Goal: Use online tool/utility: Utilize a website feature to perform a specific function

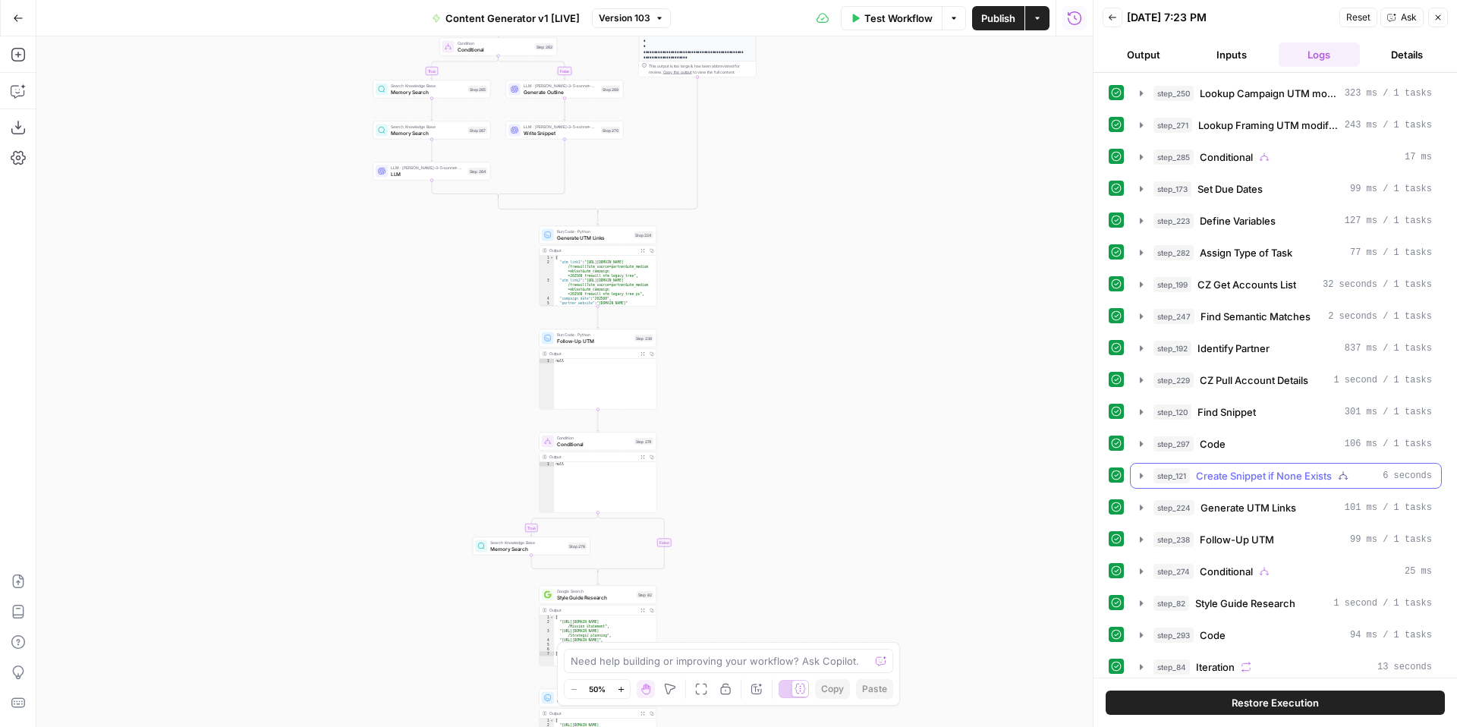
scroll to position [365, 0]
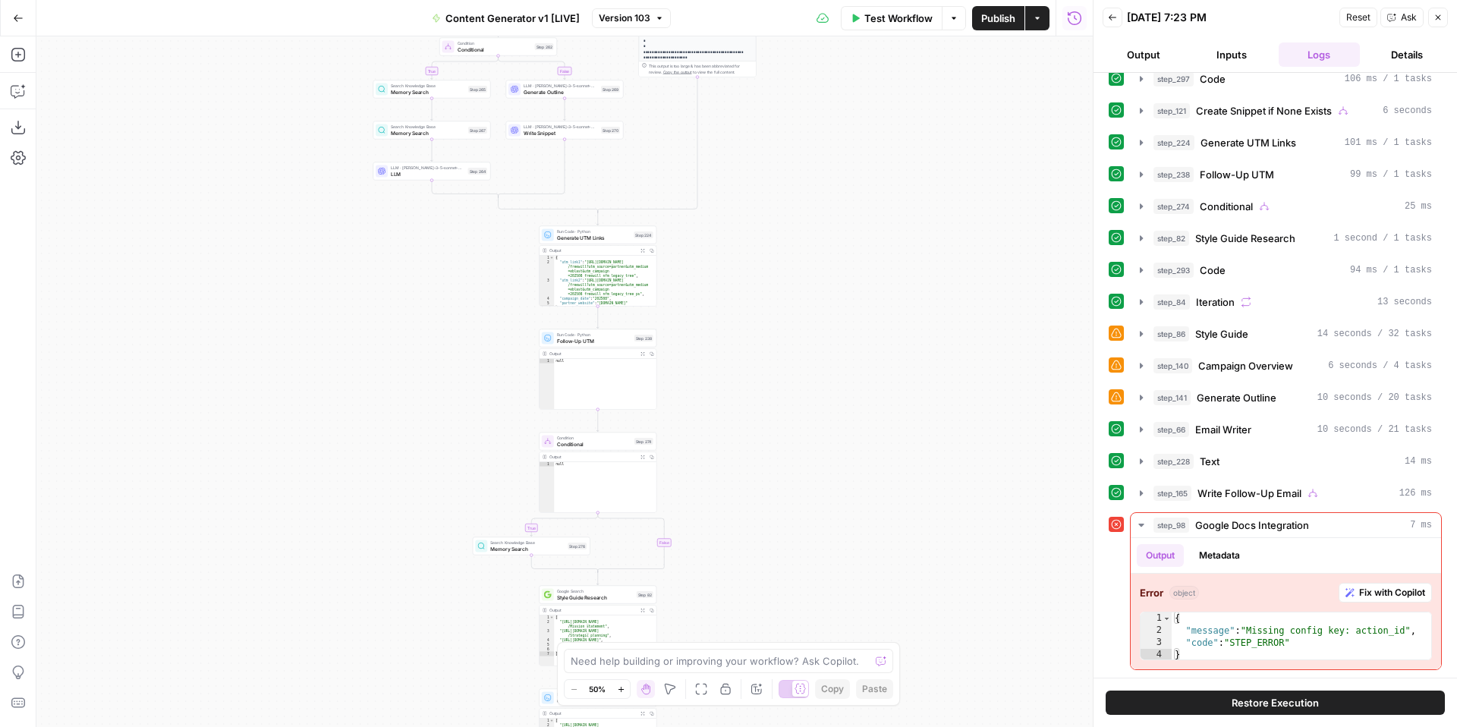
drag, startPoint x: 872, startPoint y: 338, endPoint x: 901, endPoint y: 318, distance: 35.4
click at [880, 563] on div "true false true false true false true false true false true false Workflow Set …" at bounding box center [564, 381] width 1056 height 691
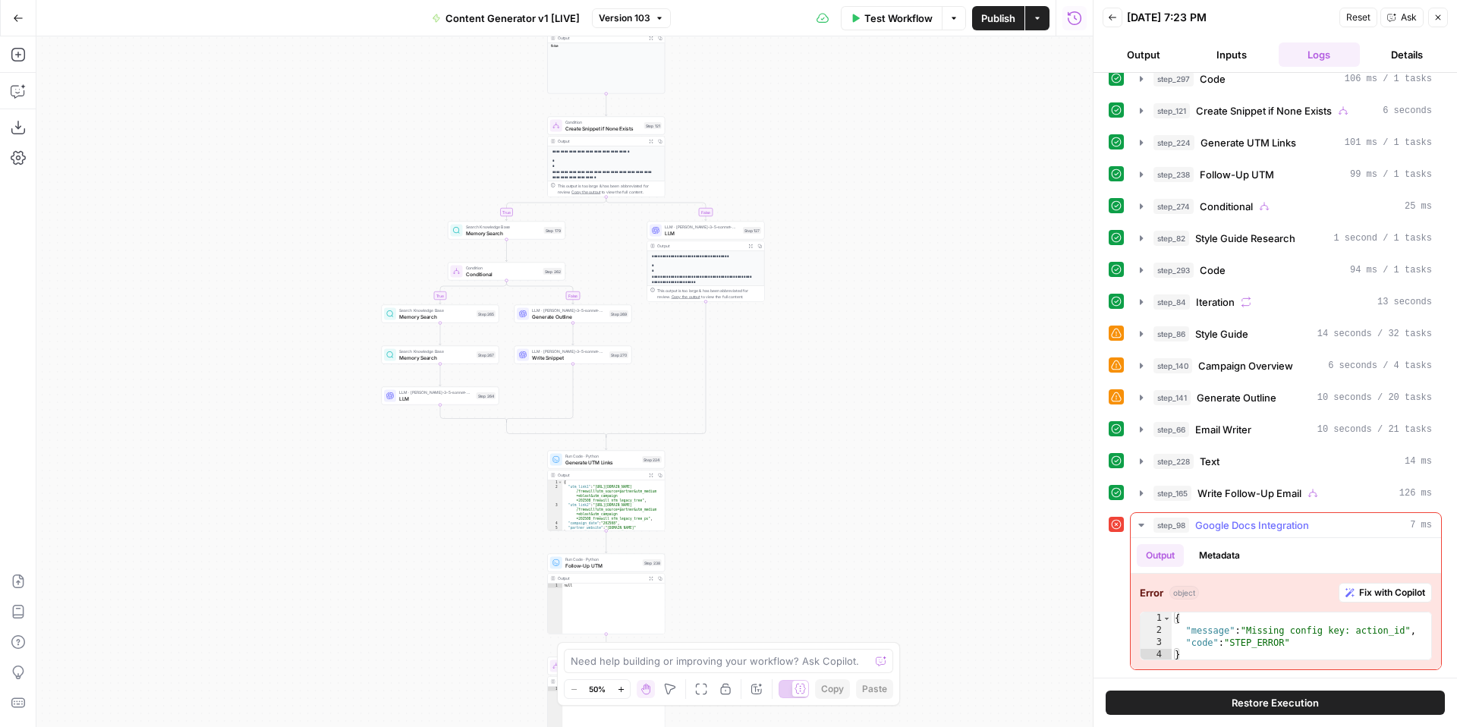
click at [1380, 593] on span "Fix with Copilot" at bounding box center [1392, 593] width 66 height 14
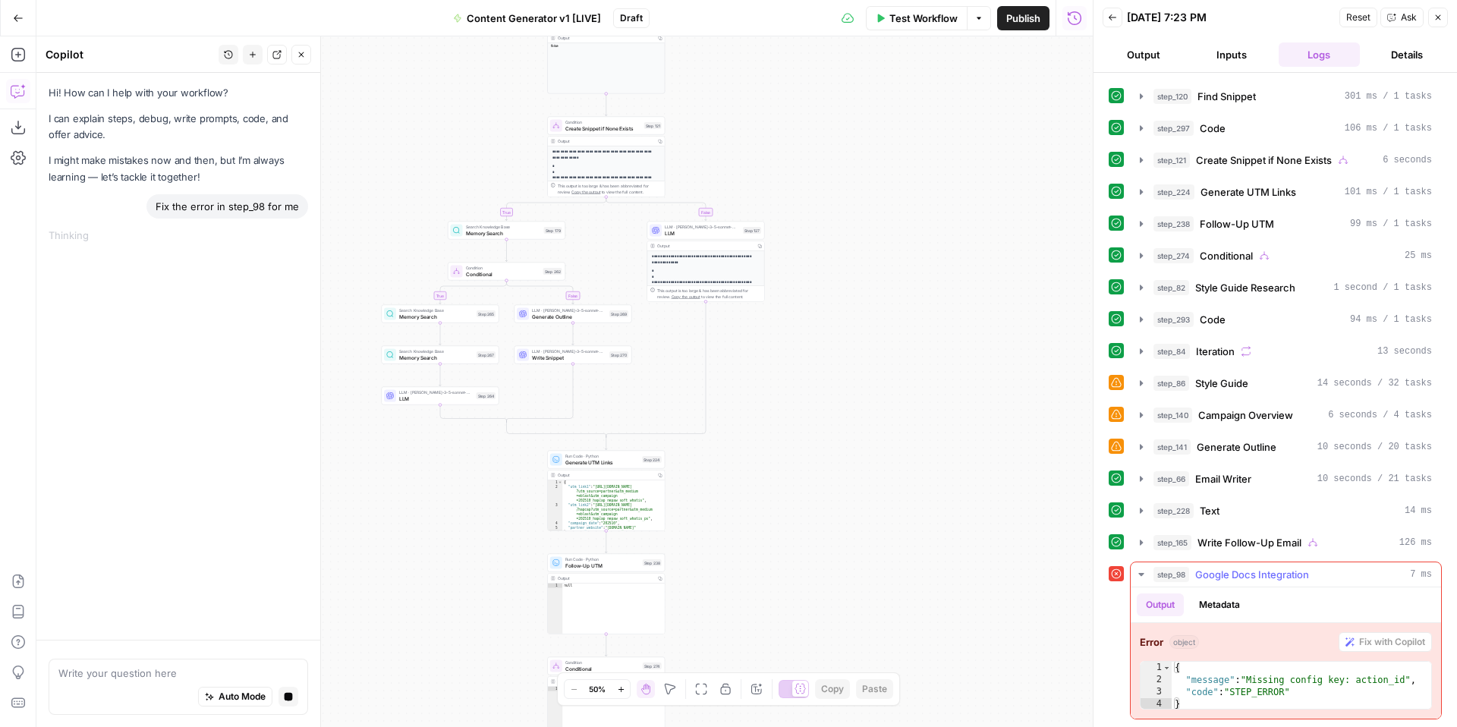
scroll to position [316, 0]
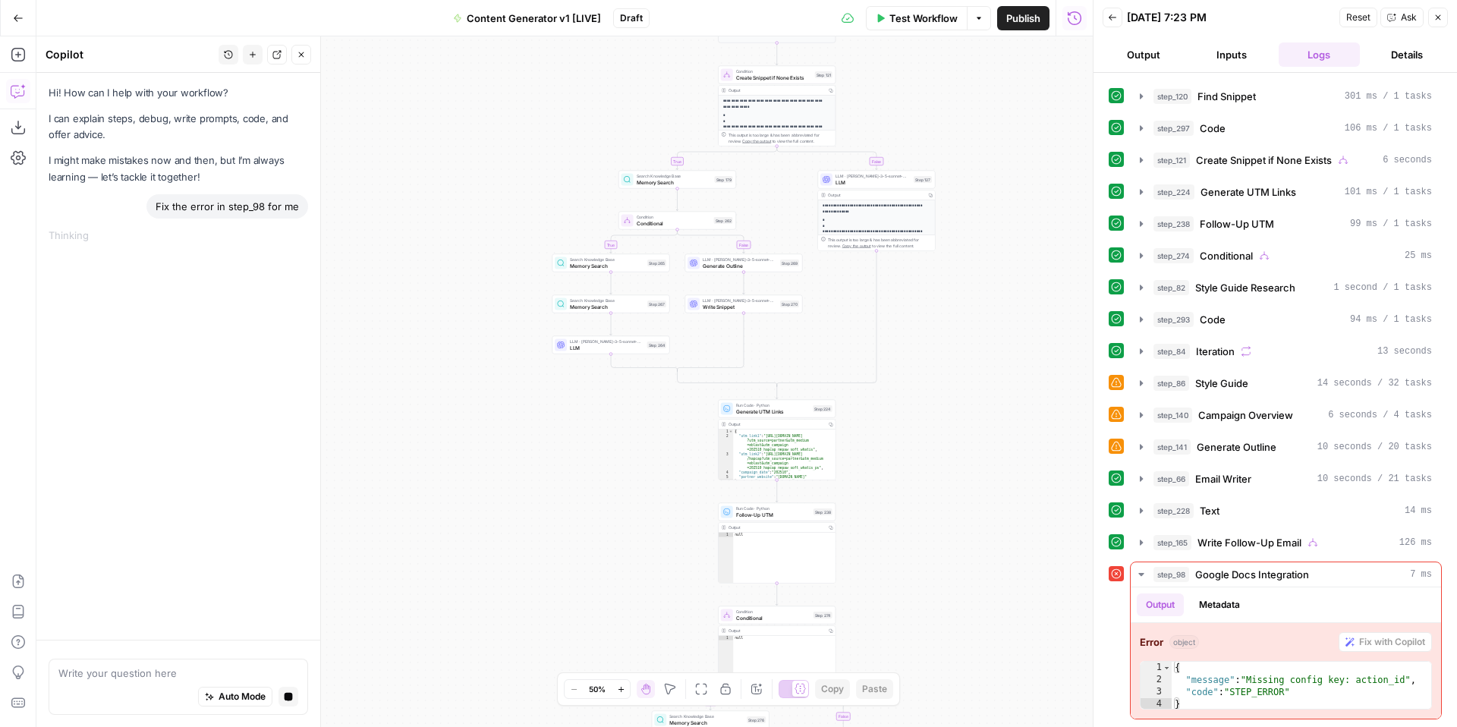
drag, startPoint x: 811, startPoint y: 530, endPoint x: 981, endPoint y: 479, distance: 177.6
click at [981, 479] on div "true false true false true false true true false true false false Workflow Set …" at bounding box center [564, 381] width 1056 height 691
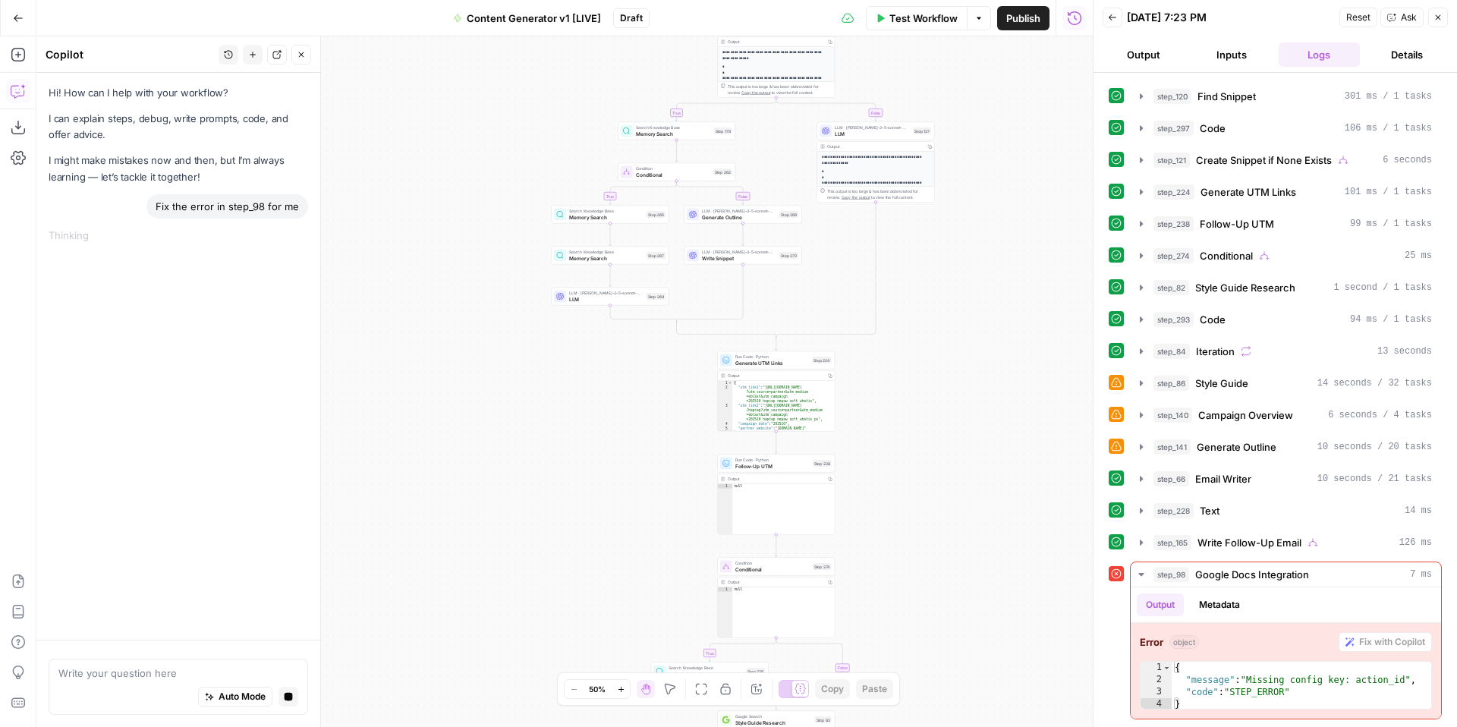
drag, startPoint x: 941, startPoint y: 573, endPoint x: 937, endPoint y: 369, distance: 204.2
click at [937, 369] on div "true false true false true false true true false true false false Workflow Set …" at bounding box center [564, 381] width 1056 height 691
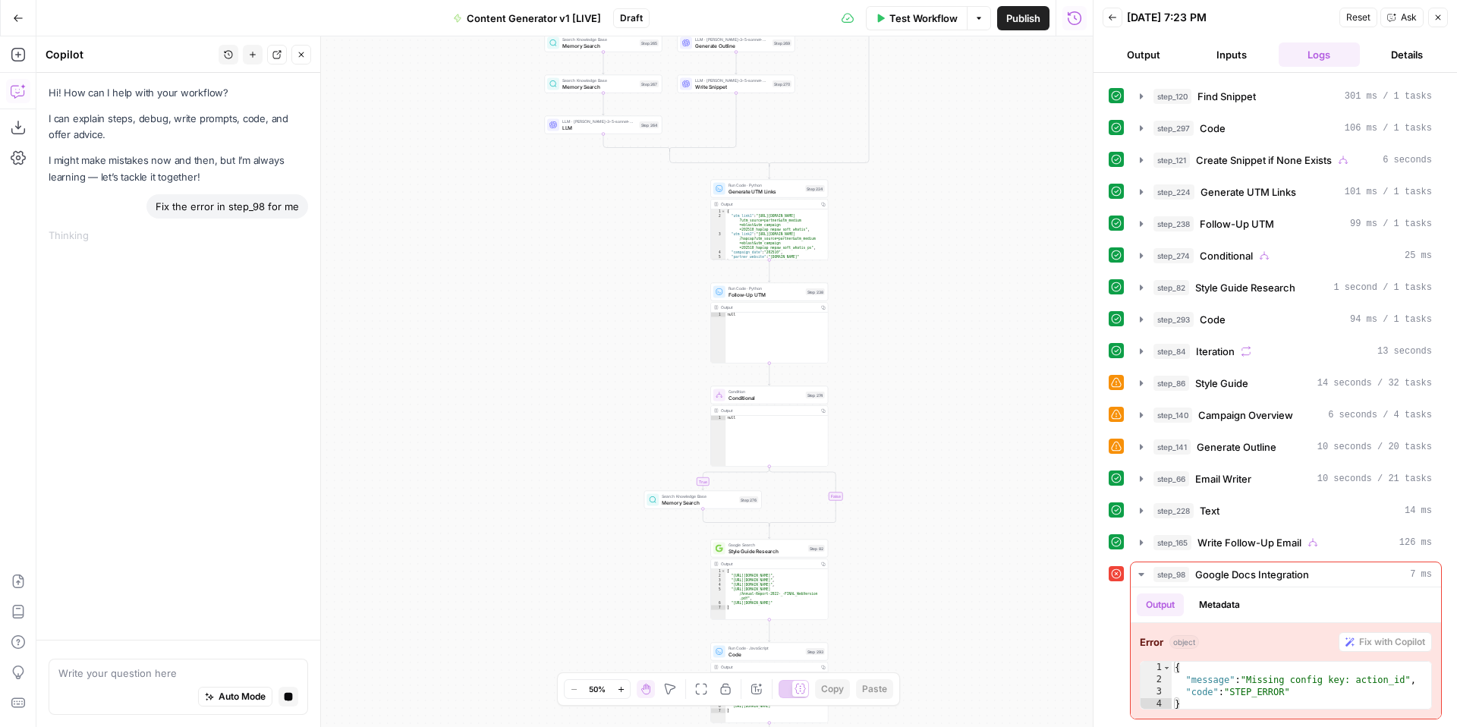
drag, startPoint x: 939, startPoint y: 593, endPoint x: 919, endPoint y: 361, distance: 233.0
click at [919, 367] on div "true false true false true false true true false true false false Workflow Set …" at bounding box center [564, 381] width 1056 height 691
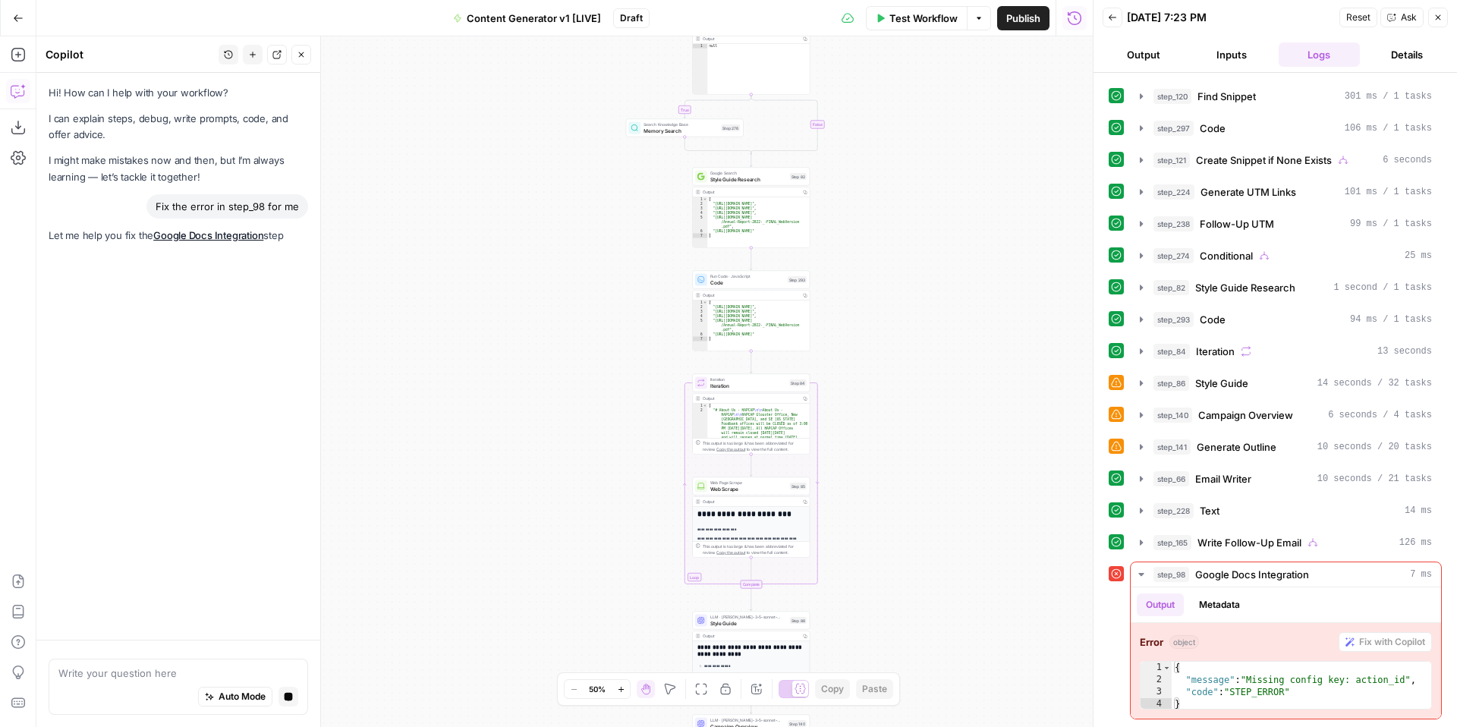
drag, startPoint x: 900, startPoint y: 543, endPoint x: 891, endPoint y: 270, distance: 273.3
click at [891, 271] on div "true false true false true false true true false true false false Workflow Set …" at bounding box center [564, 381] width 1056 height 691
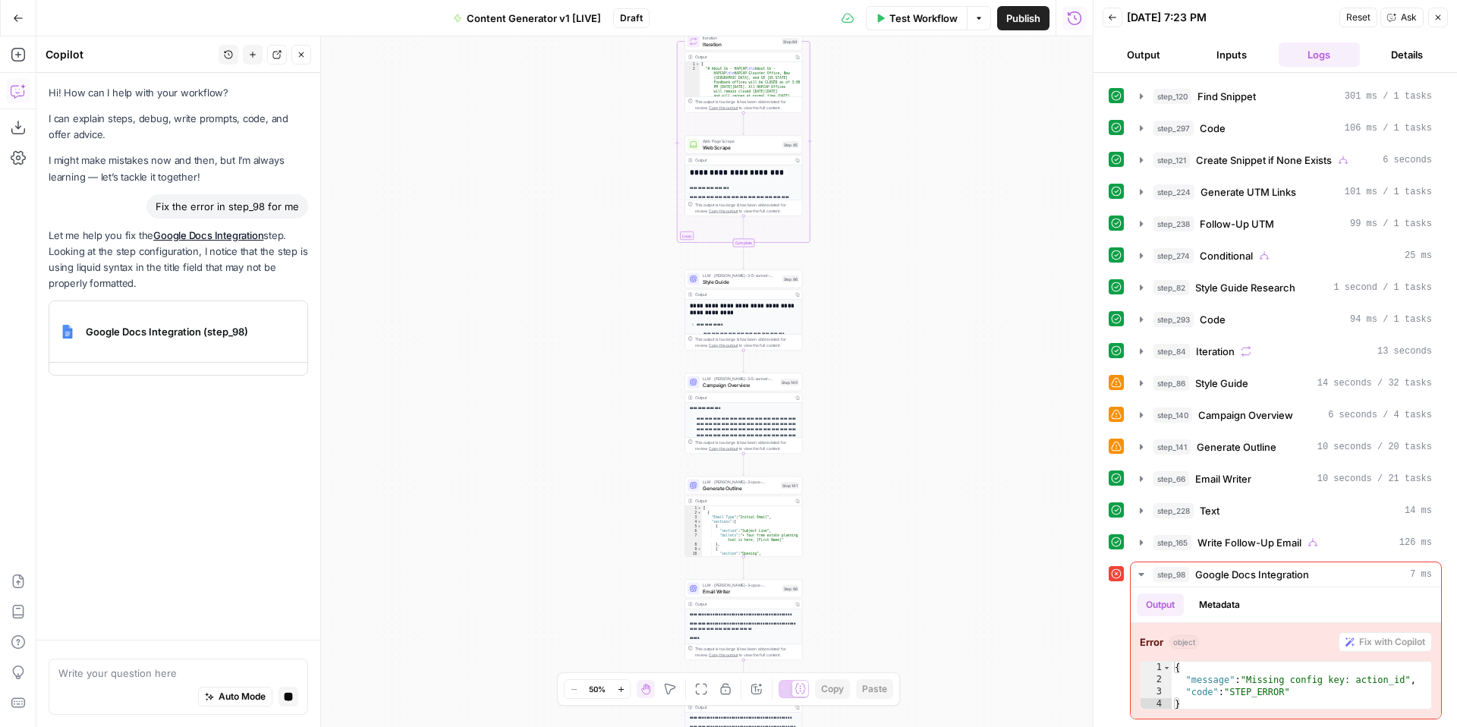
drag, startPoint x: 908, startPoint y: 499, endPoint x: 906, endPoint y: 252, distance: 247.4
click at [908, 256] on div "true false true false true false true true false true false false Workflow Set …" at bounding box center [564, 381] width 1056 height 691
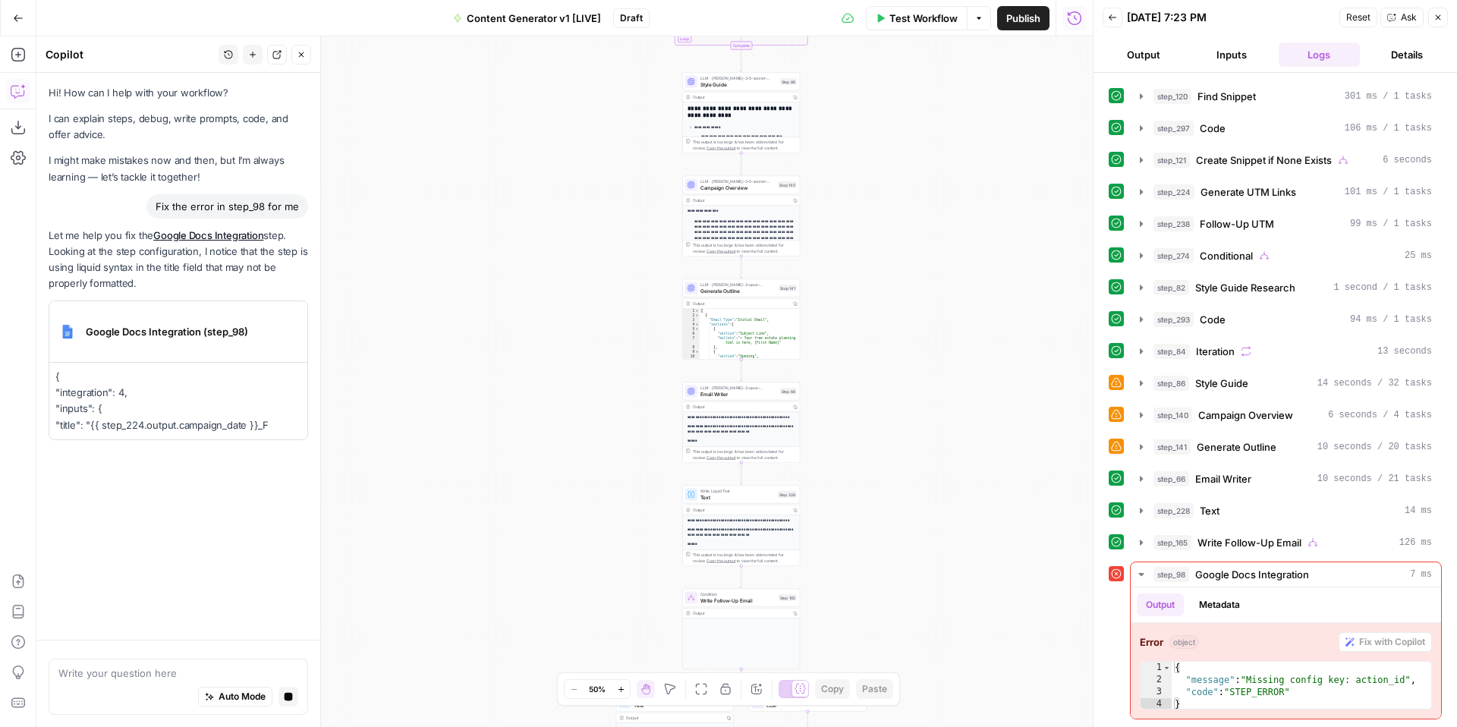
drag, startPoint x: 937, startPoint y: 521, endPoint x: 936, endPoint y: 313, distance: 207.9
click at [937, 314] on div "true false true false true false true true false true false false Workflow Set …" at bounding box center [564, 381] width 1056 height 691
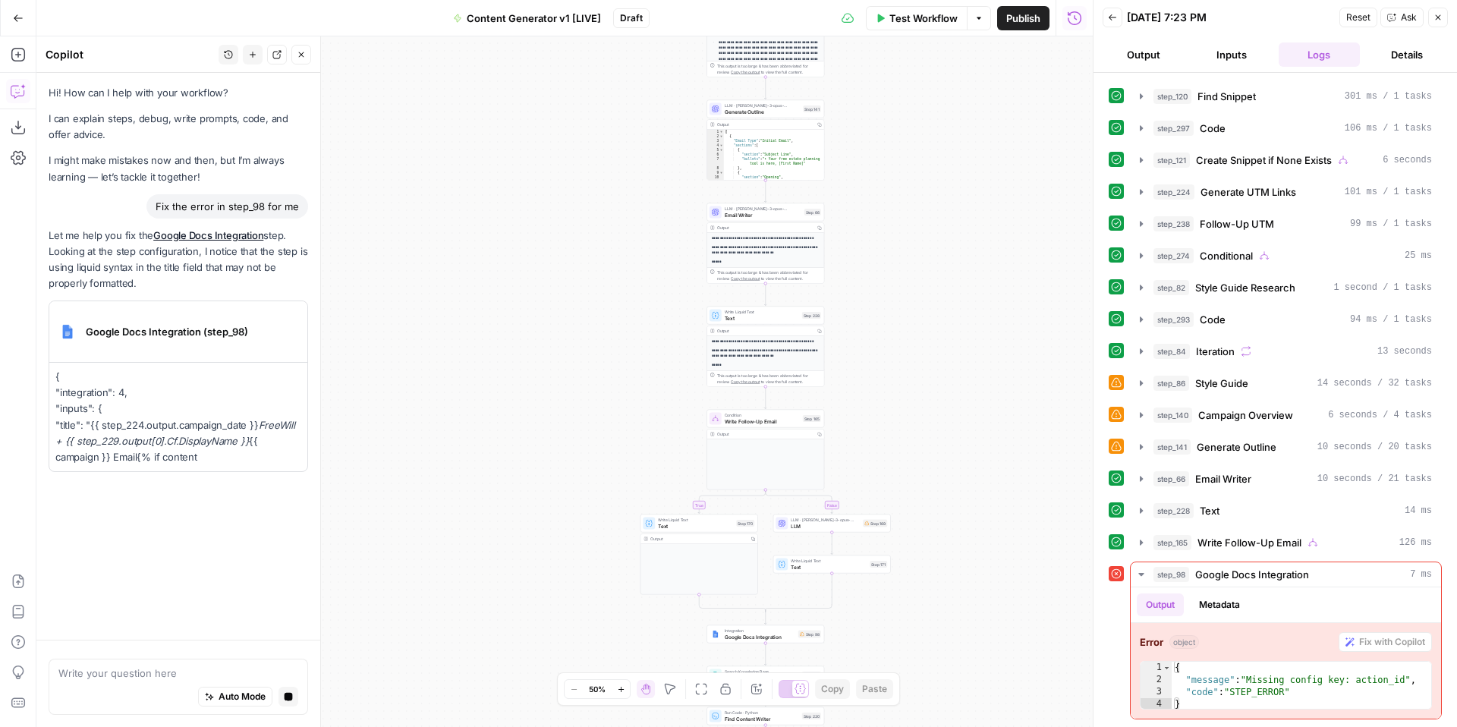
drag, startPoint x: 917, startPoint y: 533, endPoint x: 938, endPoint y: 307, distance: 226.3
click at [939, 310] on div "true false true false true false true true false true false false Workflow Set …" at bounding box center [564, 381] width 1056 height 691
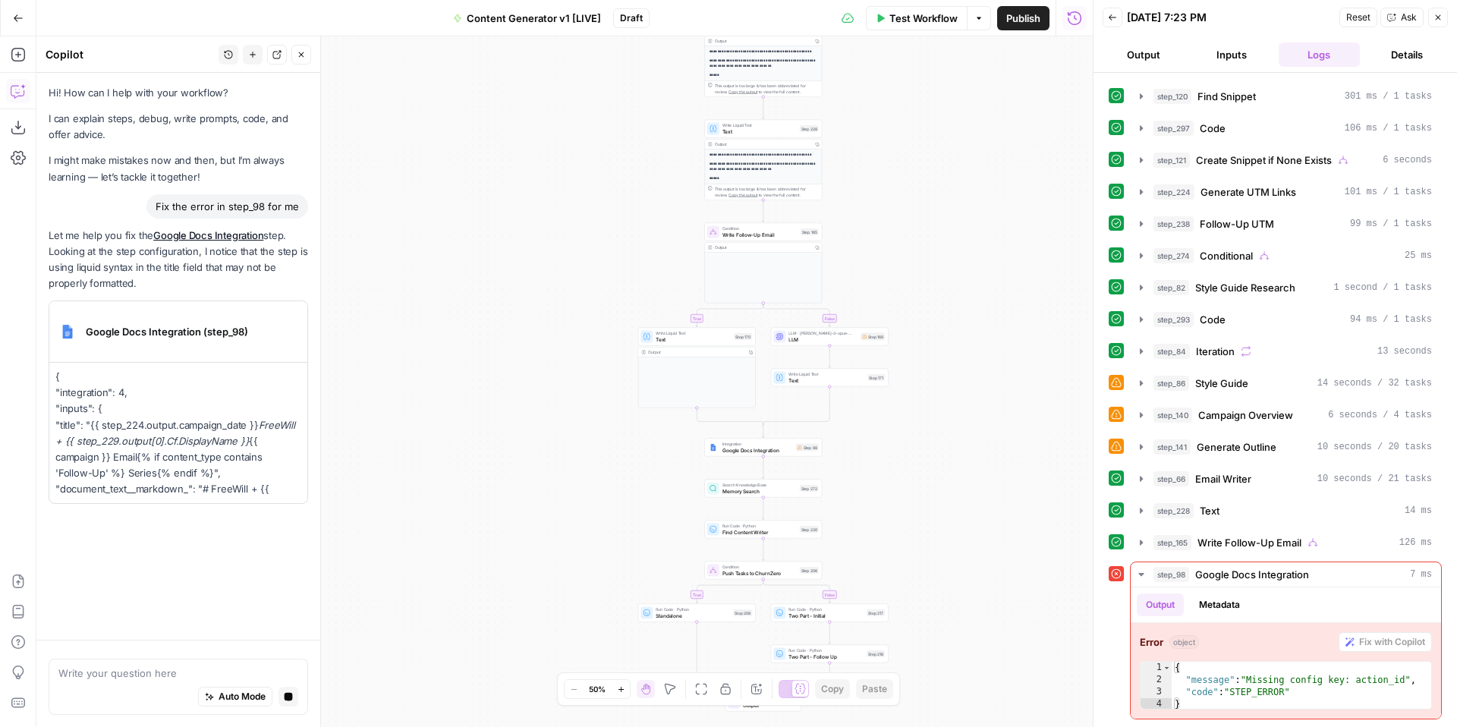
drag, startPoint x: 944, startPoint y: 534, endPoint x: 942, endPoint y: 318, distance: 216.3
click at [942, 318] on div "true false true false true false true true false true false false Workflow Set …" at bounding box center [564, 381] width 1056 height 691
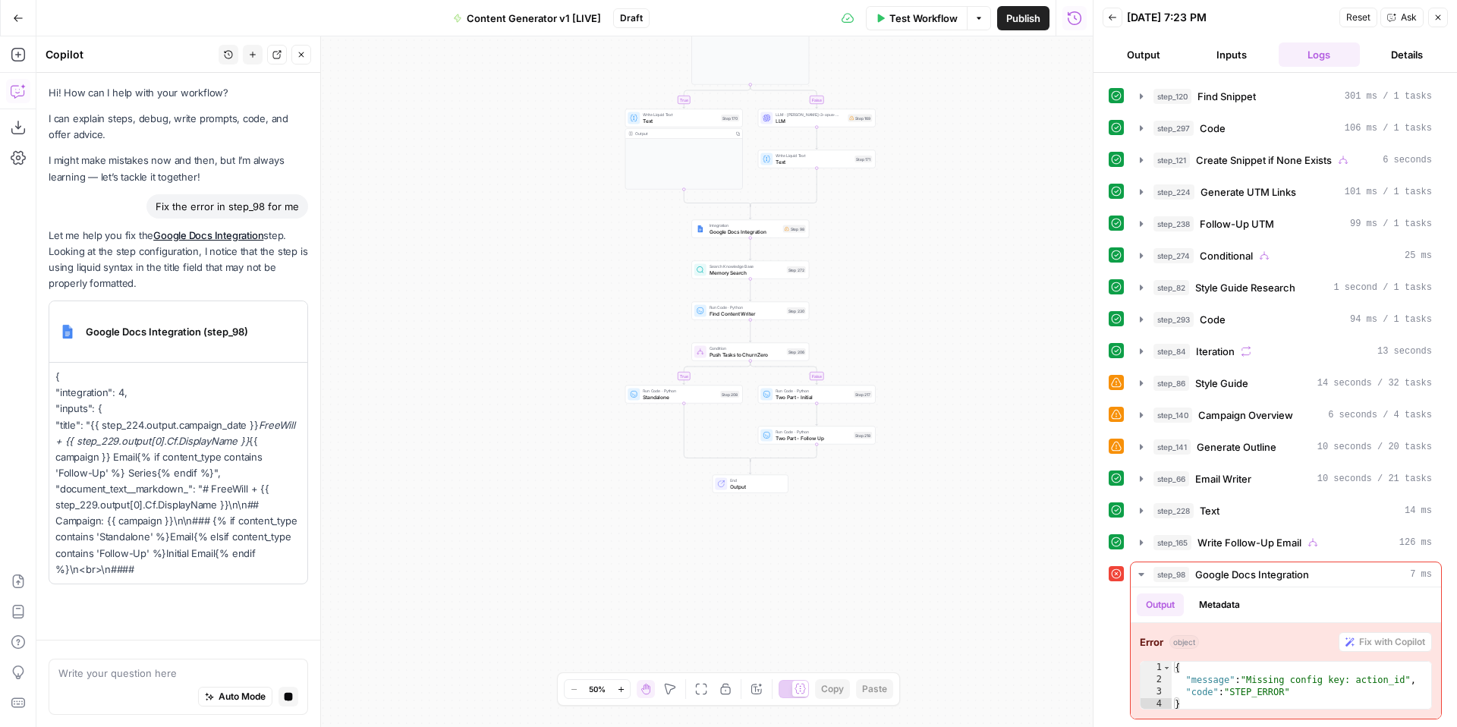
drag, startPoint x: 949, startPoint y: 502, endPoint x: 938, endPoint y: 375, distance: 127.2
click at [938, 376] on div "true false true false true false true true false true false false Workflow Set …" at bounding box center [564, 381] width 1056 height 691
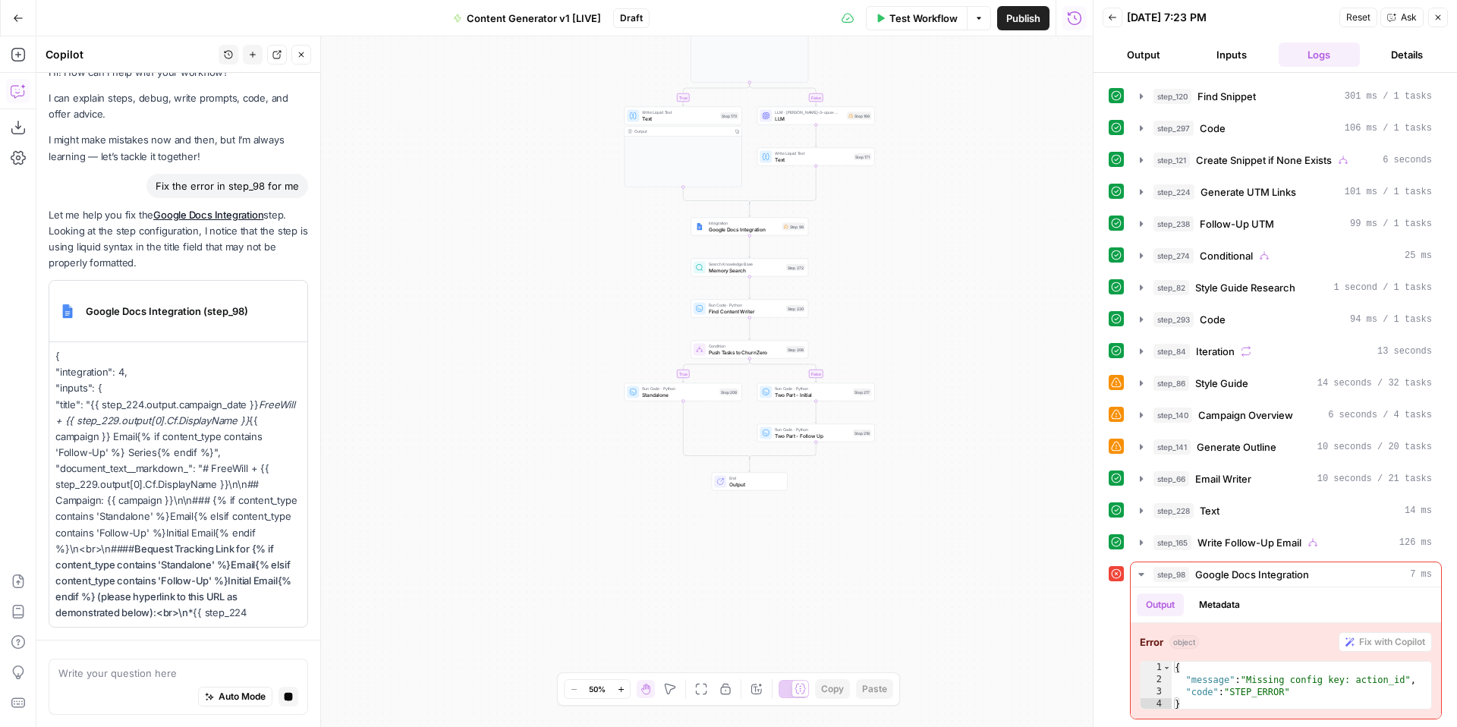
click at [724, 228] on span "Google Docs Integration" at bounding box center [744, 229] width 71 height 8
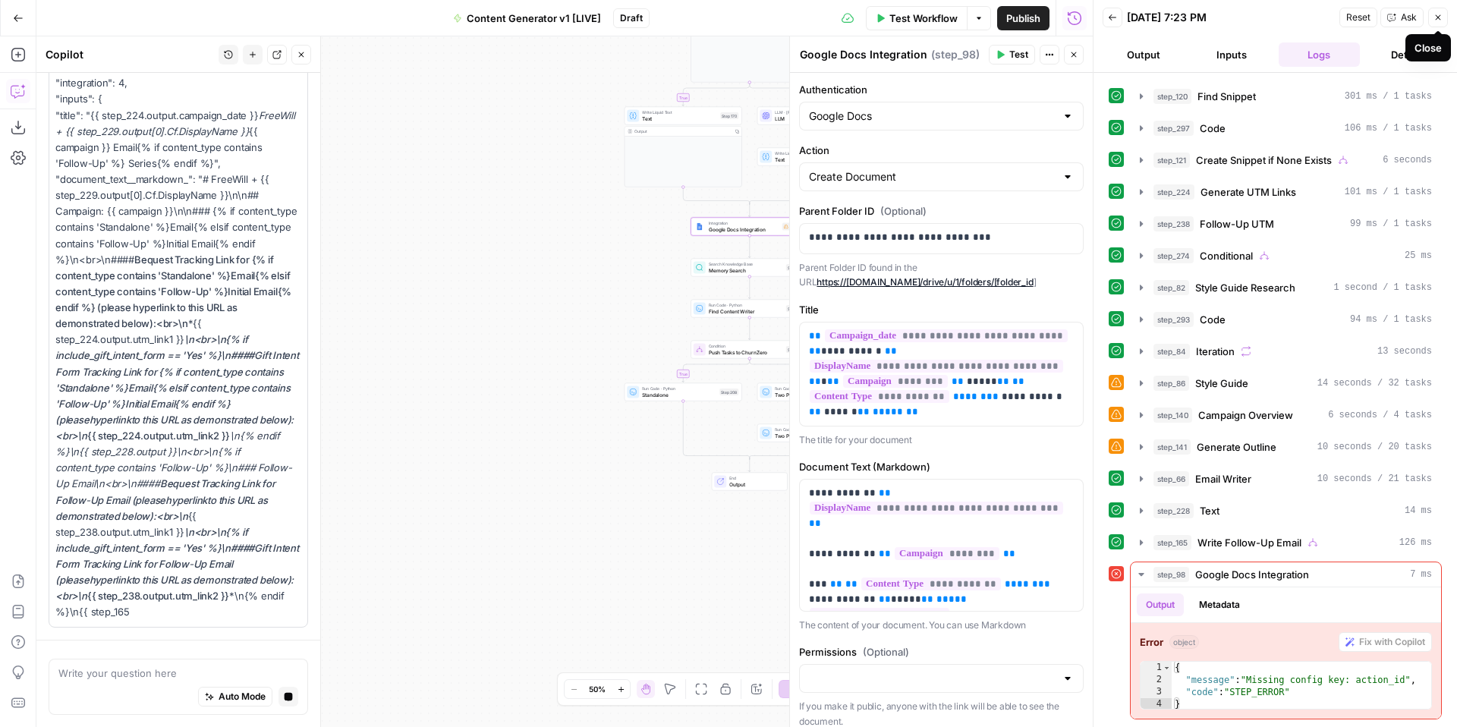
scroll to position [326, 0]
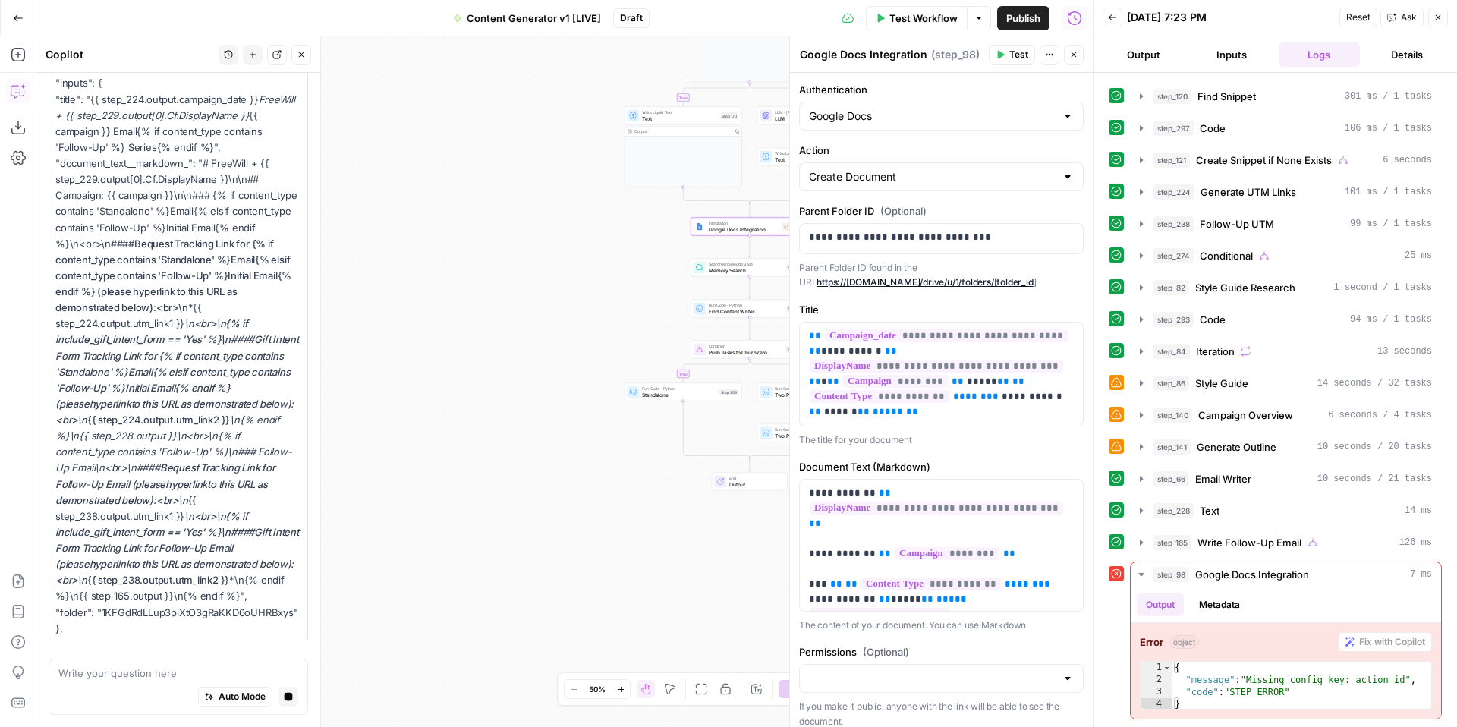
click at [1438, 18] on icon "button" at bounding box center [1438, 17] width 5 height 5
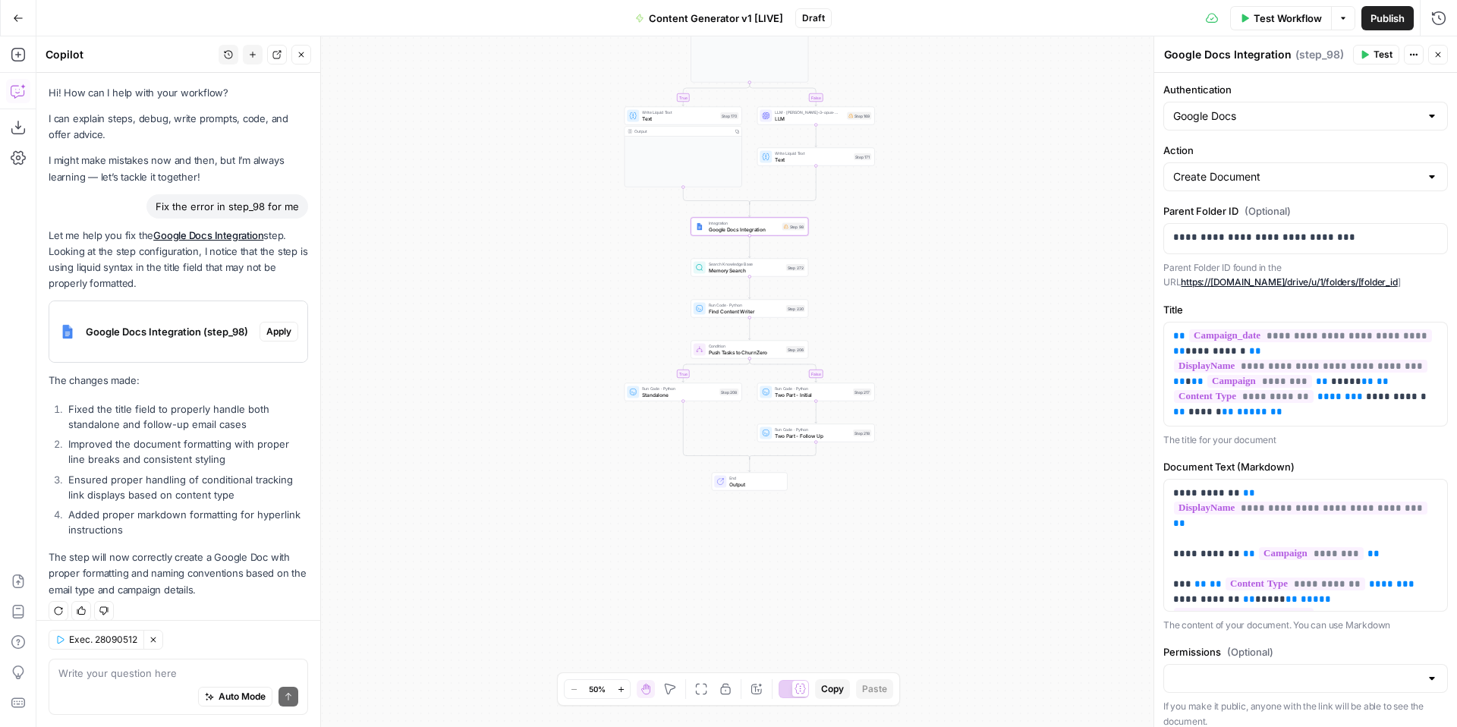
scroll to position [14, 0]
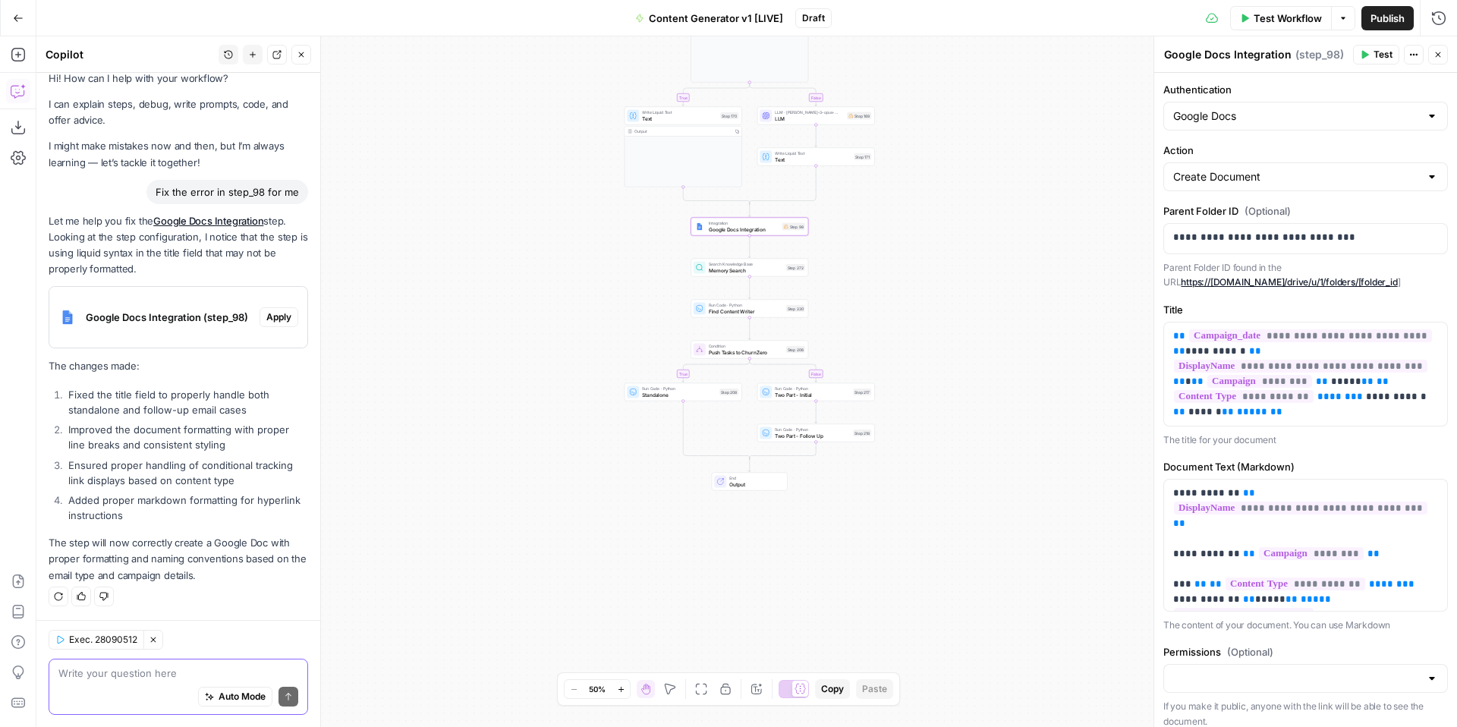
click at [109, 678] on textarea at bounding box center [178, 672] width 240 height 15
type textarea "Is this related to the authorization error?"
click at [285, 696] on icon "submit" at bounding box center [288, 696] width 9 height 9
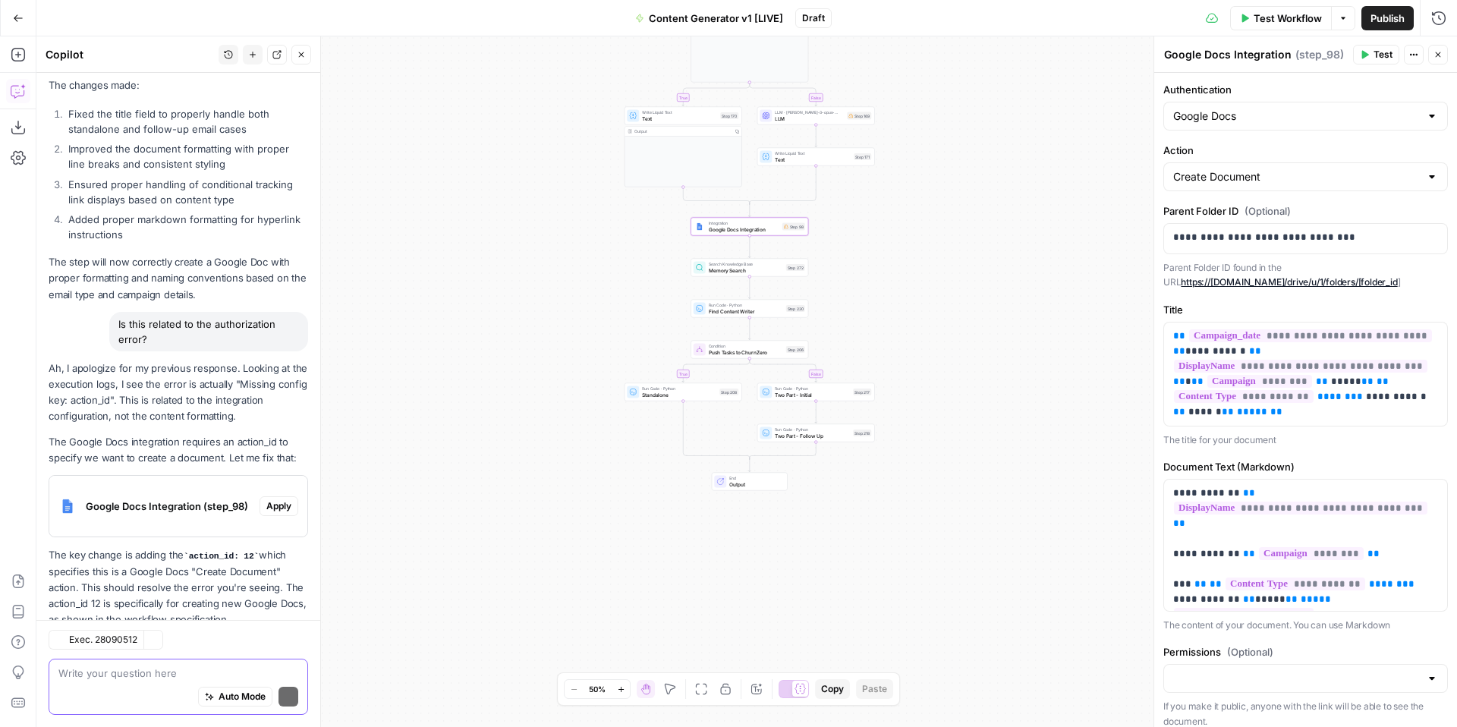
scroll to position [339, 0]
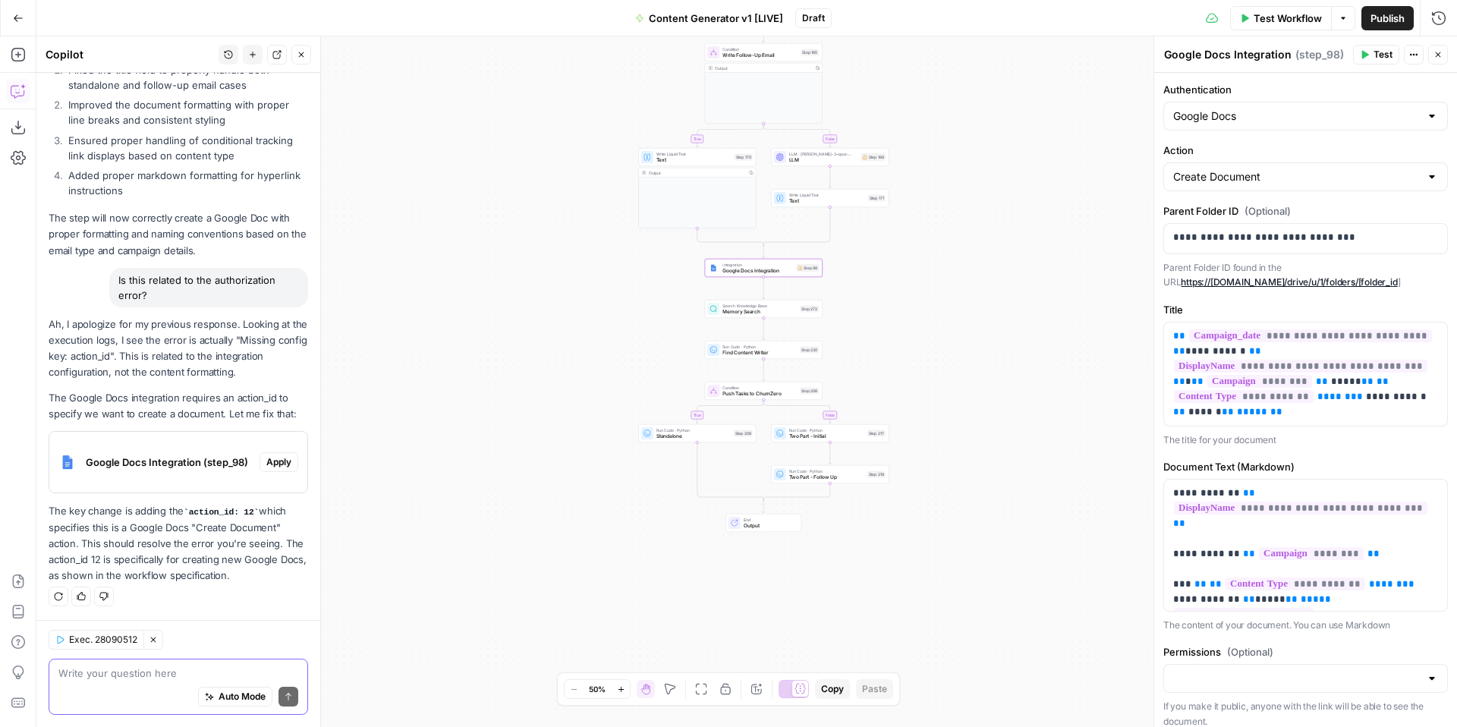
click at [811, 18] on span "Draft" at bounding box center [813, 18] width 23 height 14
click at [914, 80] on div "true false true false true false true true false true false false Workflow Set …" at bounding box center [746, 381] width 1420 height 691
click at [806, 24] on span "Draft" at bounding box center [813, 18] width 23 height 14
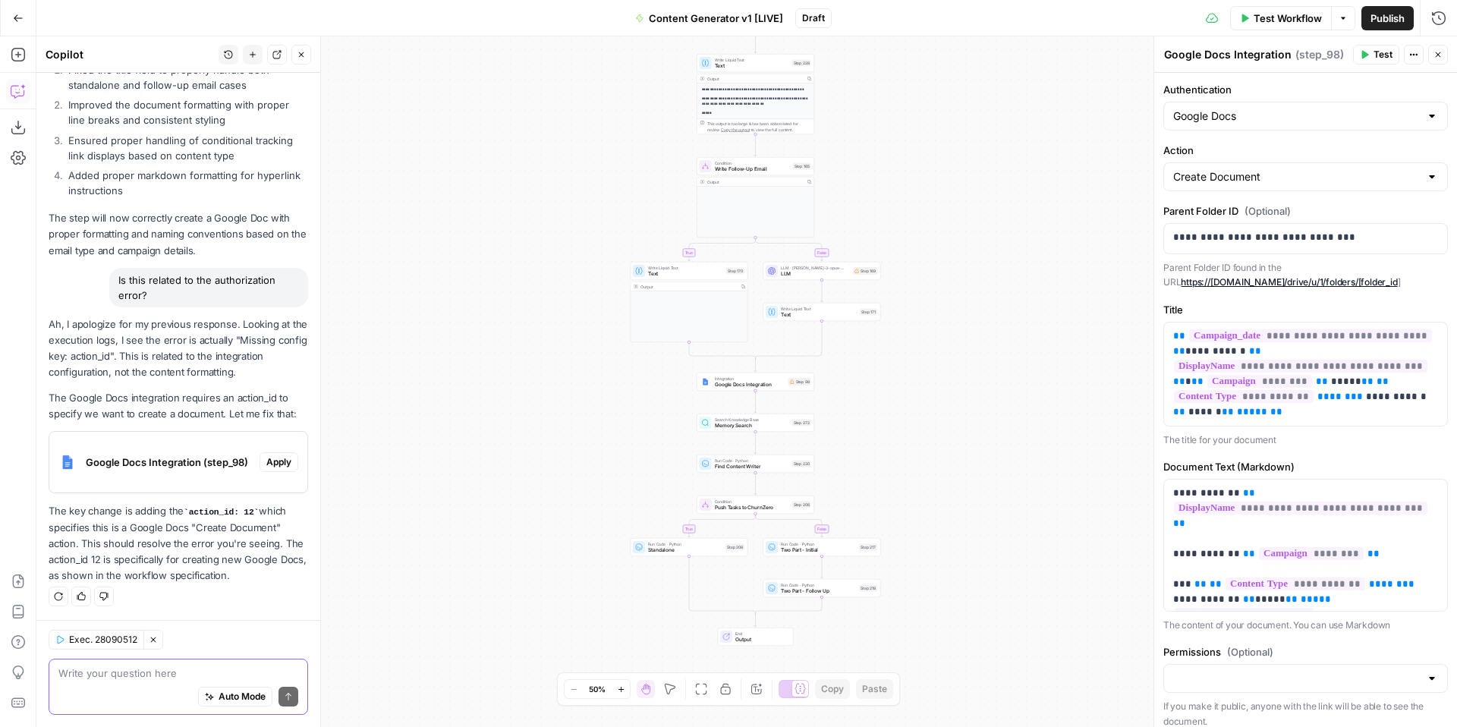
click at [144, 671] on textarea at bounding box center [178, 672] width 240 height 15
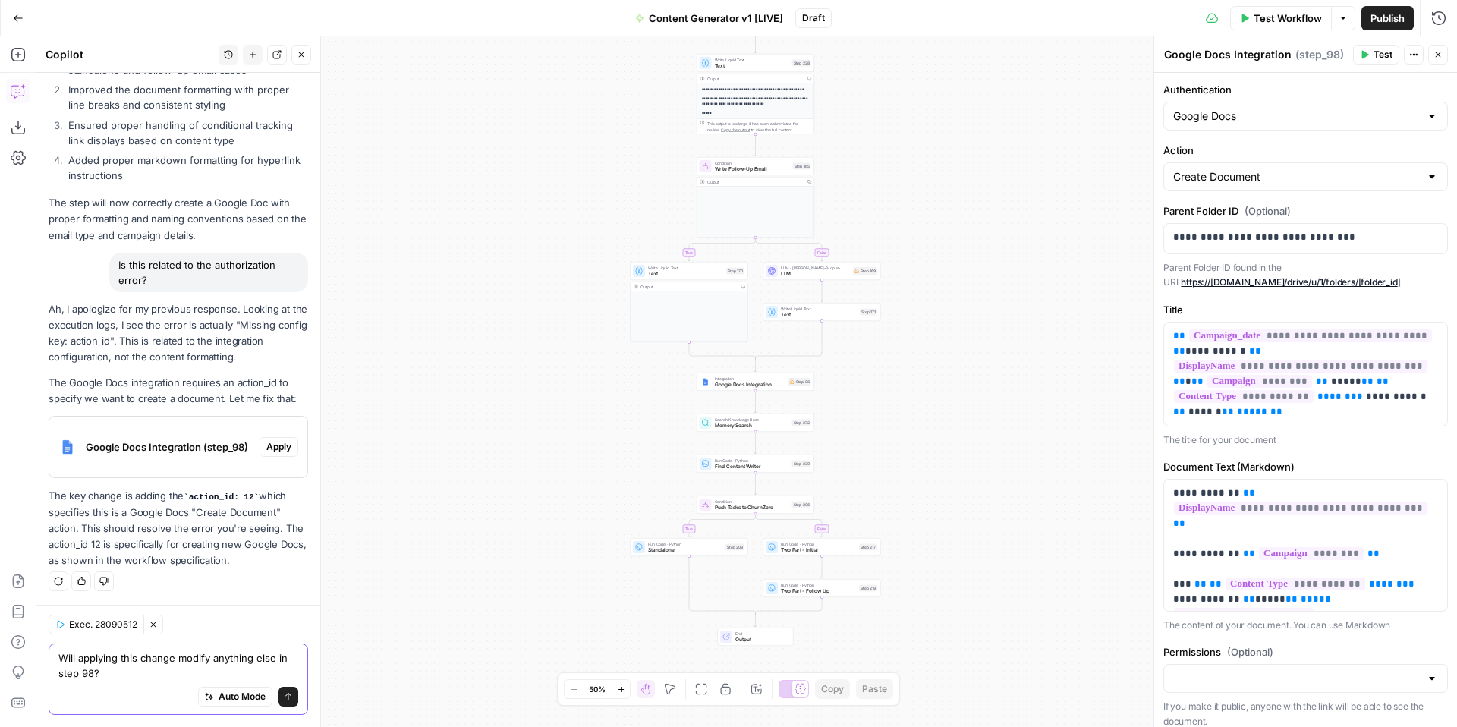
type textarea "Will applying this change modify anything else in step 98?"
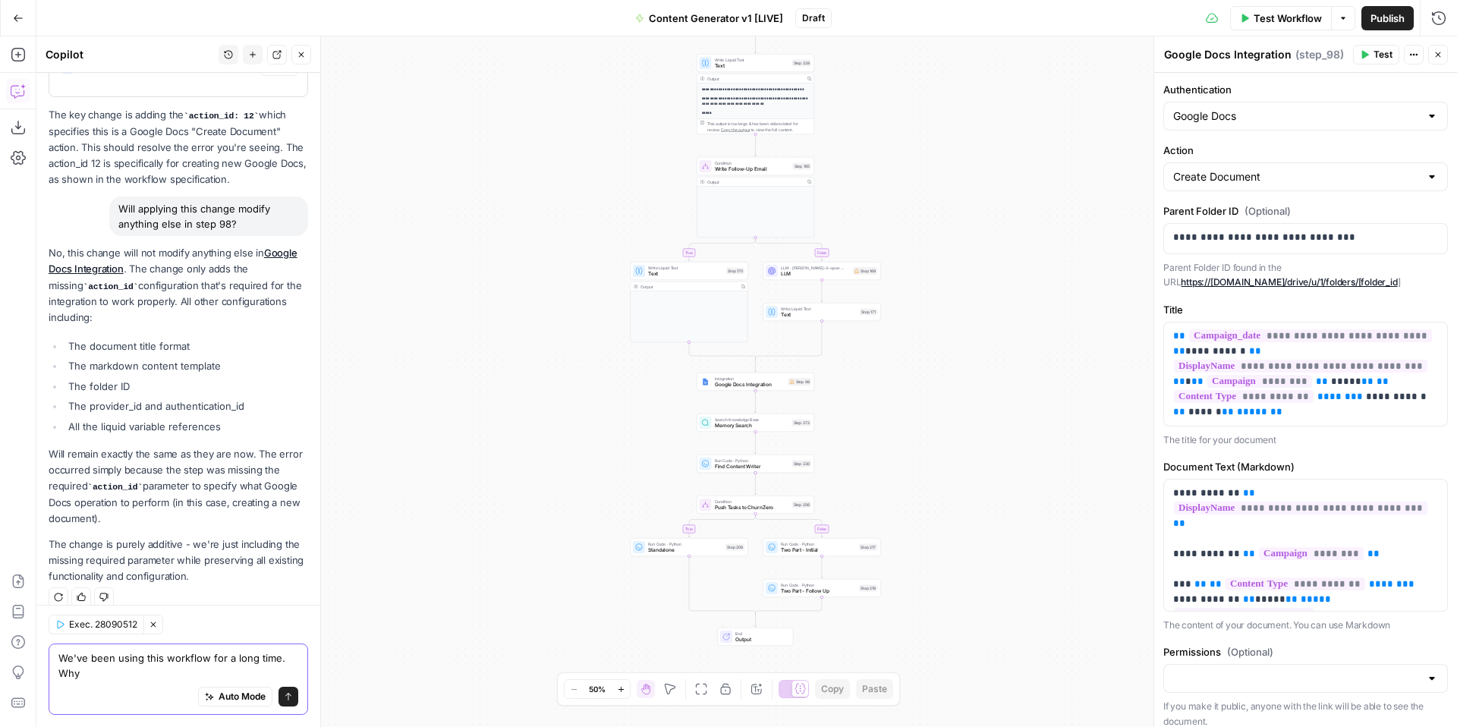
scroll to position [750, 0]
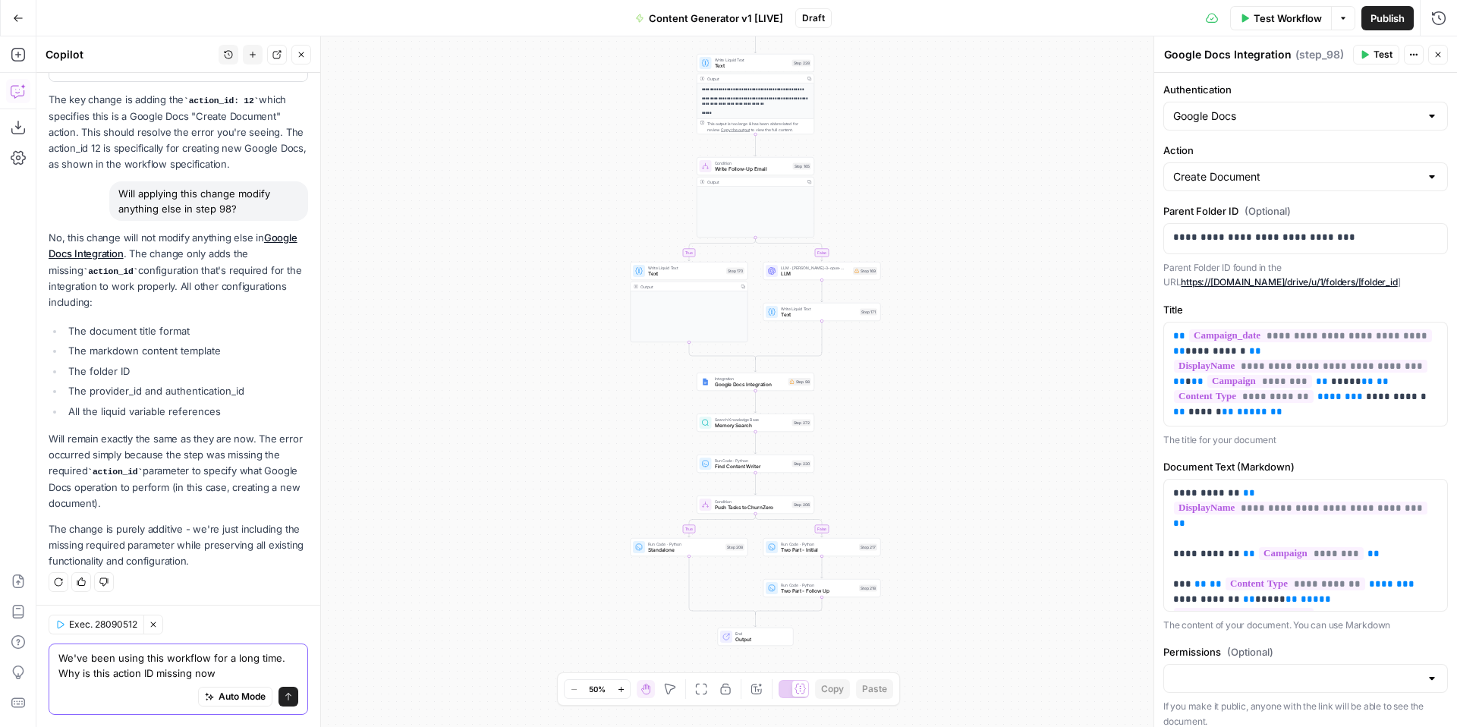
type textarea "We've been using this workflow for a long time. Why is this action ID missing n…"
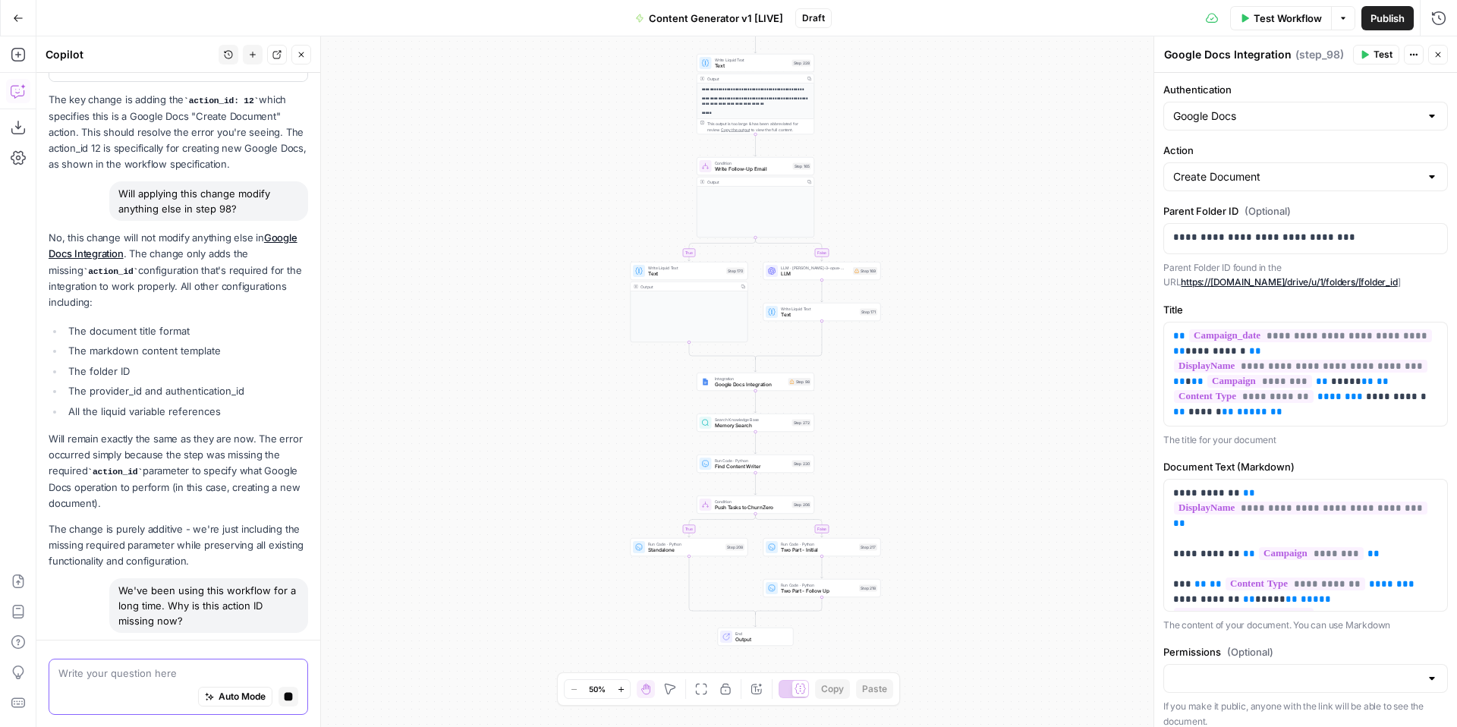
scroll to position [779, 0]
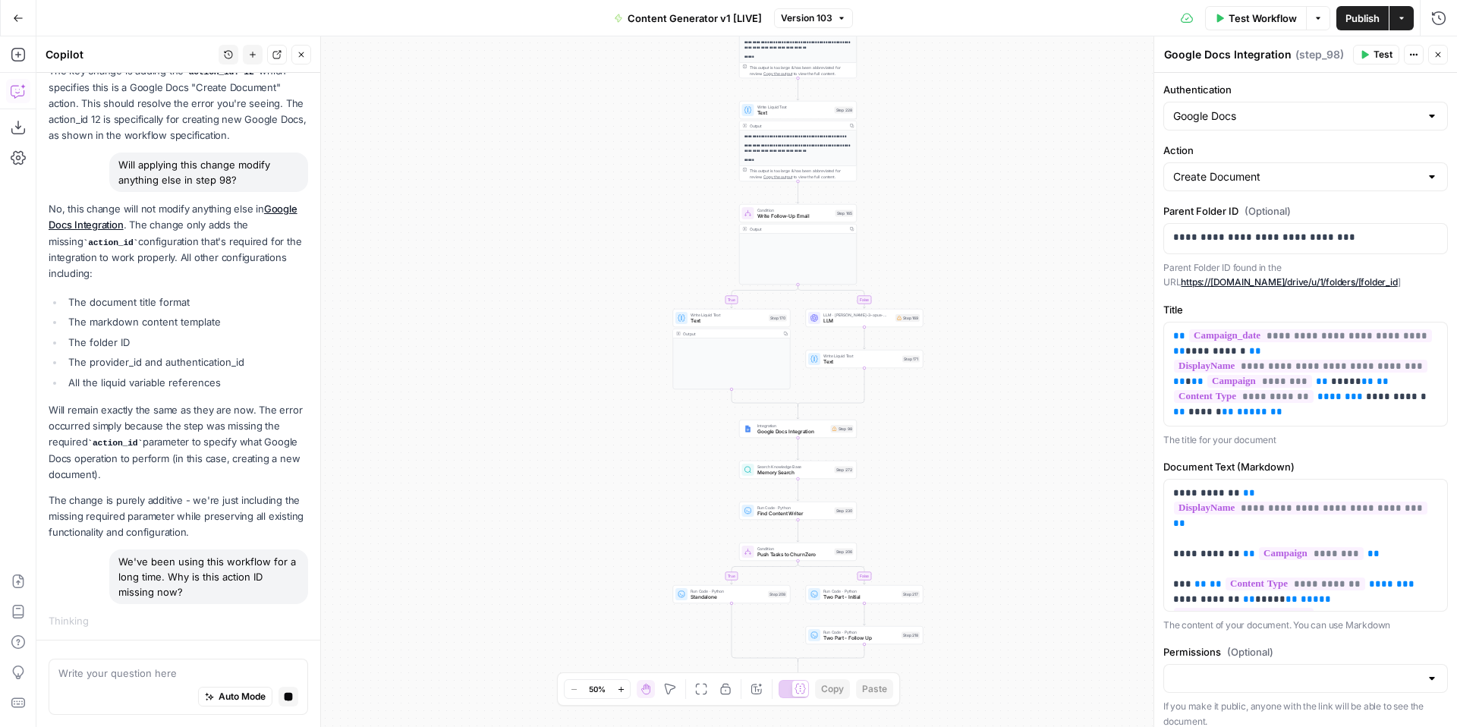
drag, startPoint x: 1003, startPoint y: 392, endPoint x: 1046, endPoint y: 438, distance: 62.8
click at [1046, 438] on div "true false true false true false true true false true false false Workflow Set …" at bounding box center [746, 381] width 1420 height 691
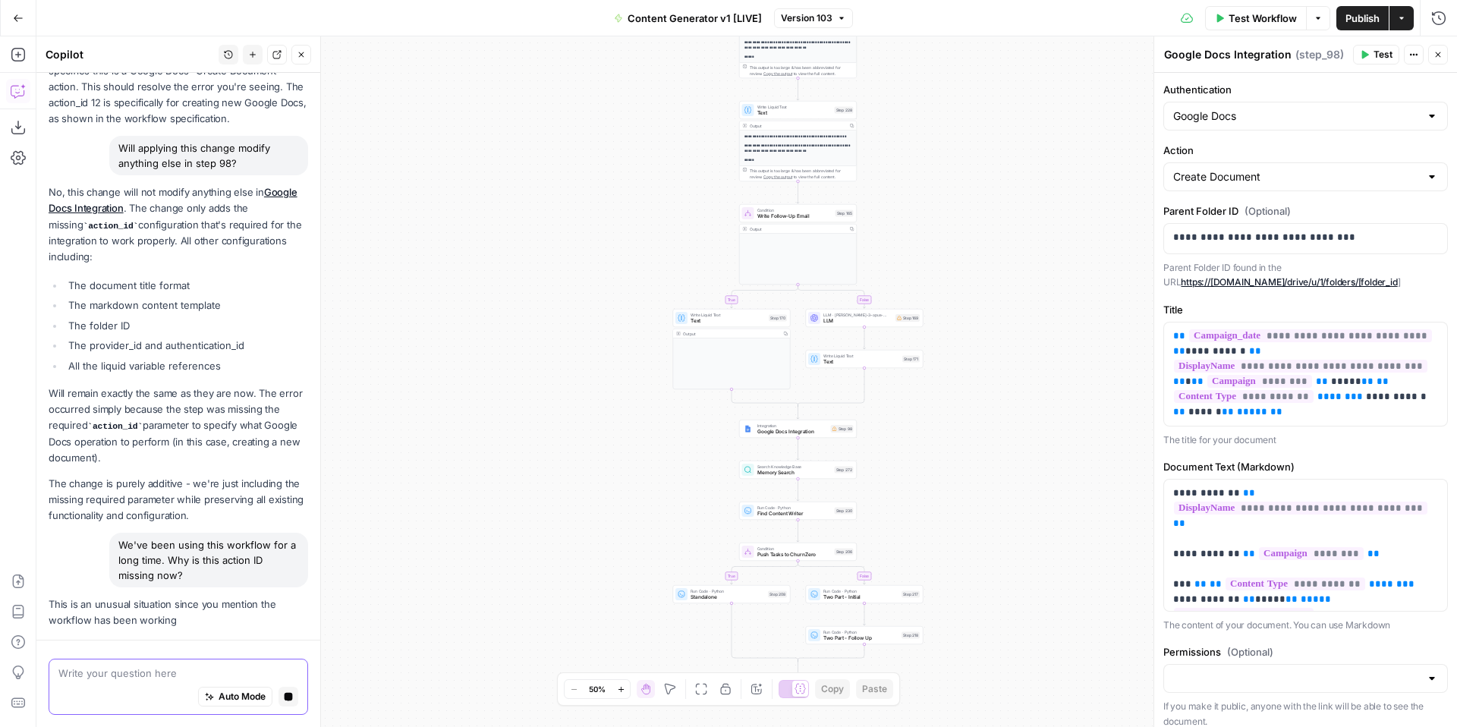
click at [97, 676] on textarea at bounding box center [178, 672] width 240 height 15
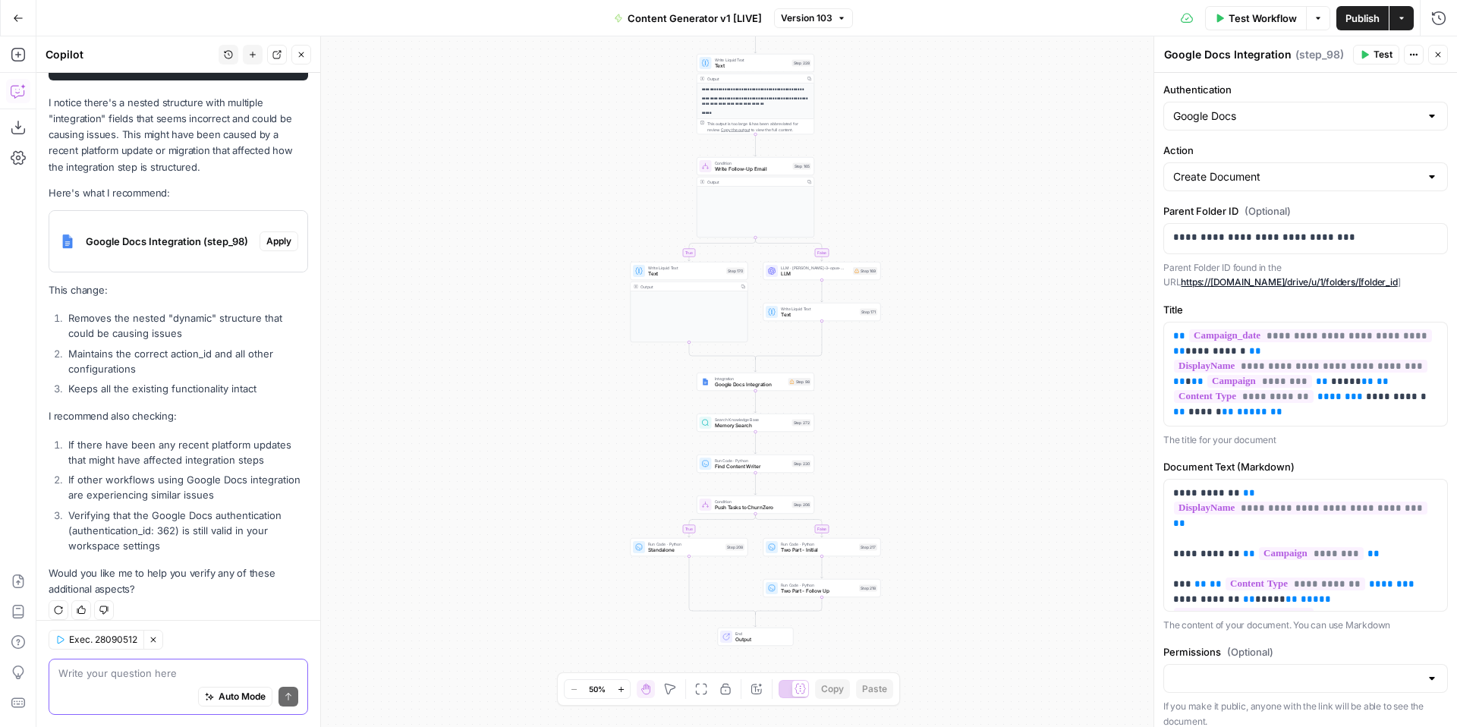
scroll to position [1700, 0]
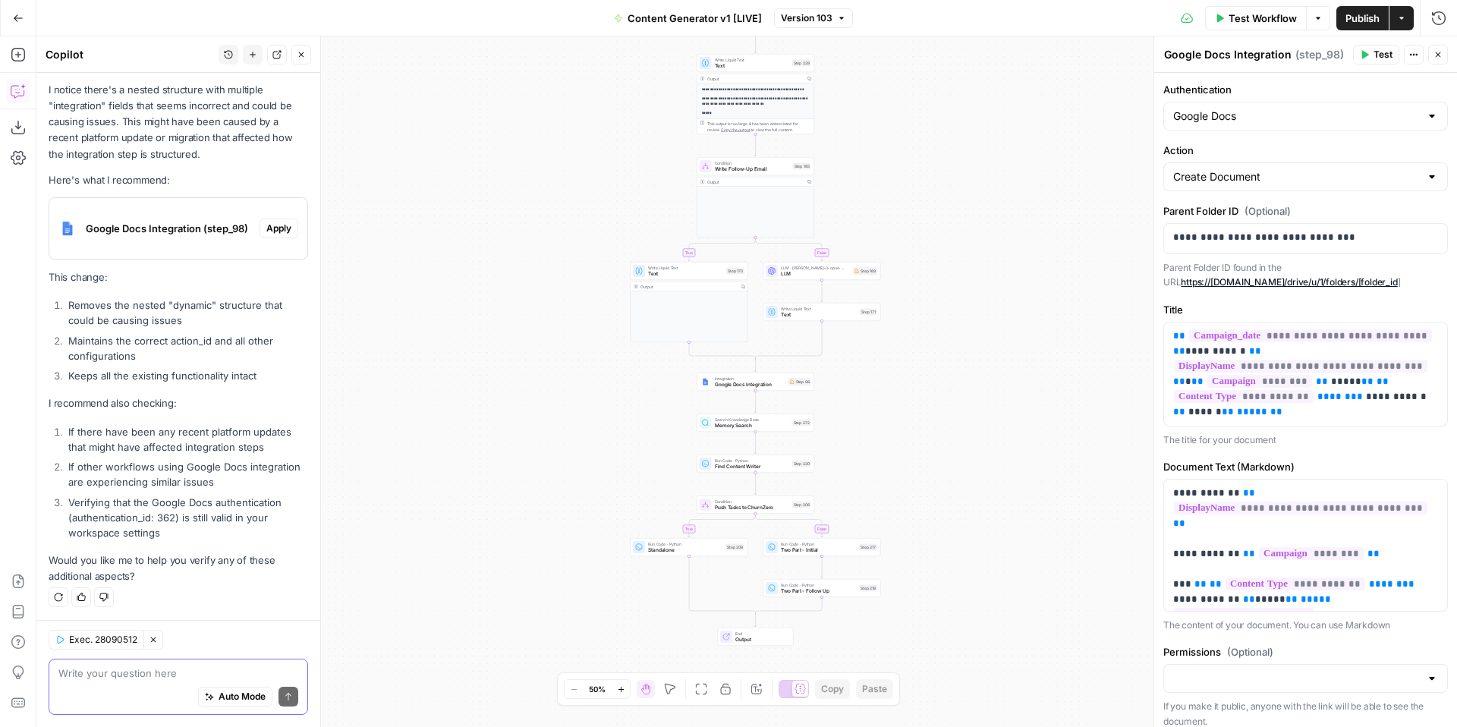
click at [172, 675] on textarea at bounding box center [178, 672] width 240 height 15
type textarea "C"
type textarea "Yes please, can you check all of them"
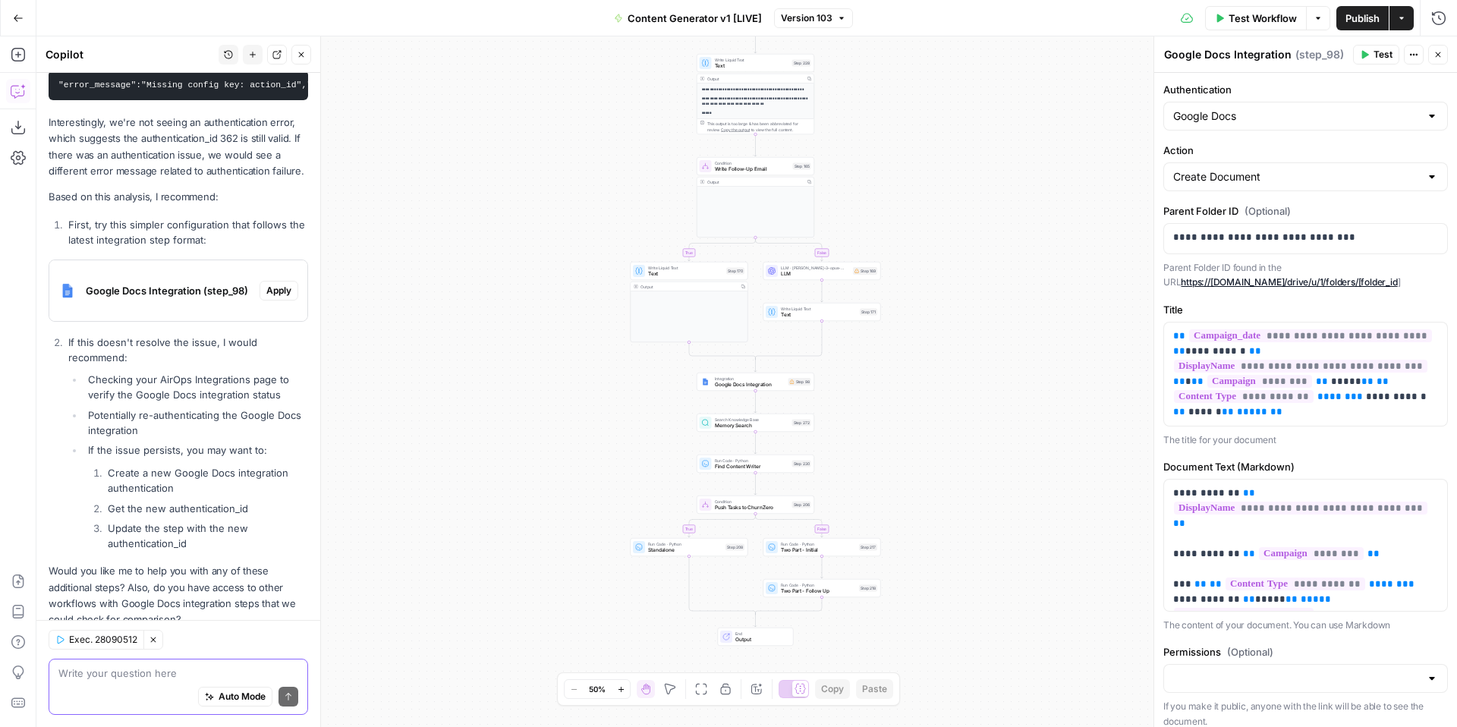
scroll to position [2555, 0]
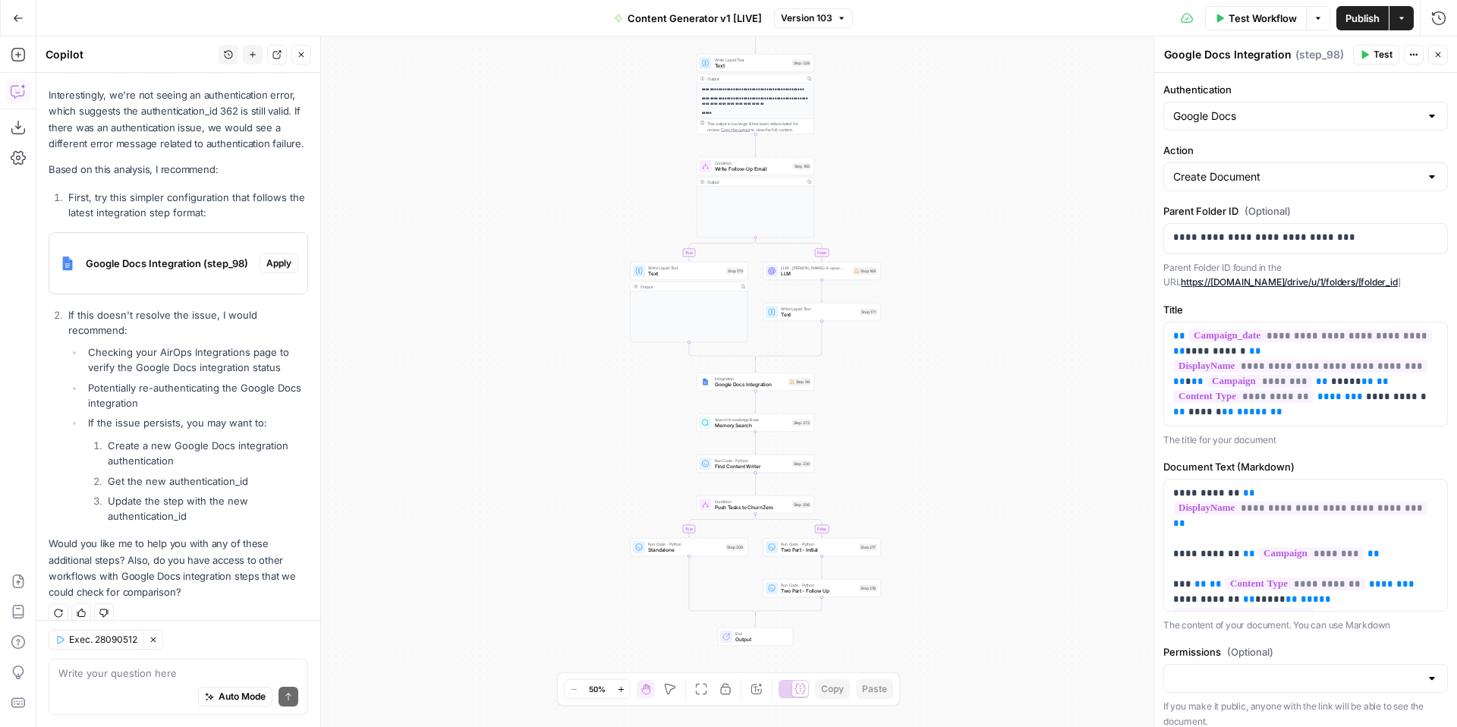
click at [149, 256] on span "Google Docs Integration (step_98)" at bounding box center [170, 263] width 168 height 15
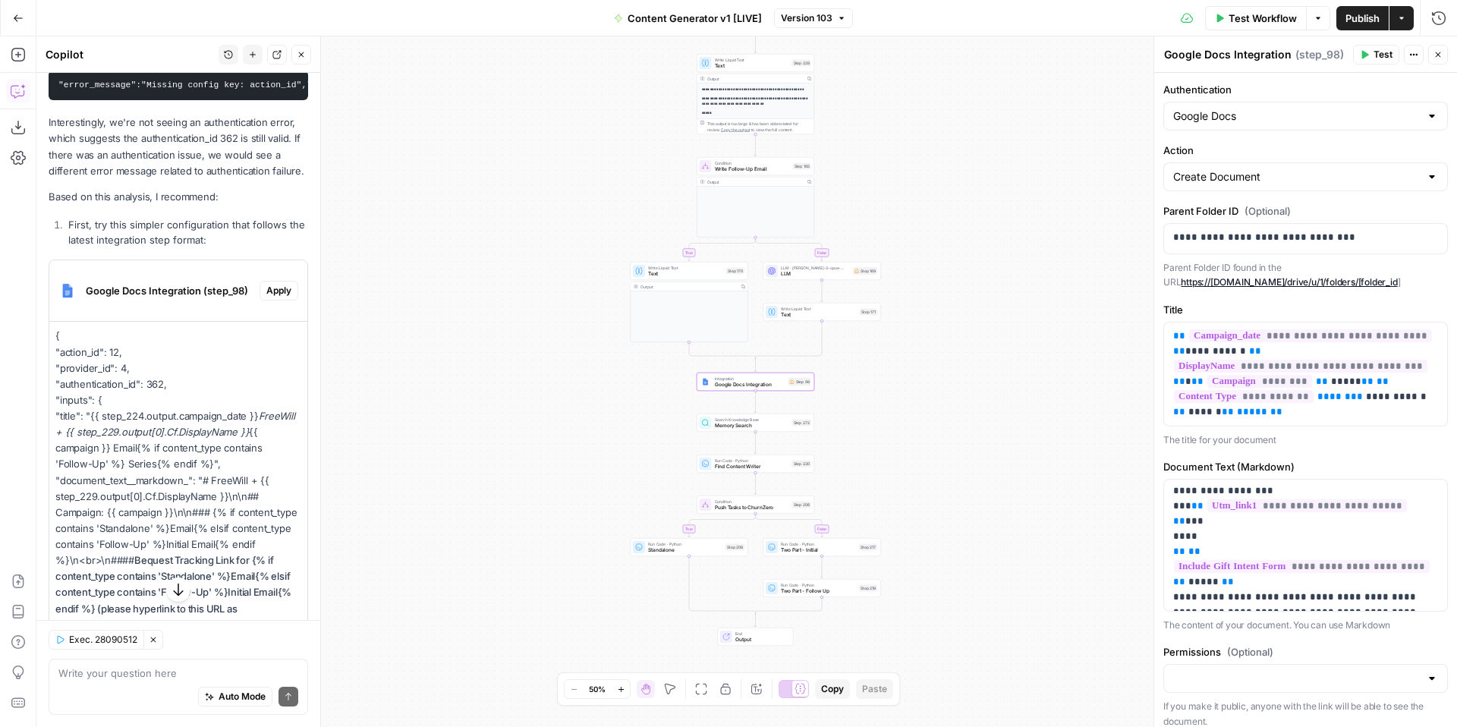
scroll to position [2515, 0]
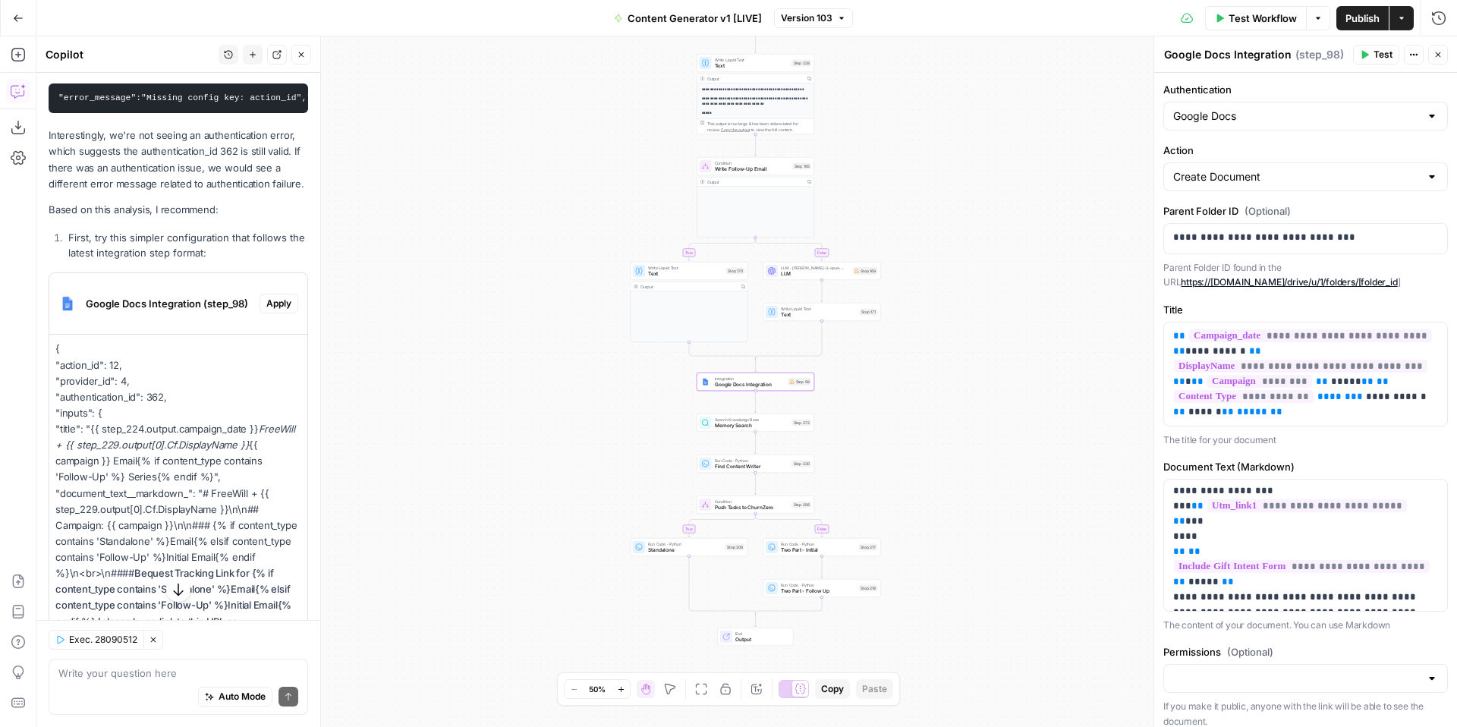
click at [282, 297] on span "Apply" at bounding box center [278, 304] width 25 height 14
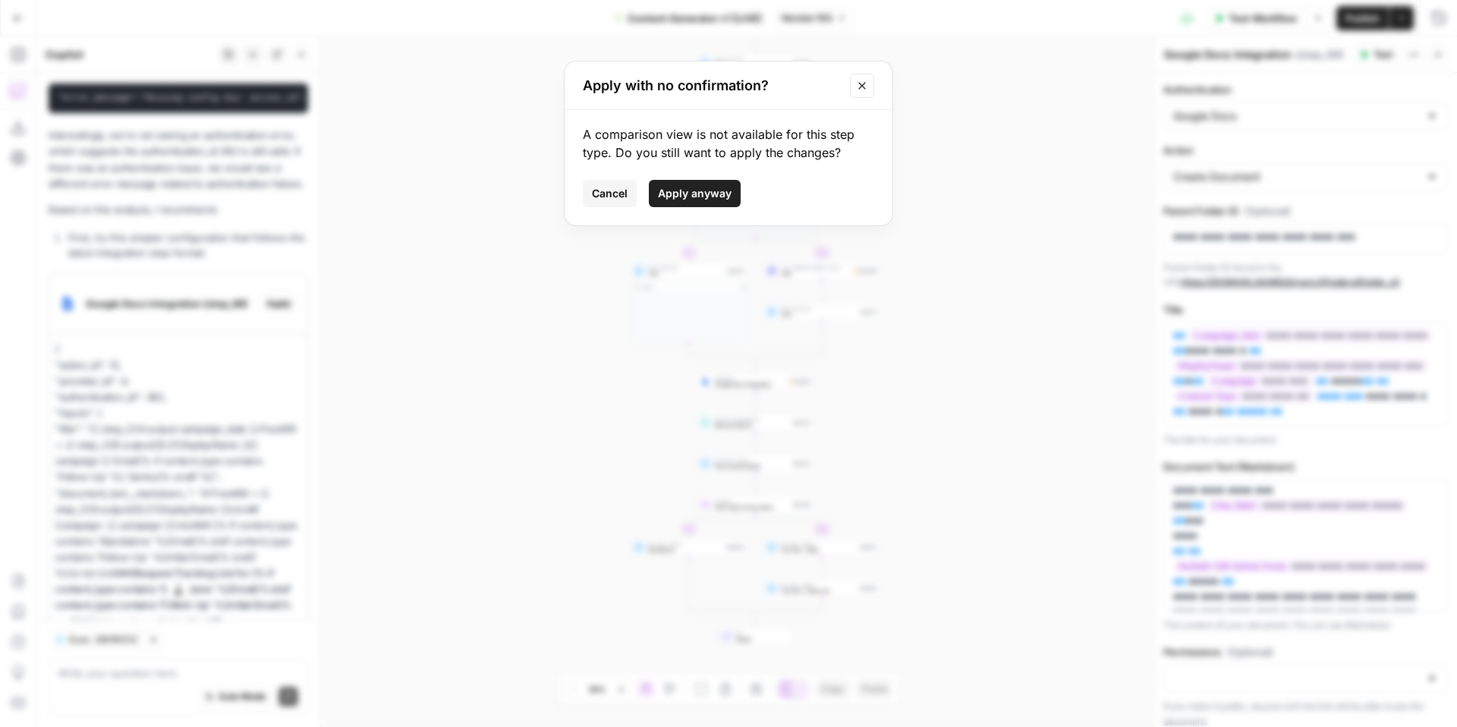
click at [714, 190] on span "Apply anyway" at bounding box center [695, 193] width 74 height 15
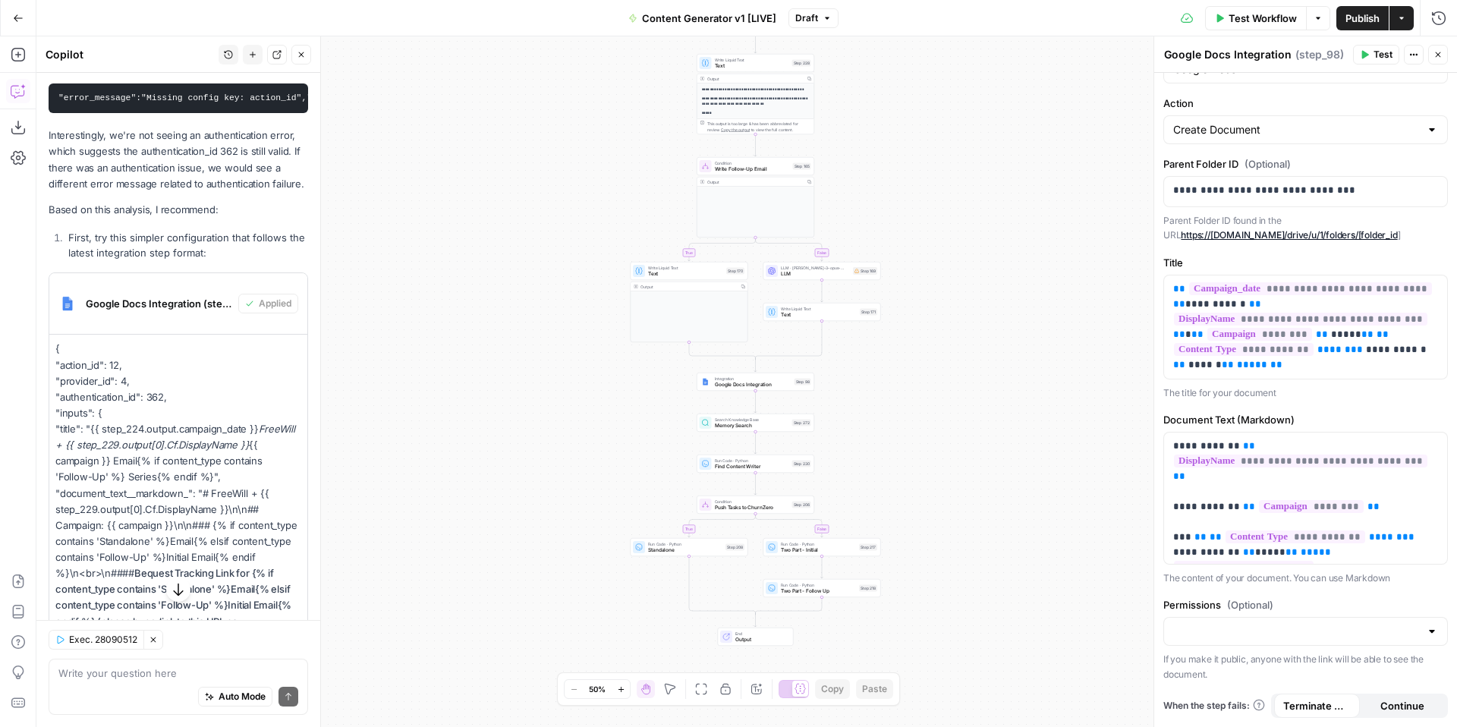
scroll to position [0, 0]
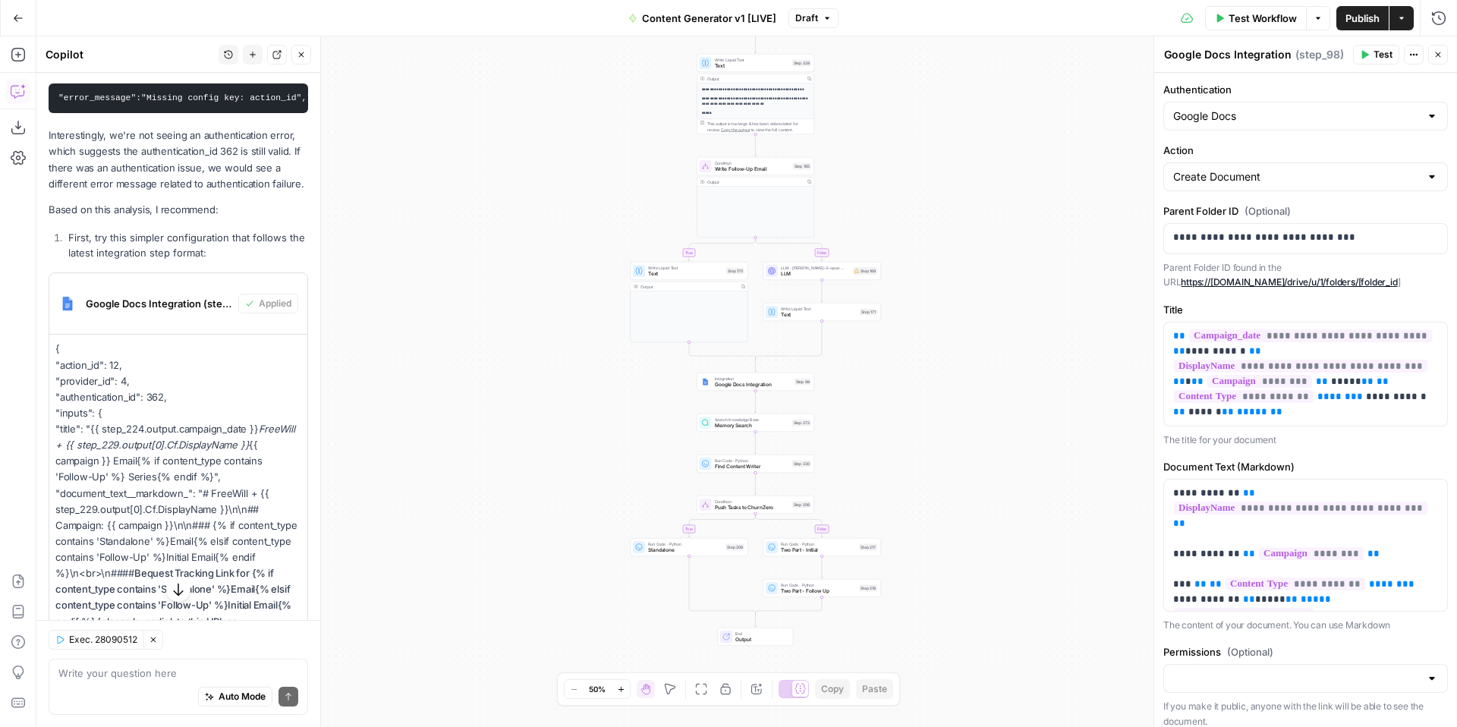
click at [1252, 21] on span "Test Workflow" at bounding box center [1263, 18] width 68 height 15
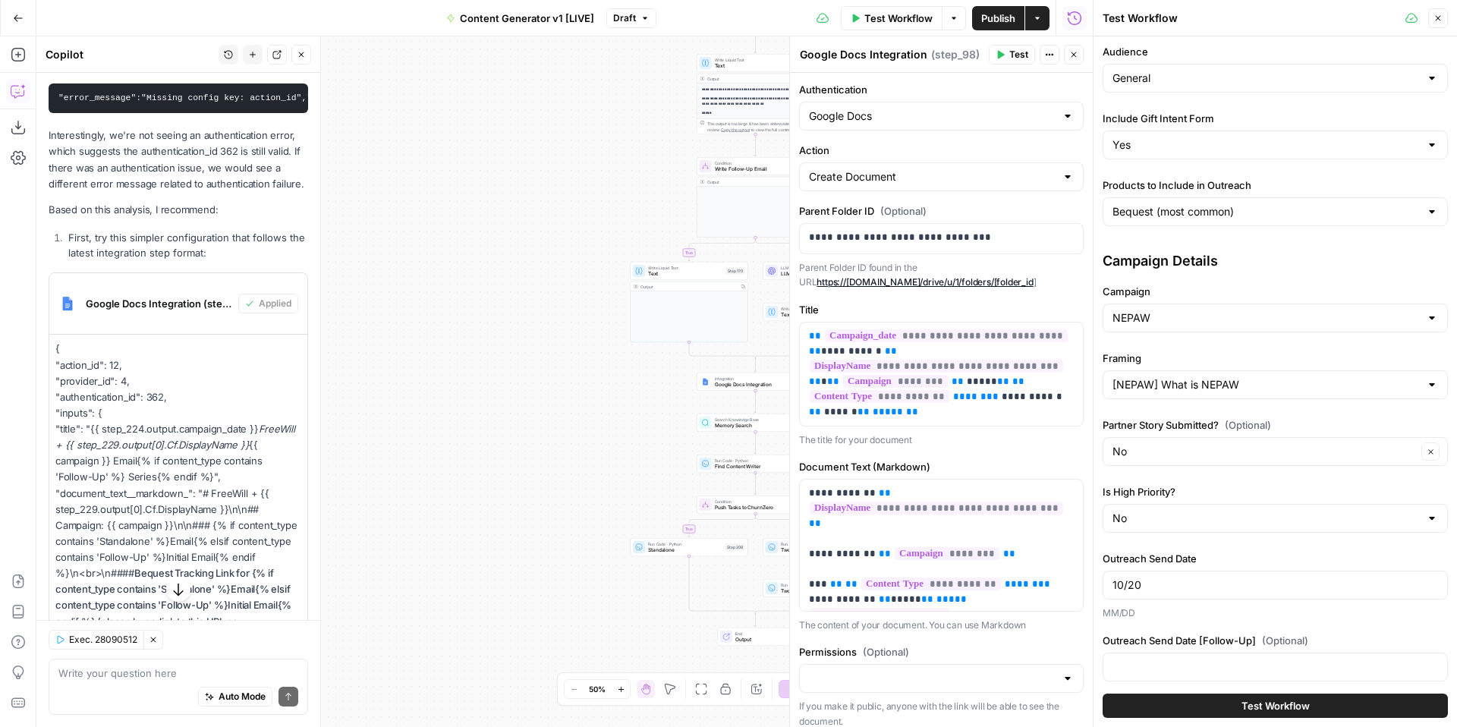
scroll to position [231, 0]
click at [1175, 327] on input "Campaign" at bounding box center [1265, 321] width 307 height 15
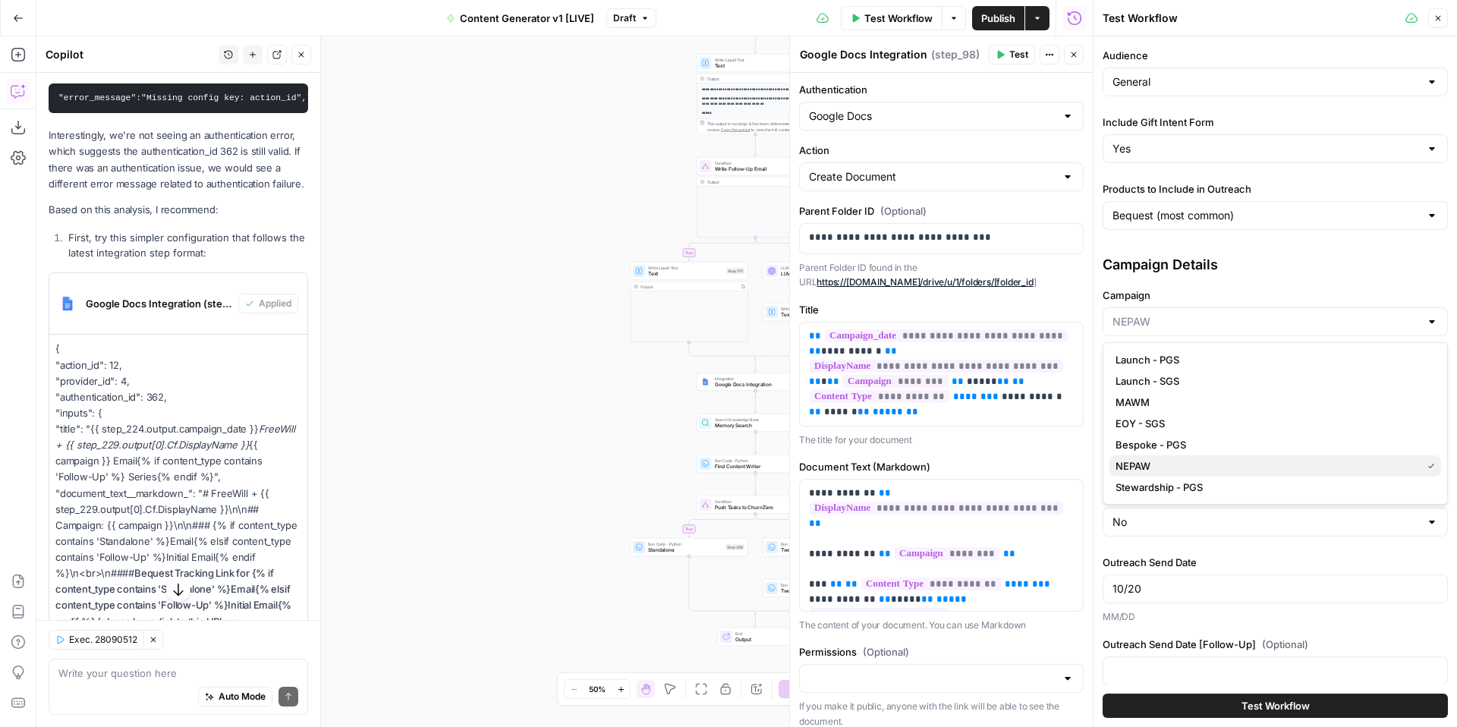
click at [1185, 463] on span "NEPAW" at bounding box center [1265, 465] width 300 height 15
type input "NEPAW"
click at [1189, 378] on div "[NEPAW] What is NEPAW" at bounding box center [1275, 388] width 345 height 29
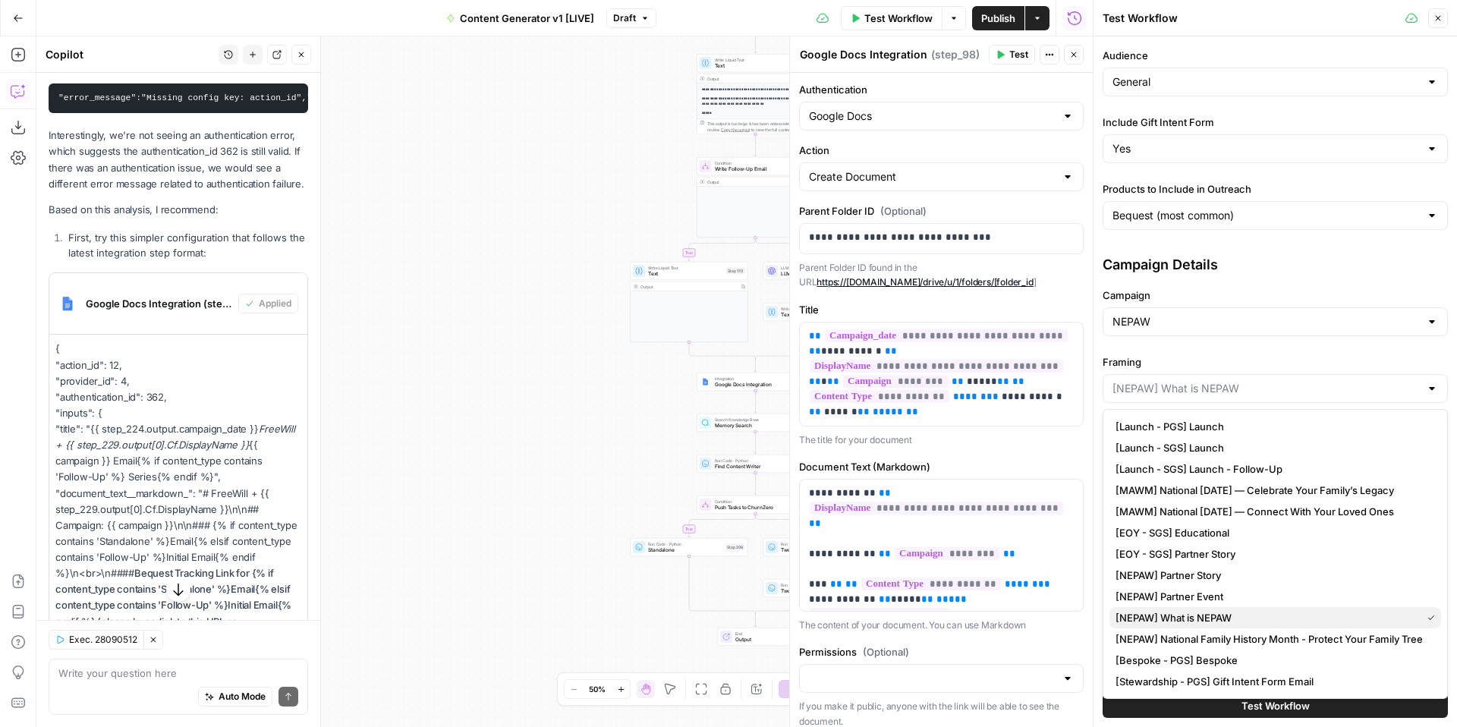
click at [1258, 621] on span "[NEPAW] What is NEPAW" at bounding box center [1265, 617] width 300 height 15
type input "[NEPAW] What is NEPAW"
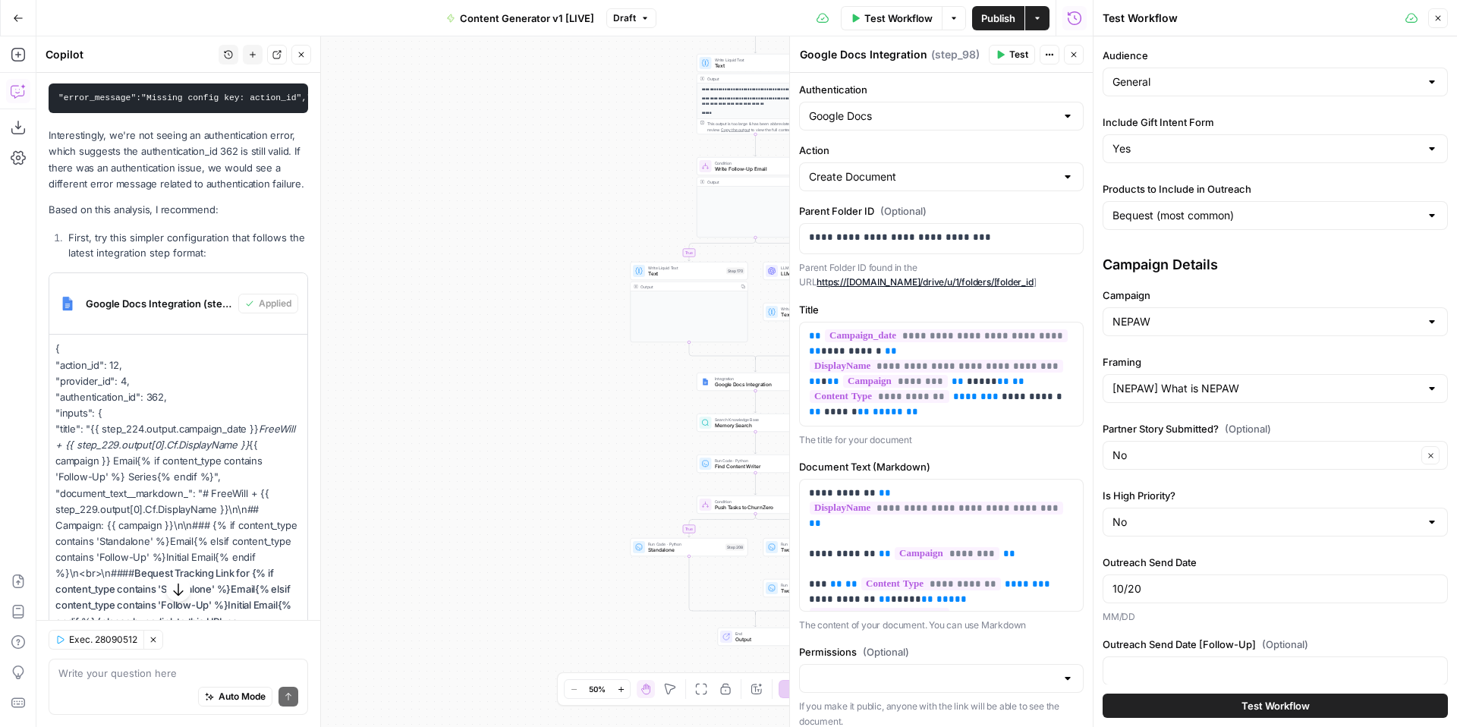
scroll to position [359, 0]
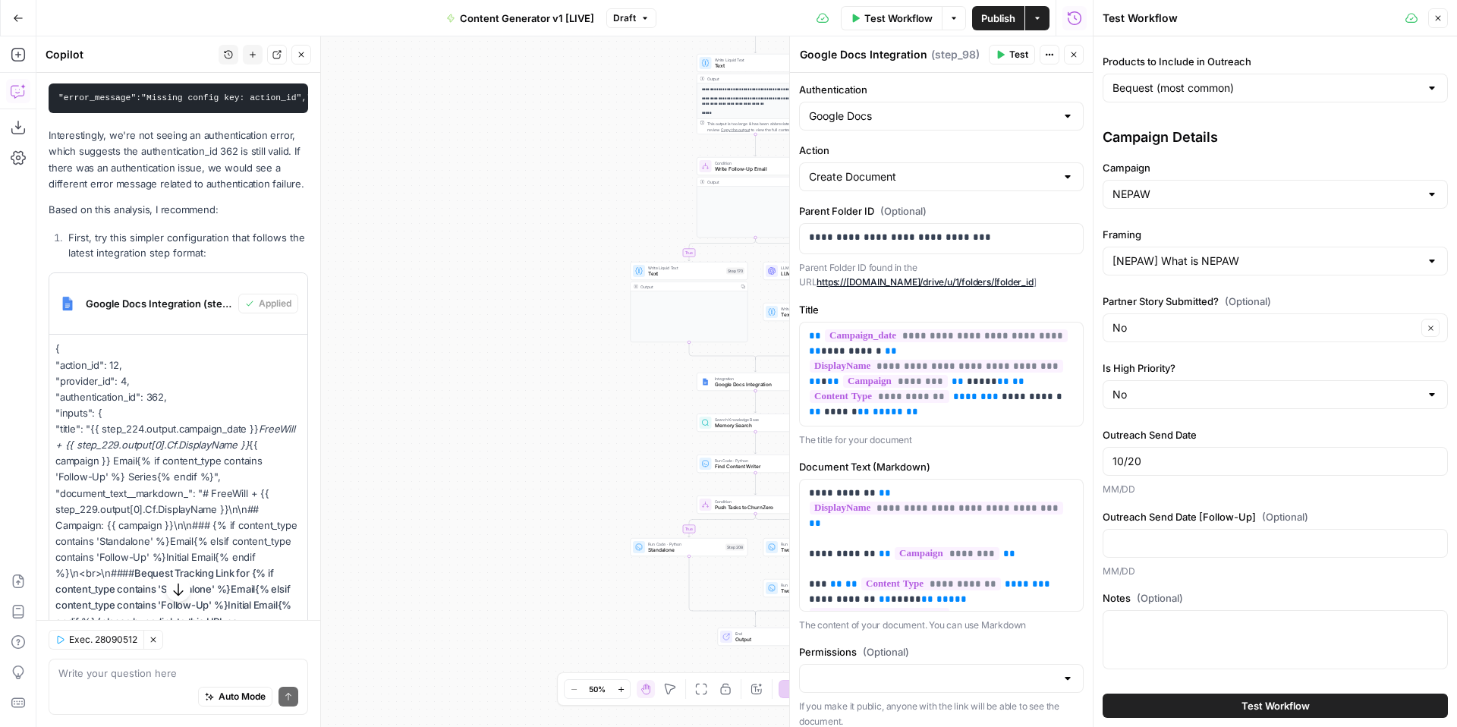
click at [1251, 706] on span "Test Workflow" at bounding box center [1275, 705] width 68 height 15
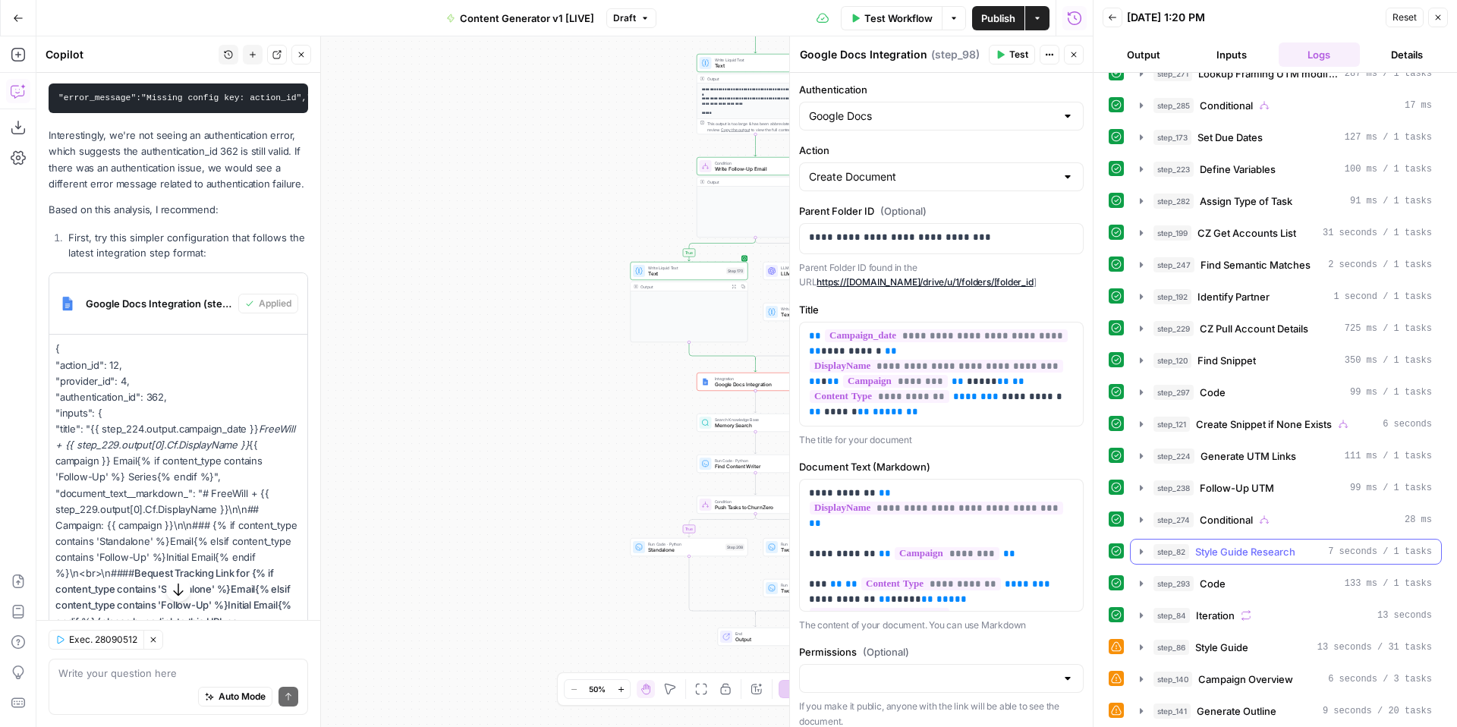
scroll to position [404, 0]
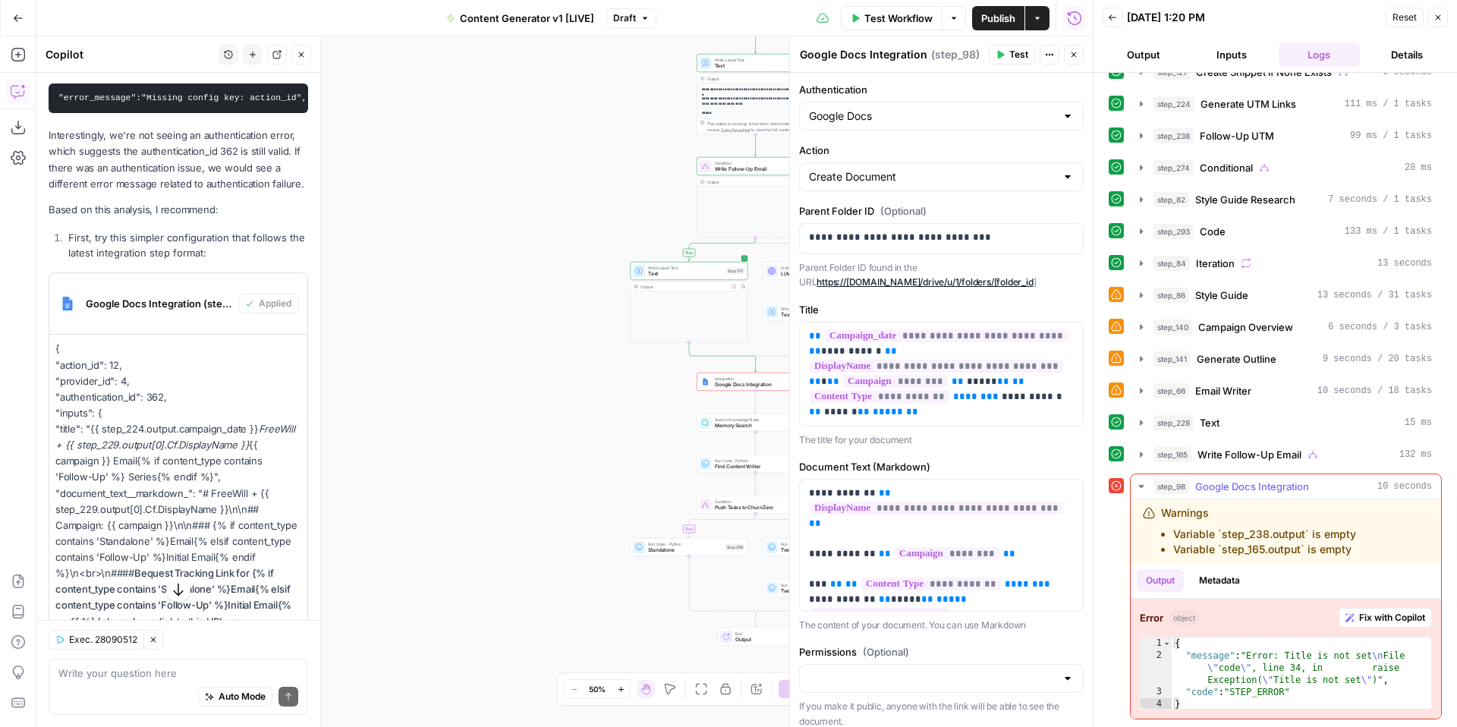
click at [1382, 618] on span "Fix with Copilot" at bounding box center [1392, 618] width 66 height 14
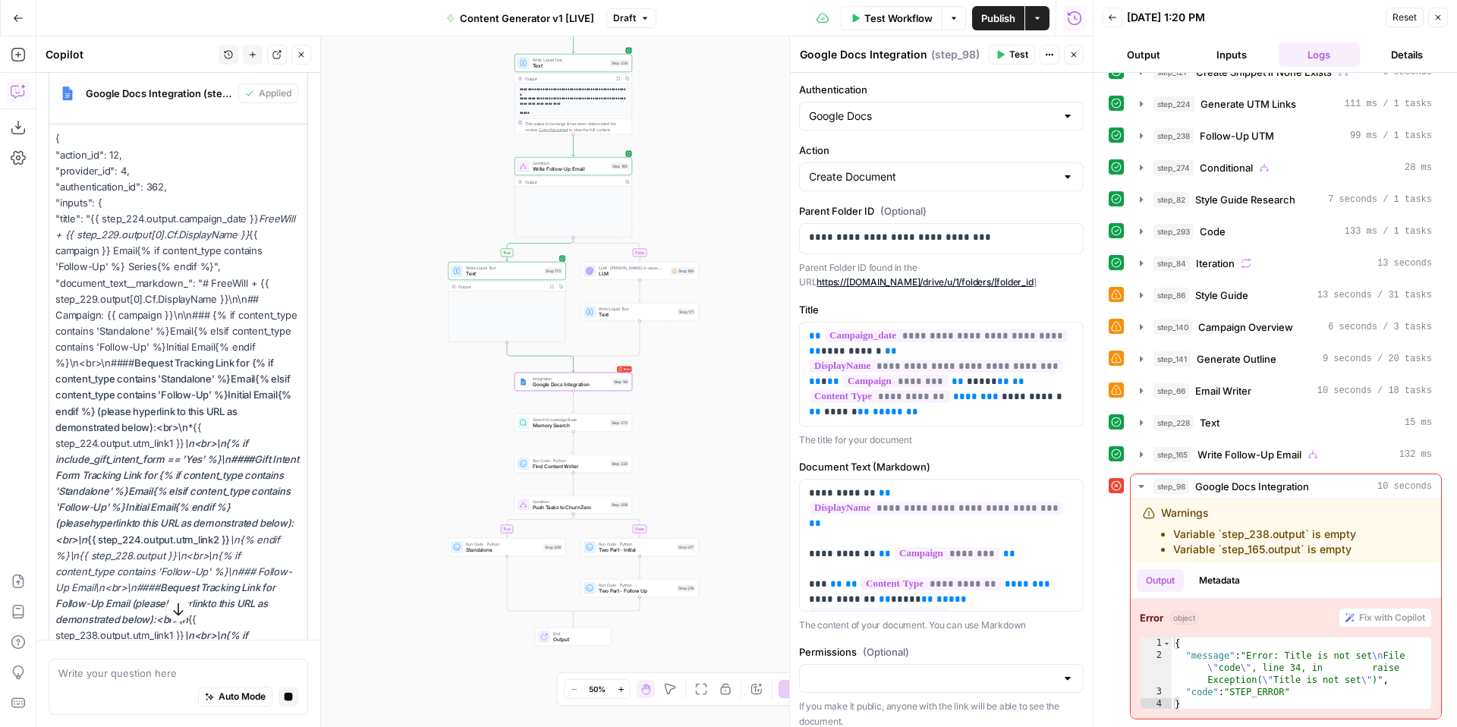
scroll to position [2676, 0]
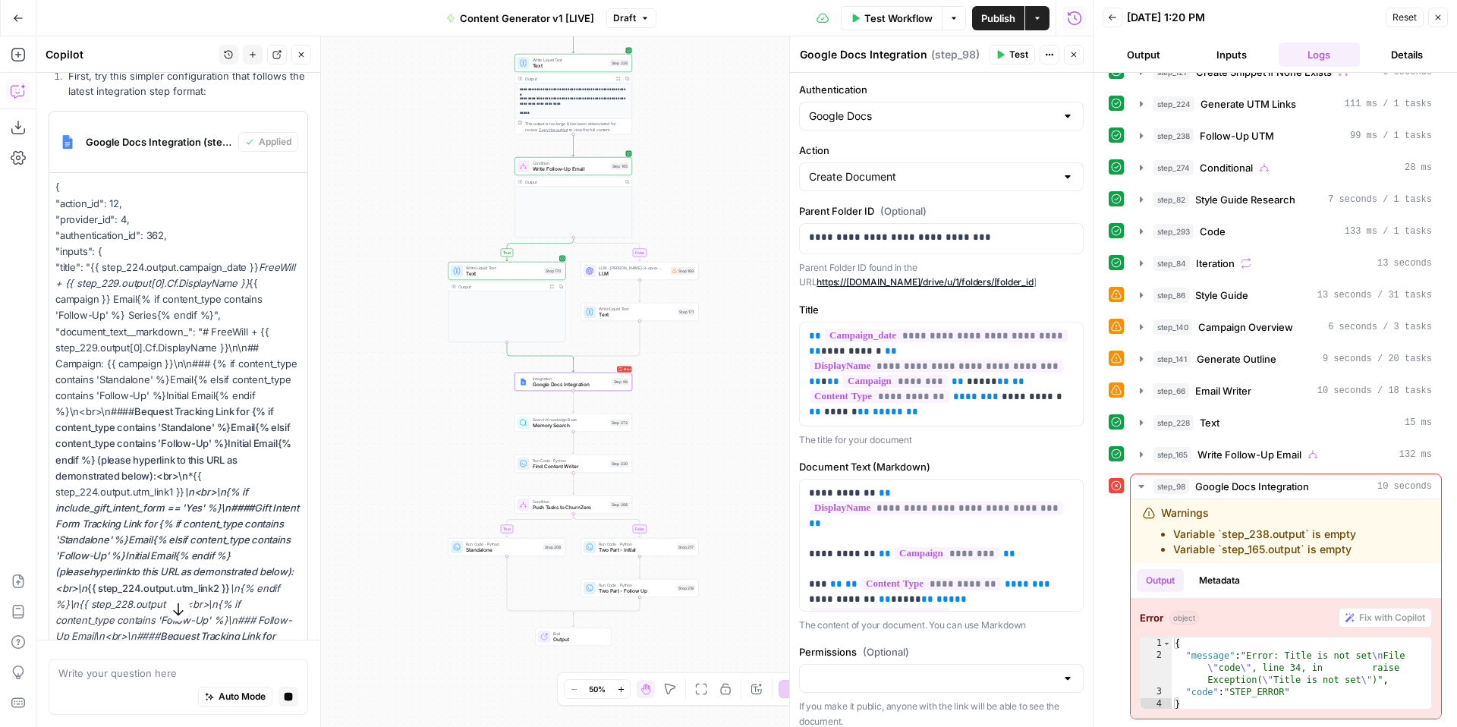
click at [56, 179] on p "{ "action_id": 12, "provider_id": 4, "authentication_id": 362, "inputs": { "tit…" at bounding box center [178, 499] width 246 height 641
click at [122, 134] on span "Google Docs Integration (step_98)" at bounding box center [159, 141] width 146 height 15
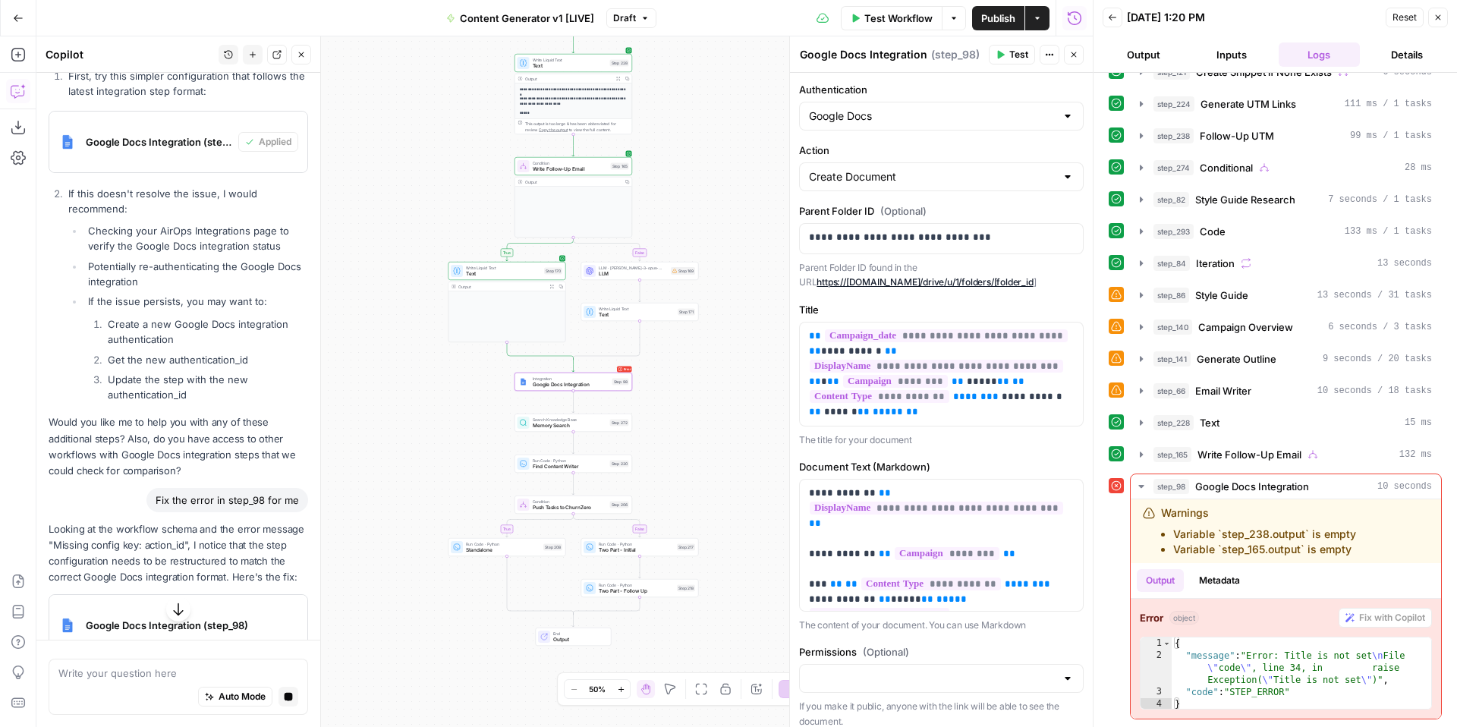
click at [122, 134] on span "Google Docs Integration (step_98)" at bounding box center [159, 141] width 146 height 15
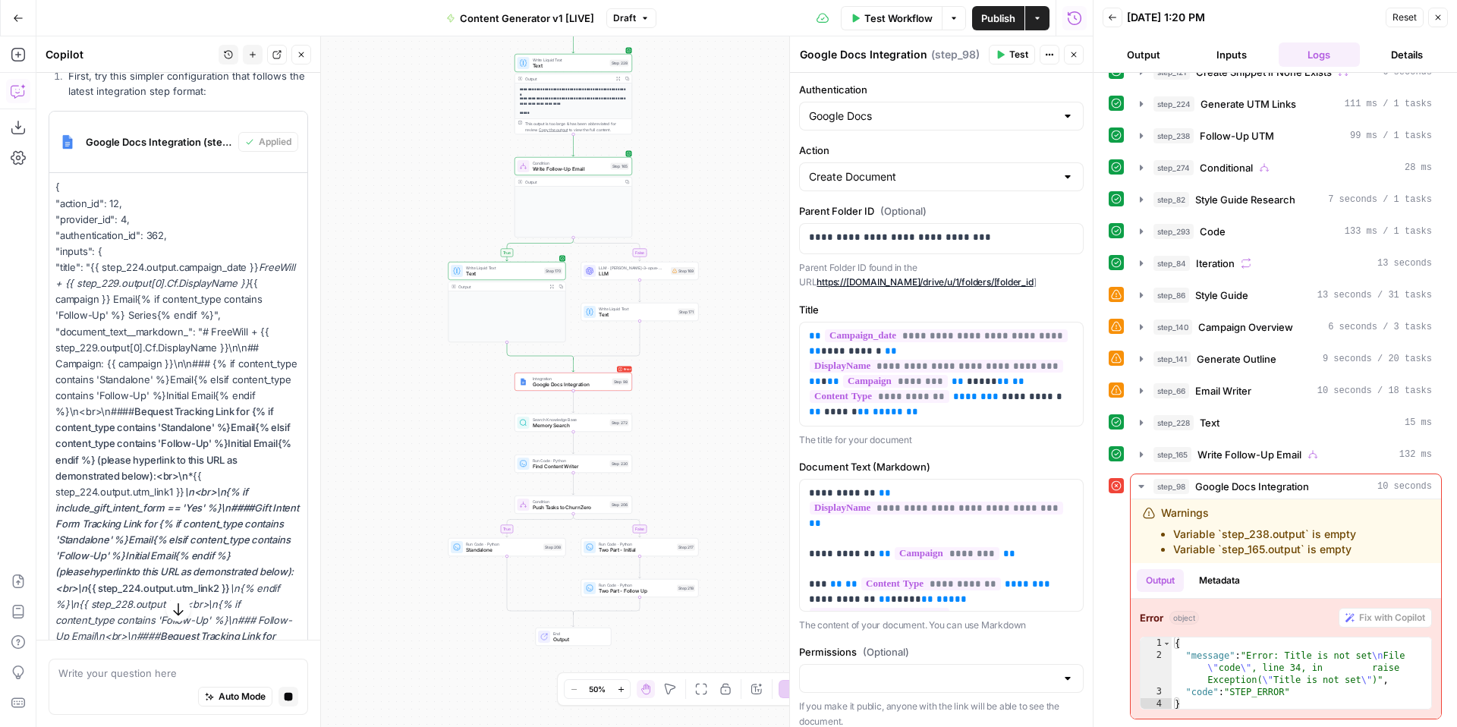
drag, startPoint x: 53, startPoint y: 165, endPoint x: 259, endPoint y: 665, distance: 540.0
click at [259, 665] on div "Hi! How can I help with your workflow? I can explain steps, debug, write prompt…" at bounding box center [178, 400] width 284 height 654
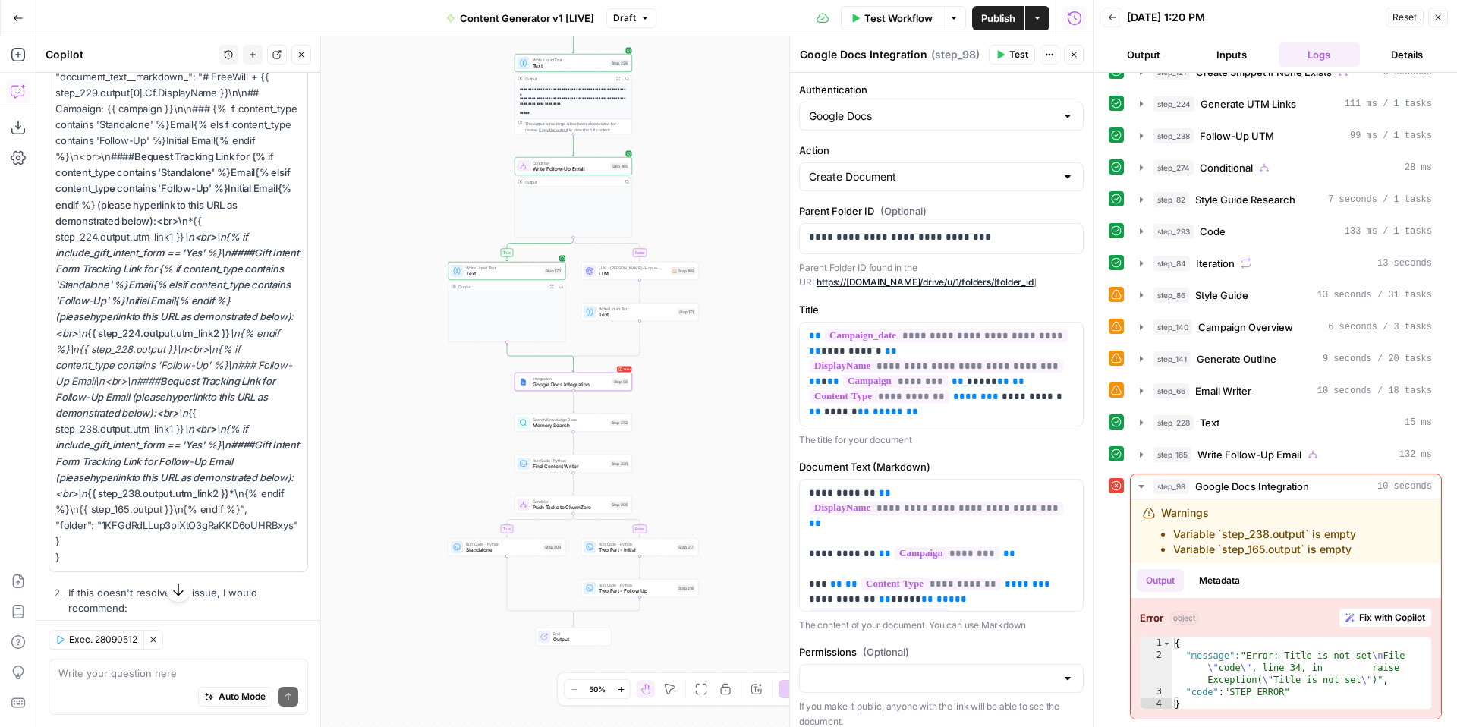
scroll to position [3102, 0]
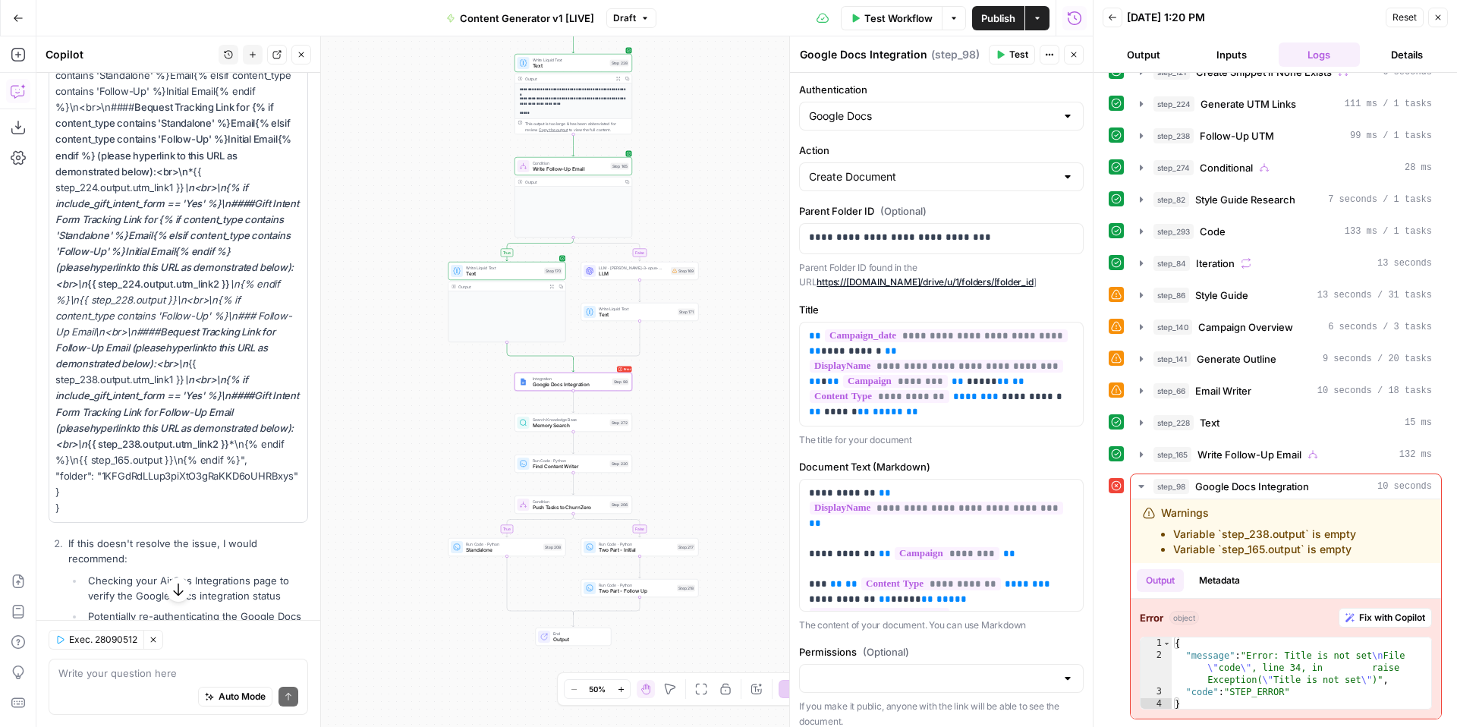
click at [249, 490] on p "{ "action_id": 12, "provider_id": 4, "authentication_id": 362, "inputs": { "tit…" at bounding box center [178, 195] width 246 height 641
drag, startPoint x: 81, startPoint y: 491, endPoint x: 175, endPoint y: 113, distance: 389.4
click at [175, 113] on p "{ "action_id": 12, "provider_id": 4, "authentication_id": 362, "inputs": { "tit…" at bounding box center [178, 195] width 246 height 641
click at [171, 147] on p "{ "action_id": 12, "provider_id": 4, "authentication_id": 362, "inputs": { "tit…" at bounding box center [178, 195] width 246 height 641
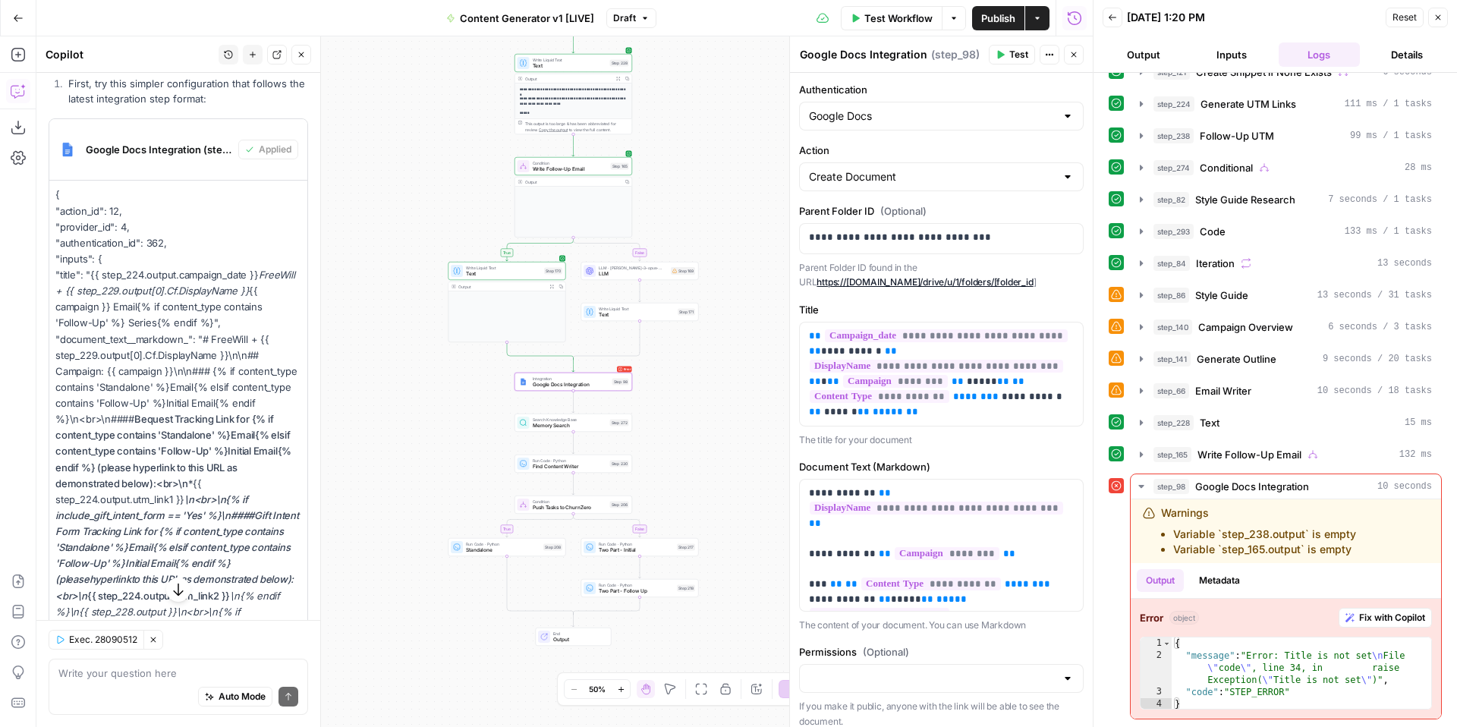
scroll to position [2789, 0]
drag, startPoint x: 53, startPoint y: 178, endPoint x: 257, endPoint y: 678, distance: 539.4
click at [257, 678] on div "Hi! How can I help with your workflow? I can explain steps, debug, write prompt…" at bounding box center [178, 400] width 284 height 654
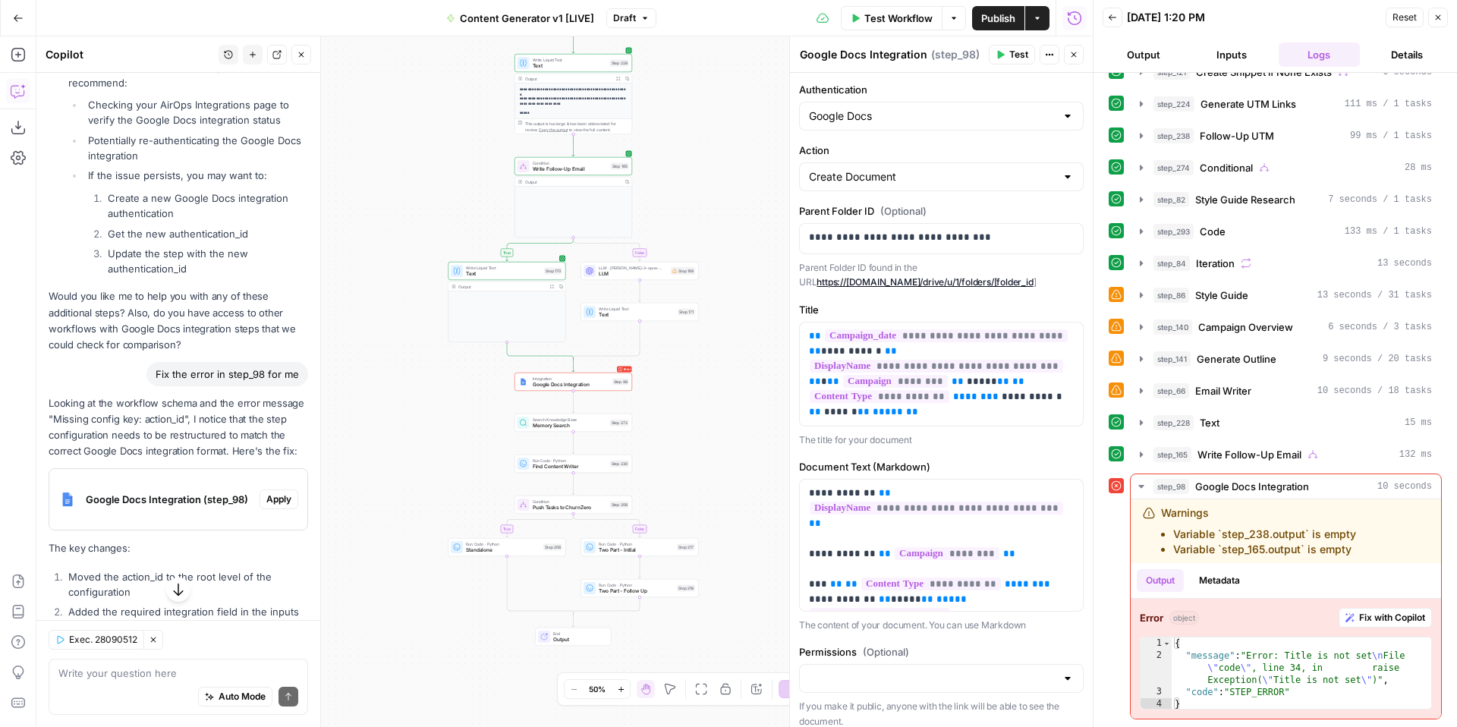
scroll to position [3728, 0]
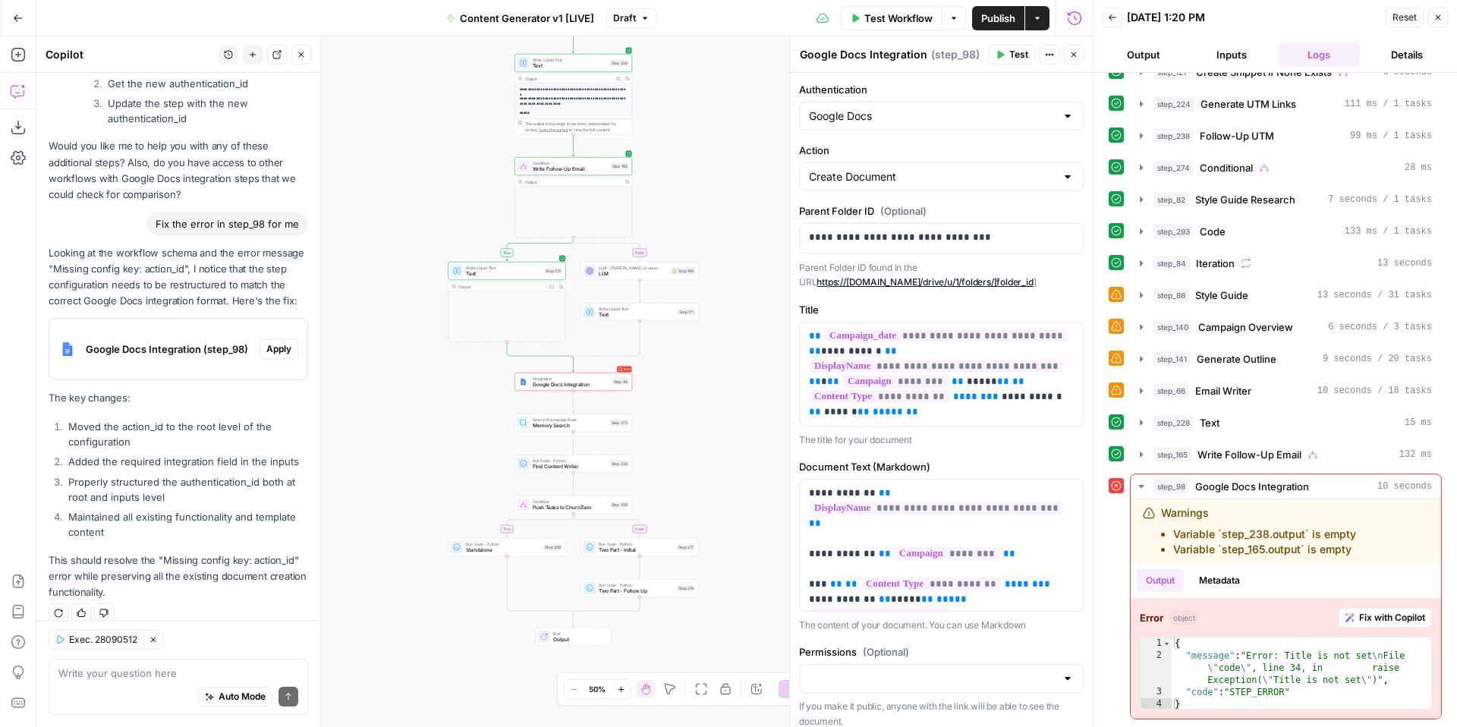
click at [212, 484] on li "Properly structured the authentication_id both at root and inputs level" at bounding box center [186, 489] width 244 height 30
click at [178, 341] on span "Google Docs Integration (step_98)" at bounding box center [170, 348] width 168 height 15
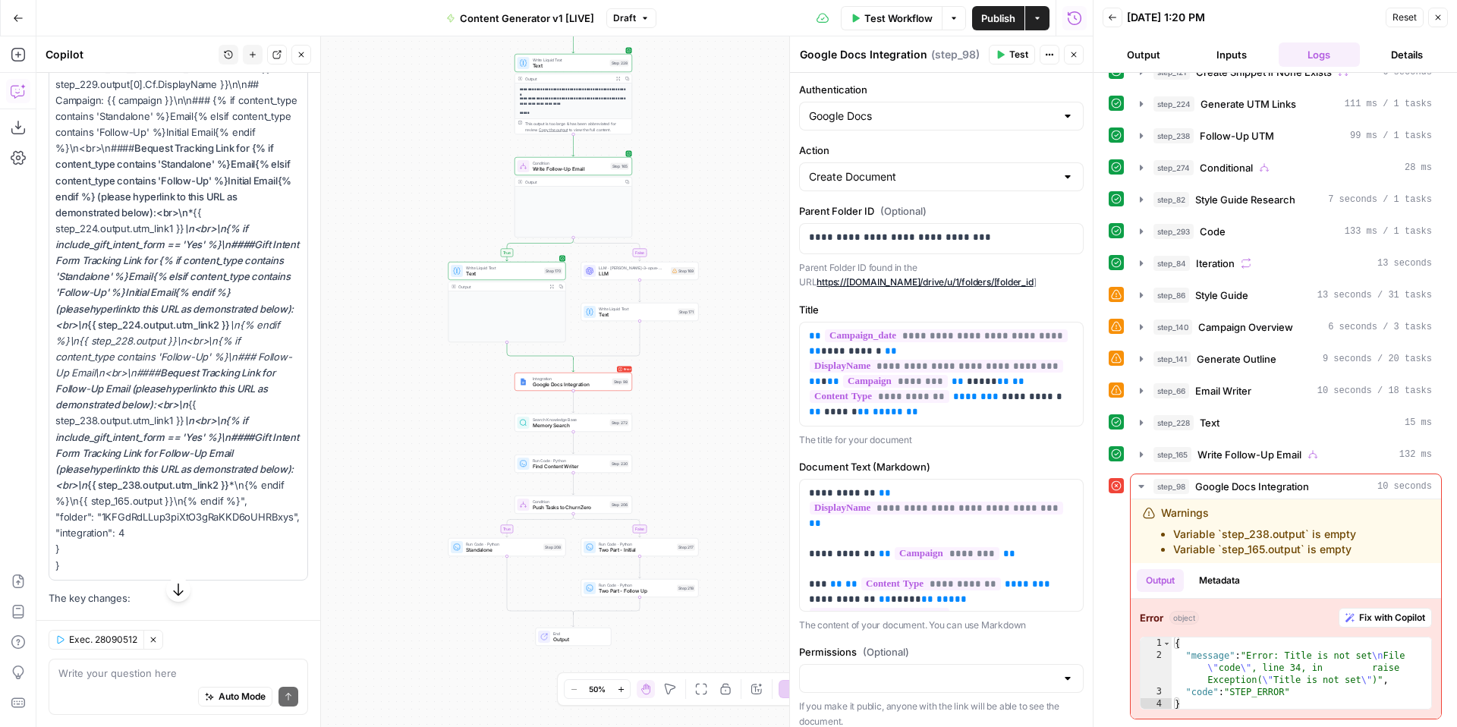
scroll to position [4255, 0]
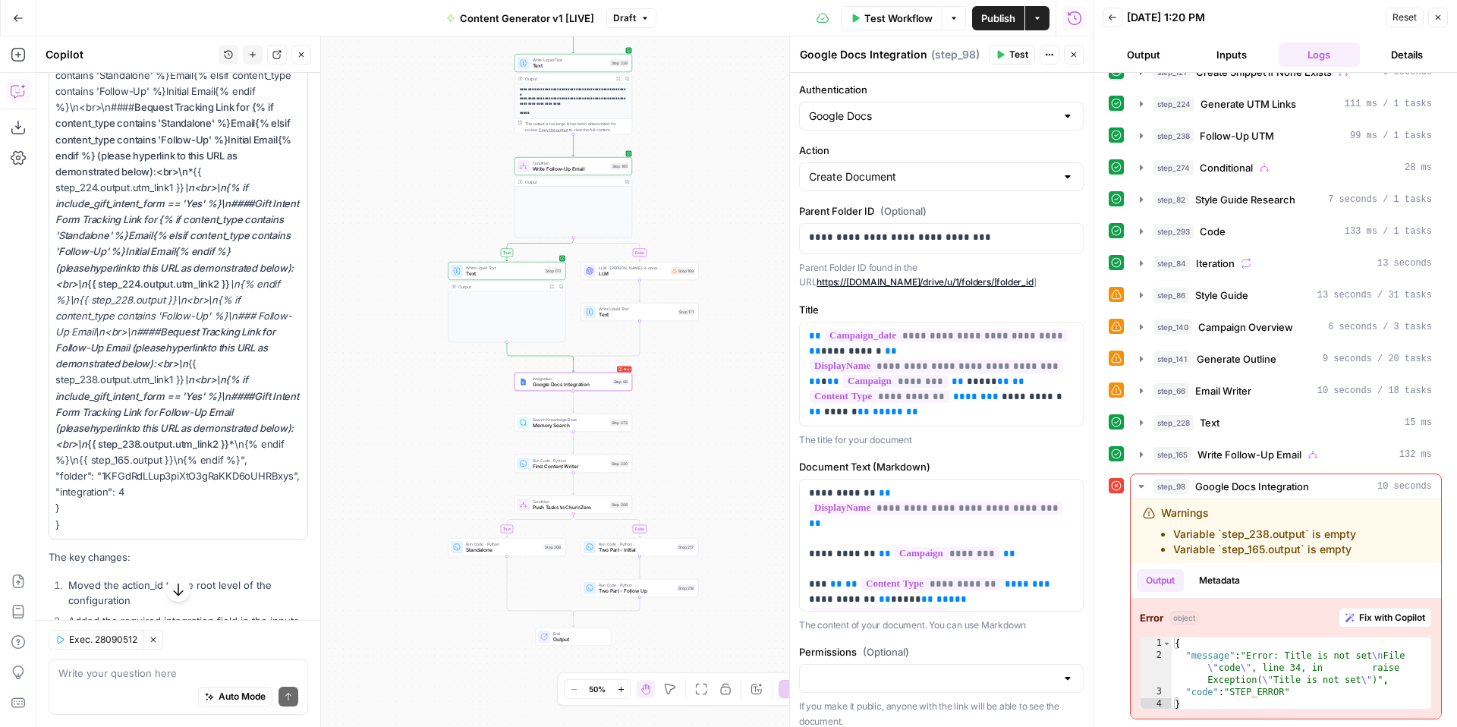
drag, startPoint x: 55, startPoint y: 262, endPoint x: 155, endPoint y: 519, distance: 275.8
click at [155, 519] on div "{ "action_id": 12, "provider_id": 4, "authentication_id": 362, "inputs": { "aut…" at bounding box center [178, 195] width 258 height 685
copy p "{ "action_id": 12, "provider_id": 4, "authentication_id": 362, "inputs": { "aut…"
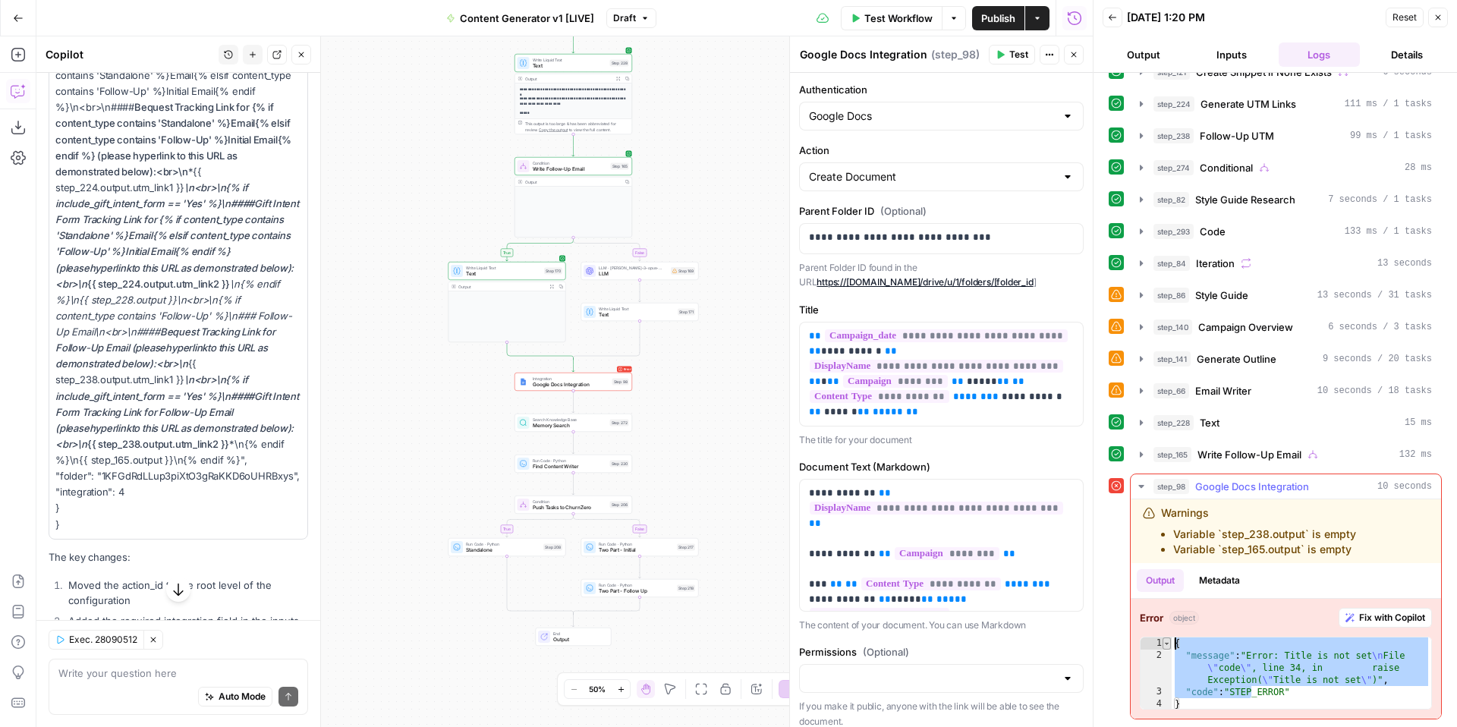
drag, startPoint x: 1250, startPoint y: 697, endPoint x: 1170, endPoint y: 647, distance: 94.5
click at [1170, 647] on div "**********" at bounding box center [1286, 673] width 292 height 73
click at [1213, 702] on div "{ "message" : "Error: Title is not set \n File \" code \" , line 34, in raise E…" at bounding box center [1302, 685] width 260 height 97
drag, startPoint x: 1207, startPoint y: 702, endPoint x: 1174, endPoint y: 646, distance: 65.3
click at [1174, 646] on div "{ "message" : "Error: Title is not set \n File \" code \" , line 34, in raise E…" at bounding box center [1302, 685] width 260 height 97
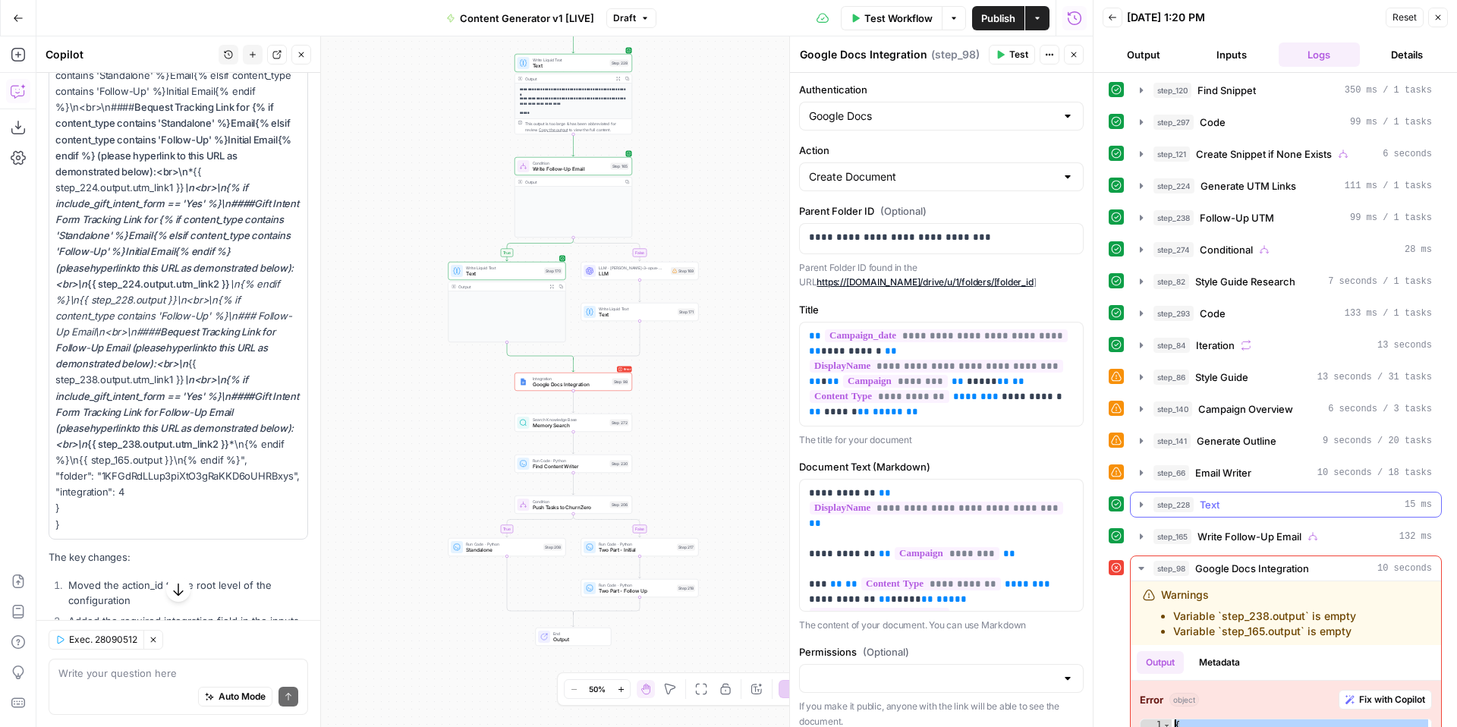
scroll to position [300, 0]
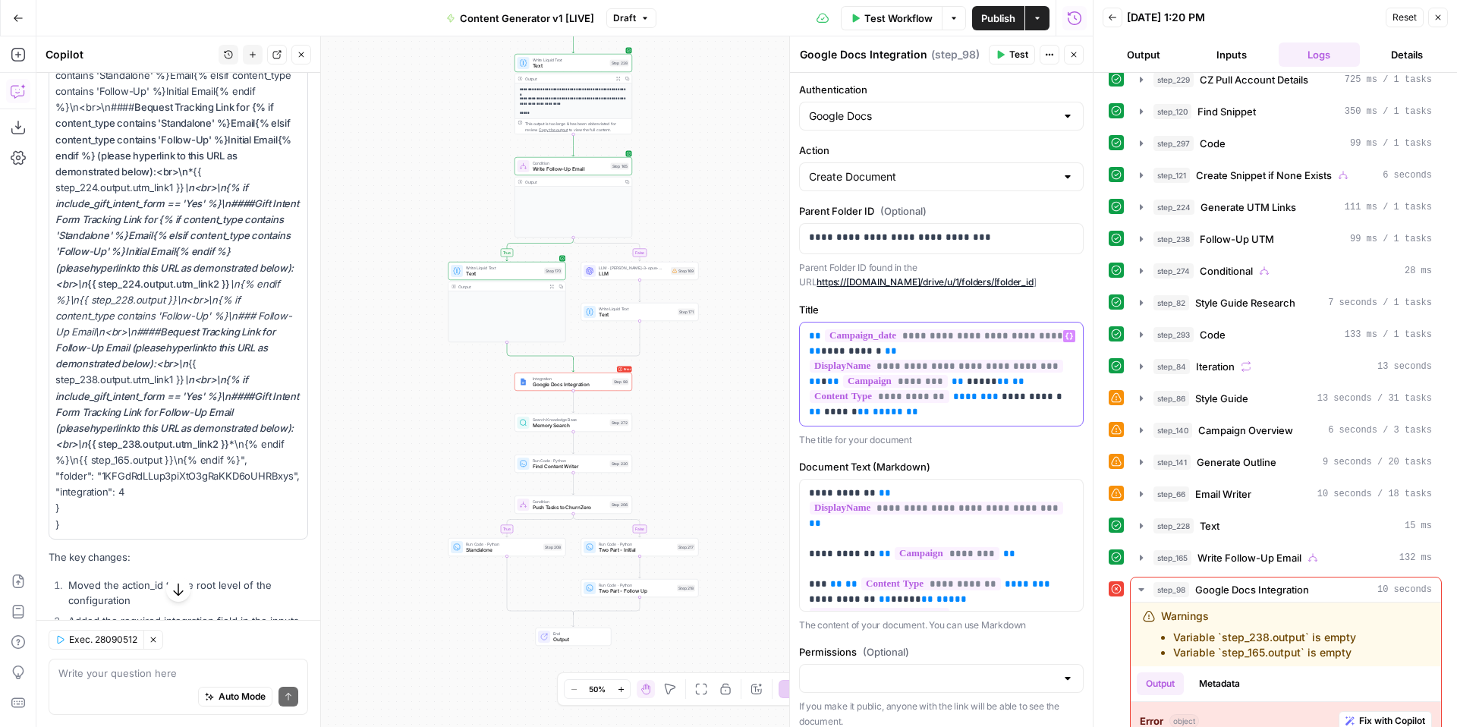
click at [995, 411] on p "**********" at bounding box center [941, 374] width 265 height 91
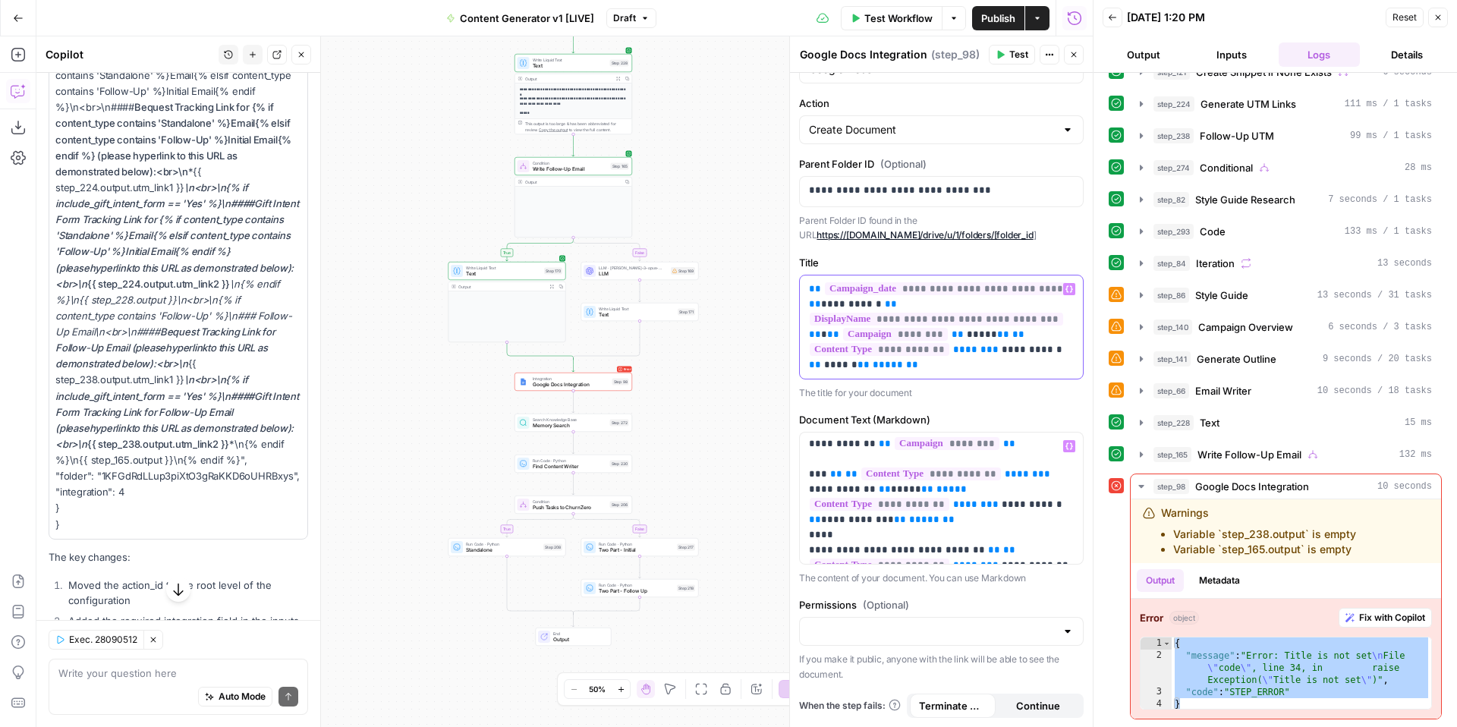
scroll to position [0, 0]
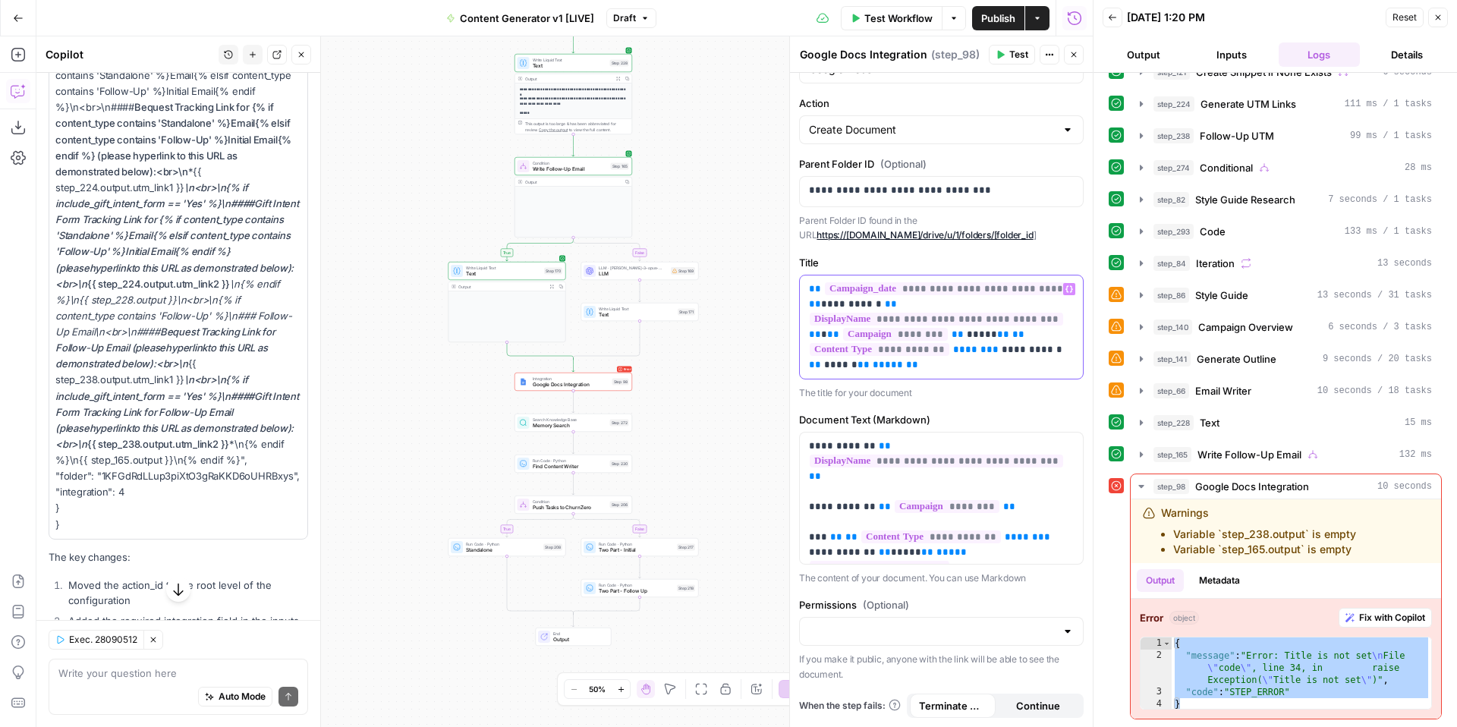
click at [982, 362] on p "**********" at bounding box center [941, 327] width 265 height 91
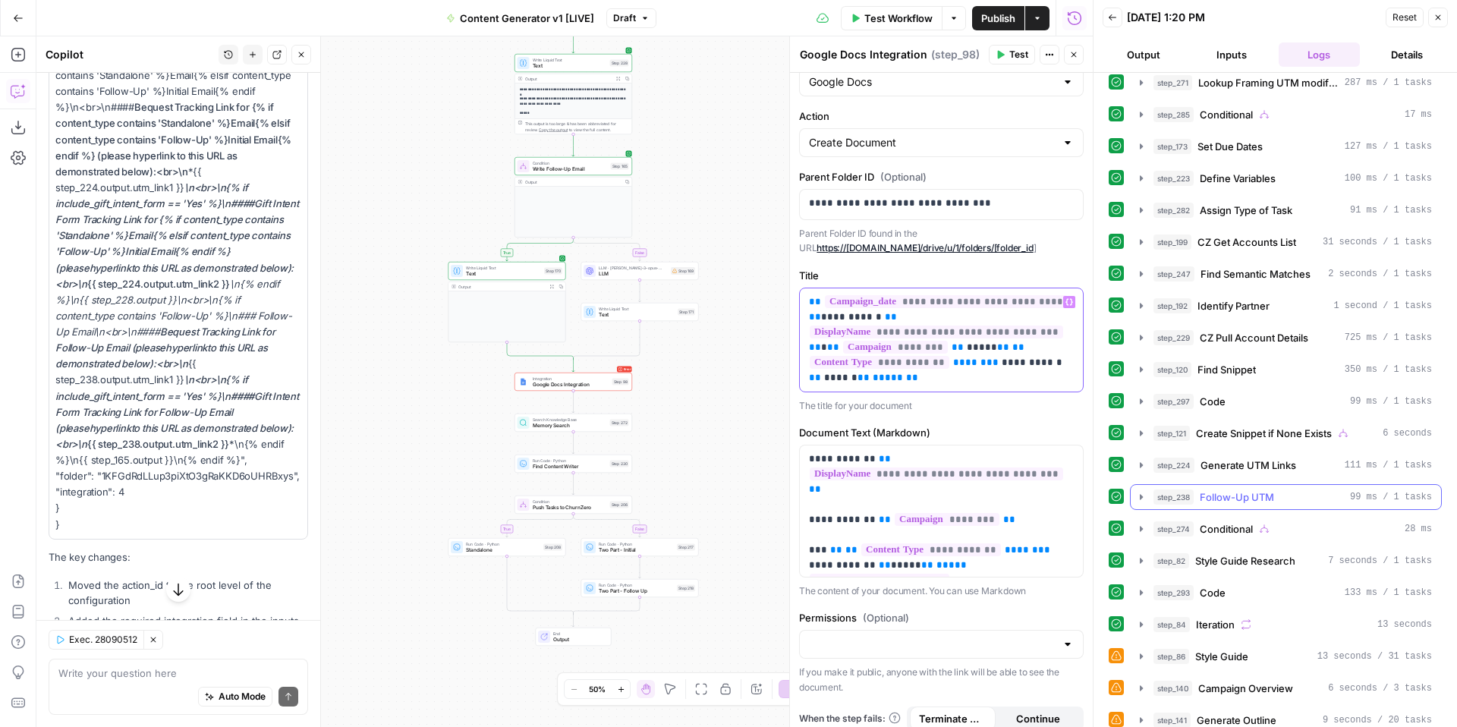
scroll to position [32, 0]
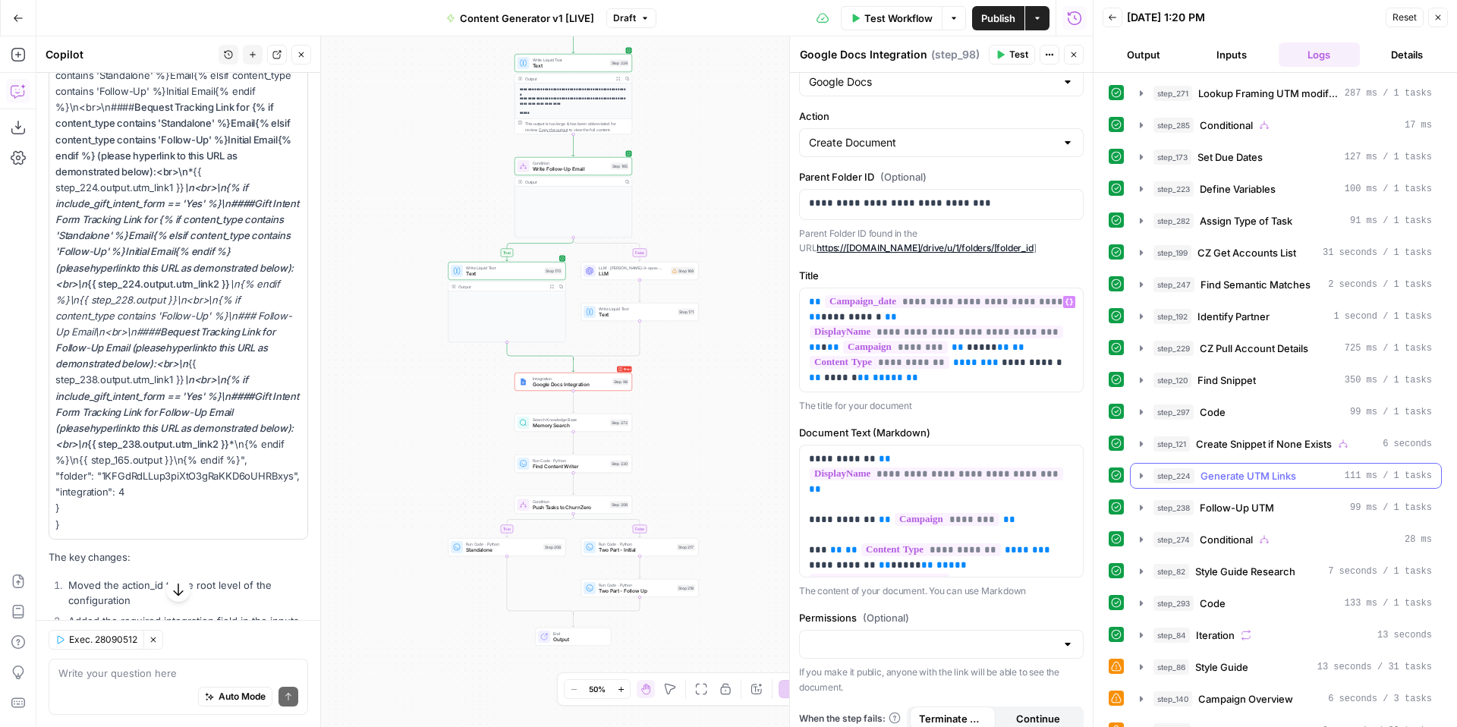
click at [1140, 480] on icon "button" at bounding box center [1141, 476] width 12 height 12
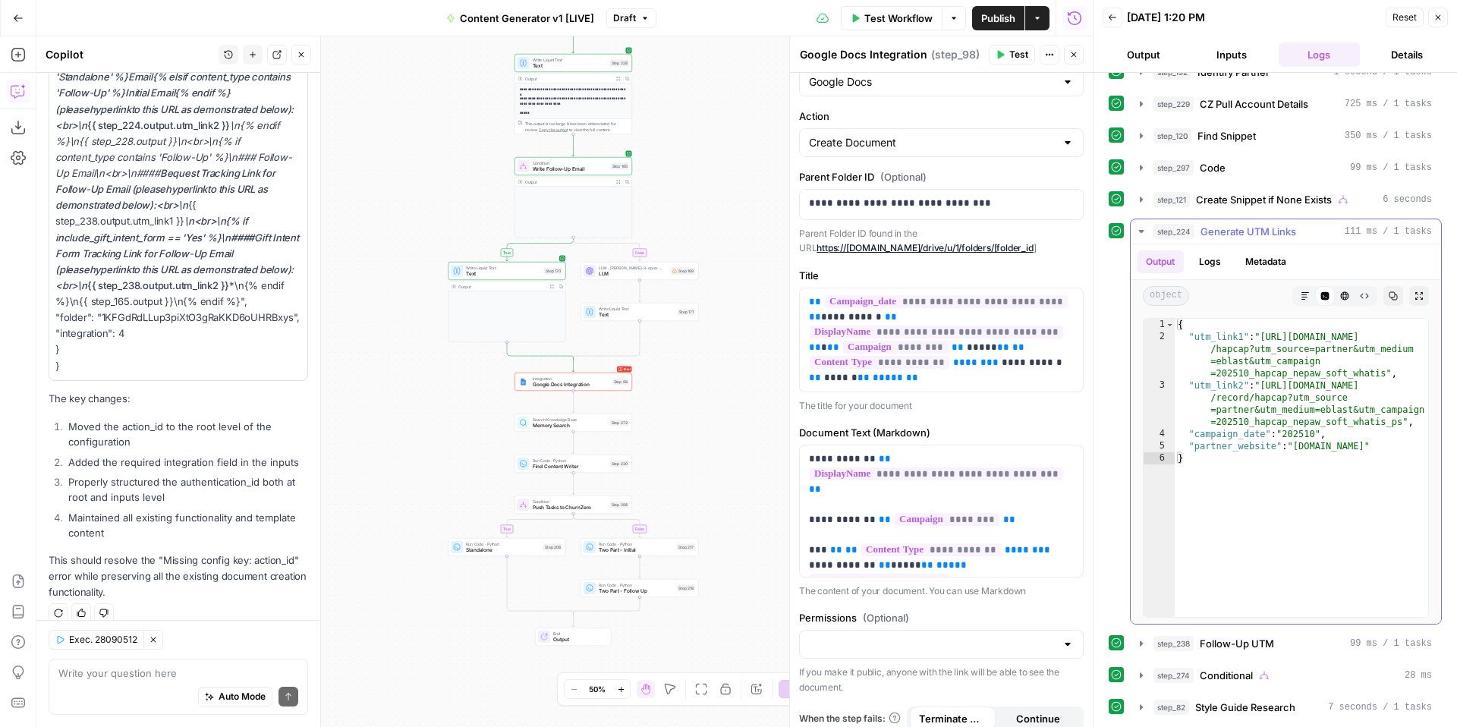
scroll to position [784, 0]
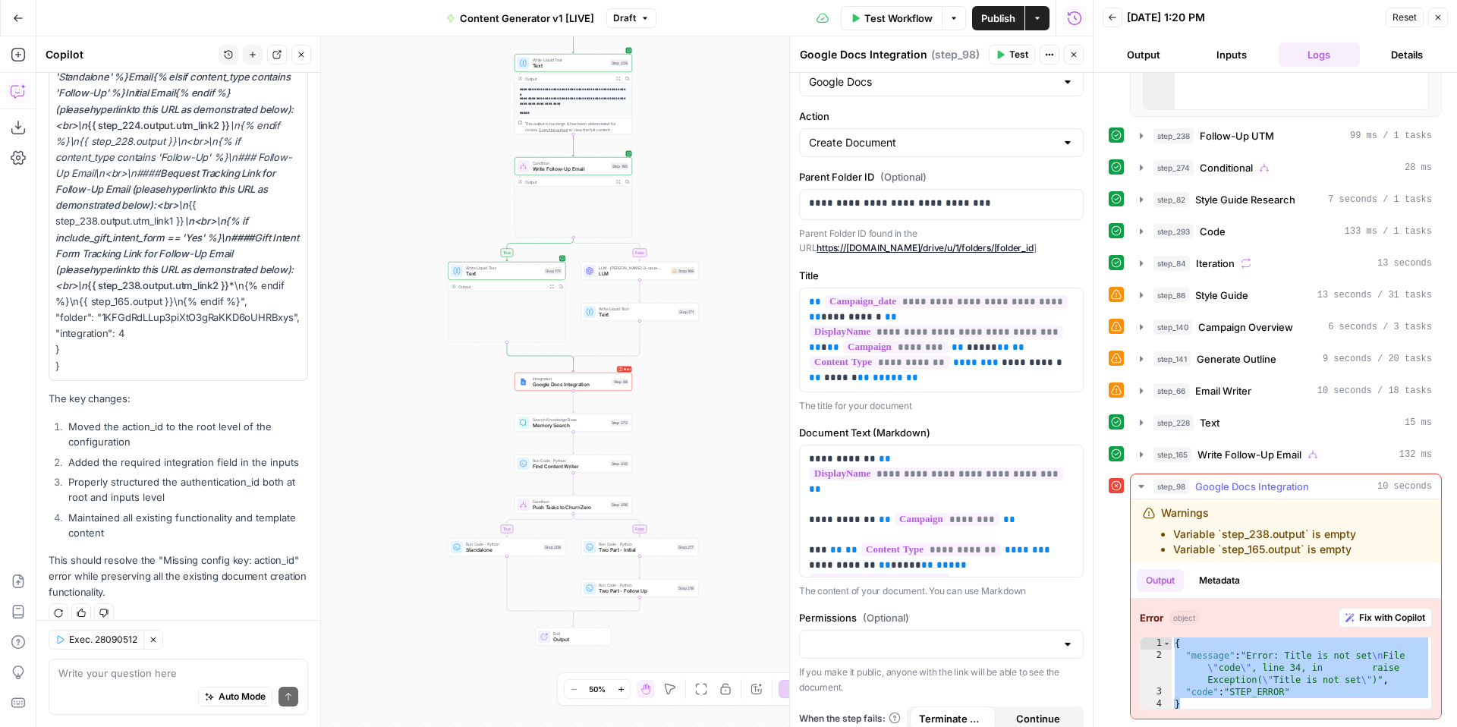
click at [1265, 669] on div "{ "message" : "Error: Title is not set \n File \" code \" , line 34, in raise E…" at bounding box center [1302, 685] width 260 height 97
drag, startPoint x: 1192, startPoint y: 703, endPoint x: 1175, endPoint y: 644, distance: 61.0
click at [1175, 644] on div "{ "message" : "Error: Title is not set \n File \" code \" , line 34, in raise E…" at bounding box center [1302, 685] width 260 height 97
type textarea "**********"
click at [201, 669] on textarea at bounding box center [178, 672] width 240 height 15
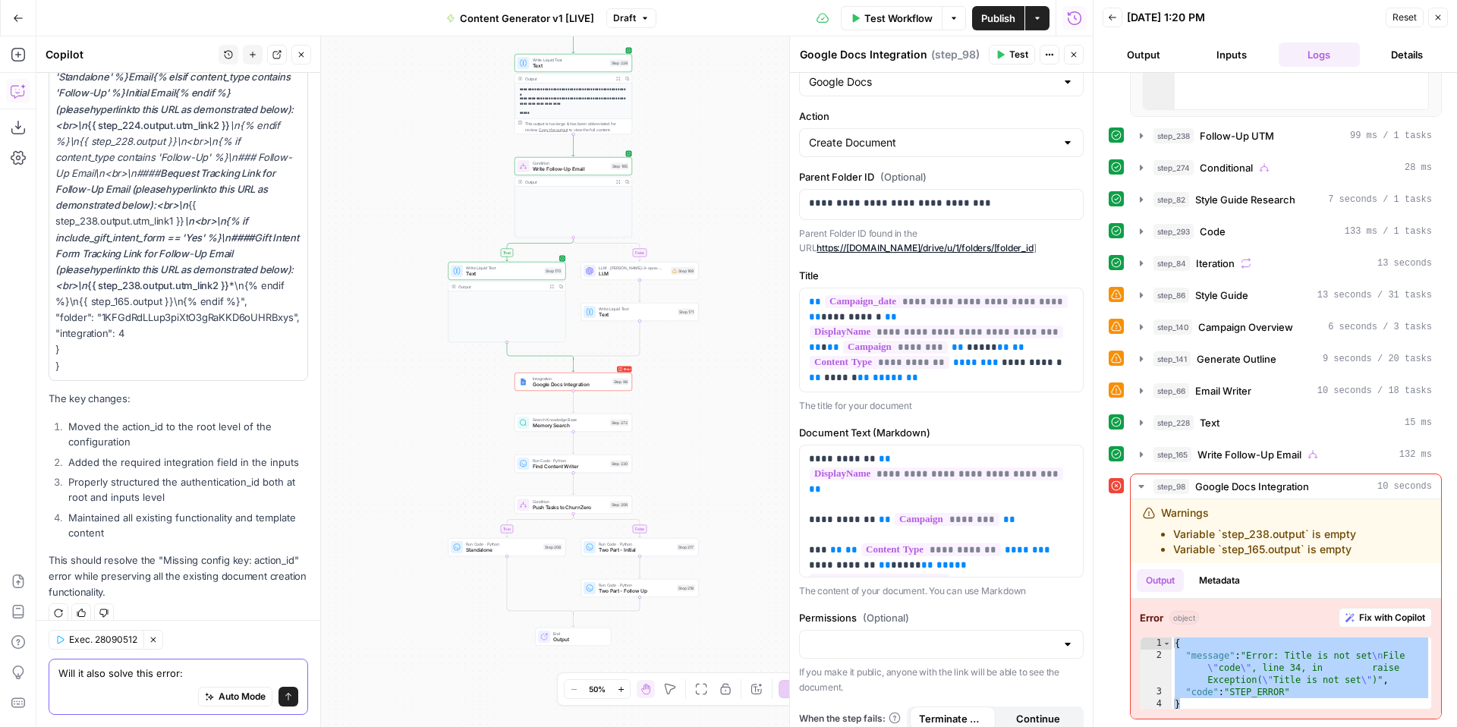
scroll to position [4429, 0]
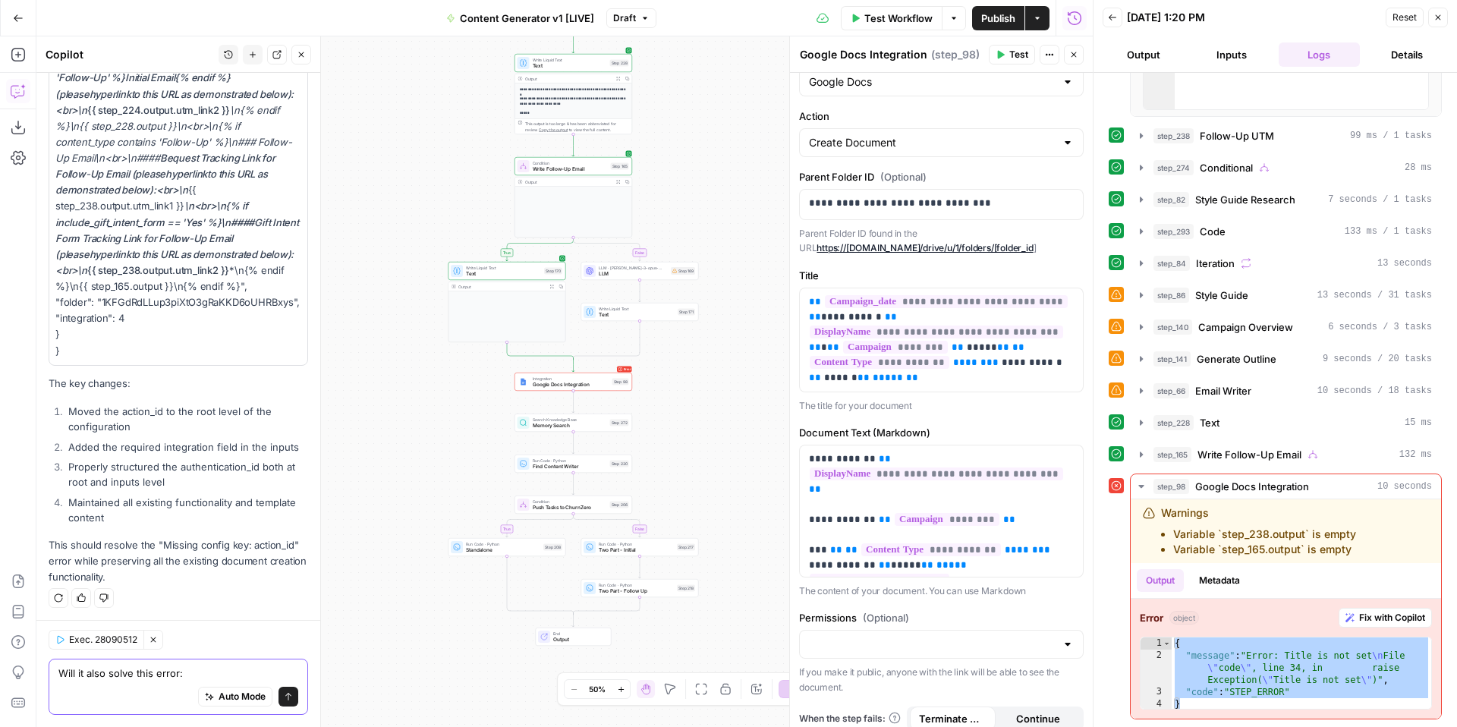
paste textarea "{ "message": "Error: Title is not set\nFile \"code\", line 34, in raise Excepti…"
type textarea "Will it also solve this error: { "message": "Error: Title is not set\nFile \"co…"
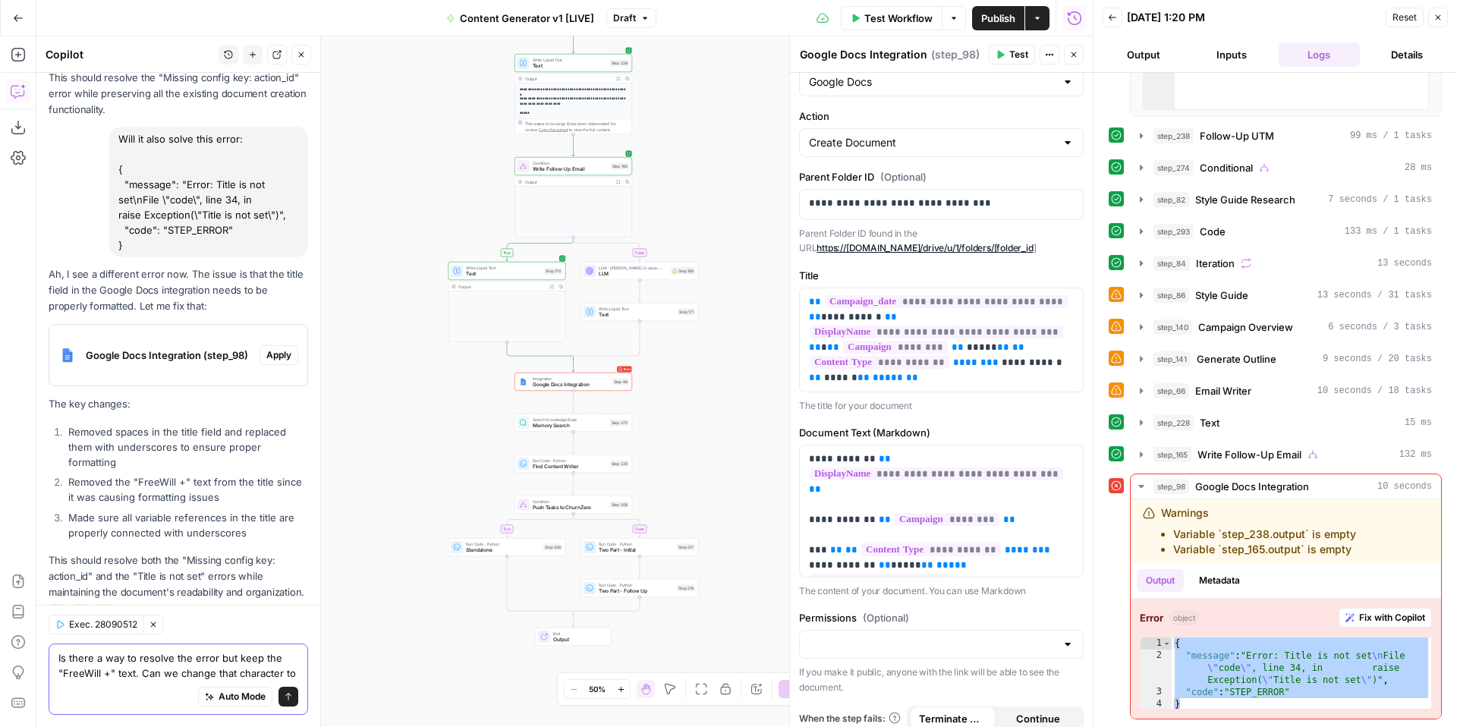
scroll to position [4912, 0]
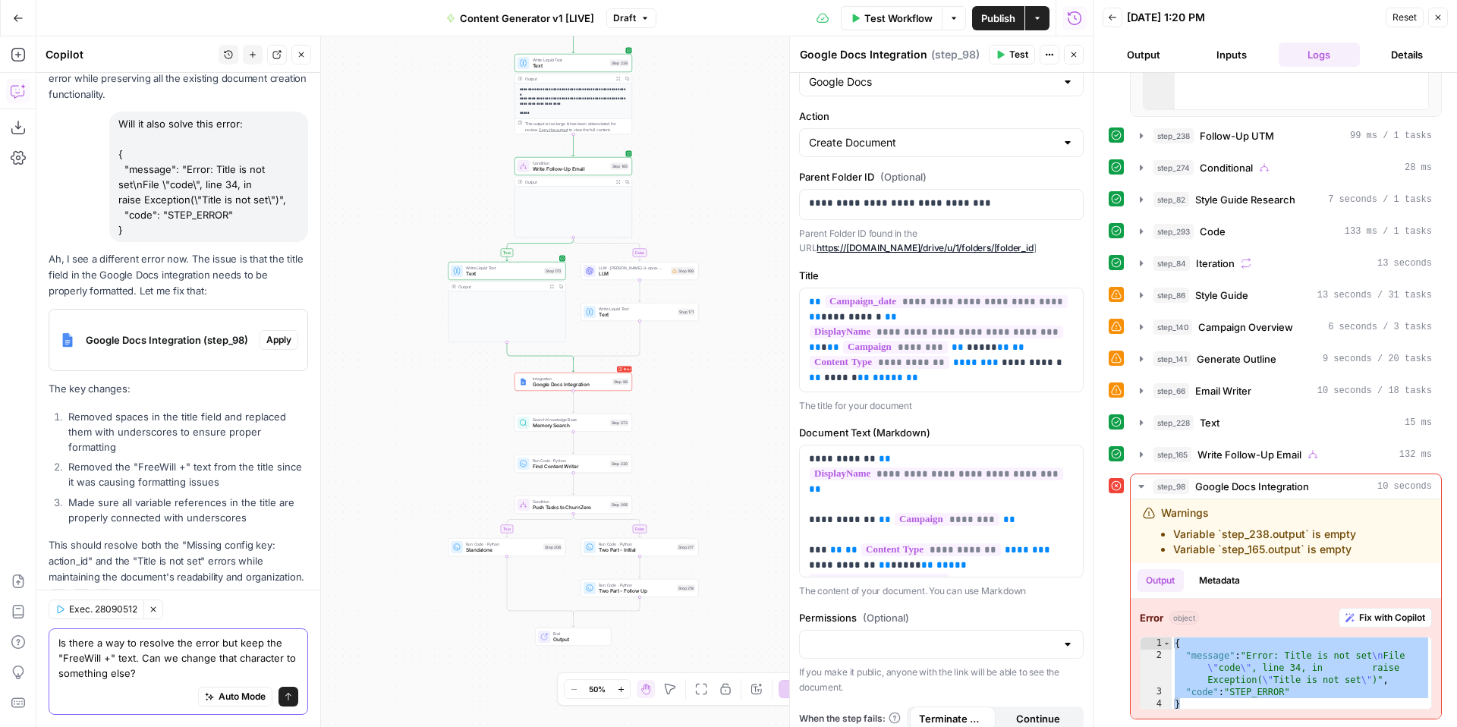
click at [236, 659] on textarea "Is there a way to resolve the error but keep the "FreeWill +" text. Can we chan…" at bounding box center [178, 658] width 240 height 46
type textarea "Is there a way to resolve the error but keep the "FreeWill +" text. Can we chan…"
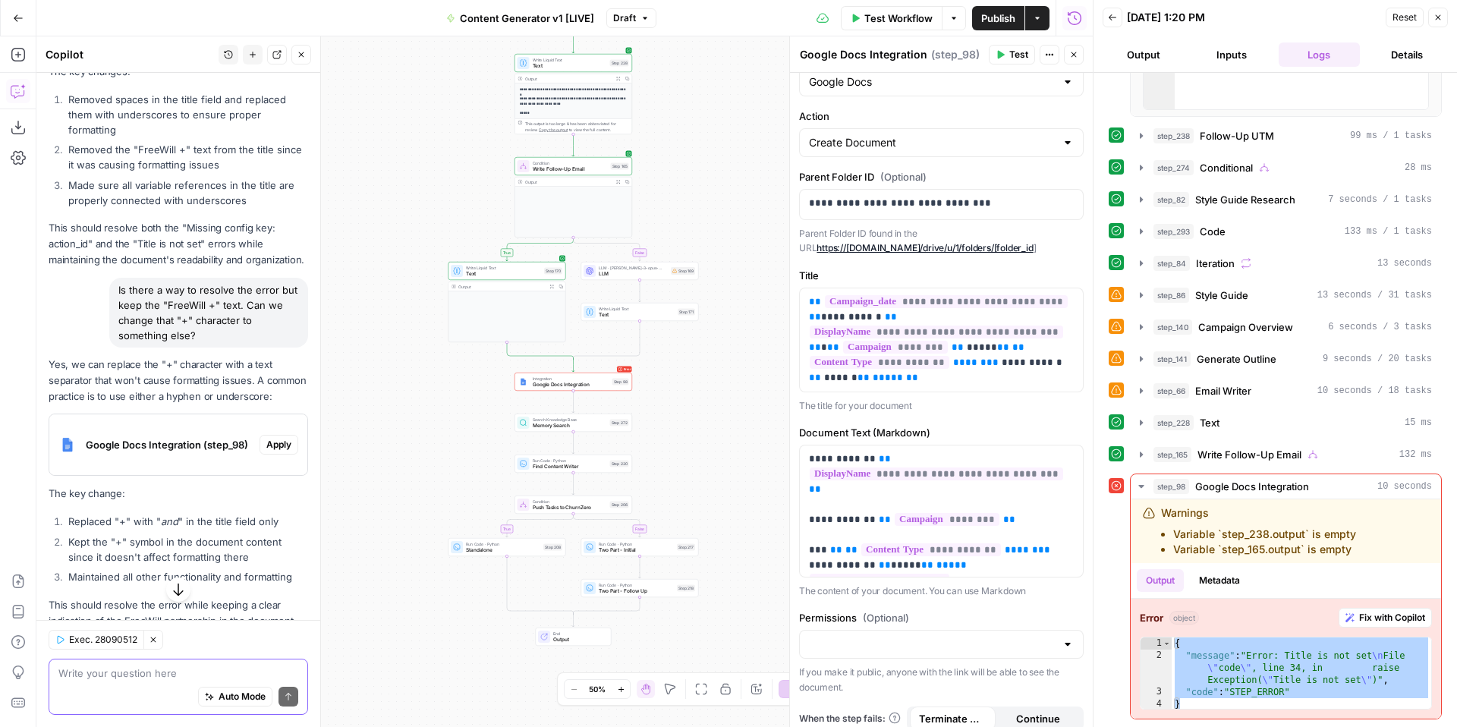
scroll to position [5259, 0]
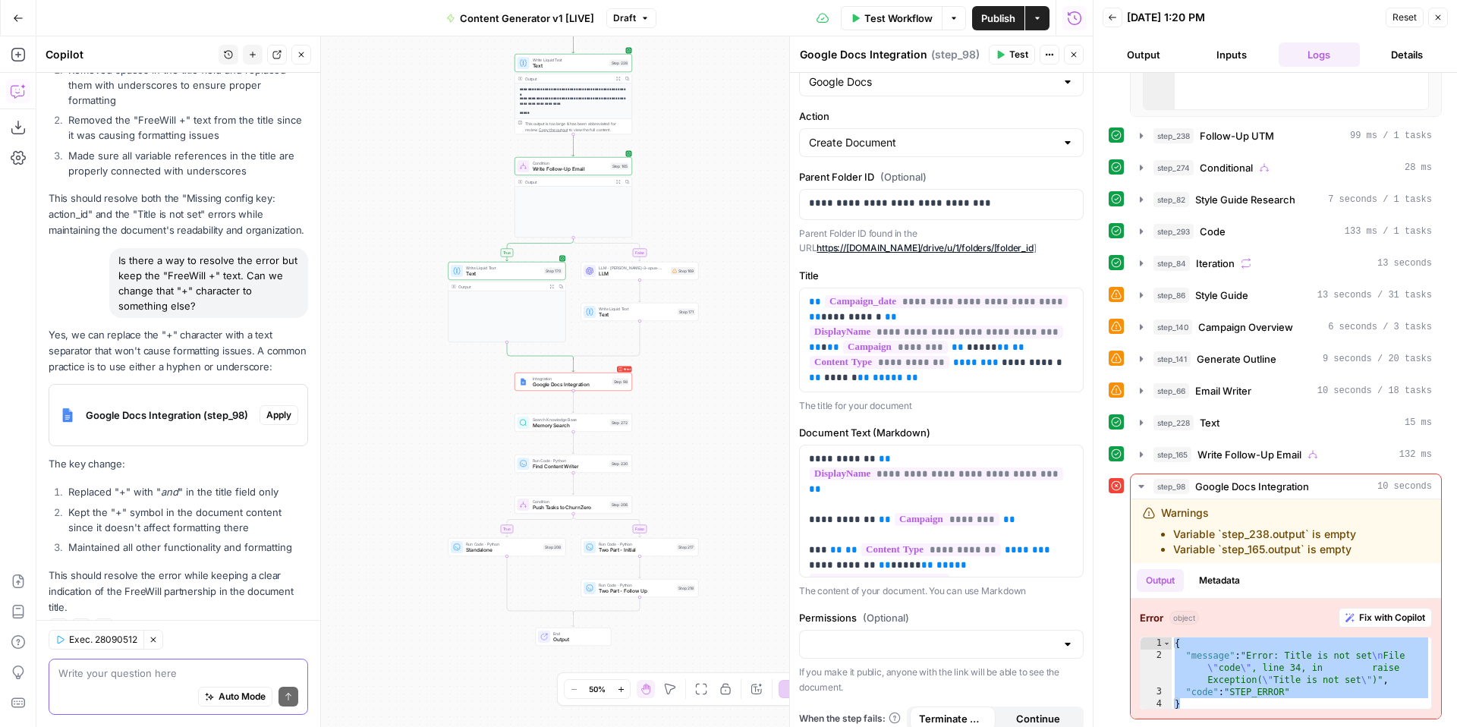
click at [162, 678] on textarea at bounding box center [178, 672] width 240 height 15
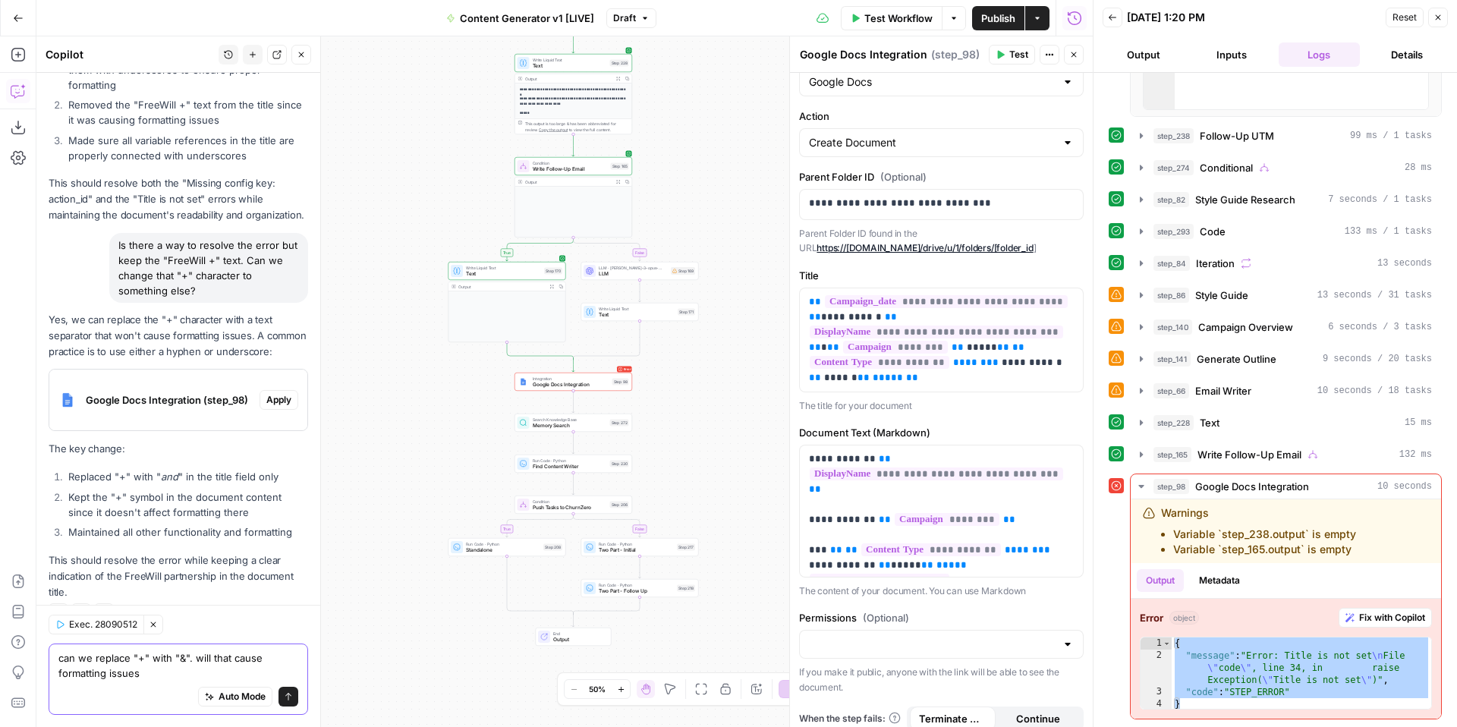
type textarea "can we replace "+" with "&". will that cause formatting issues?"
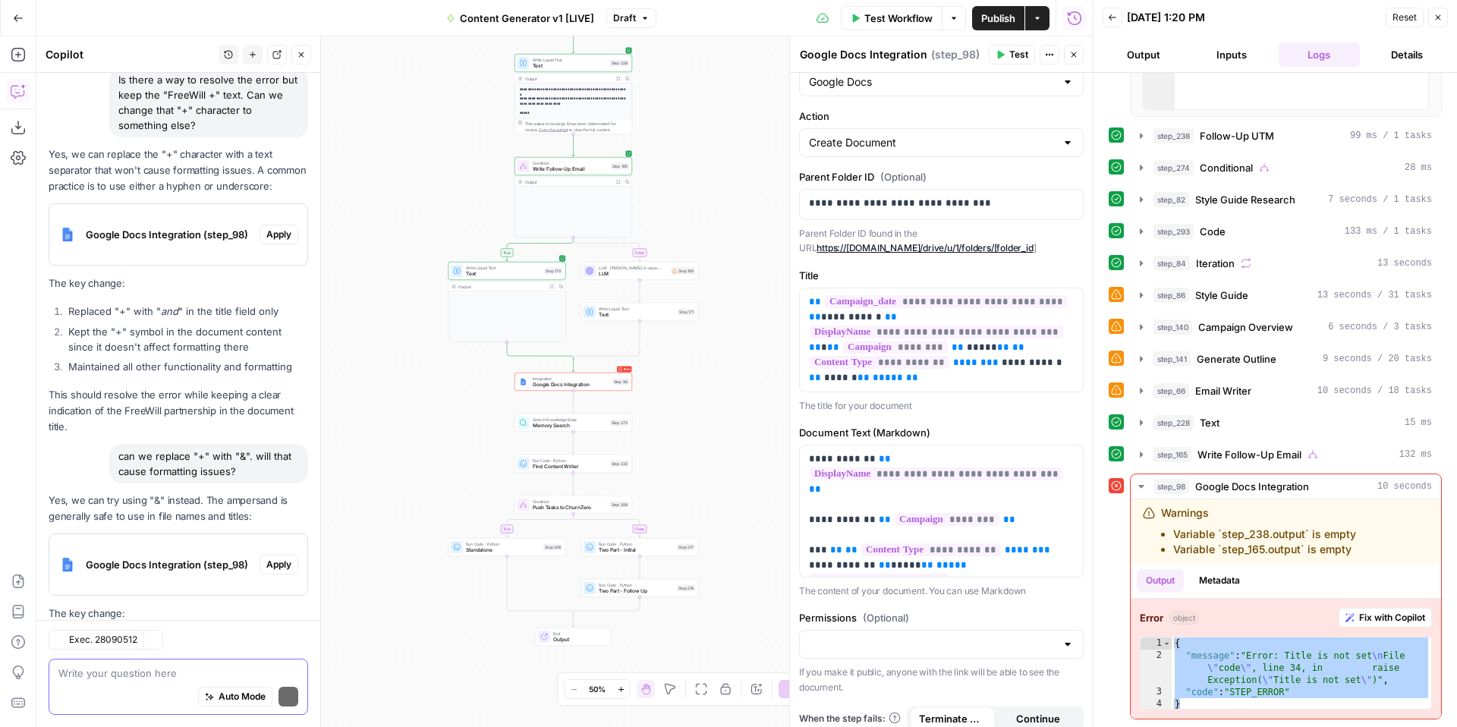
scroll to position [5605, 0]
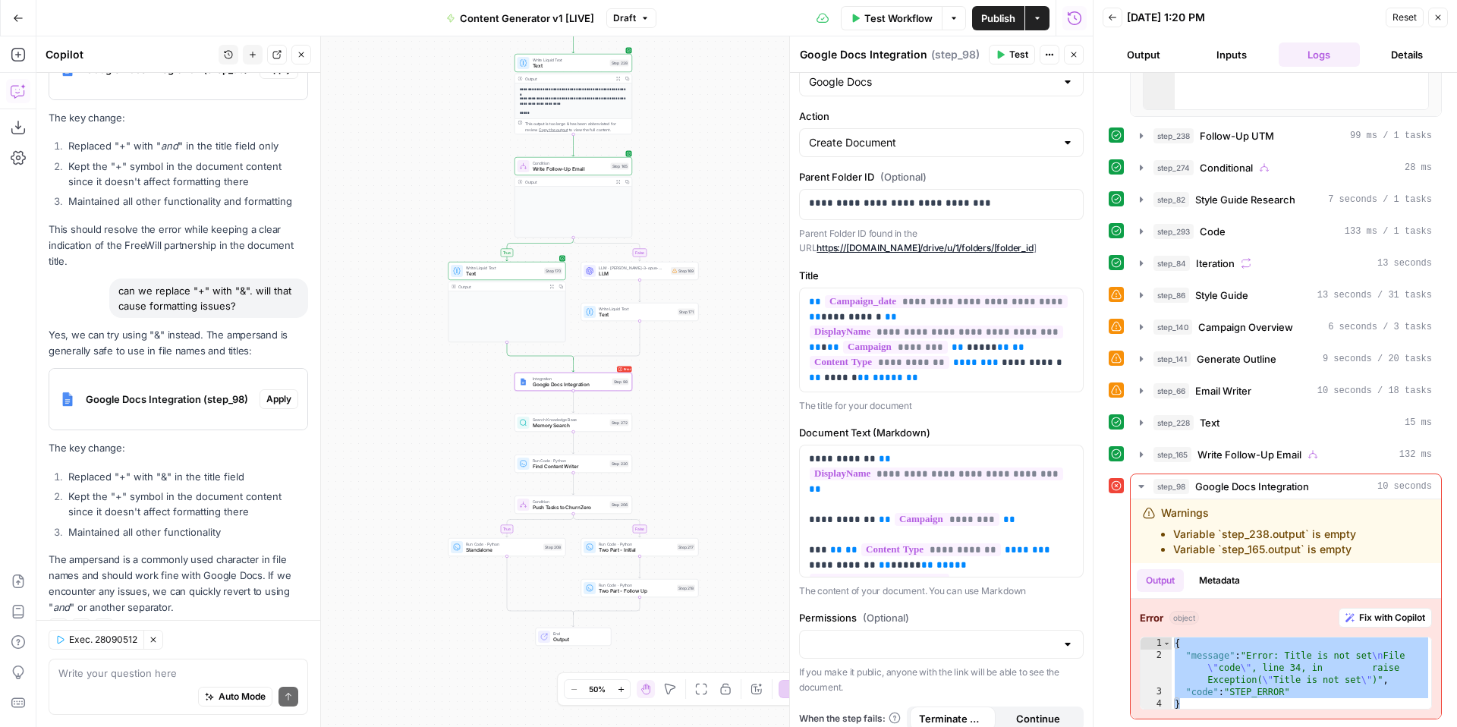
click at [282, 392] on span "Apply" at bounding box center [278, 399] width 25 height 14
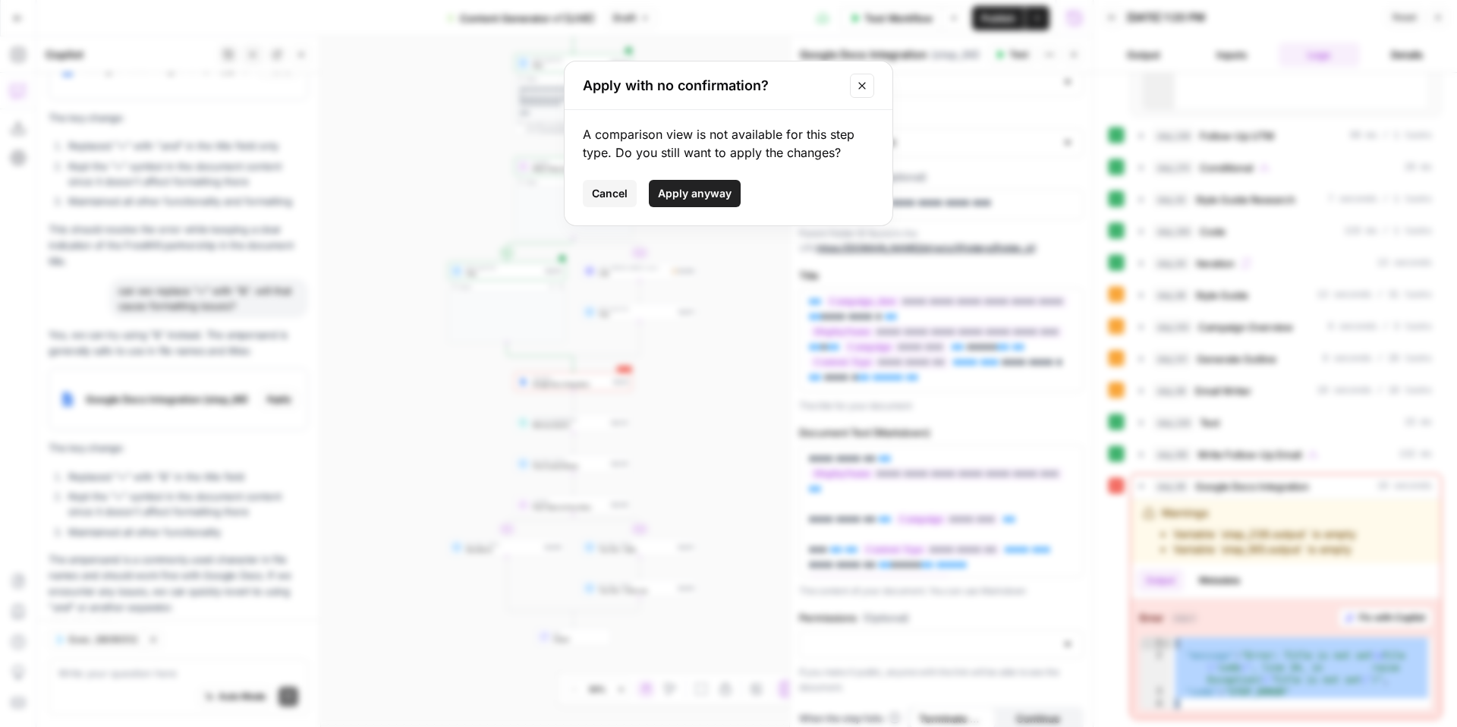
click at [707, 190] on span "Apply anyway" at bounding box center [695, 193] width 74 height 15
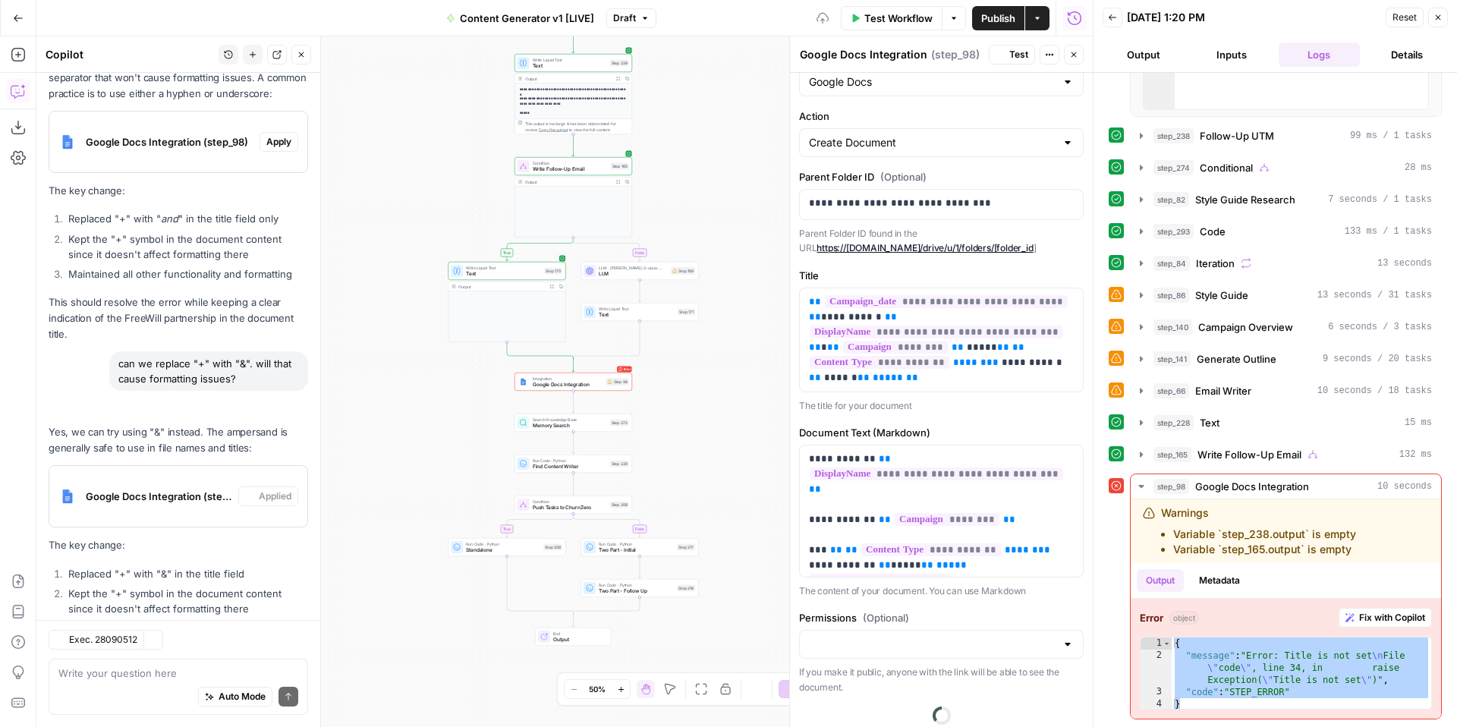
scroll to position [0, 0]
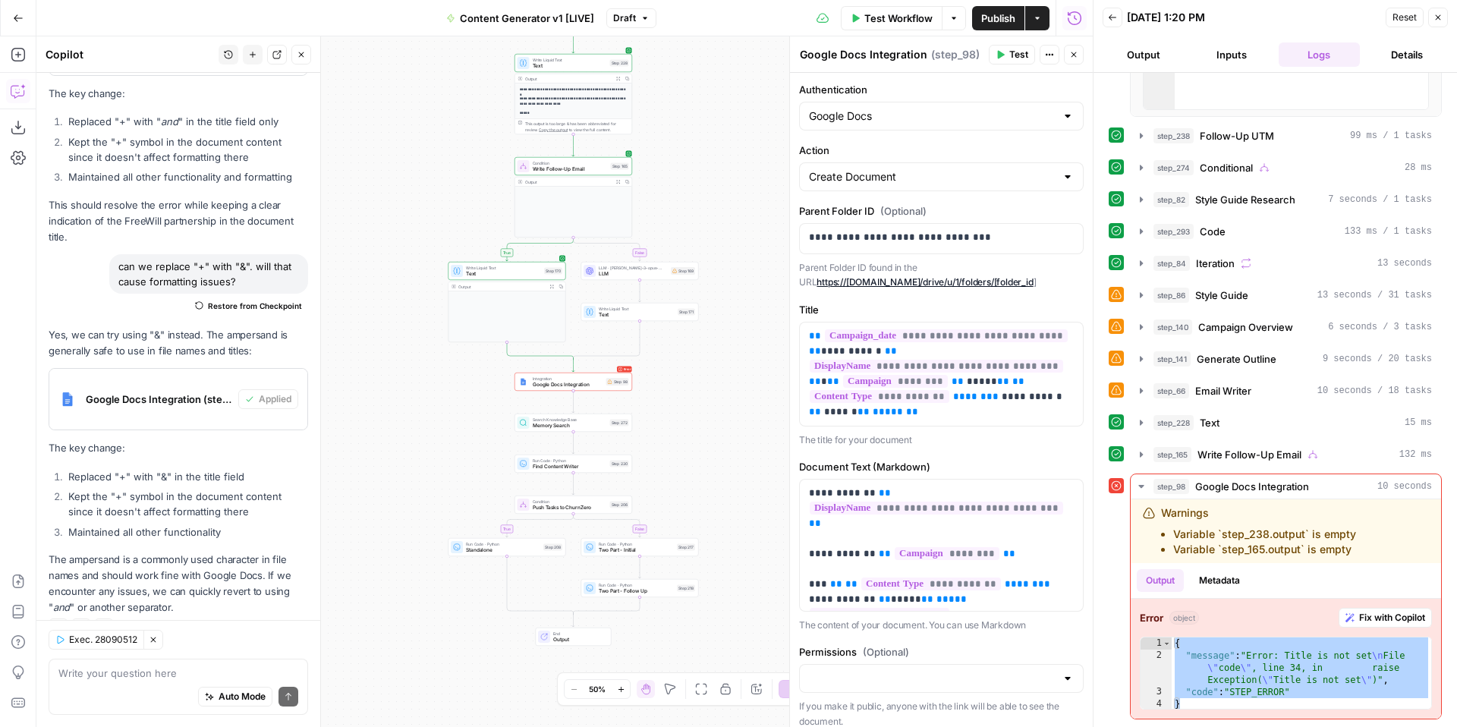
click at [1440, 16] on icon "button" at bounding box center [1437, 17] width 9 height 9
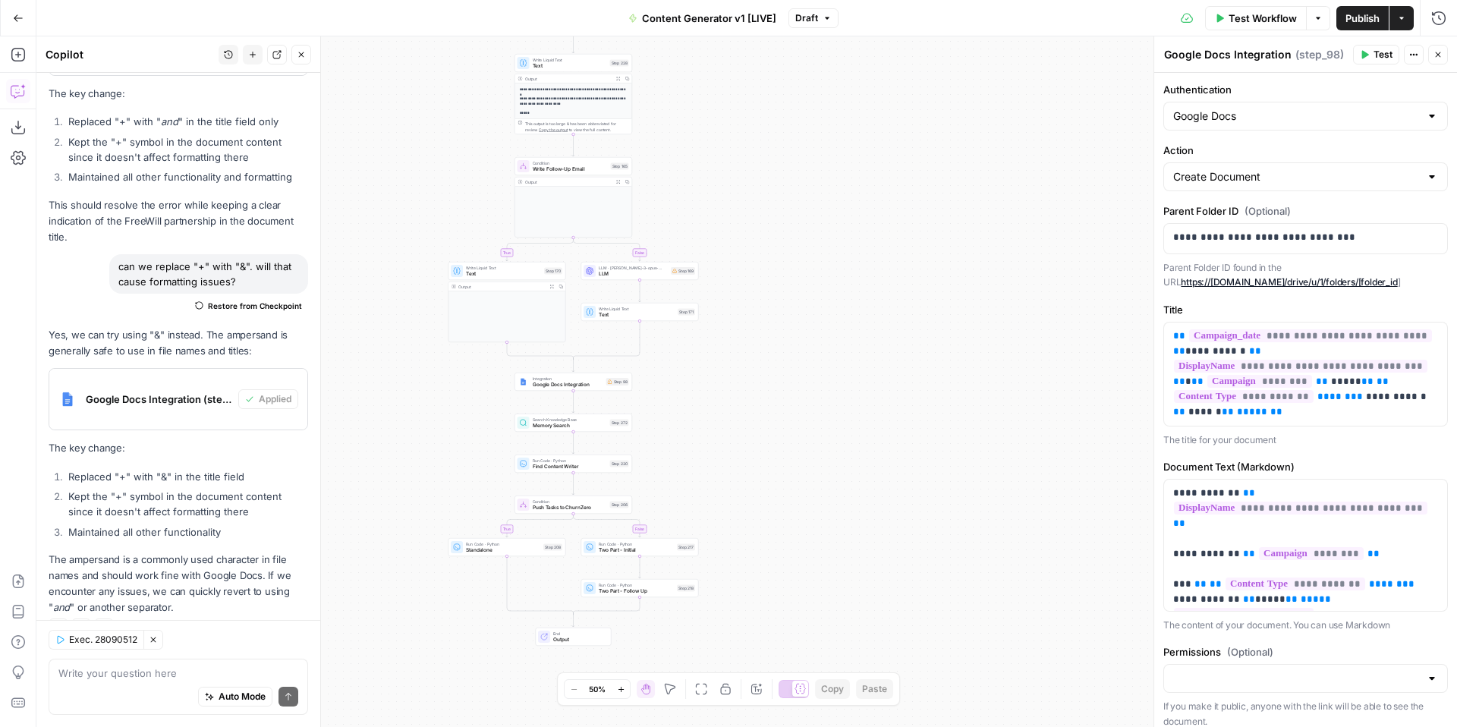
click at [1248, 27] on button "Test Workflow" at bounding box center [1256, 18] width 102 height 24
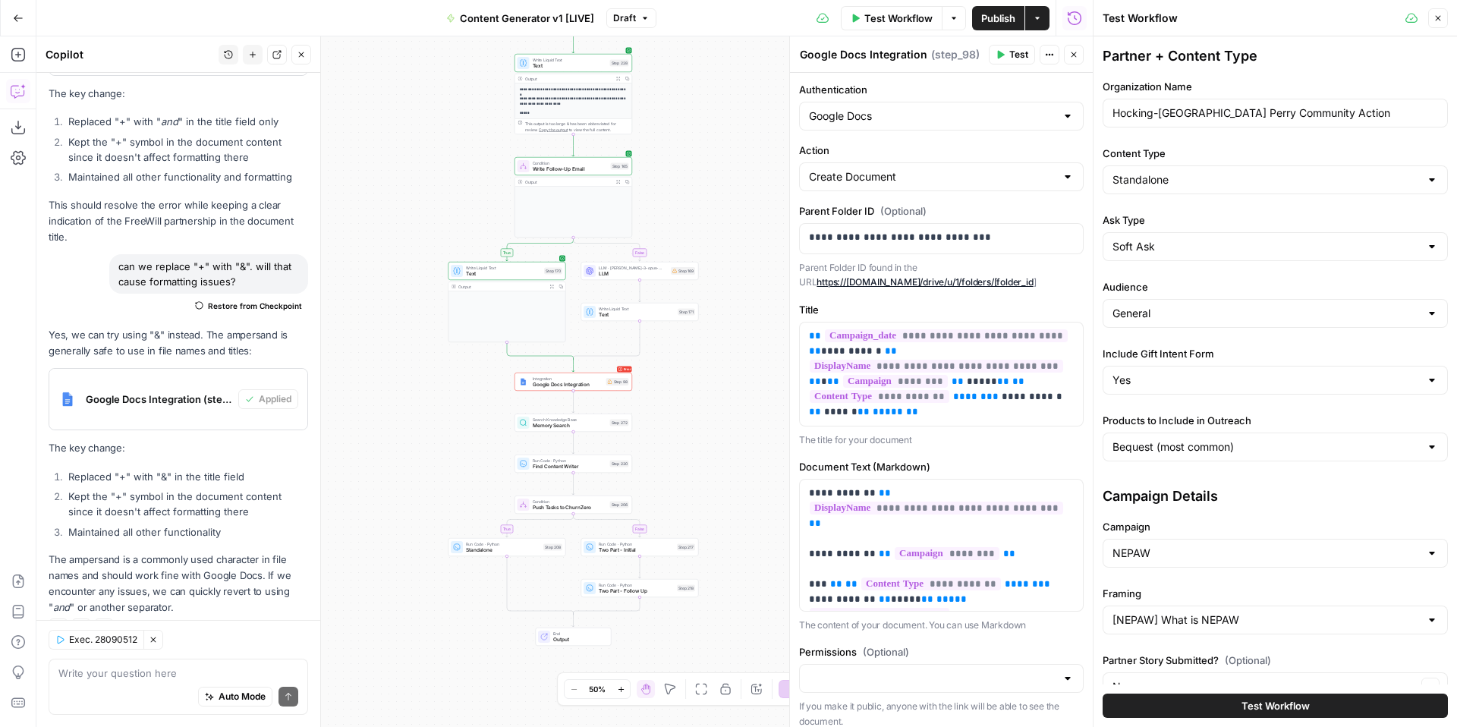
click at [1143, 121] on div "Hocking-[GEOGRAPHIC_DATA] Perry Community Action" at bounding box center [1275, 113] width 345 height 29
click at [1380, 112] on input "Hocking-[GEOGRAPHIC_DATA] Perry Community Action" at bounding box center [1275, 112] width 326 height 15
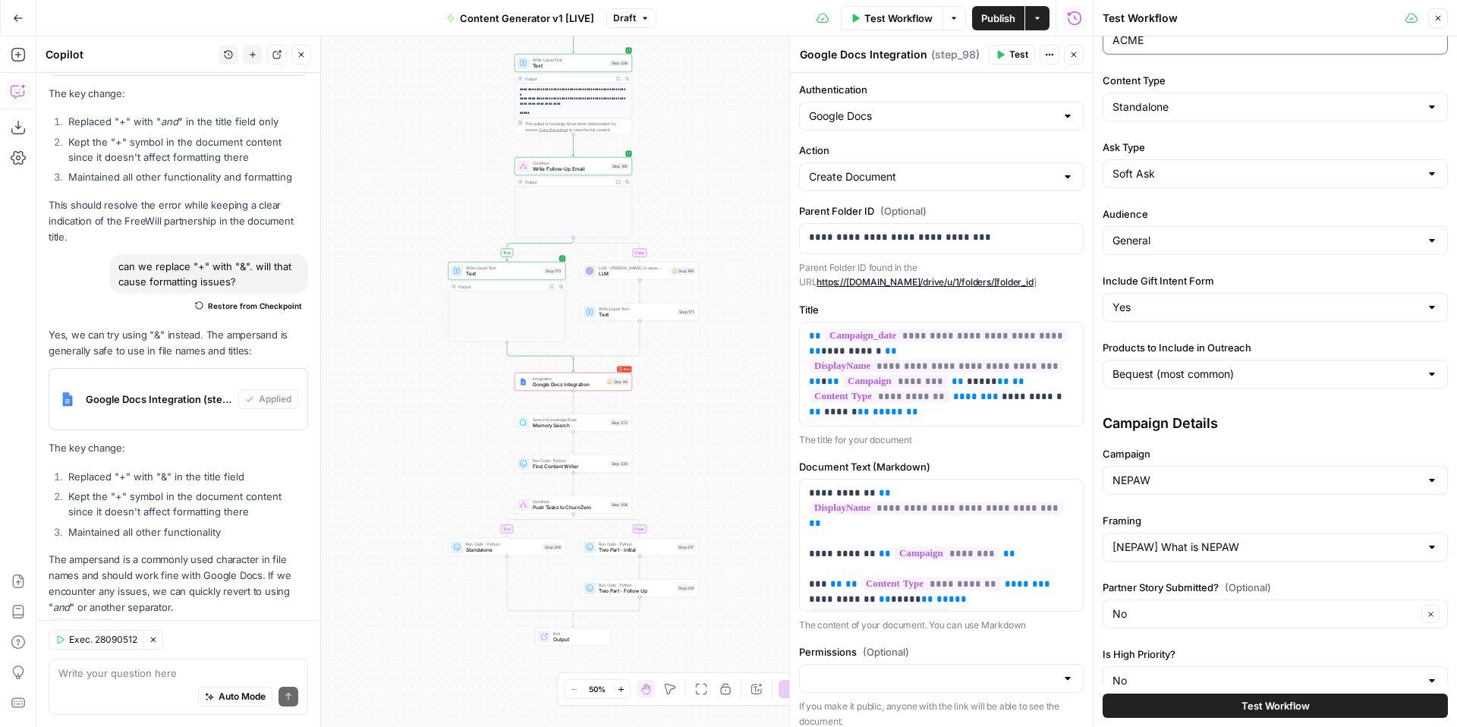
scroll to position [359, 0]
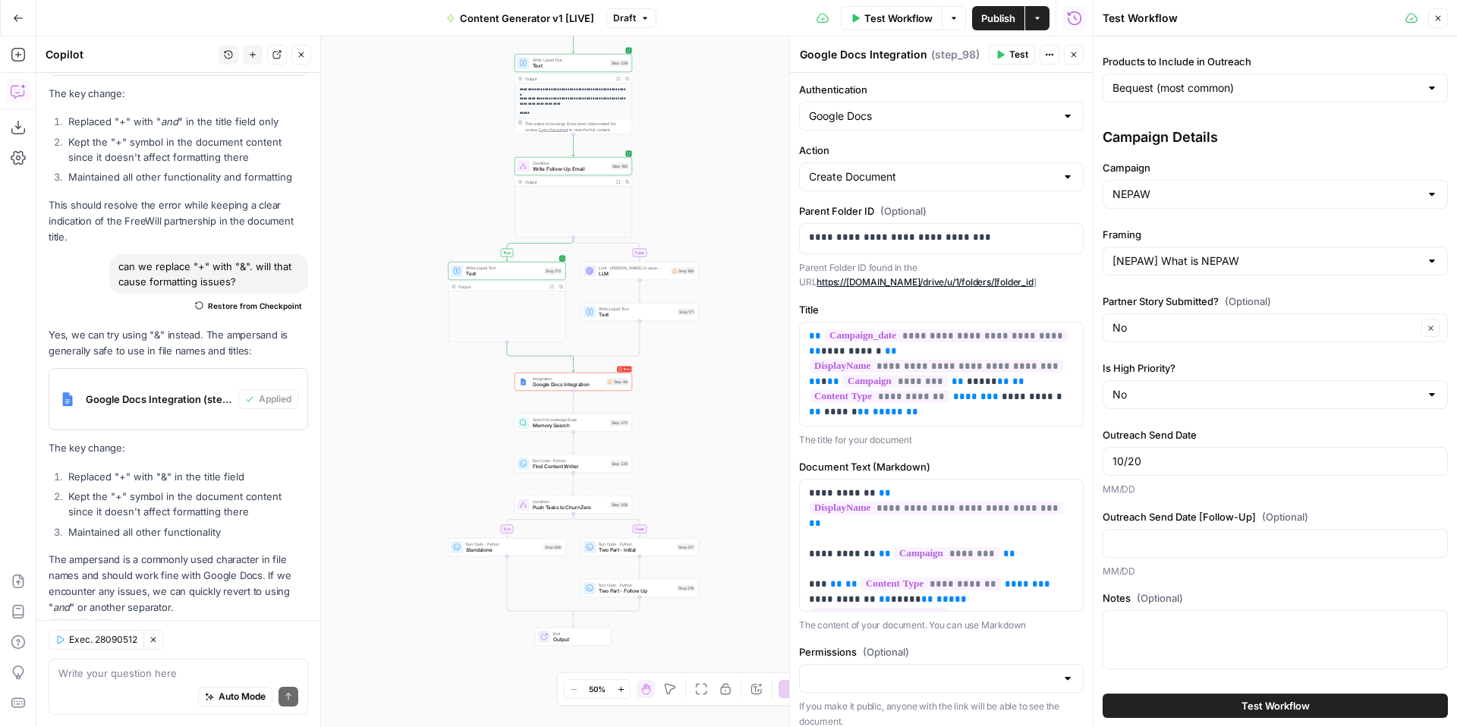
type input "ACME"
click at [1216, 701] on button "Test Workflow" at bounding box center [1275, 706] width 345 height 24
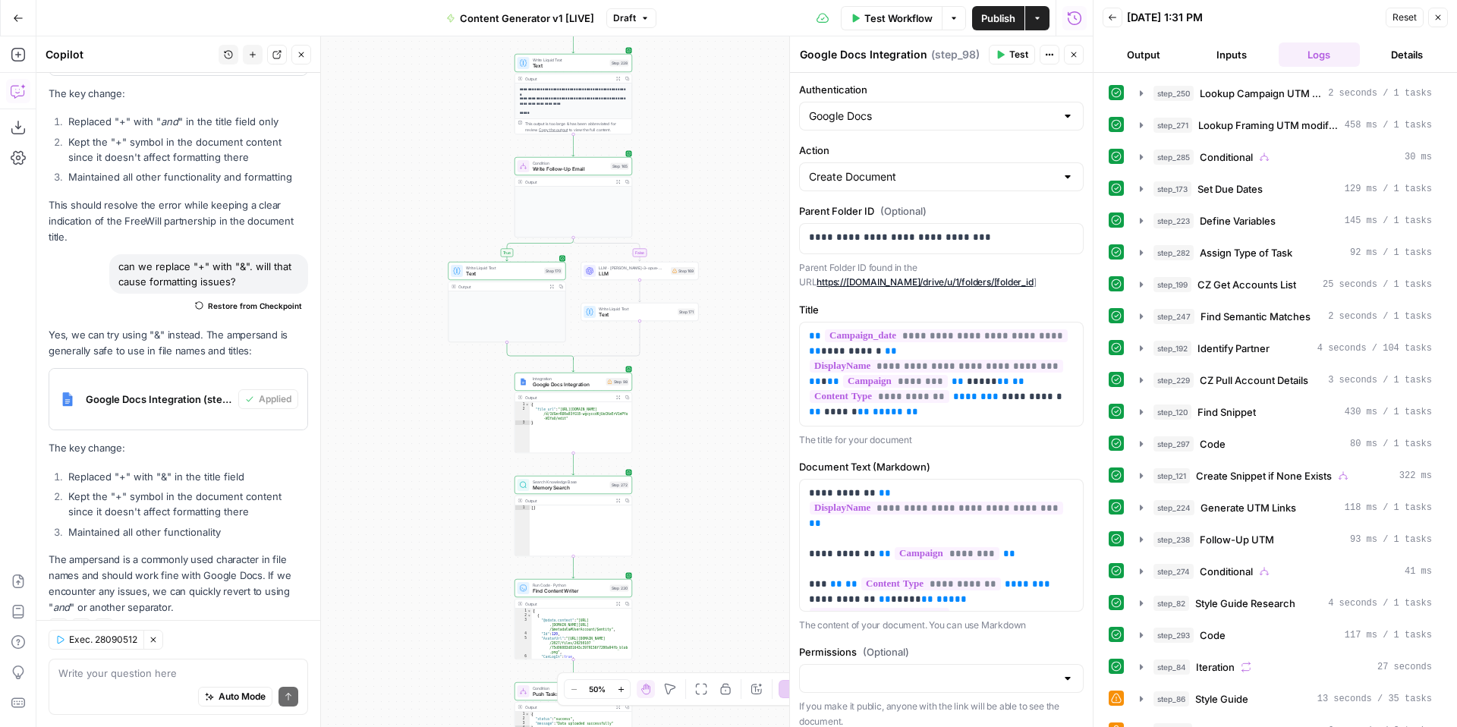
scroll to position [698, 0]
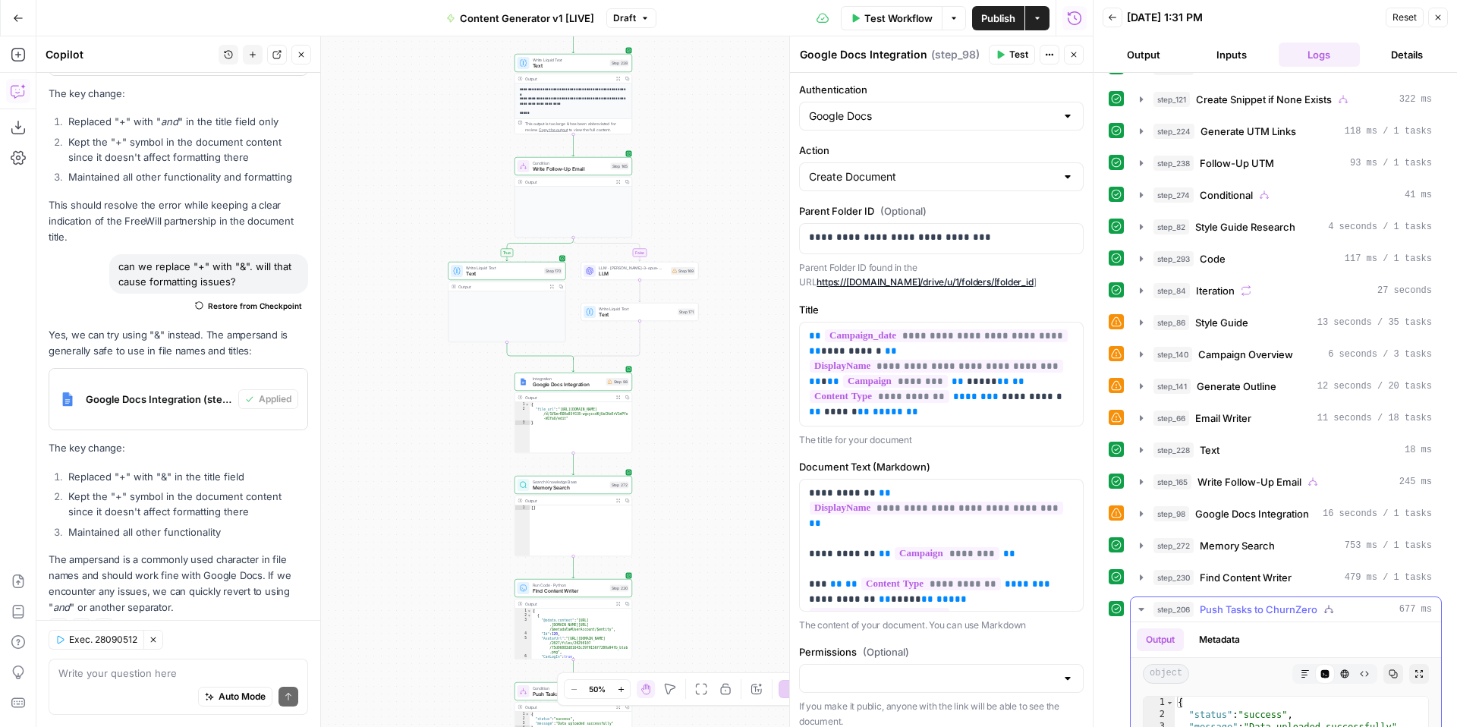
scroll to position [362, 0]
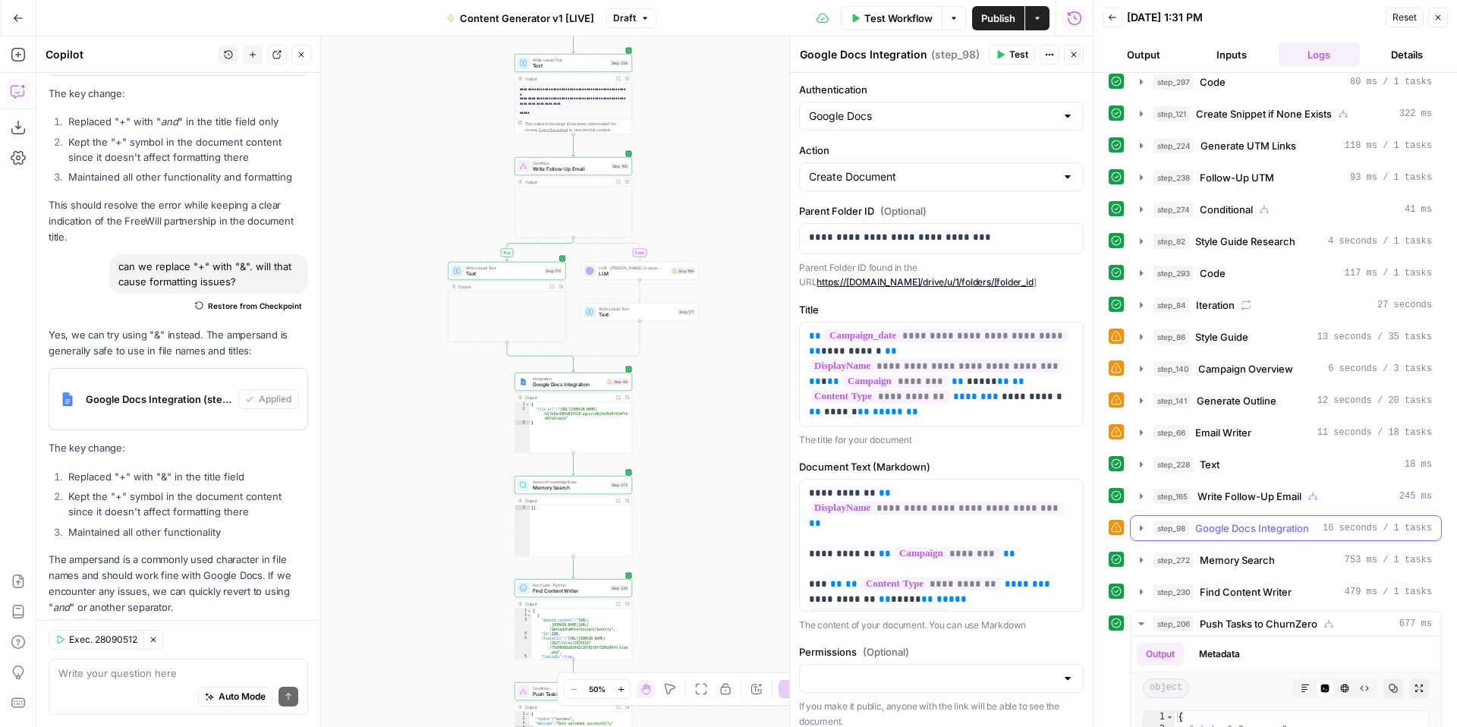
click at [1141, 524] on icon "button" at bounding box center [1141, 528] width 12 height 12
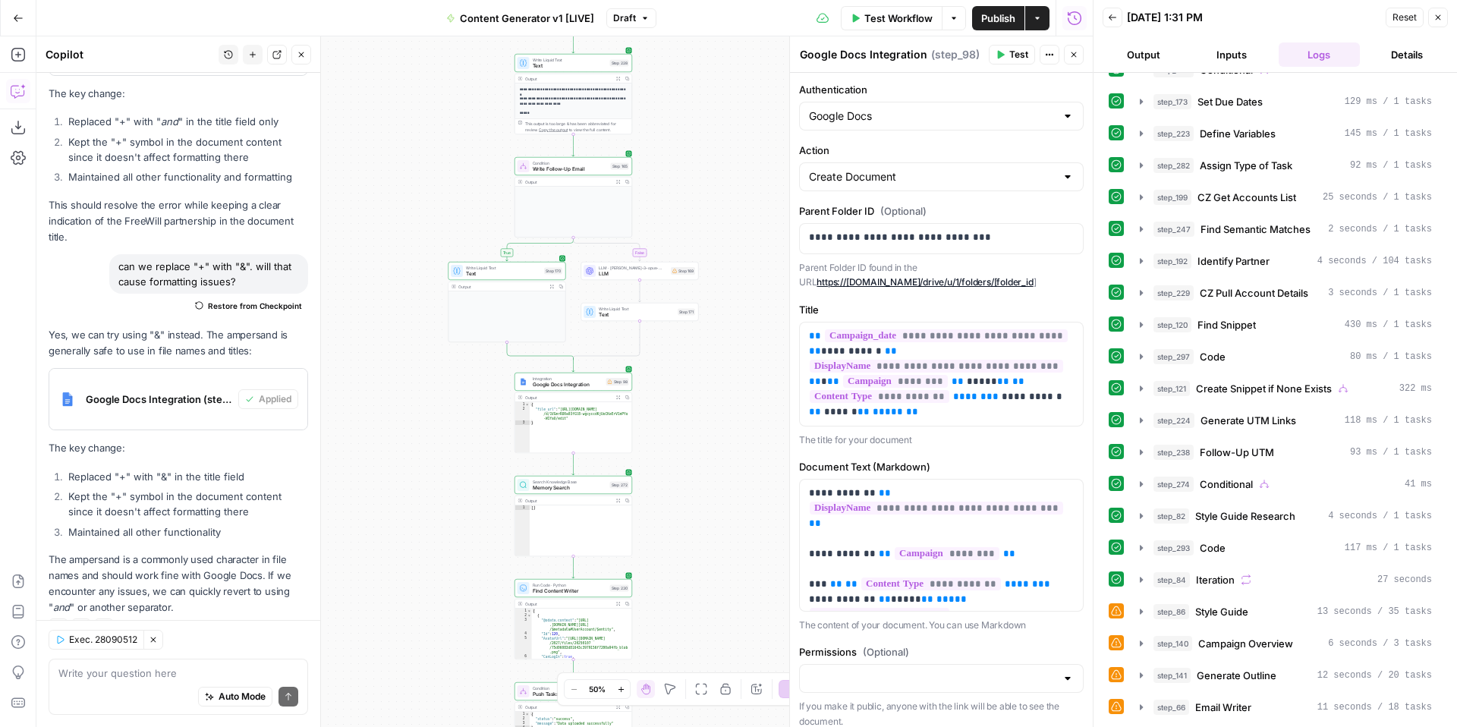
scroll to position [0, 0]
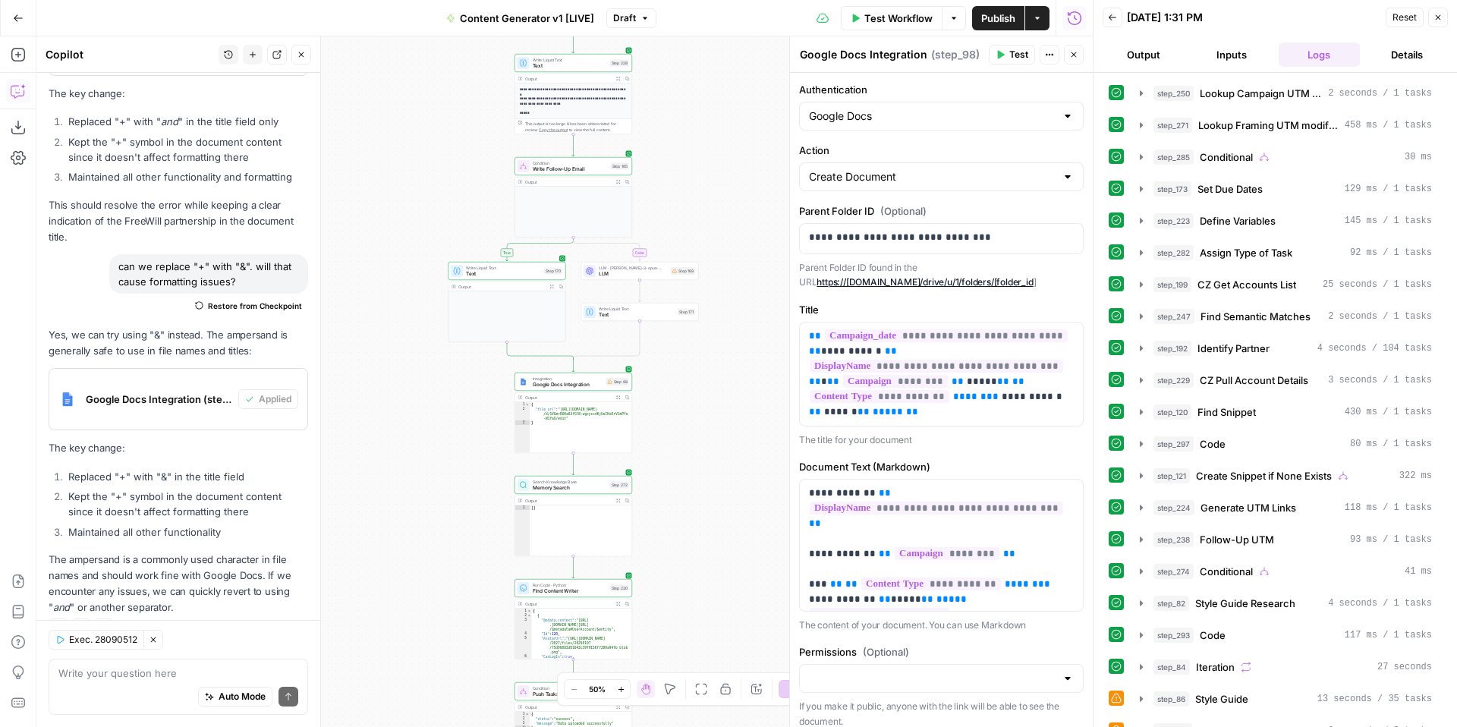
click at [634, 20] on button "Draft" at bounding box center [631, 18] width 50 height 20
click at [461, 71] on div "true false true false true false true true false true false false Workflow Set …" at bounding box center [564, 381] width 1056 height 691
click at [1442, 15] on icon "button" at bounding box center [1437, 17] width 9 height 9
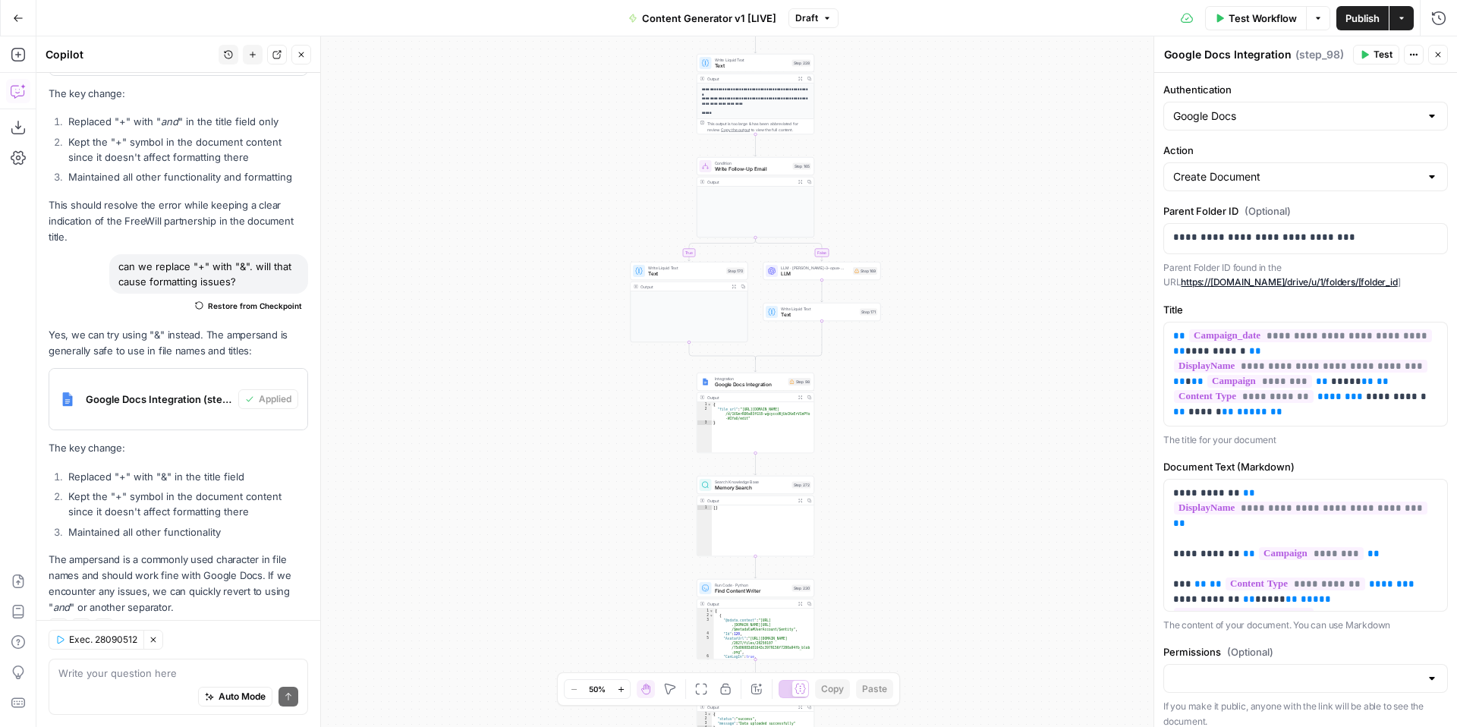
click at [1385, 54] on span "Test" at bounding box center [1382, 55] width 19 height 14
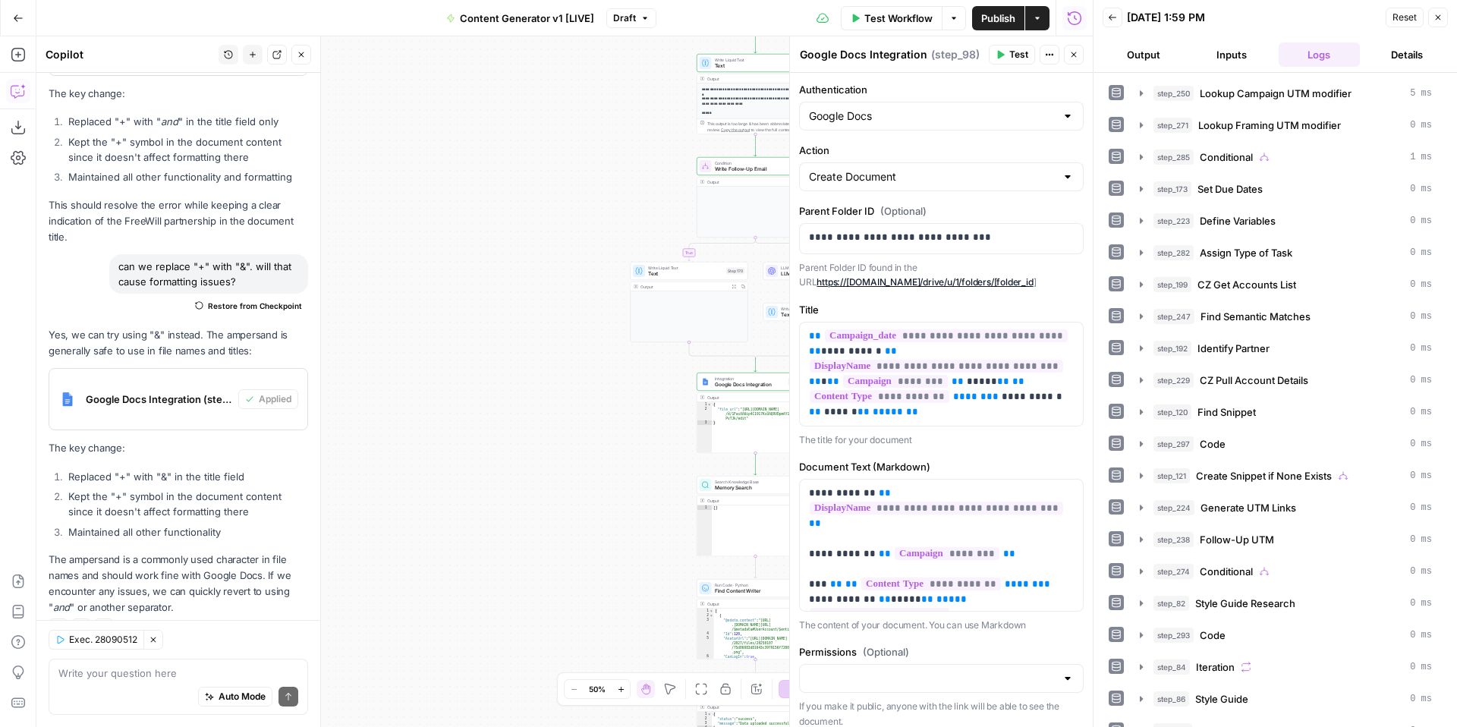
click at [1439, 13] on icon "button" at bounding box center [1437, 17] width 9 height 9
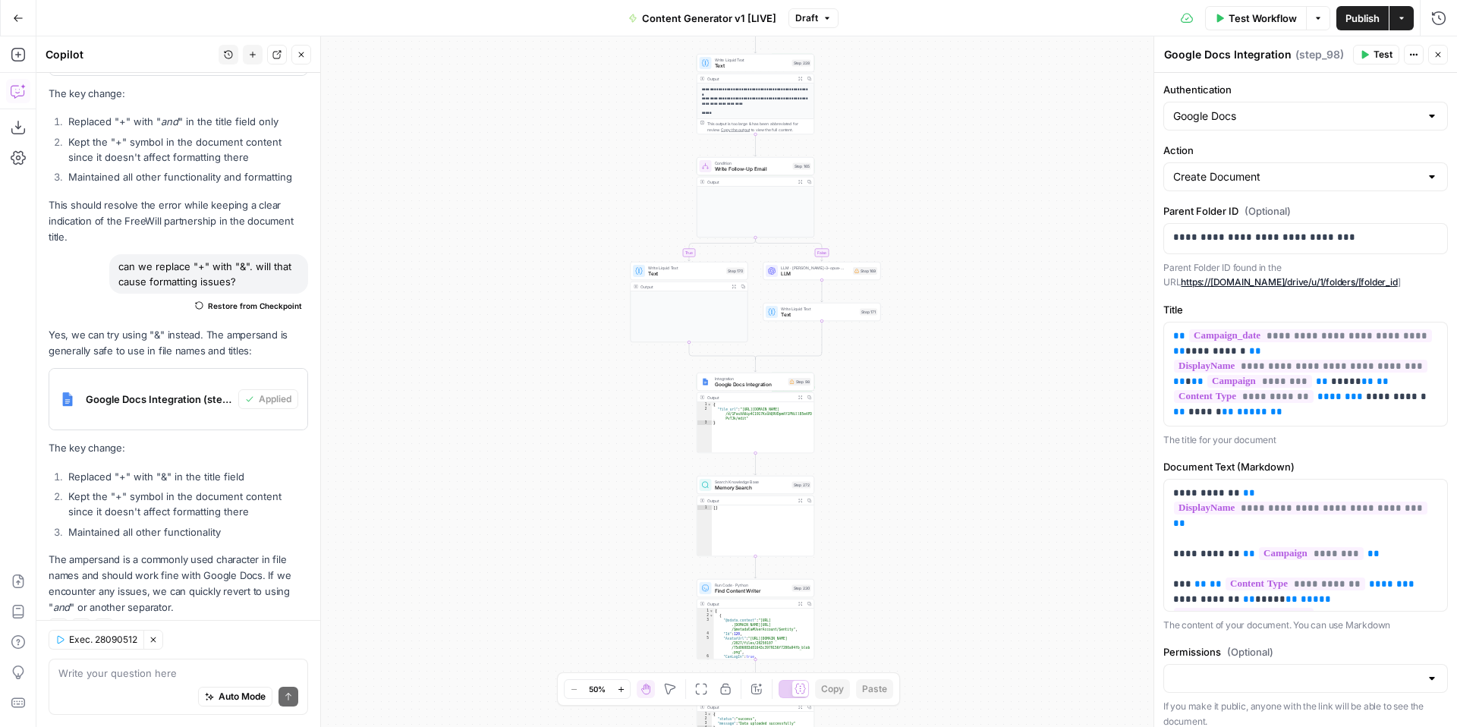
click at [1359, 17] on span "Publish" at bounding box center [1362, 18] width 34 height 15
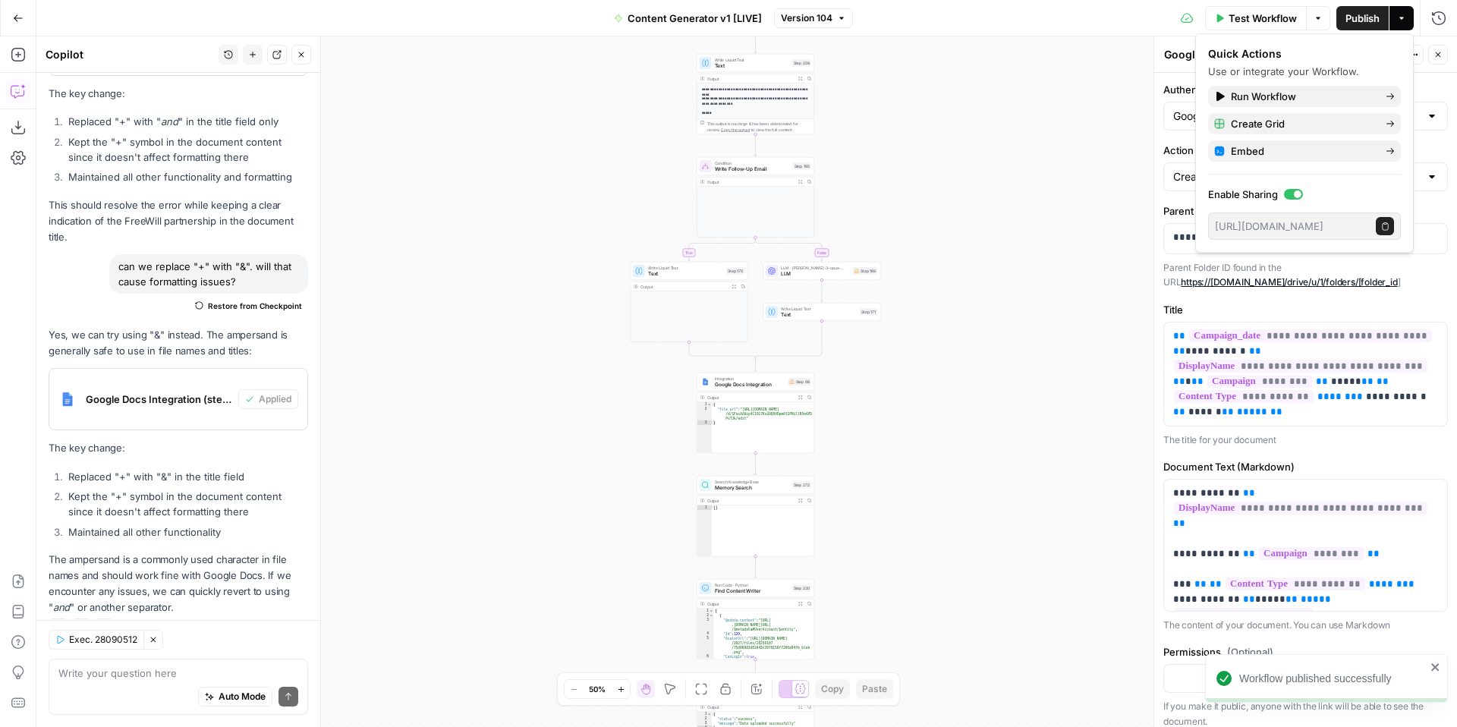
click at [1073, 159] on div "true false true false true false true true false true false false Workflow Set …" at bounding box center [746, 381] width 1420 height 691
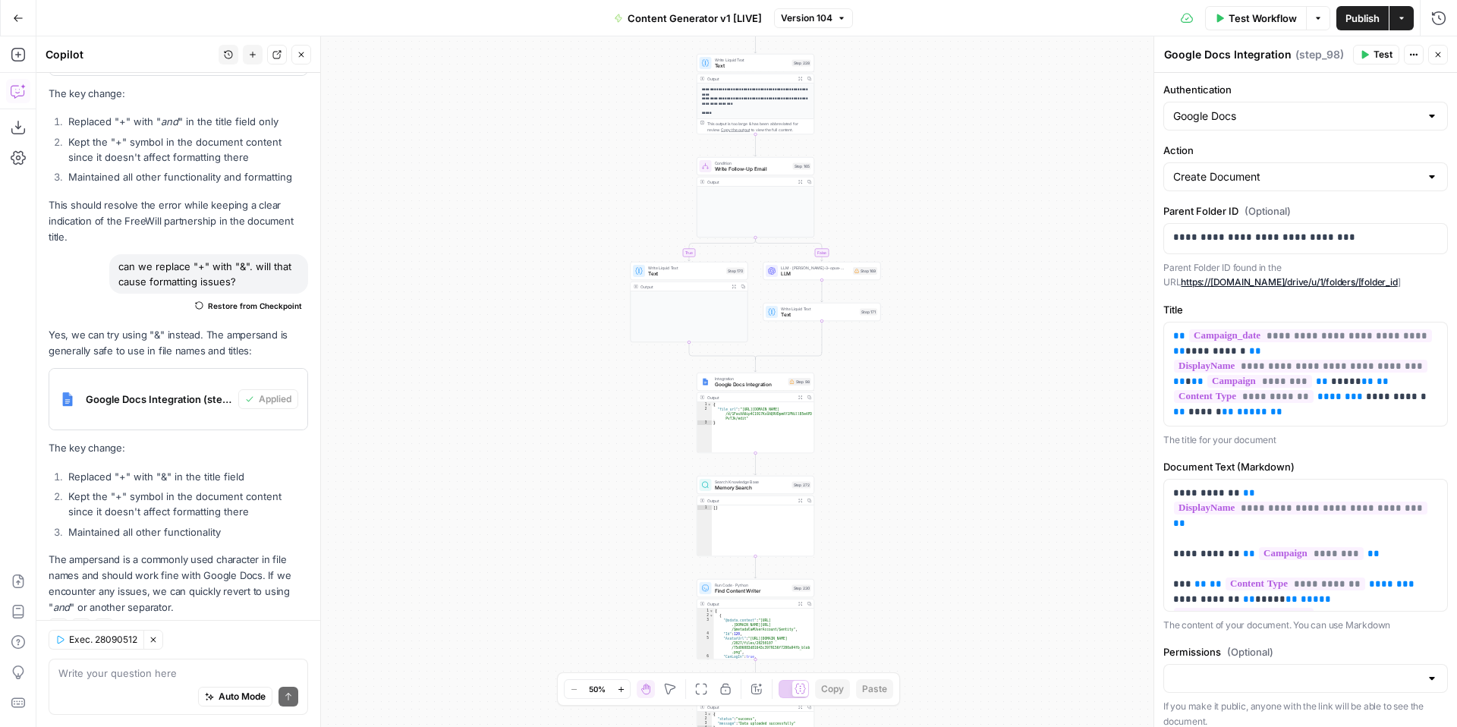
click at [1437, 56] on icon "button" at bounding box center [1437, 54] width 9 height 9
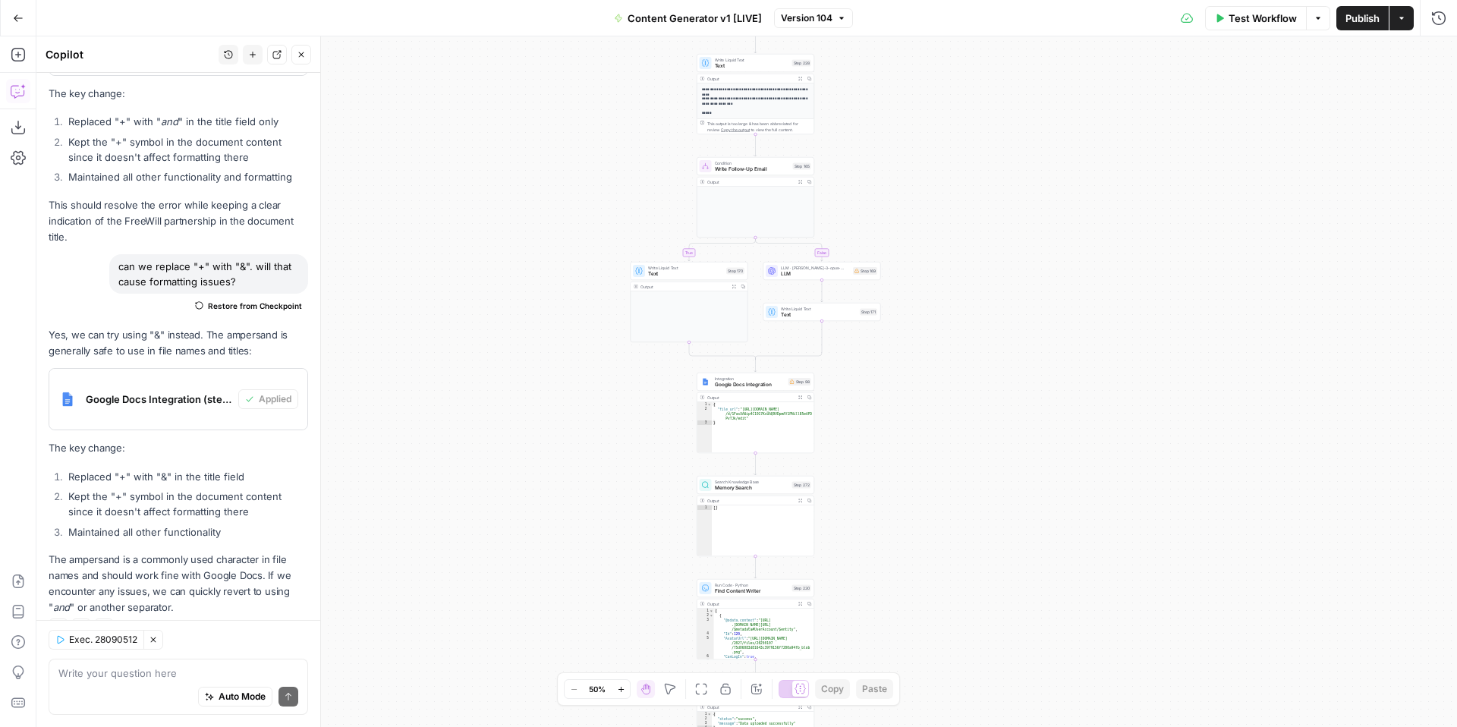
click at [1241, 18] on span "Test Workflow" at bounding box center [1263, 18] width 68 height 15
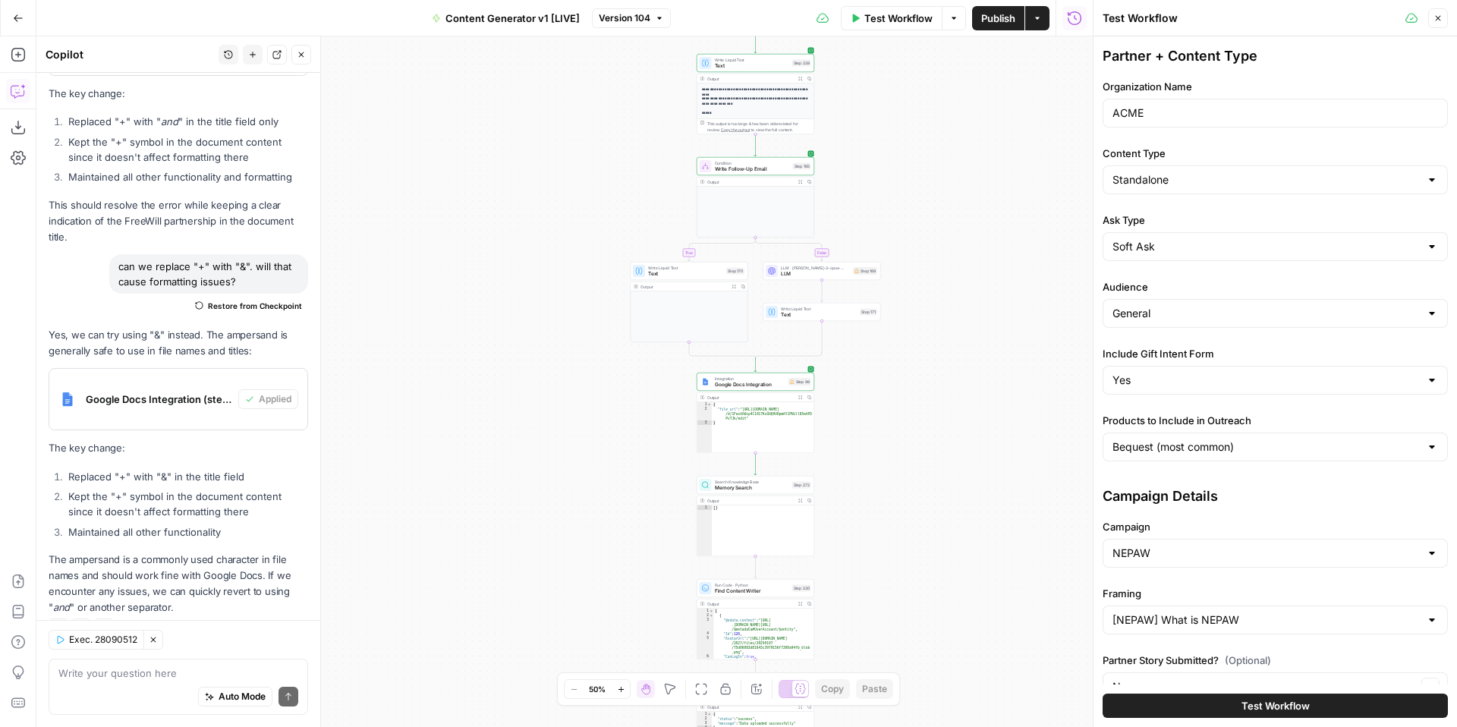
click at [643, 18] on span "Version 104" at bounding box center [625, 18] width 52 height 14
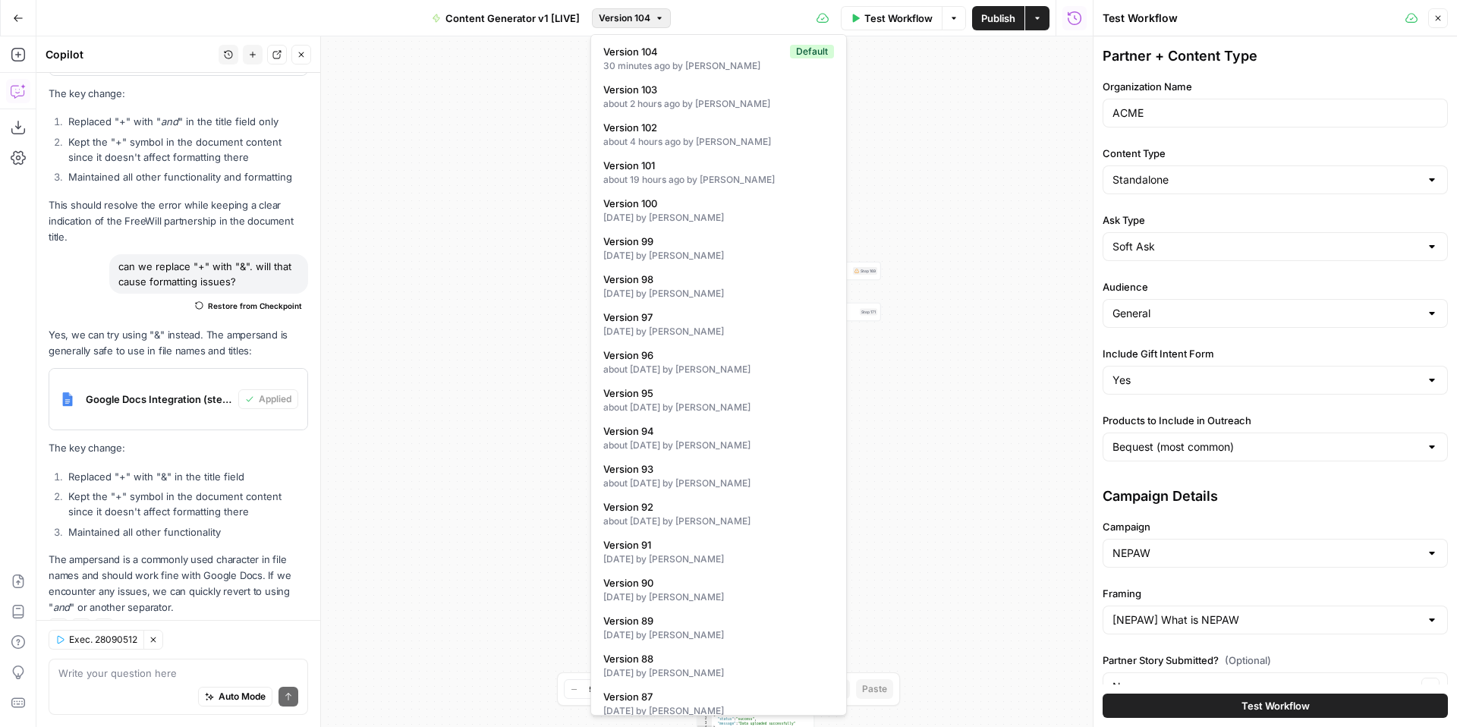
click at [643, 18] on span "Version 104" at bounding box center [625, 18] width 52 height 14
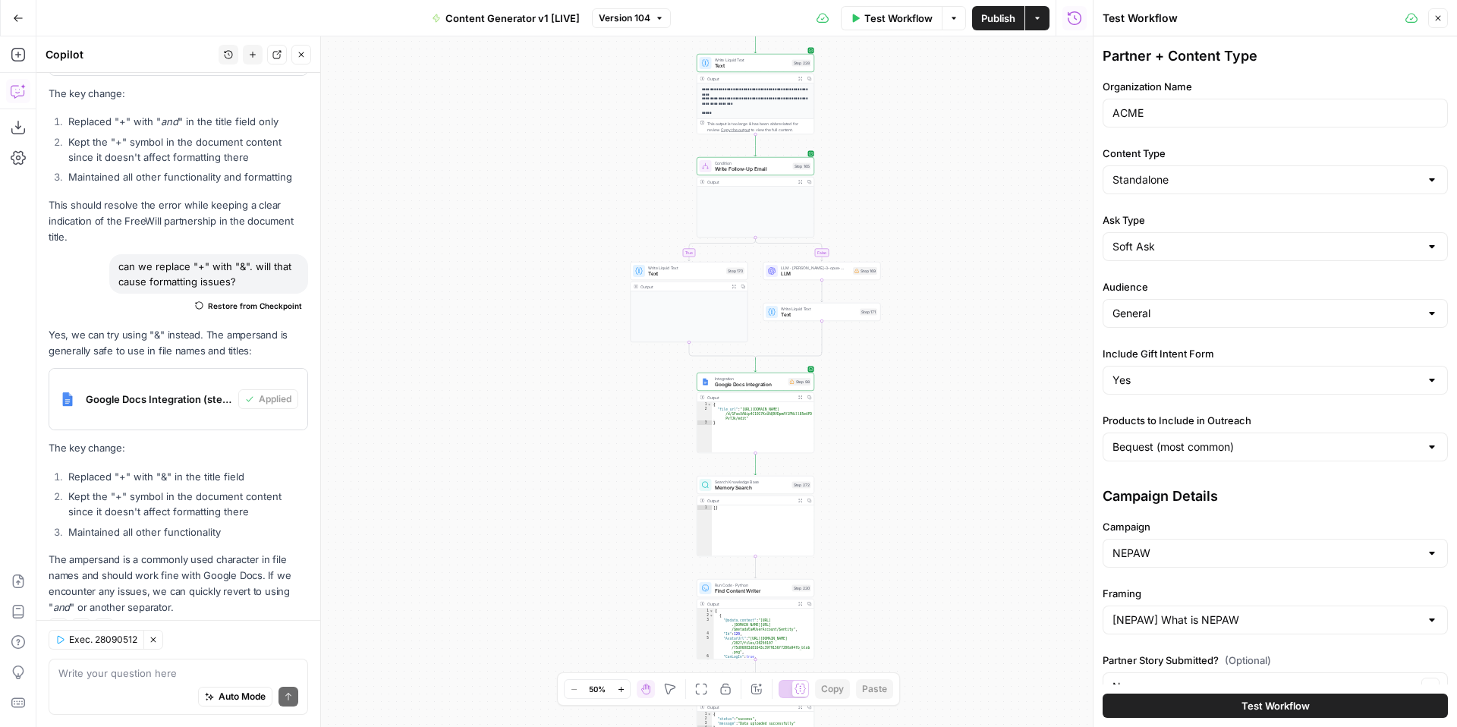
click at [1246, 703] on span "Test Workflow" at bounding box center [1275, 705] width 68 height 15
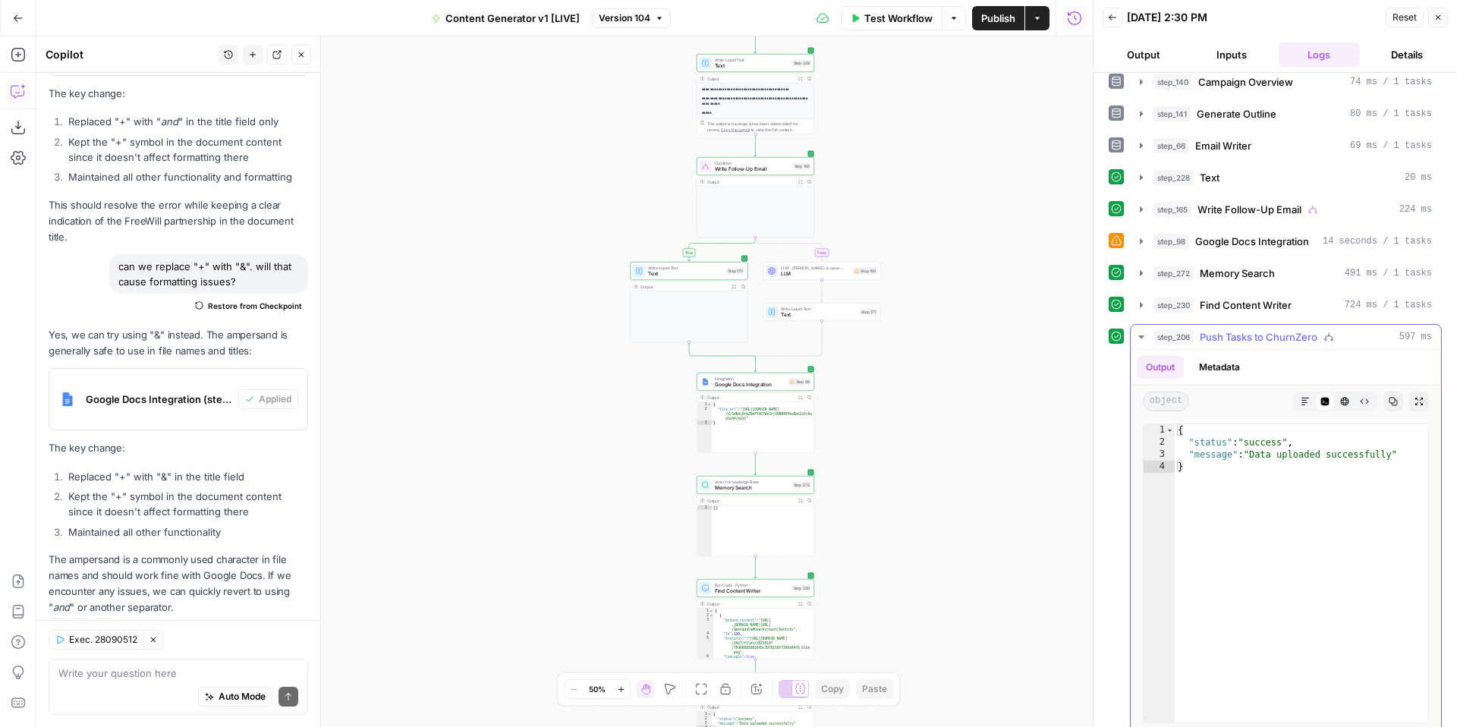
scroll to position [698, 0]
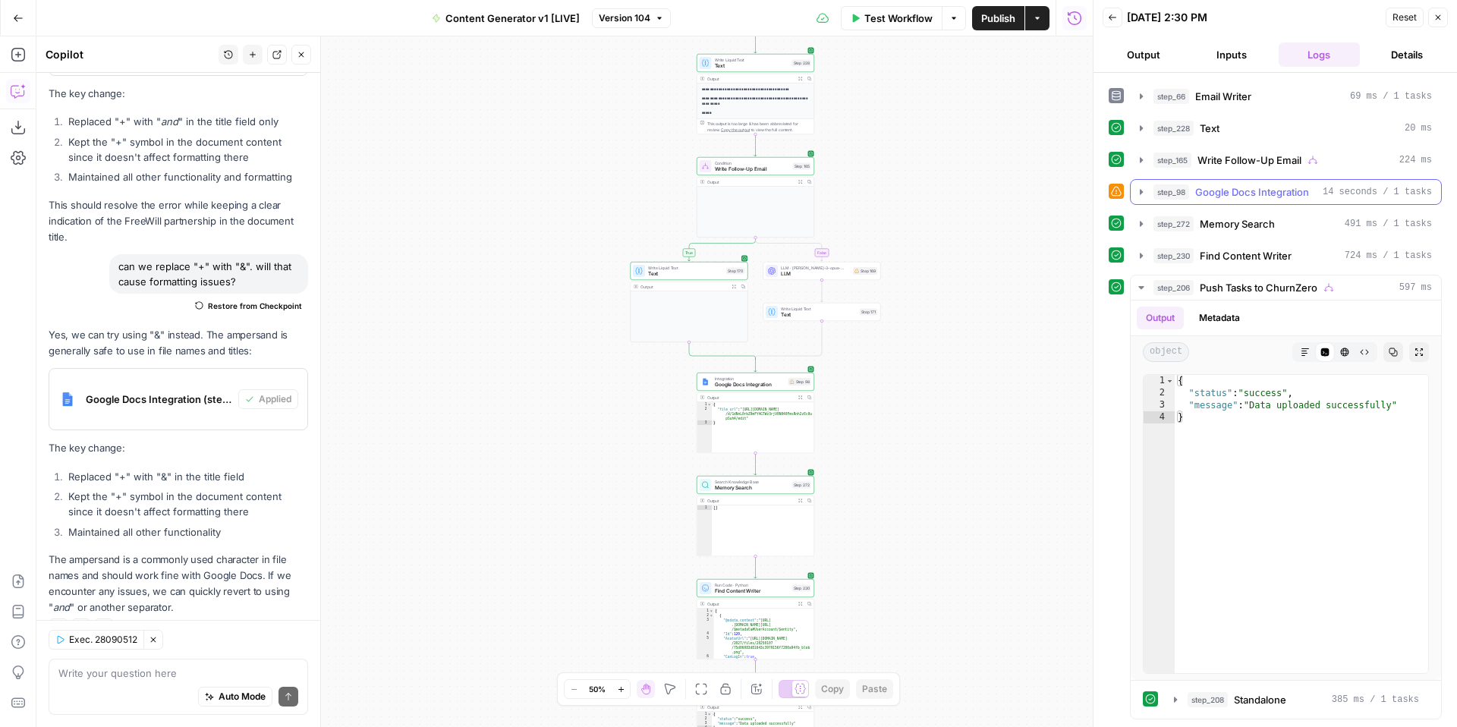
click at [1144, 193] on icon "button" at bounding box center [1141, 192] width 12 height 12
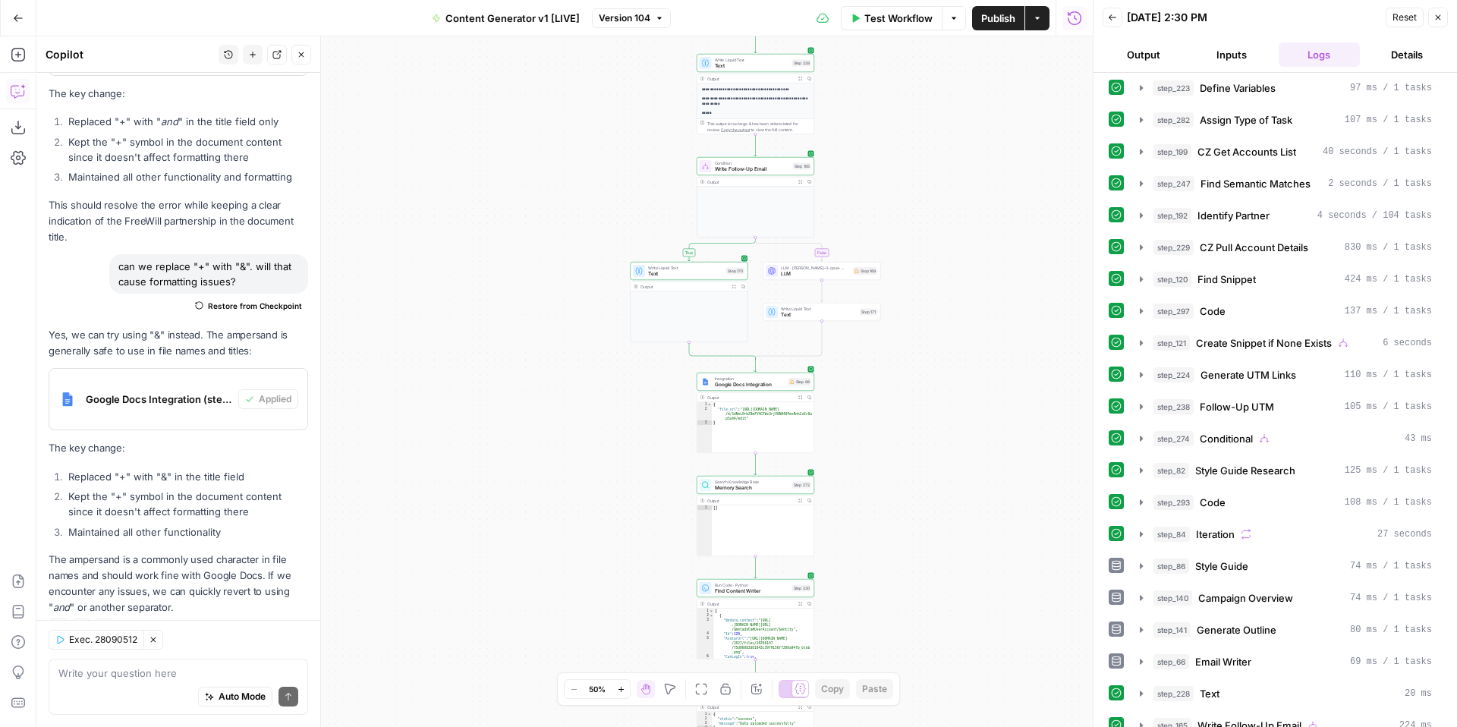
scroll to position [0, 0]
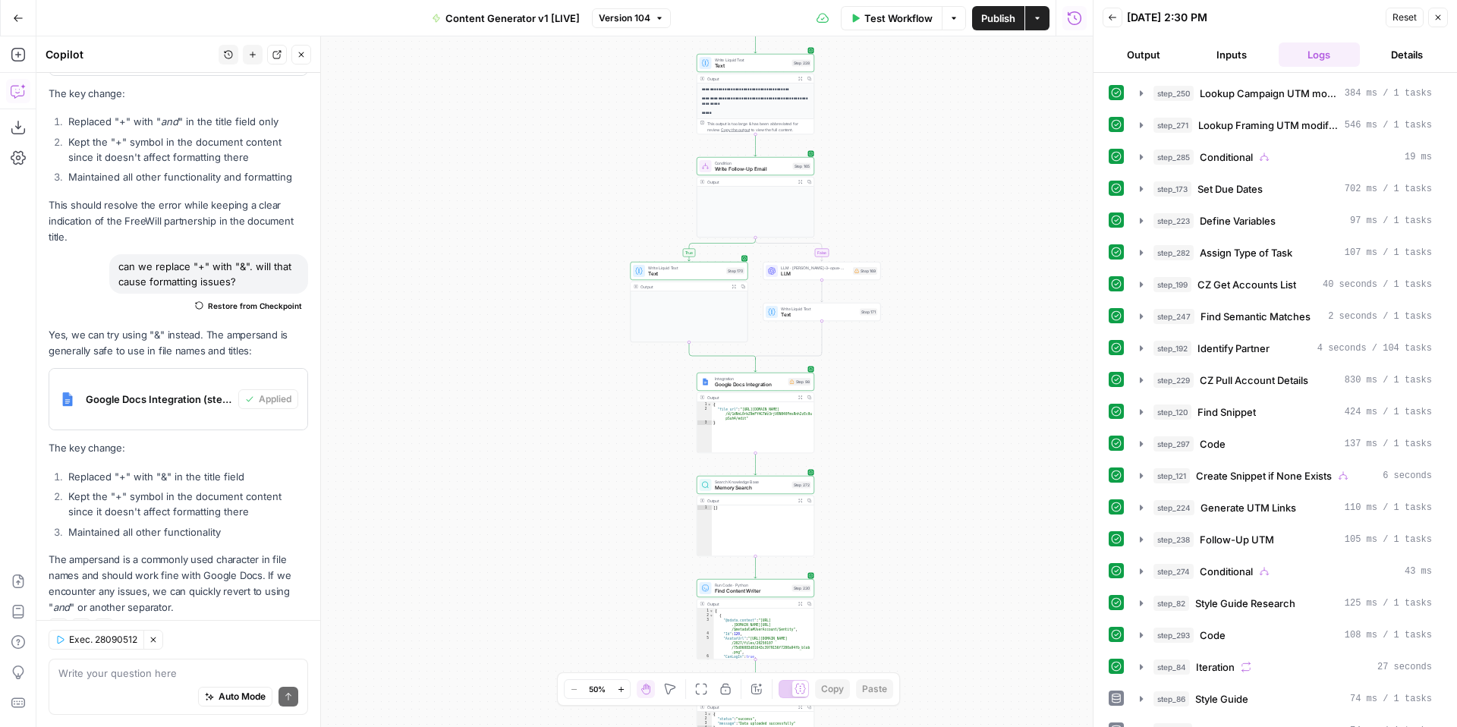
click at [1442, 23] on button "Close" at bounding box center [1438, 18] width 20 height 20
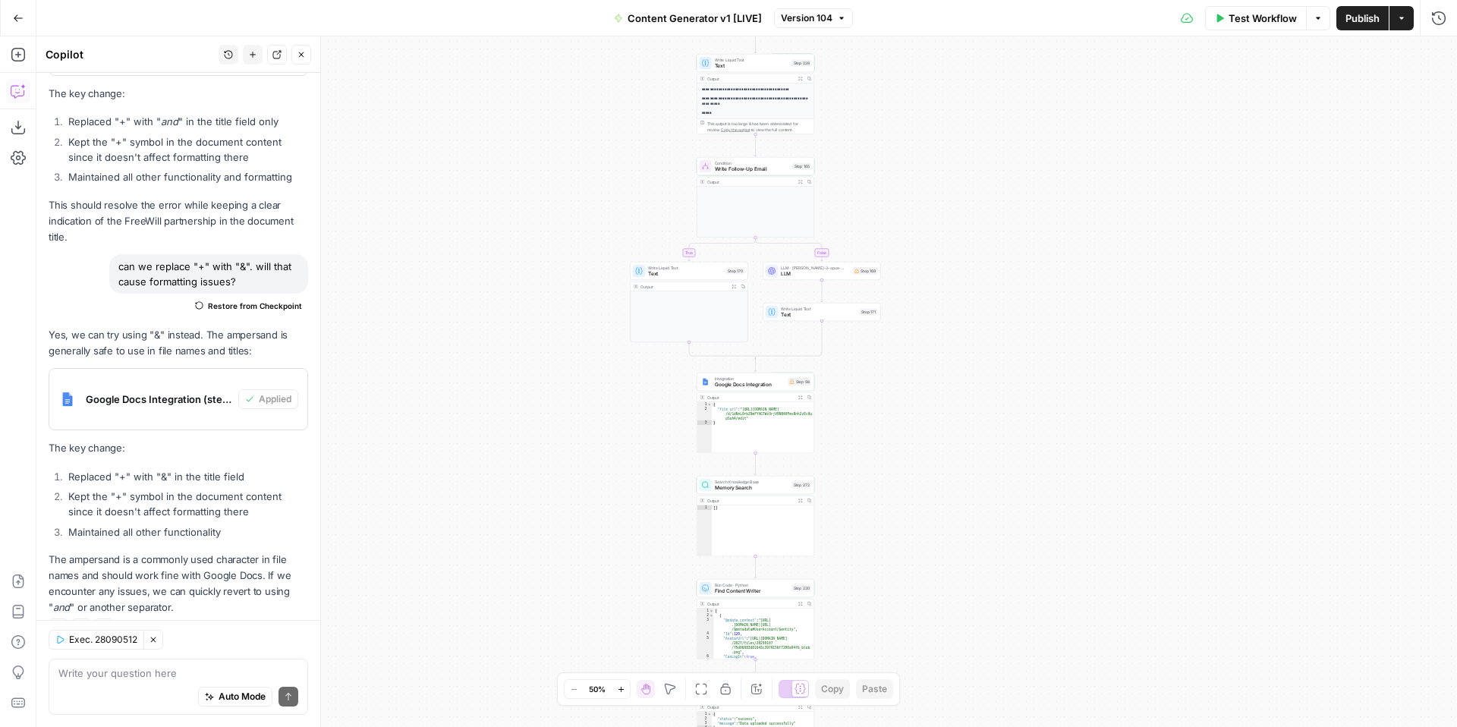
click at [1271, 21] on span "Test Workflow" at bounding box center [1263, 18] width 68 height 15
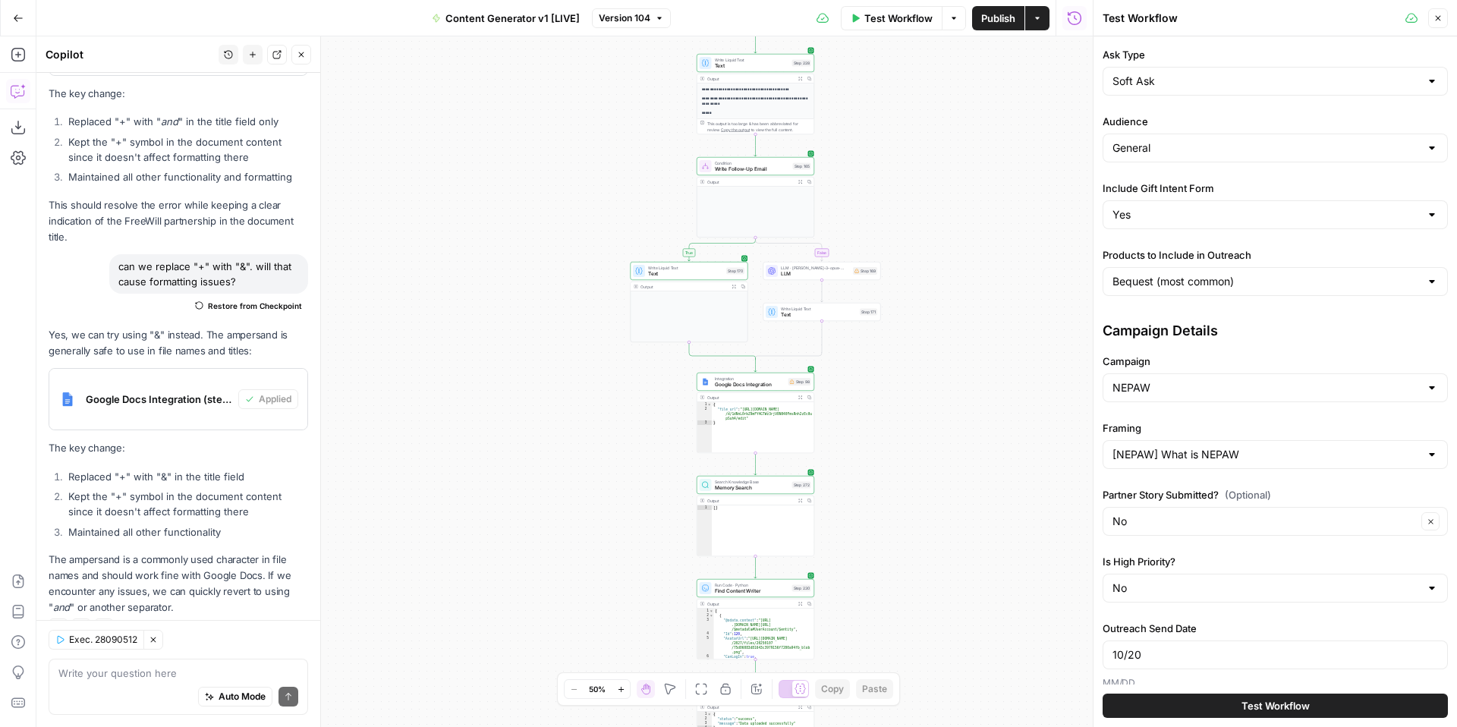
scroll to position [165, 0]
click at [1231, 454] on input "[NEPAW] What is NEPAW" at bounding box center [1265, 455] width 307 height 15
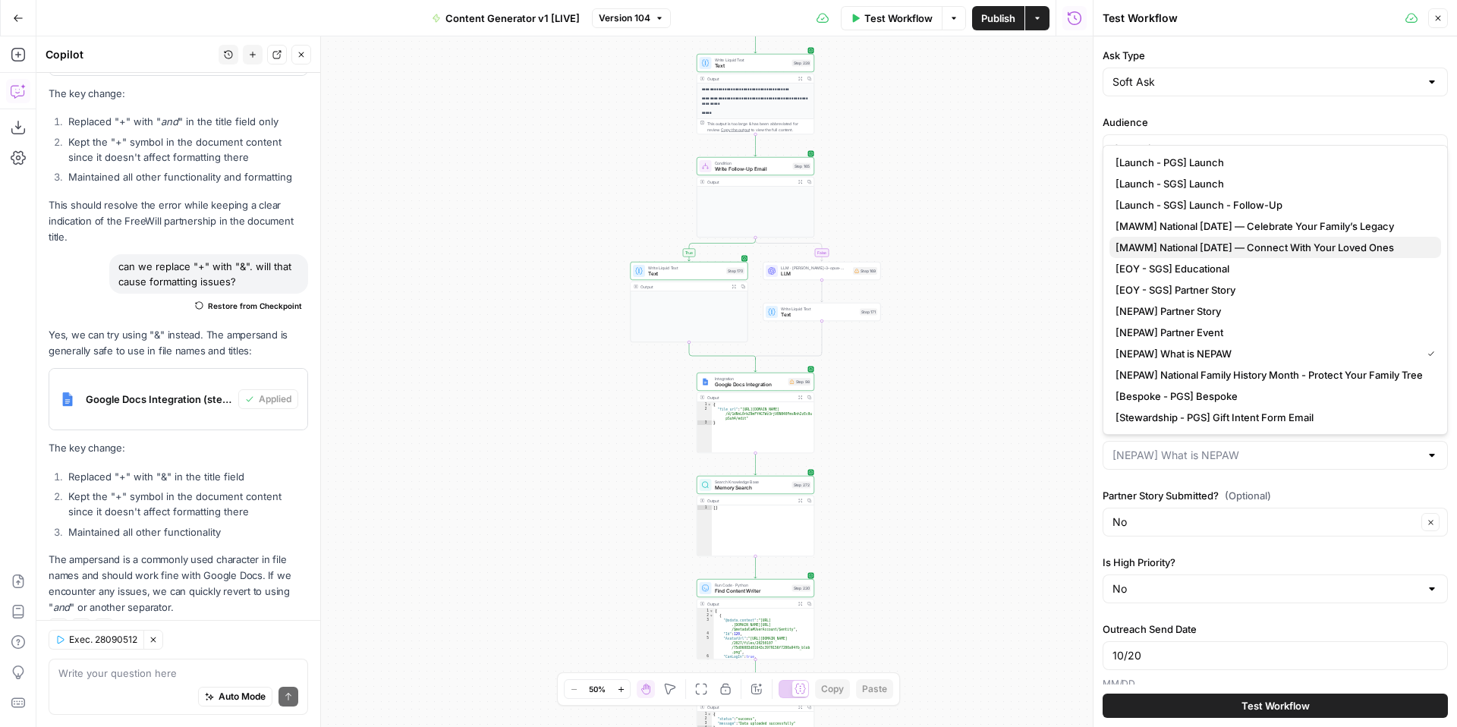
click at [1301, 249] on span "[MAWM] National [DATE] — Connect With Your Loved Ones" at bounding box center [1271, 247] width 313 height 15
type input "[MAWM] National [DATE] — Connect With Your Loved Ones"
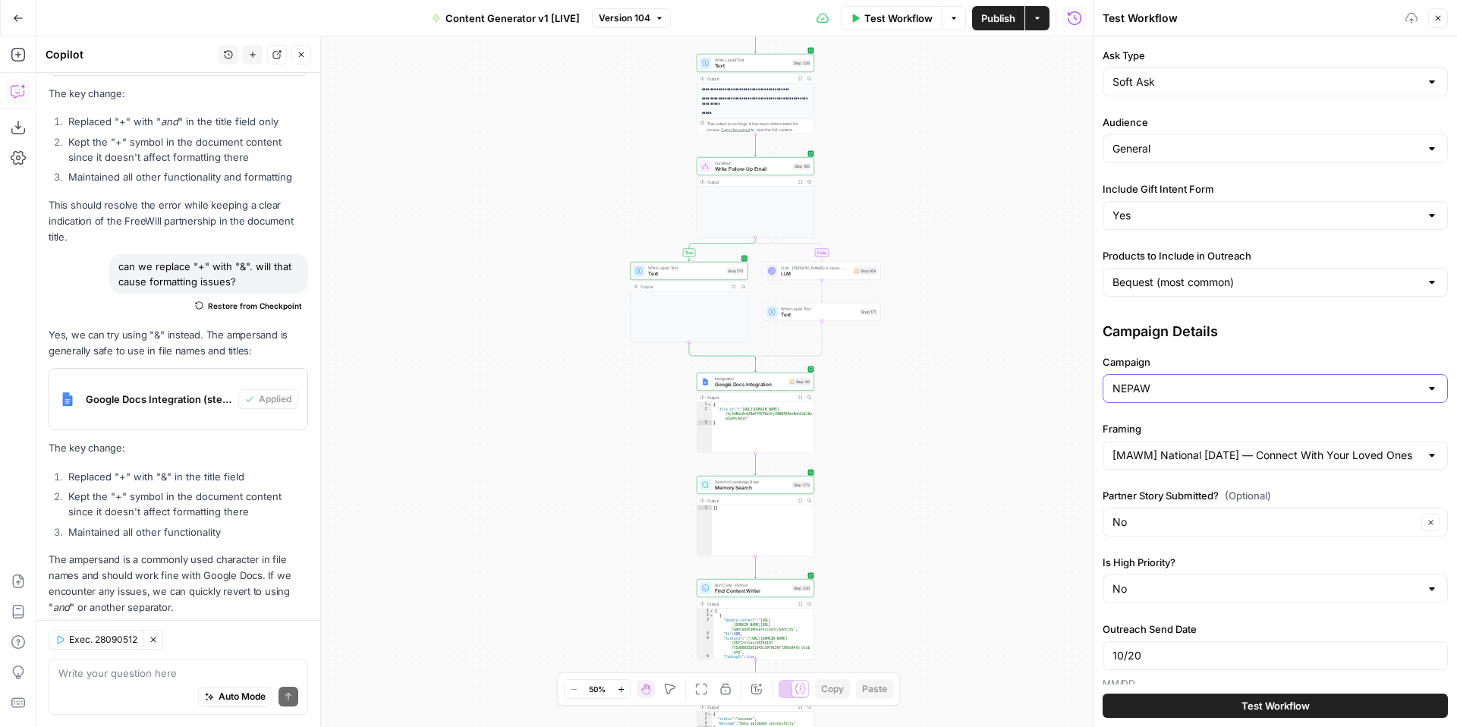
click at [1225, 385] on input "NEPAW" at bounding box center [1265, 388] width 307 height 15
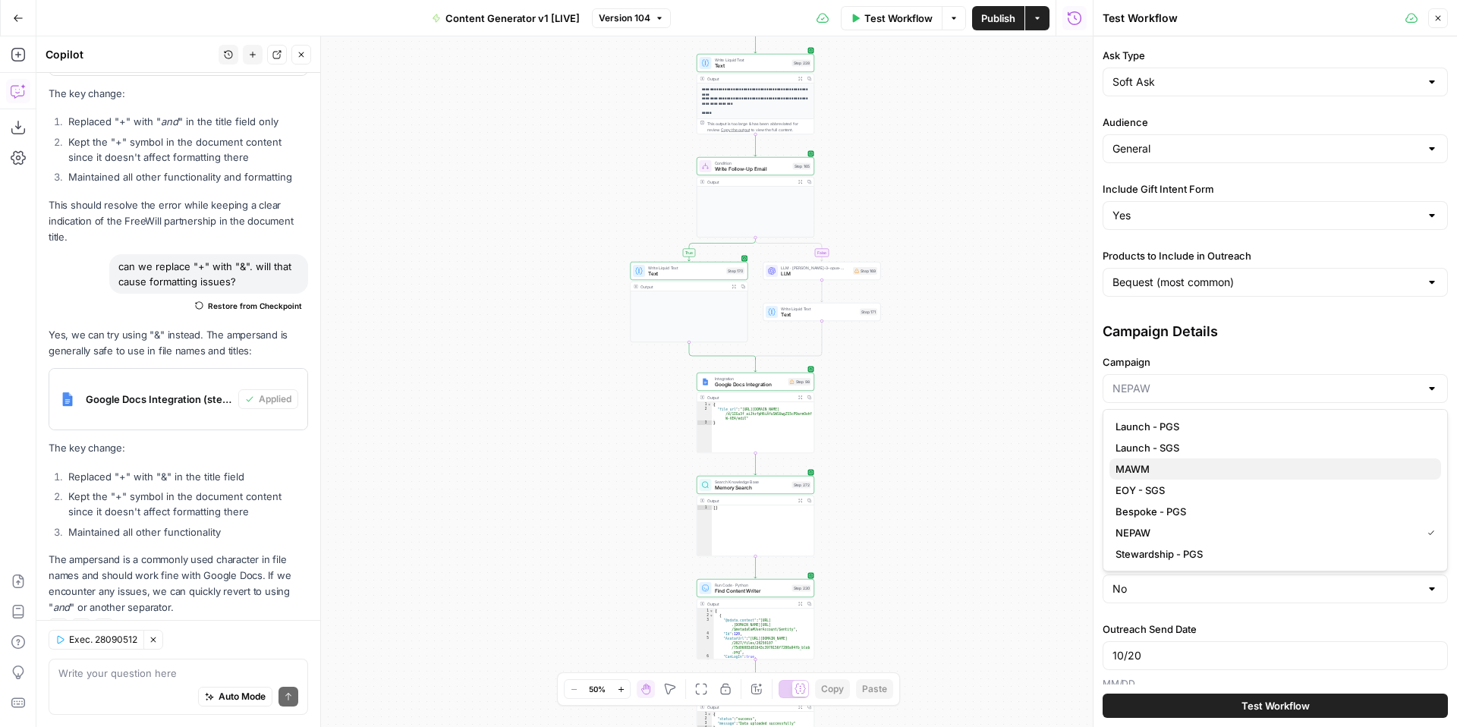
click at [1174, 462] on span "MAWM" at bounding box center [1271, 468] width 313 height 15
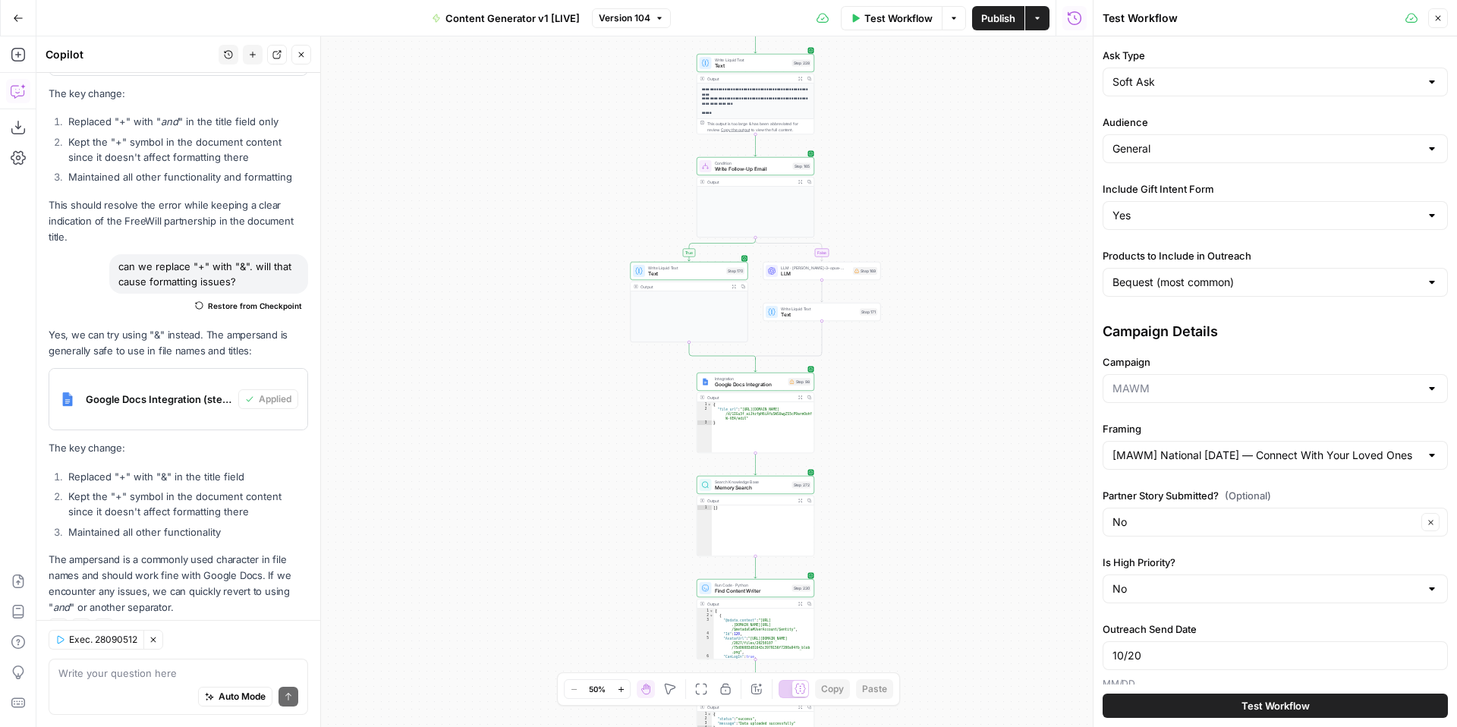
type input "MAWM"
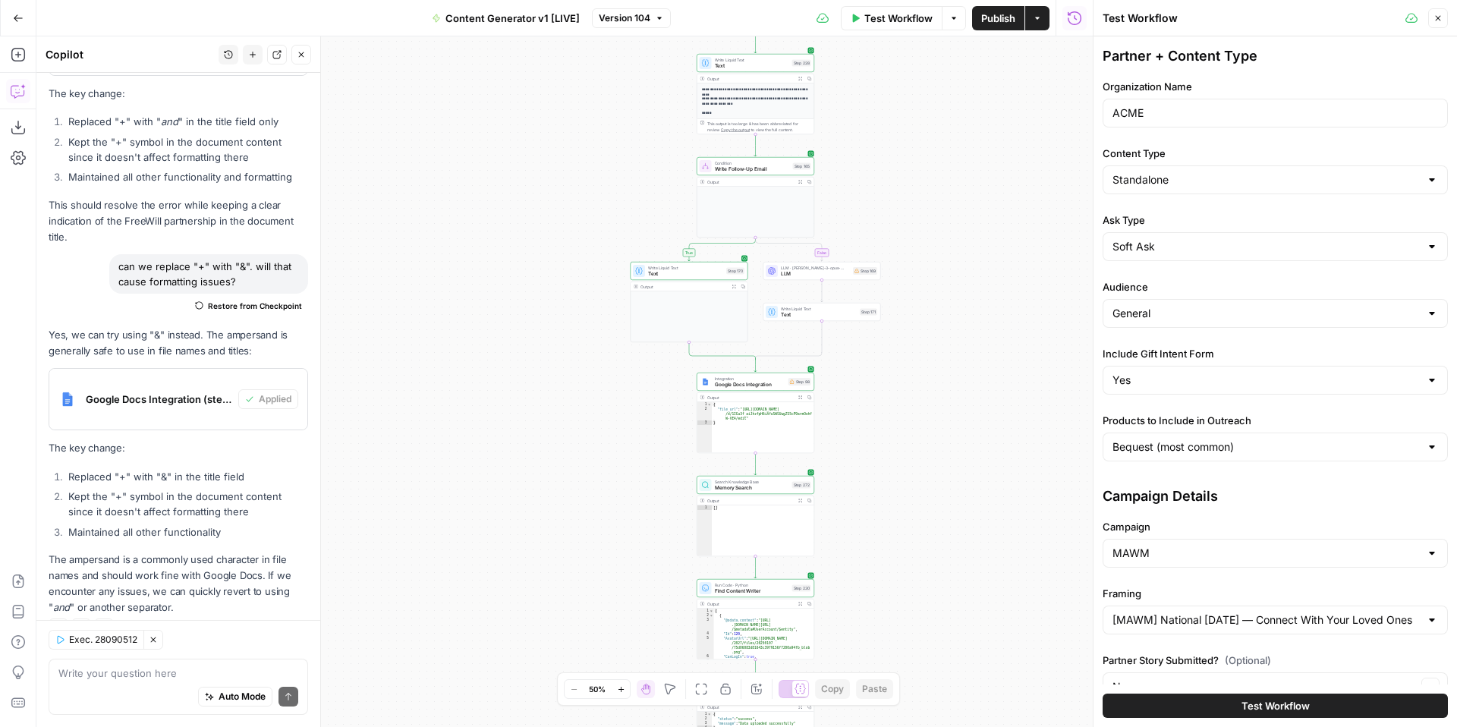
scroll to position [359, 0]
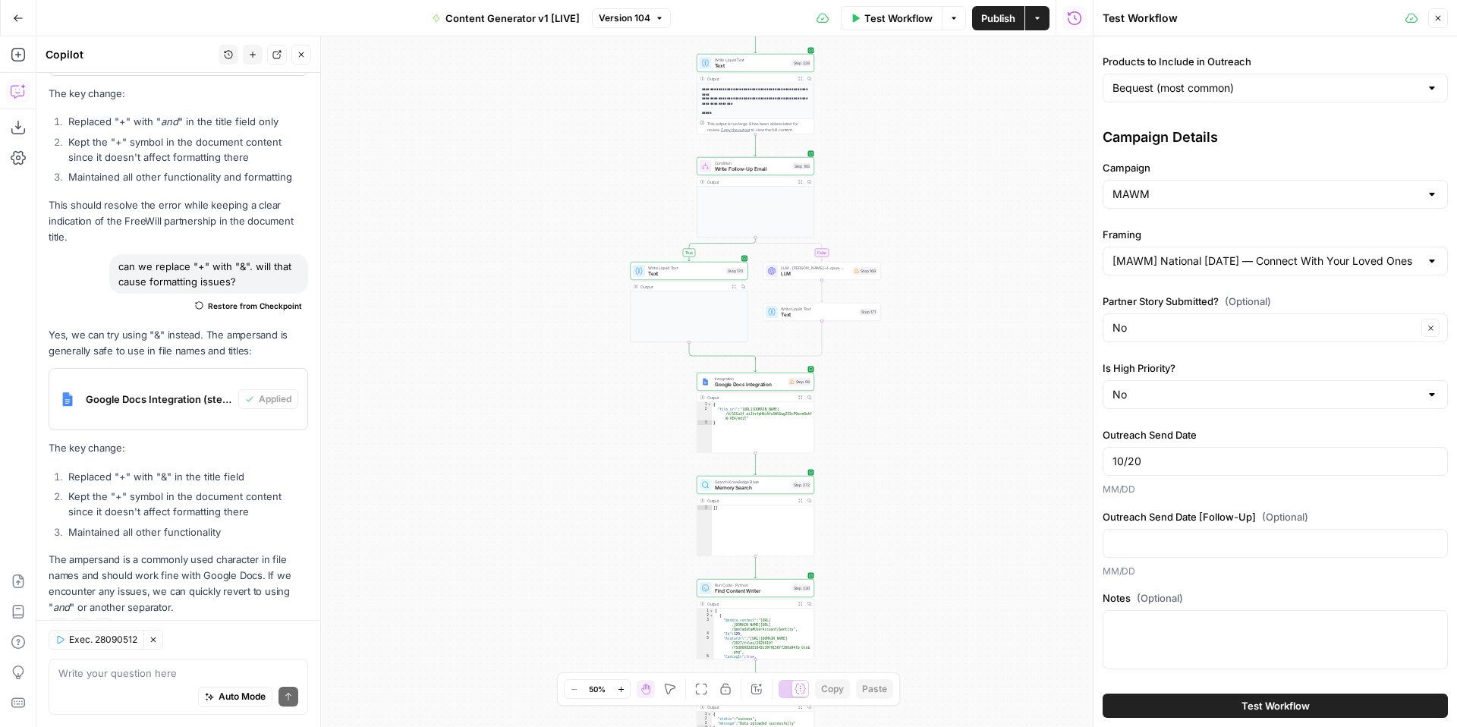
click at [1214, 704] on button "Test Workflow" at bounding box center [1275, 706] width 345 height 24
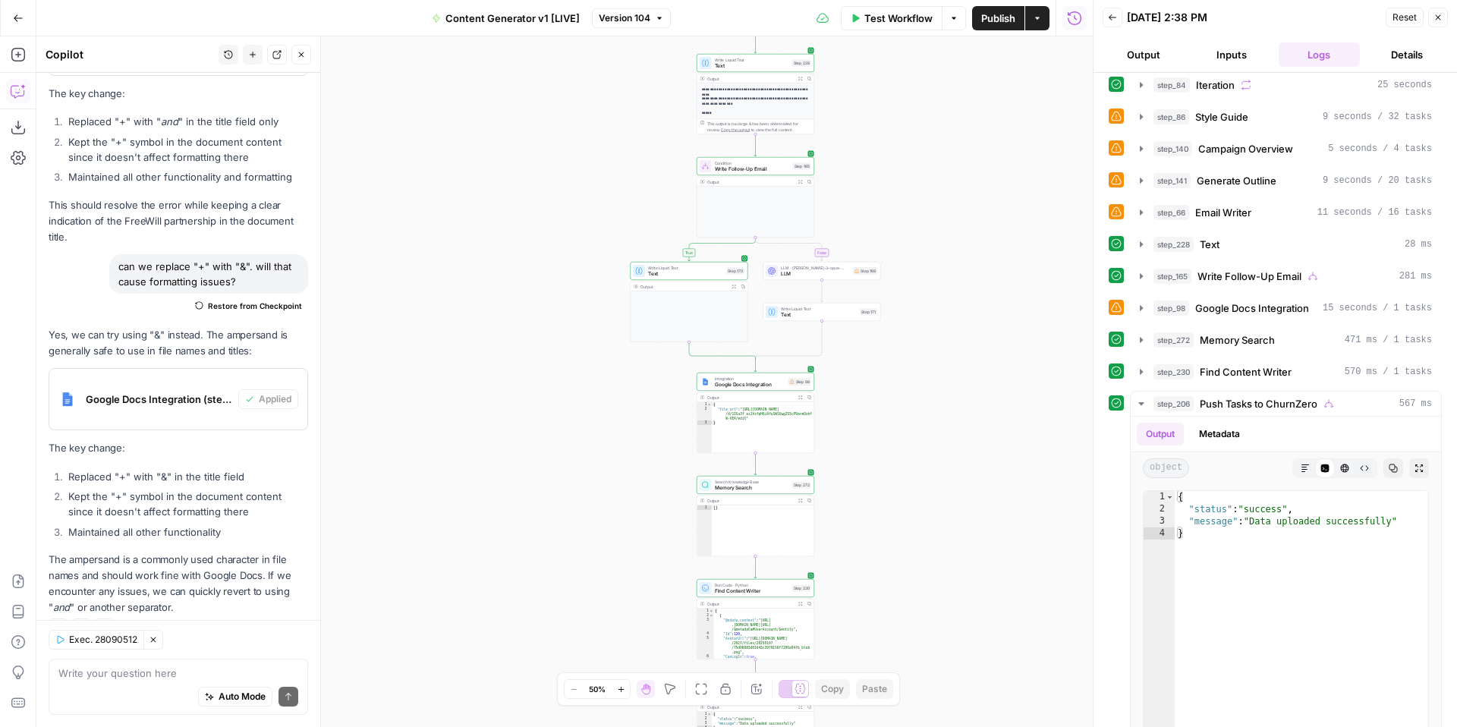
scroll to position [698, 0]
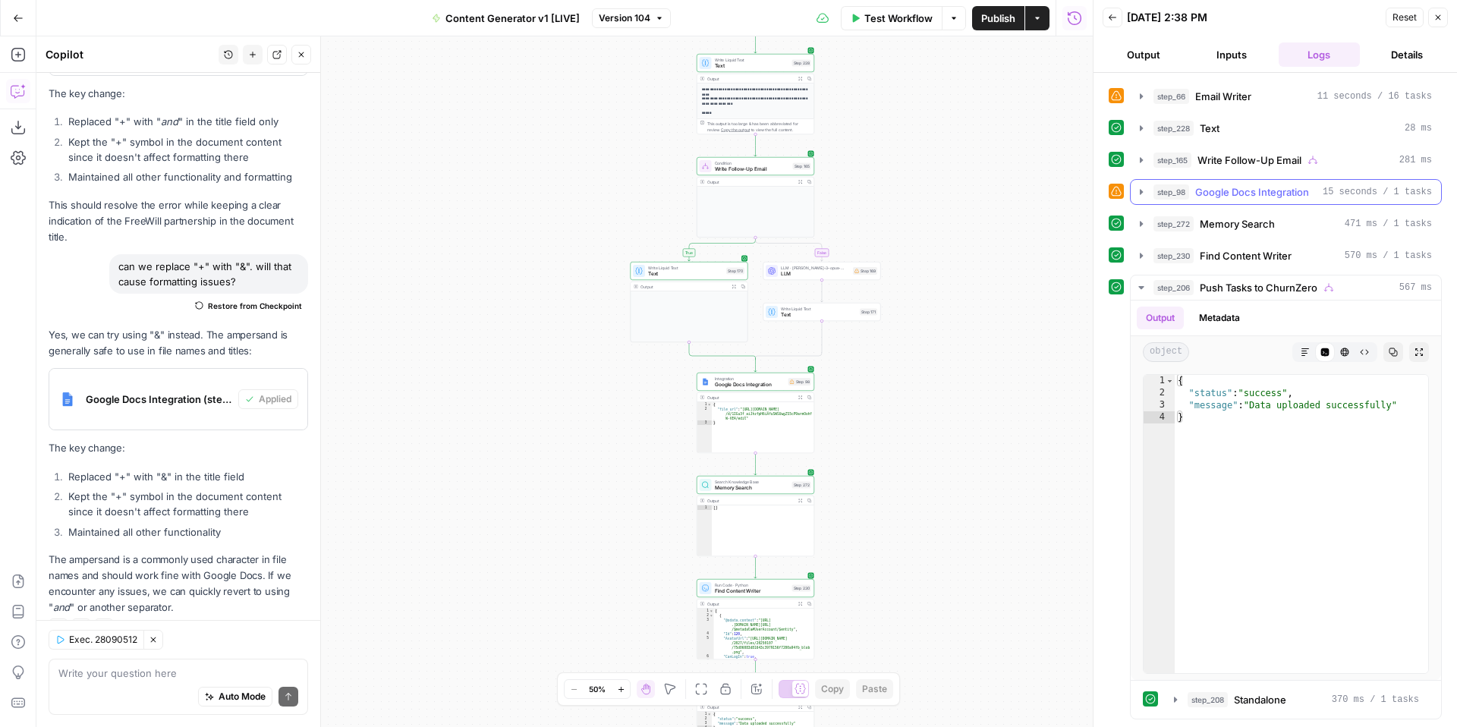
click at [1143, 193] on icon "button" at bounding box center [1141, 192] width 12 height 12
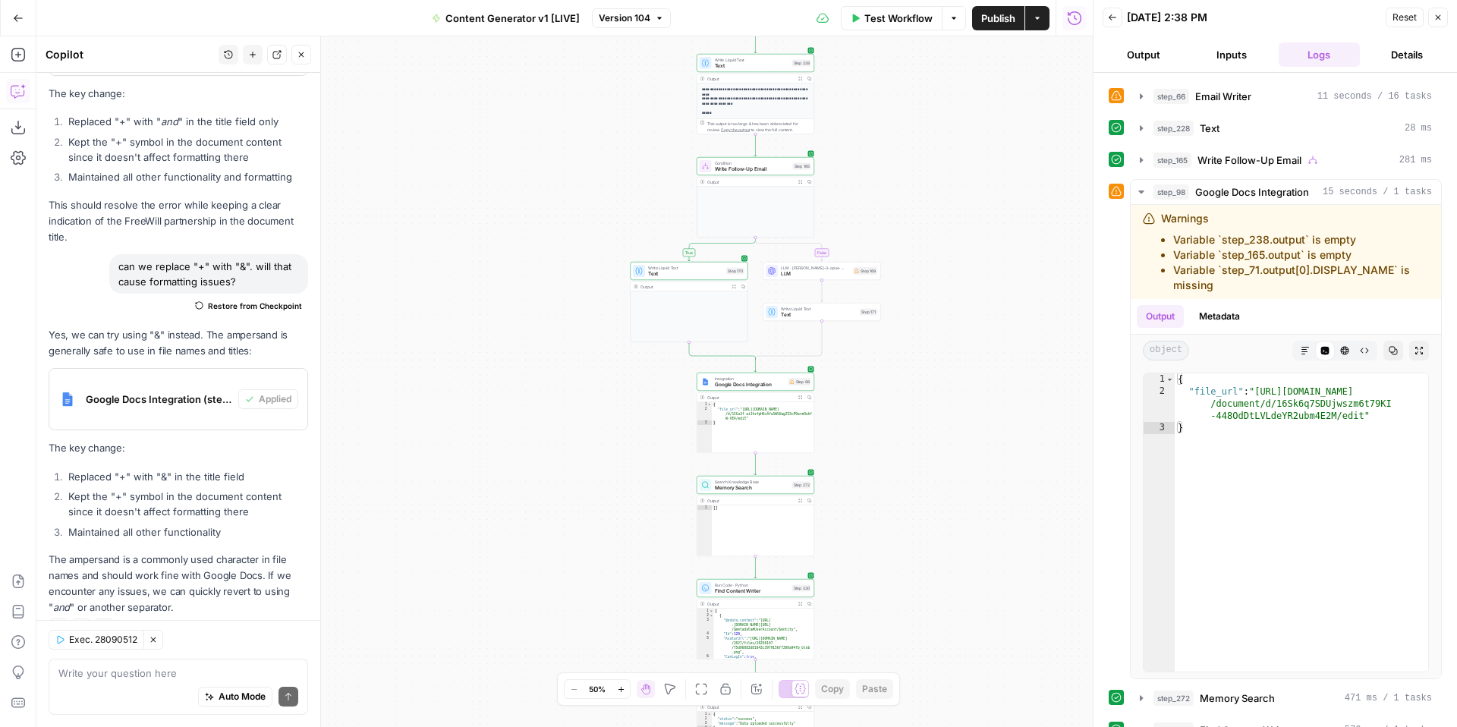
click at [1436, 15] on icon "button" at bounding box center [1437, 17] width 9 height 9
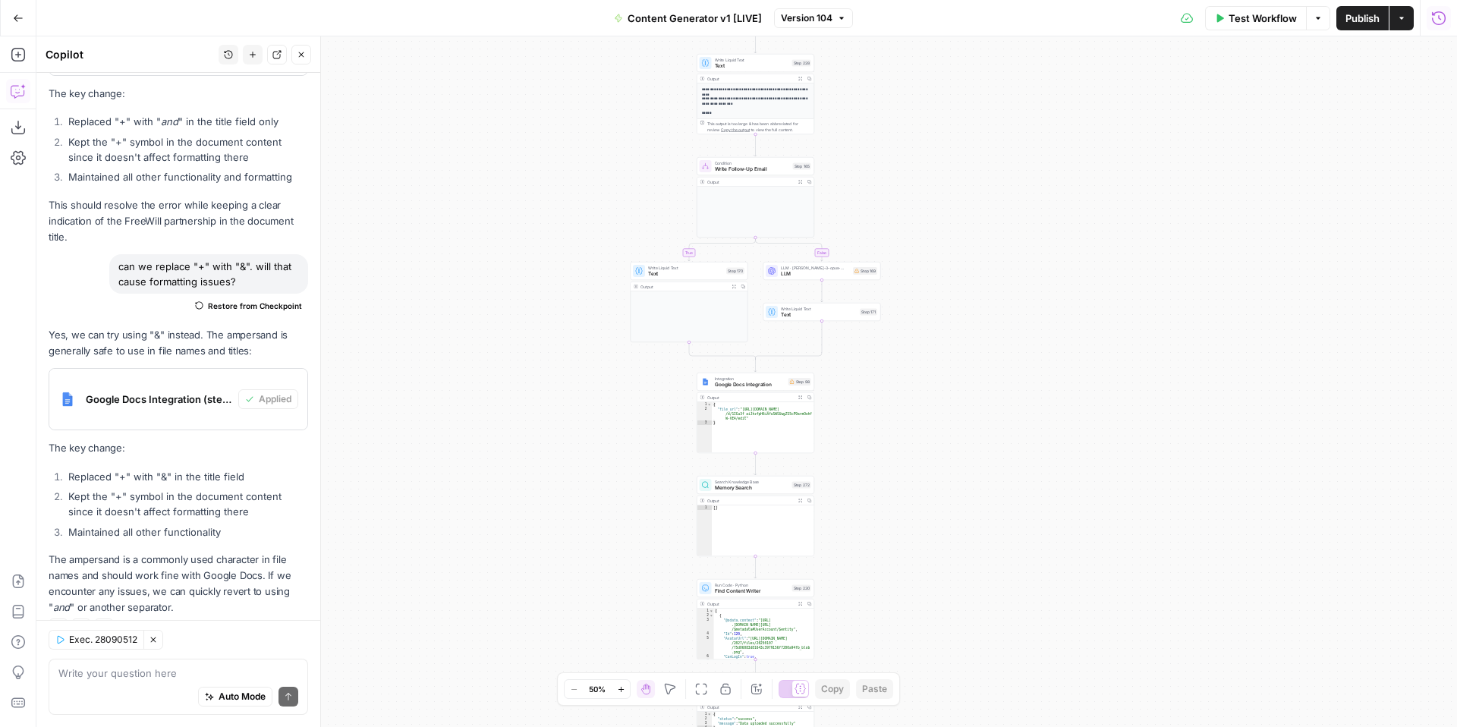
click at [1440, 22] on icon "button" at bounding box center [1438, 18] width 15 height 15
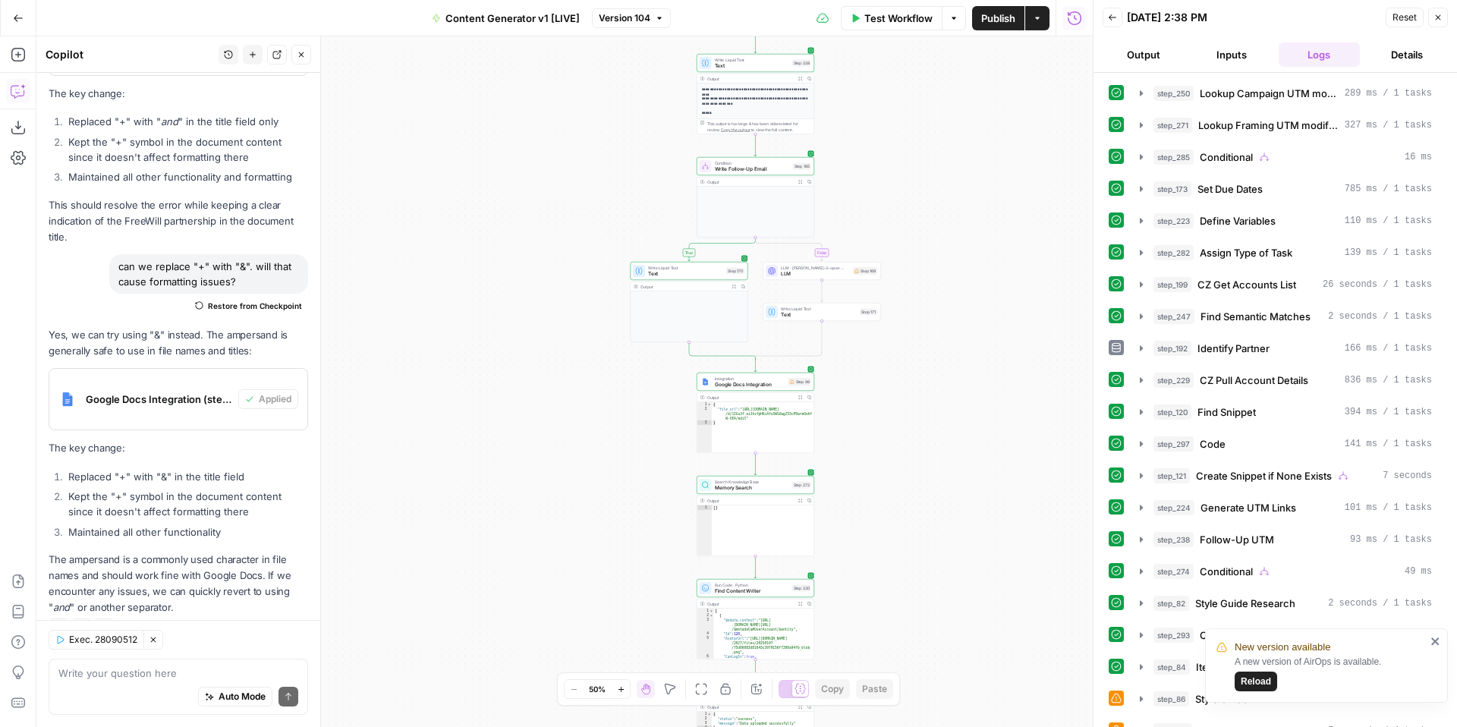
click at [1110, 17] on icon "button" at bounding box center [1113, 17] width 8 height 6
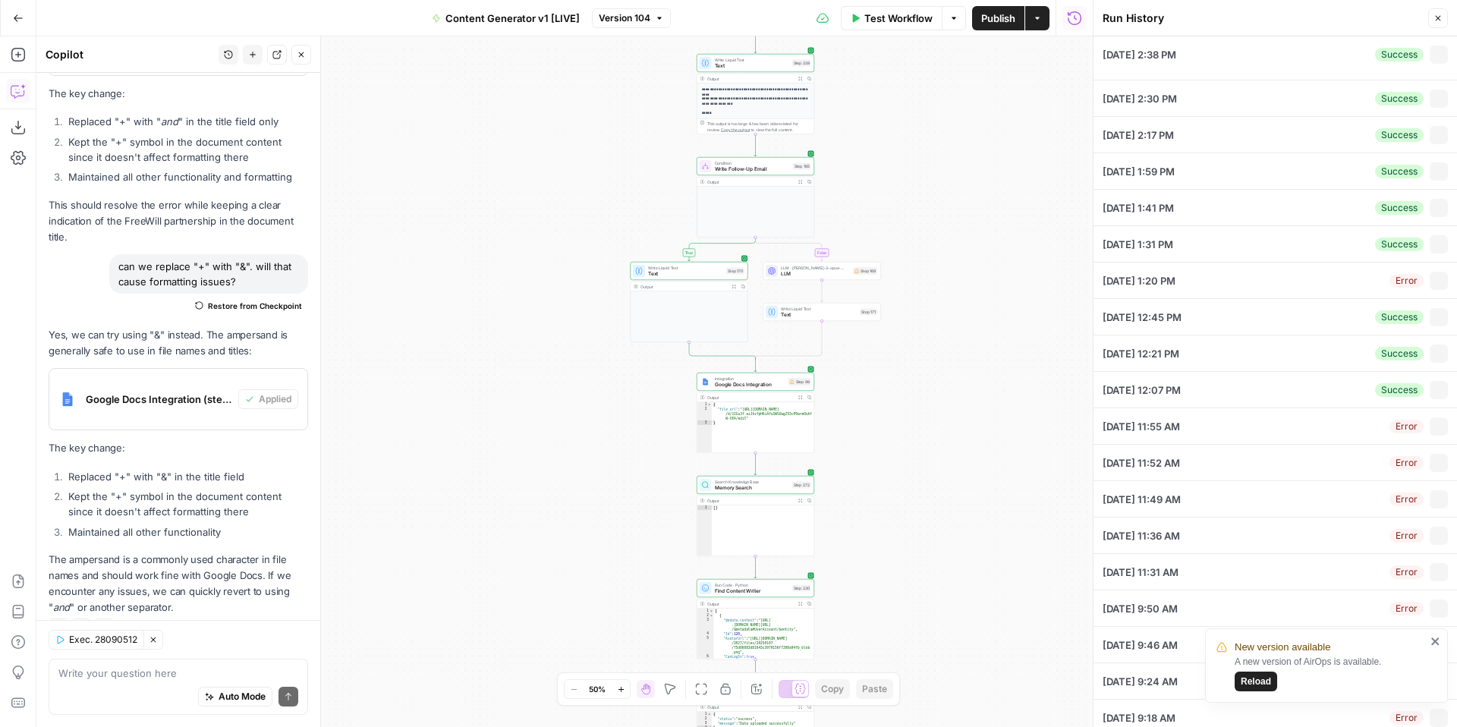
type input "ACME"
type input "Standalone"
type input "Soft Ask"
type input "General"
type input "Yes"
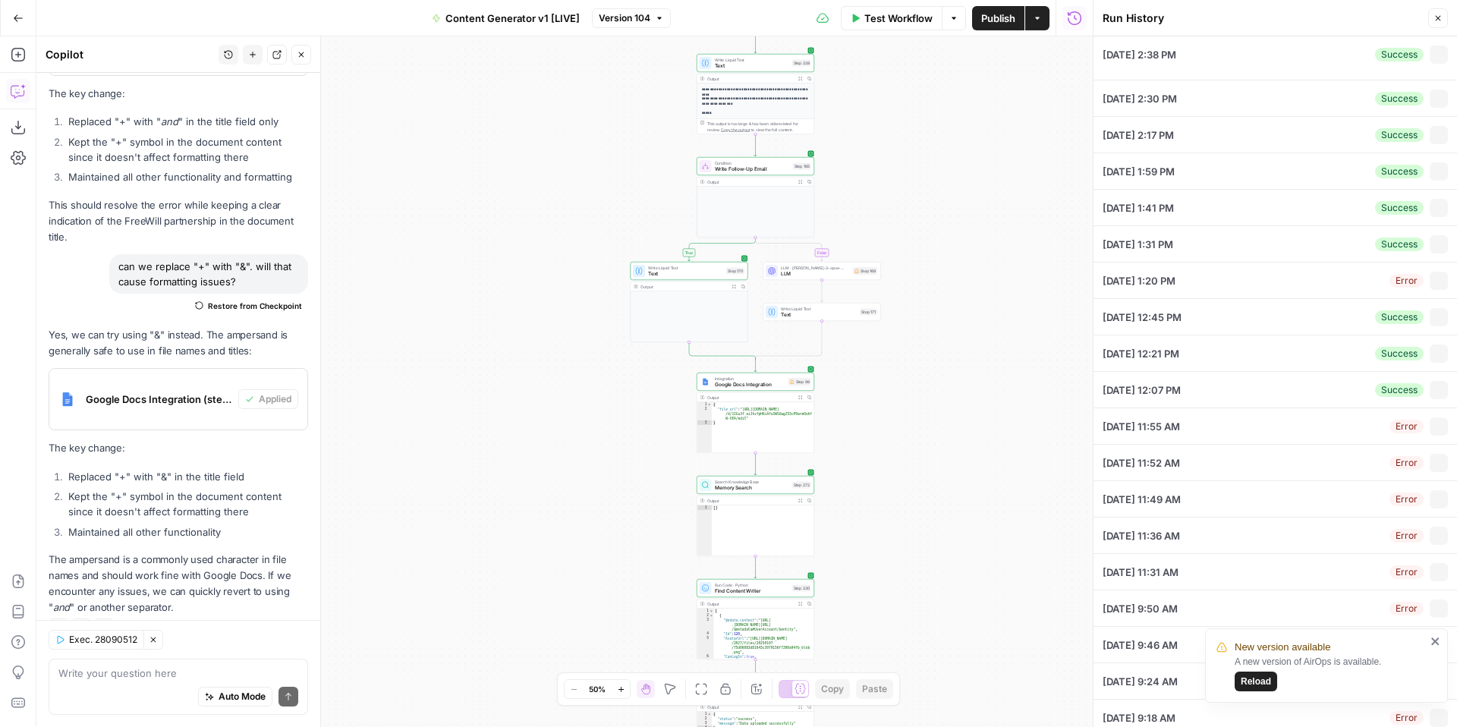
type input "Bequest (most common)"
type input "MAWM"
type input "[MAWM] National [DATE] — Connect With Your Loved Ones"
type input "No"
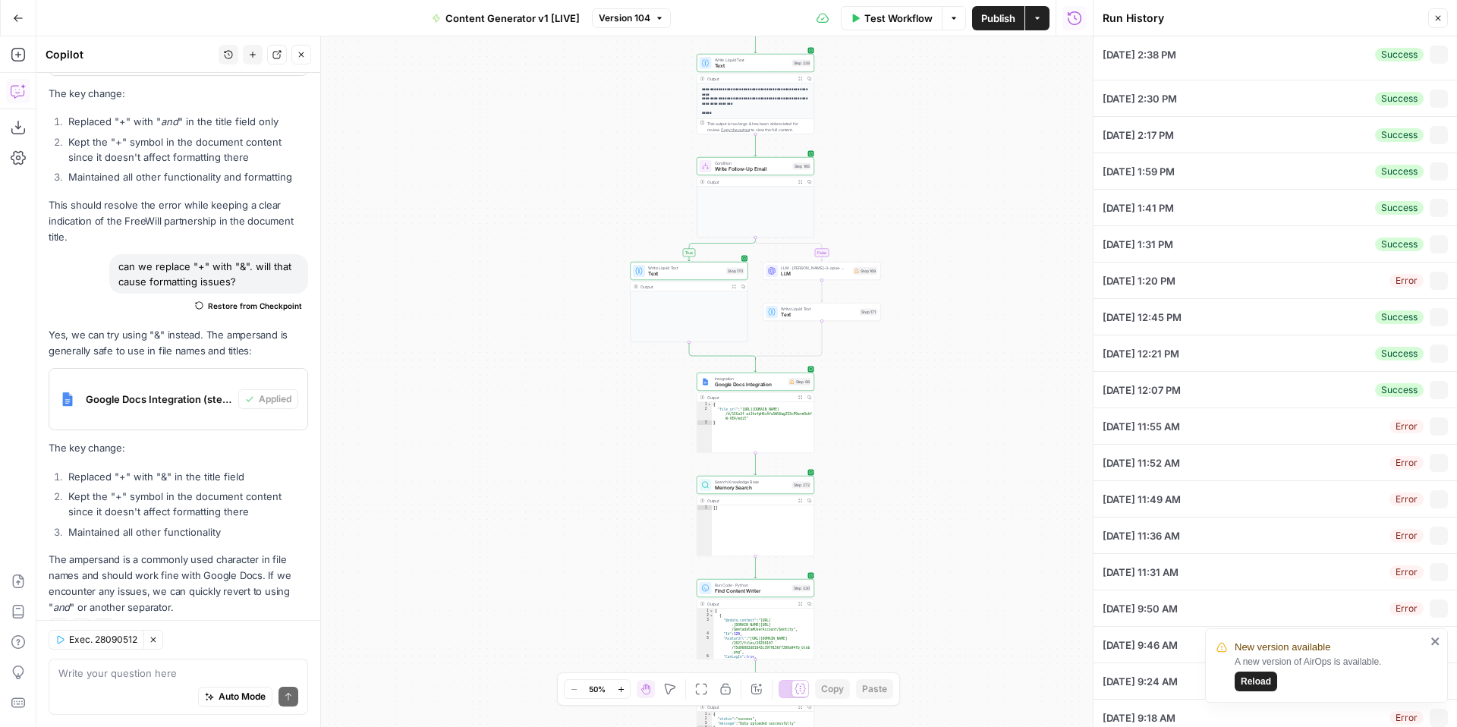
type input "10/20"
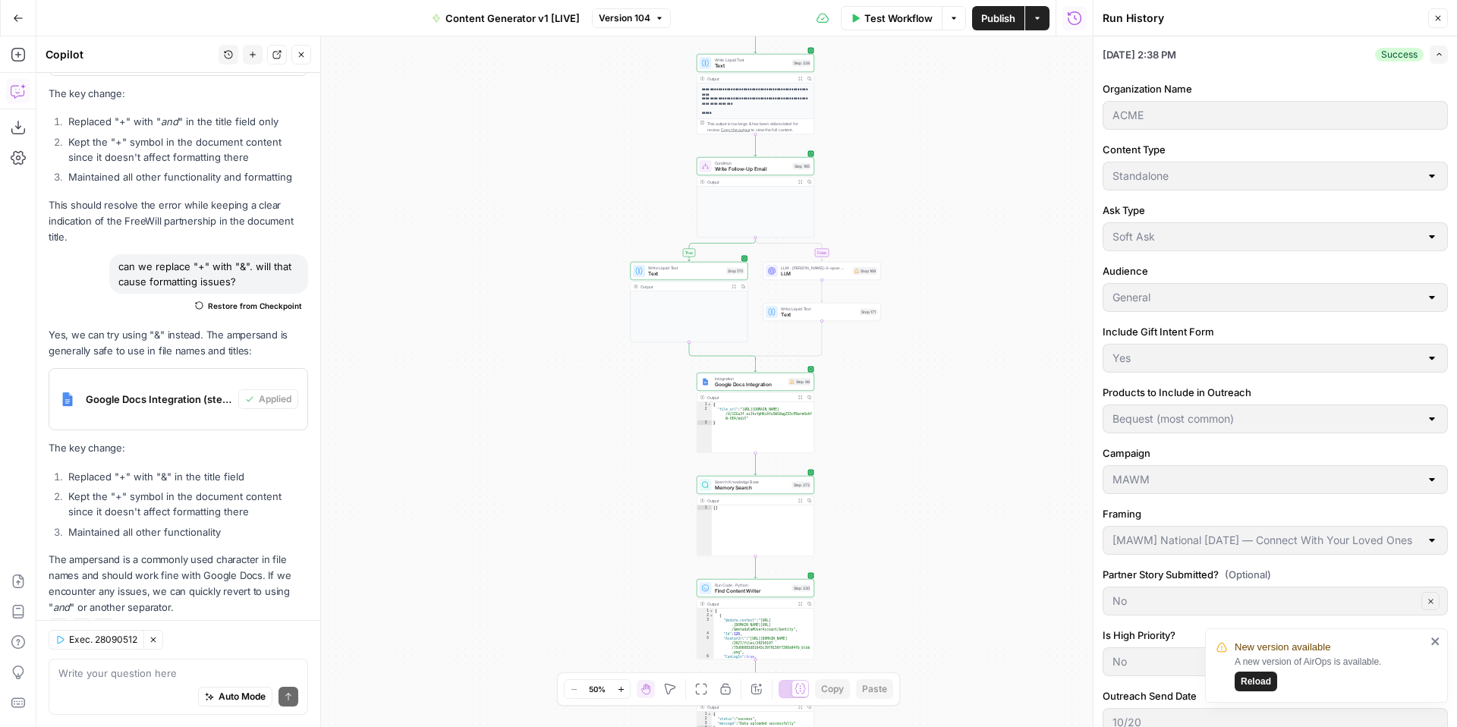
click at [1074, 21] on icon "button" at bounding box center [1074, 18] width 15 height 15
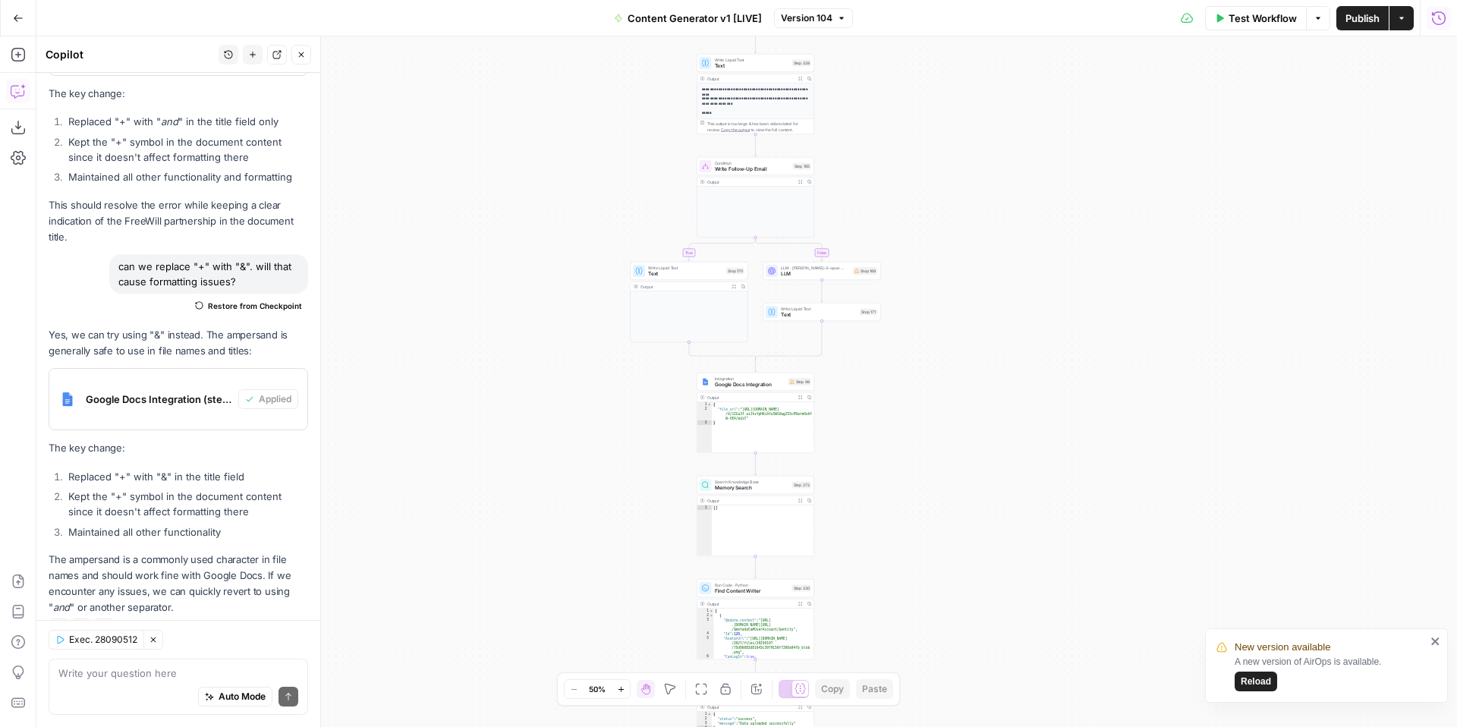
click at [1443, 18] on icon "button" at bounding box center [1438, 18] width 15 height 15
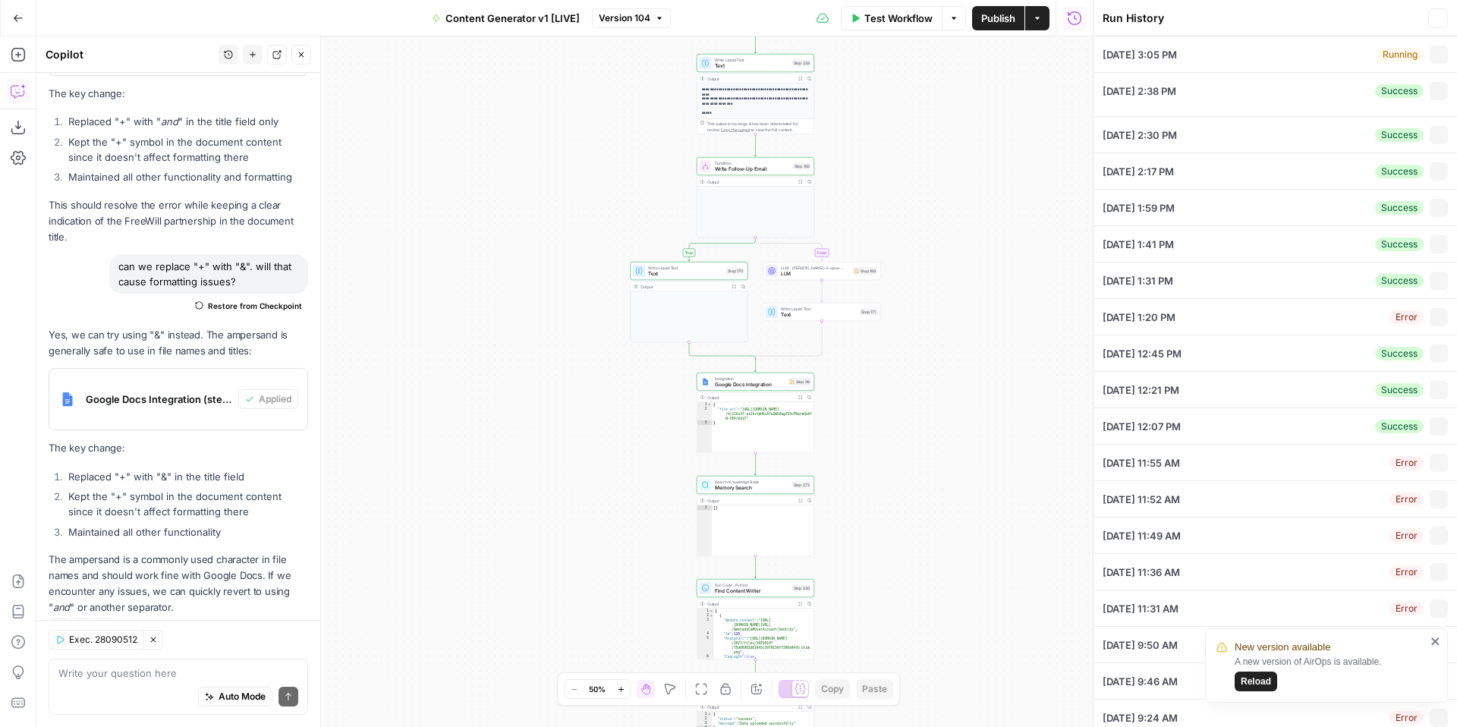
type input "ACME"
type input "Standalone"
type input "Soft Ask"
type input "General"
type input "Yes"
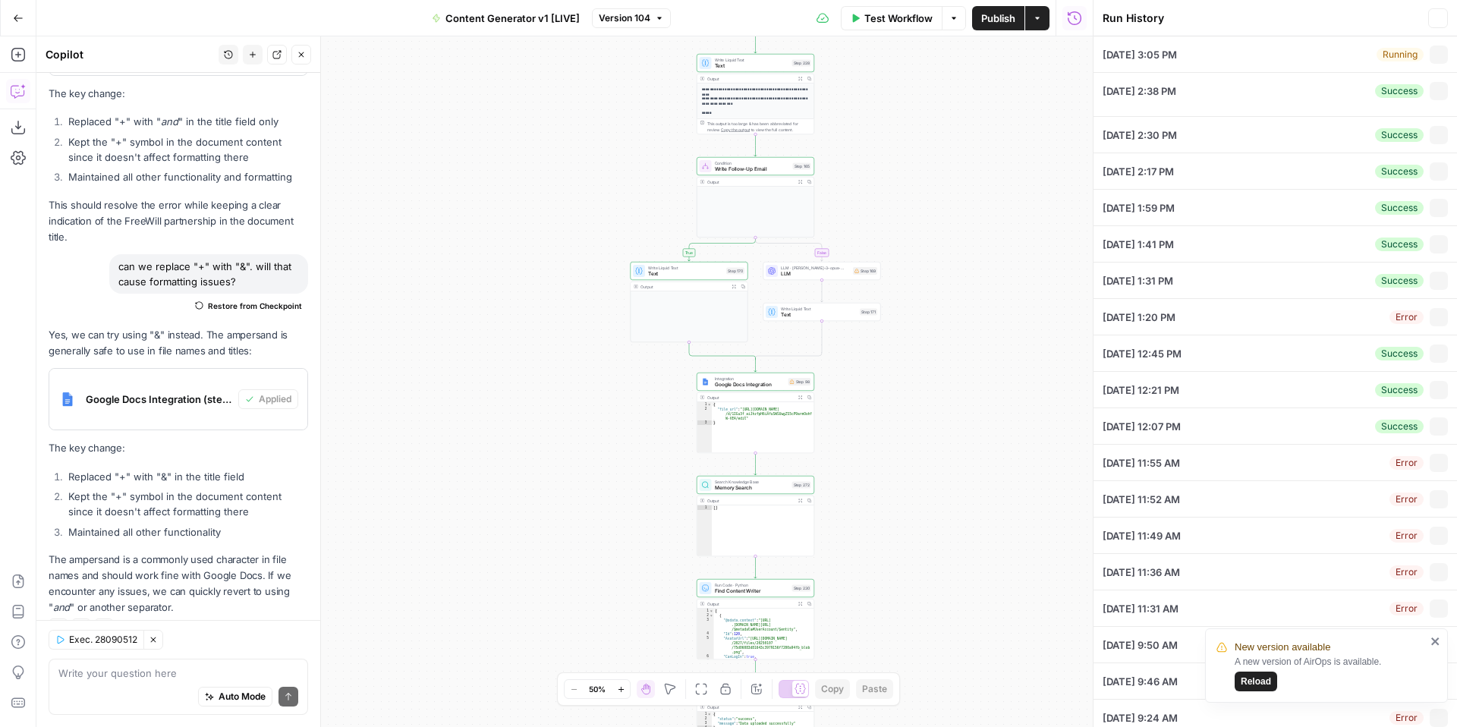
type input "Bequest (most common)"
type input "MAWM"
type input "[MAWM] National [DATE] — Connect With Your Loved Ones"
type input "No"
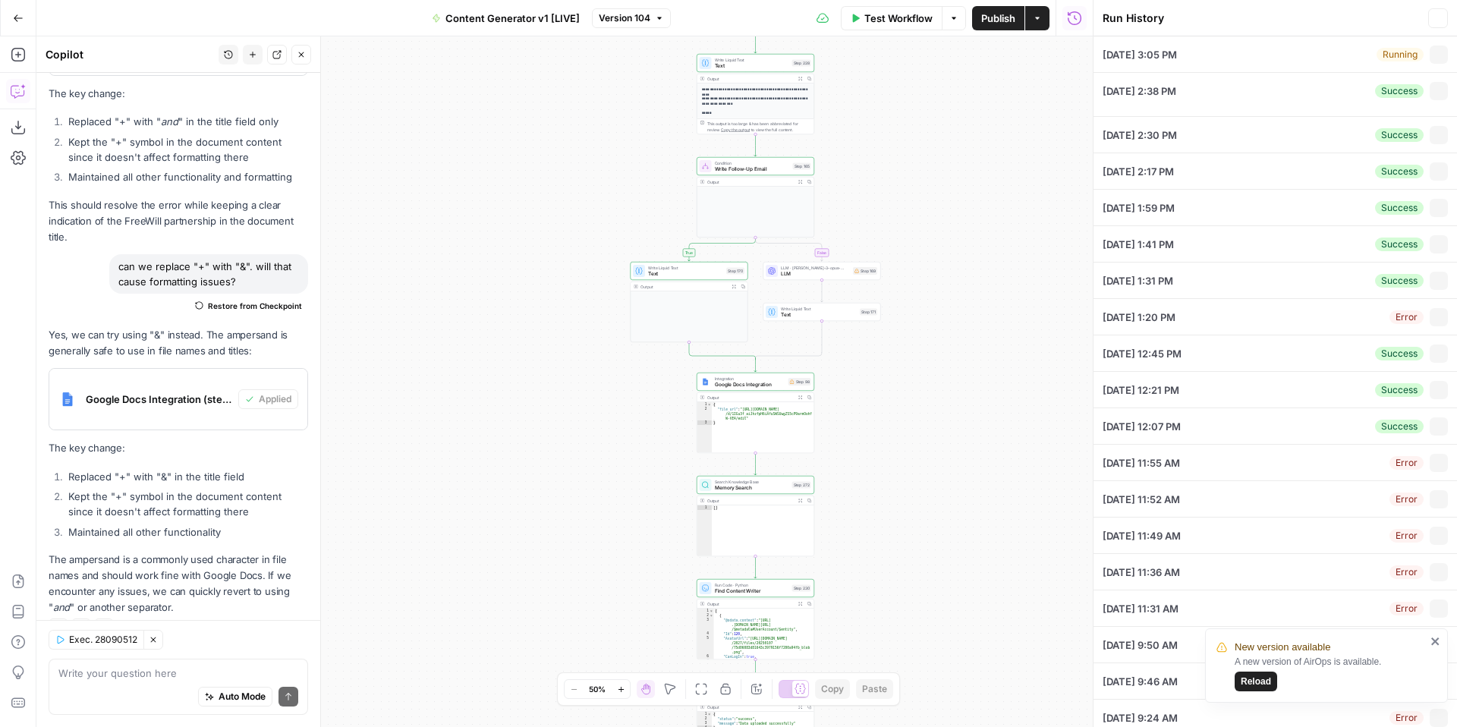
type input "10/20"
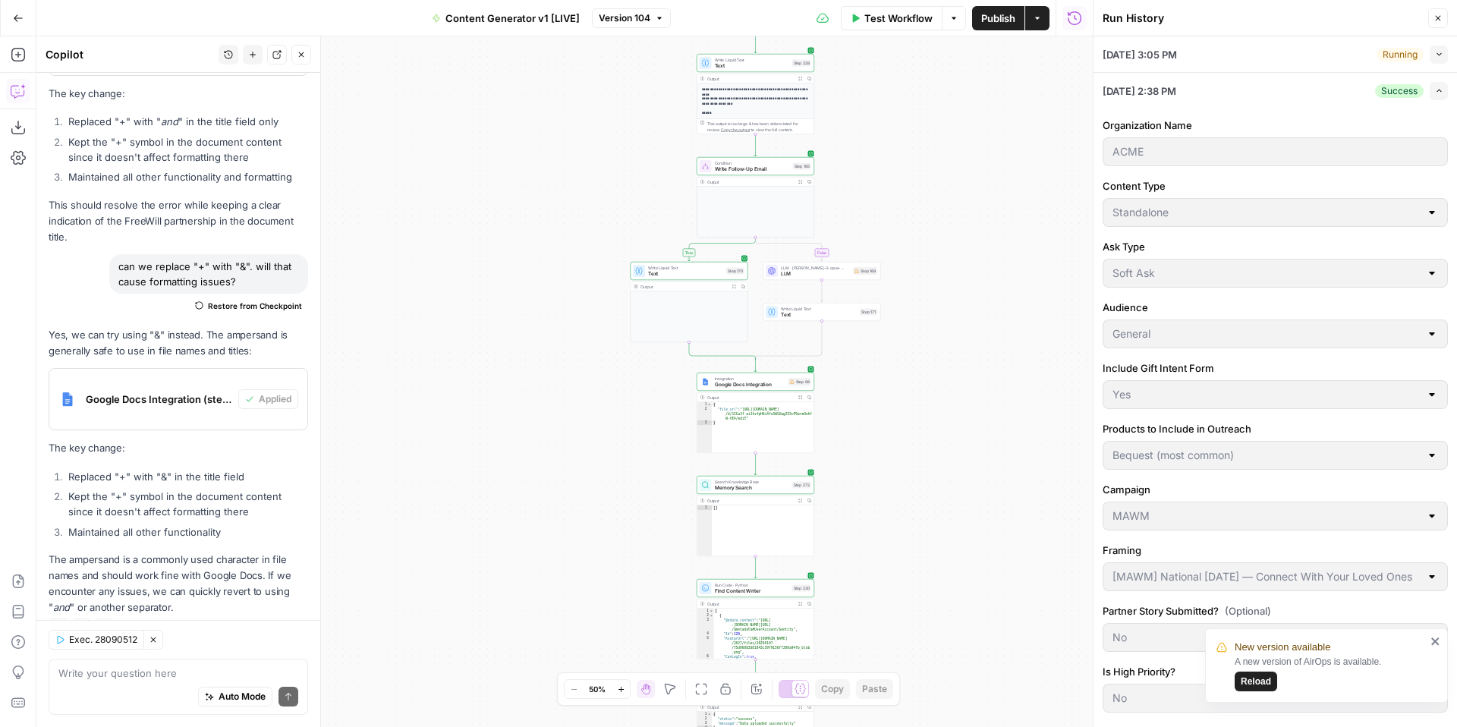
click at [1442, 90] on icon "button" at bounding box center [1439, 91] width 8 height 8
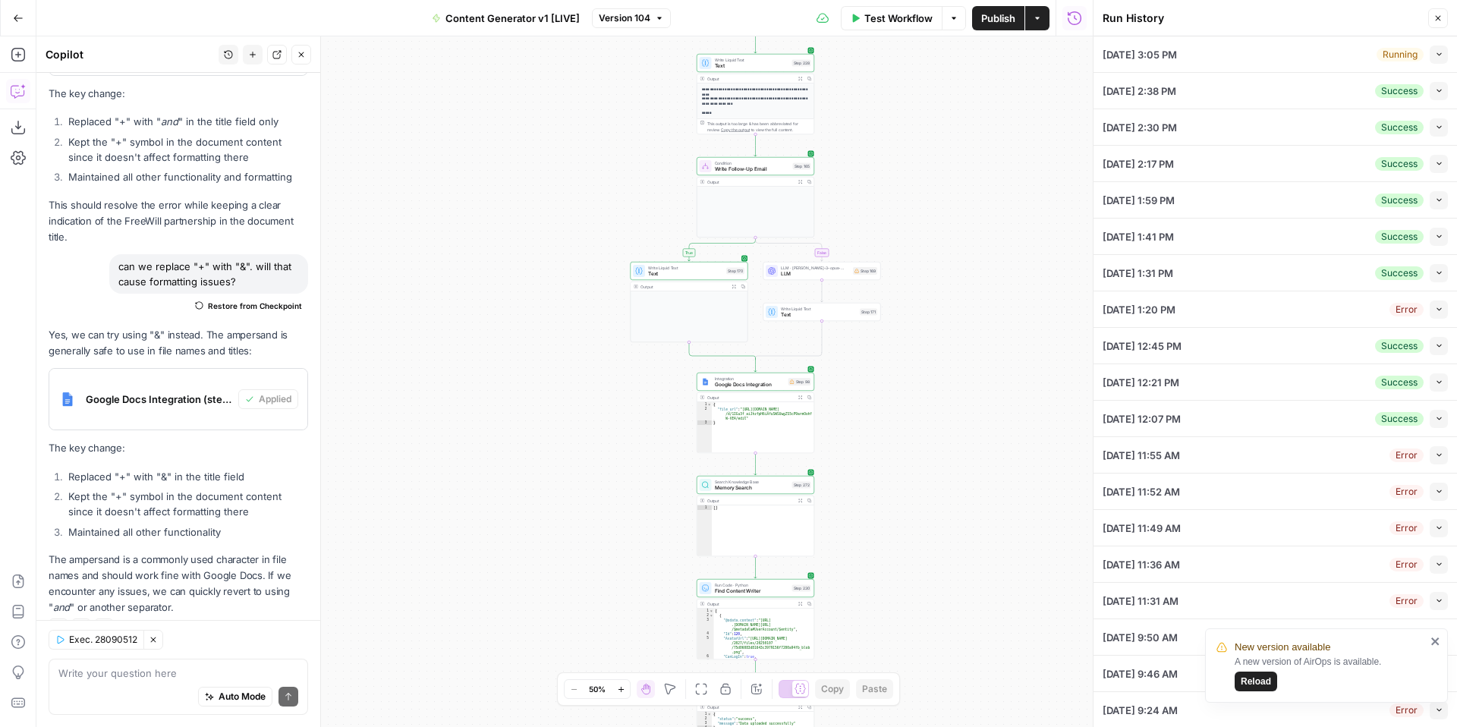
click at [1254, 684] on span "Reload" at bounding box center [1256, 682] width 30 height 14
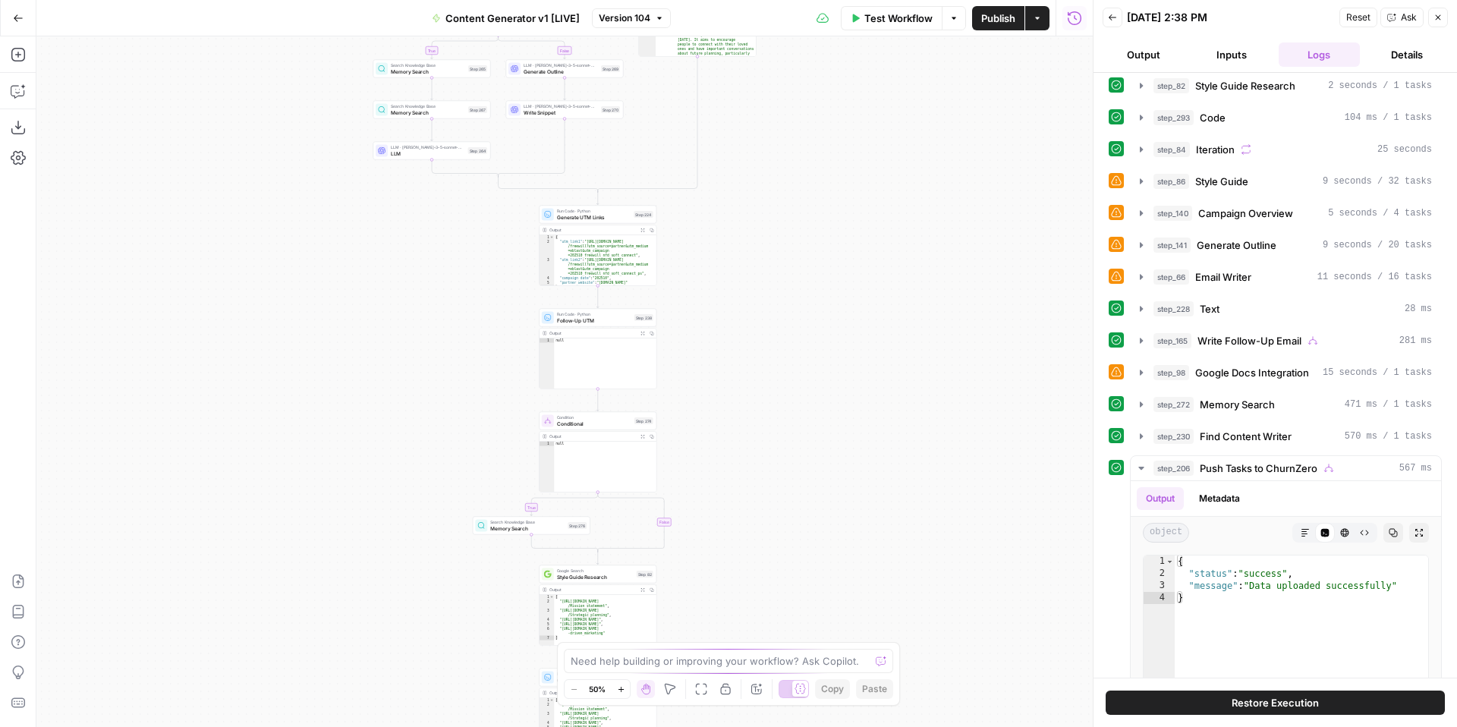
scroll to position [747, 0]
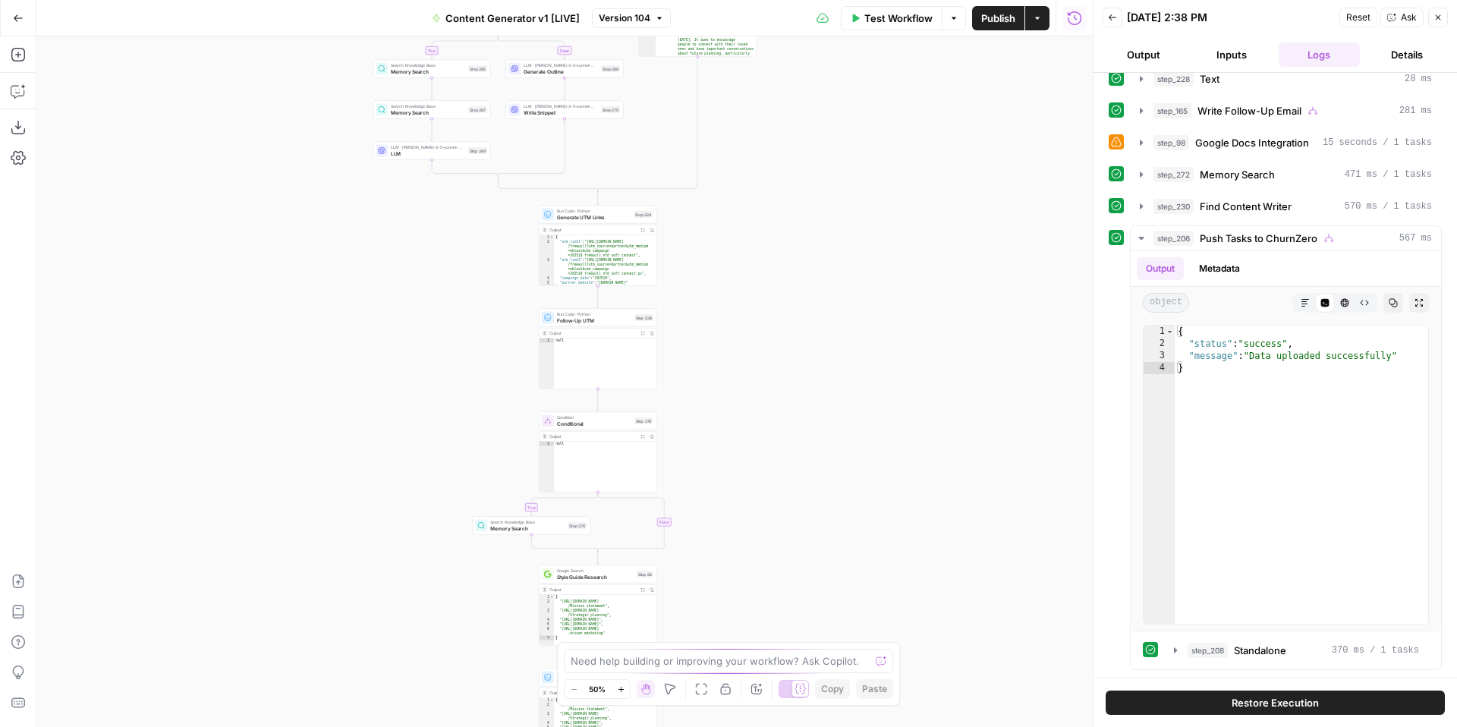
click at [1438, 17] on icon "button" at bounding box center [1438, 17] width 5 height 5
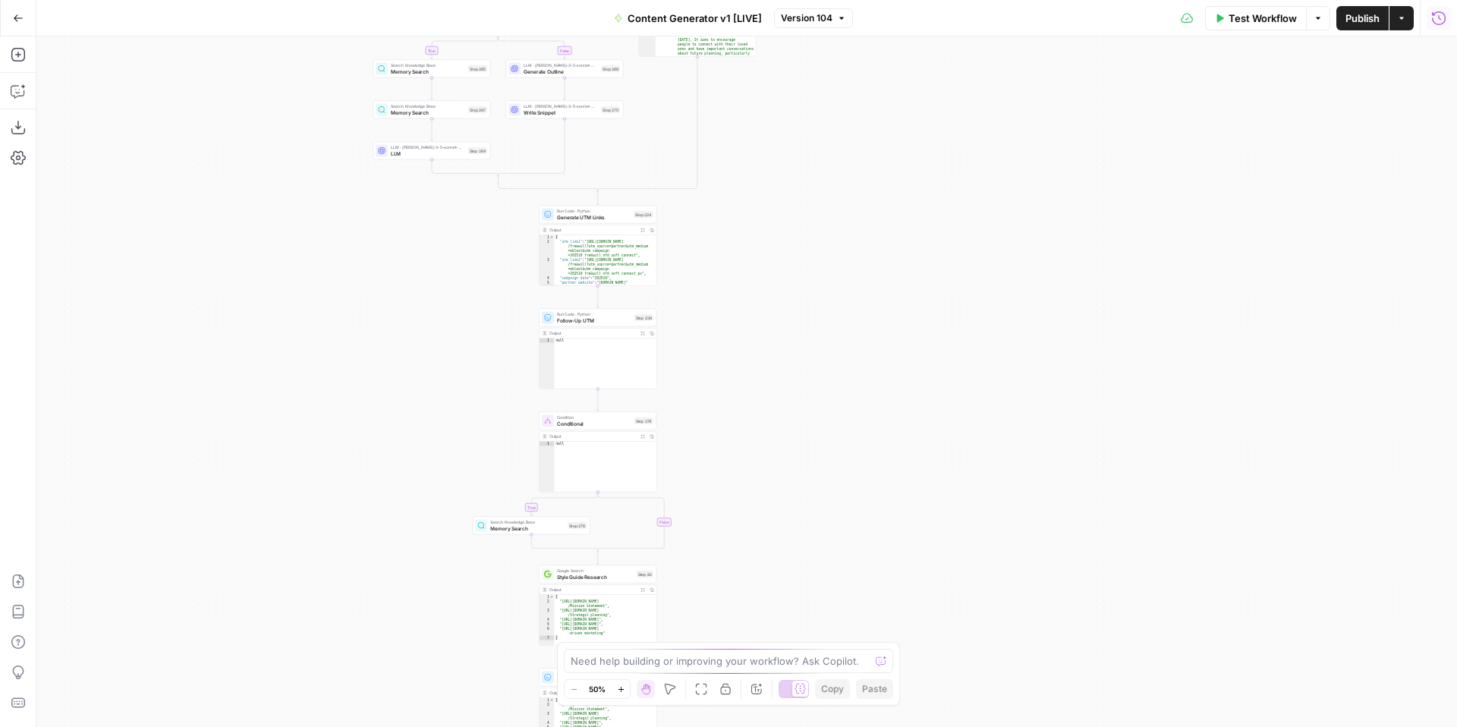
click at [1445, 18] on icon "button" at bounding box center [1439, 18] width 14 height 14
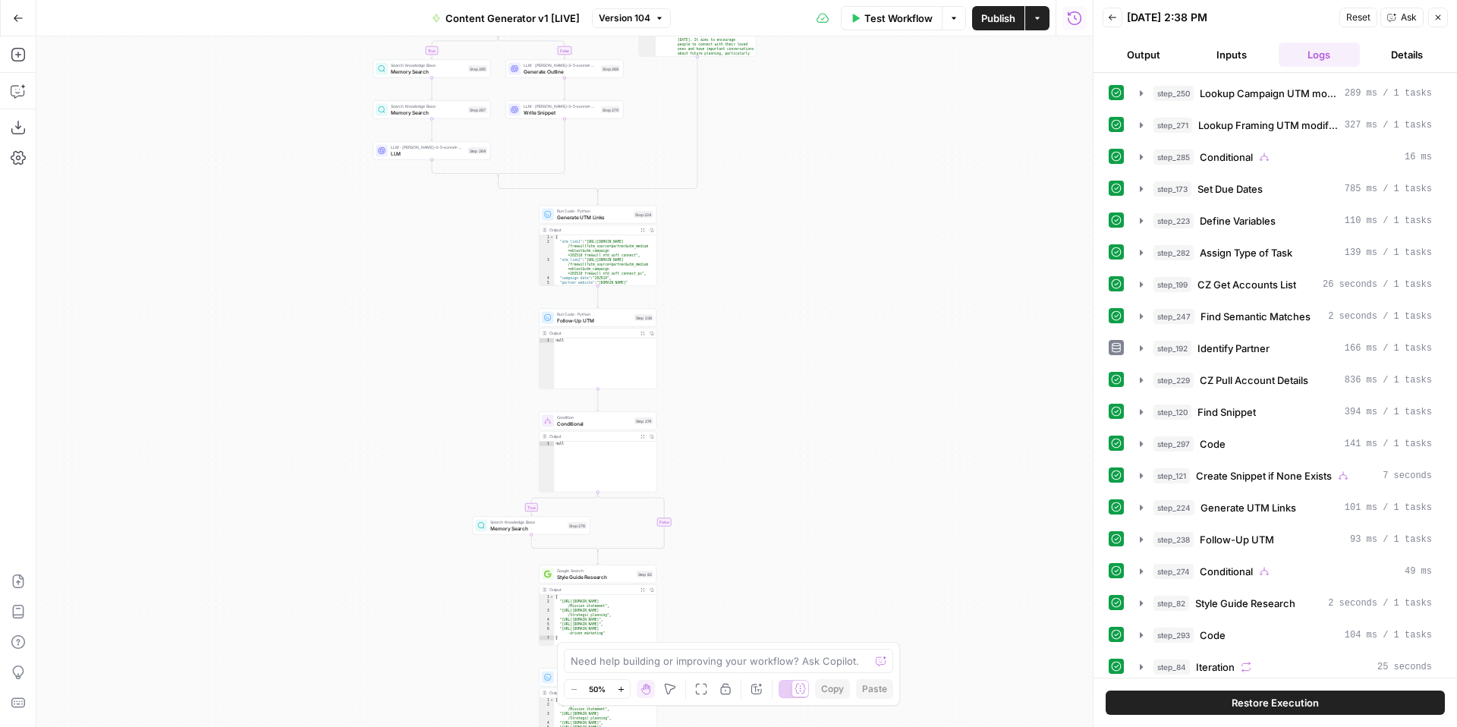
click at [641, 8] on button "Version 104" at bounding box center [631, 18] width 79 height 20
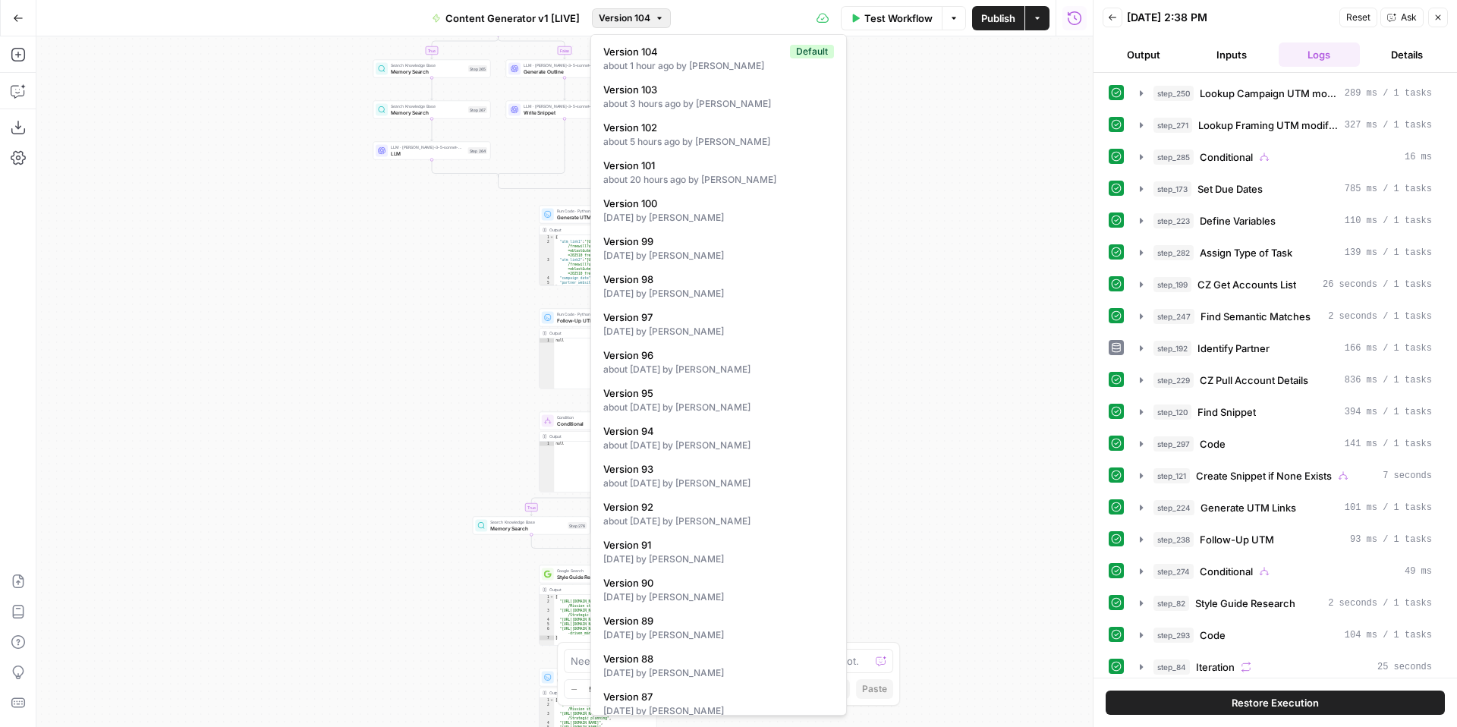
click at [961, 126] on div "true false true false true false true true false true false false Workflow Set …" at bounding box center [564, 381] width 1056 height 691
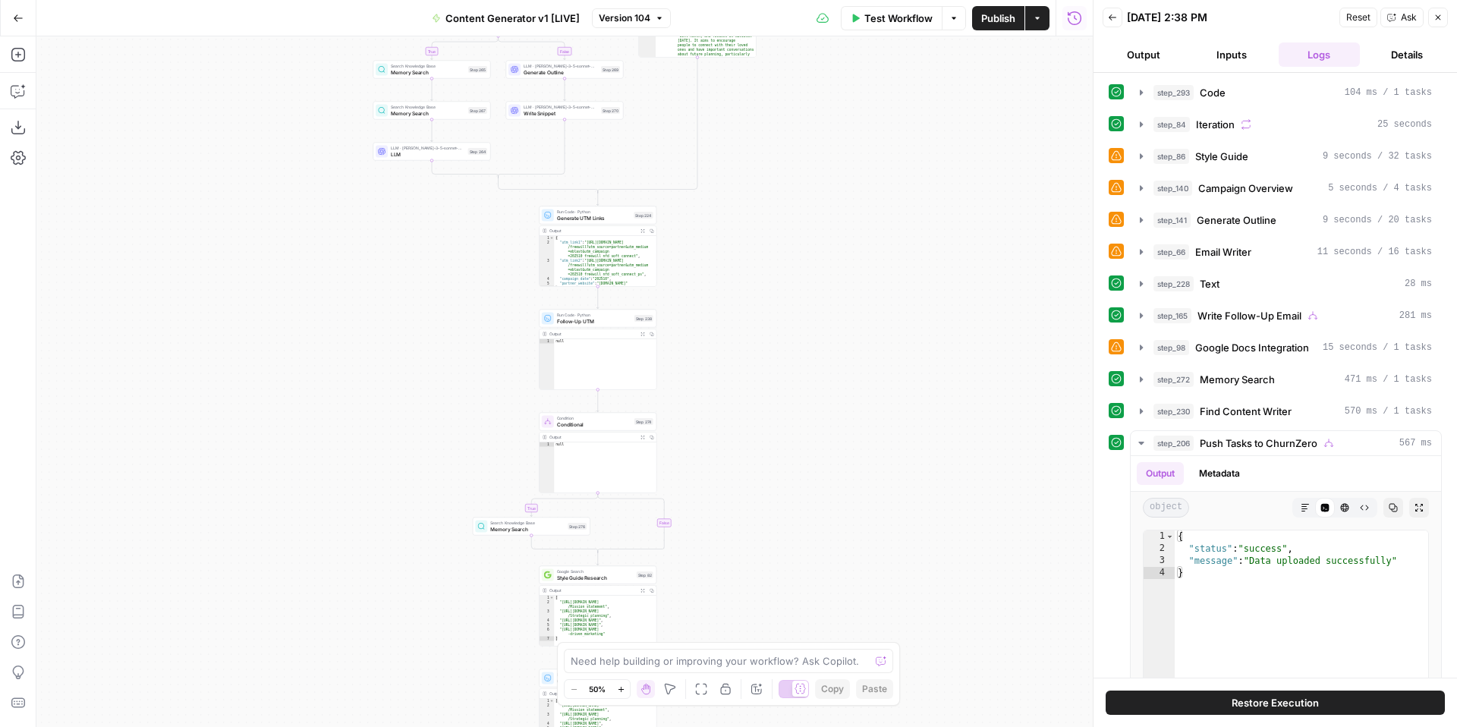
scroll to position [681, 0]
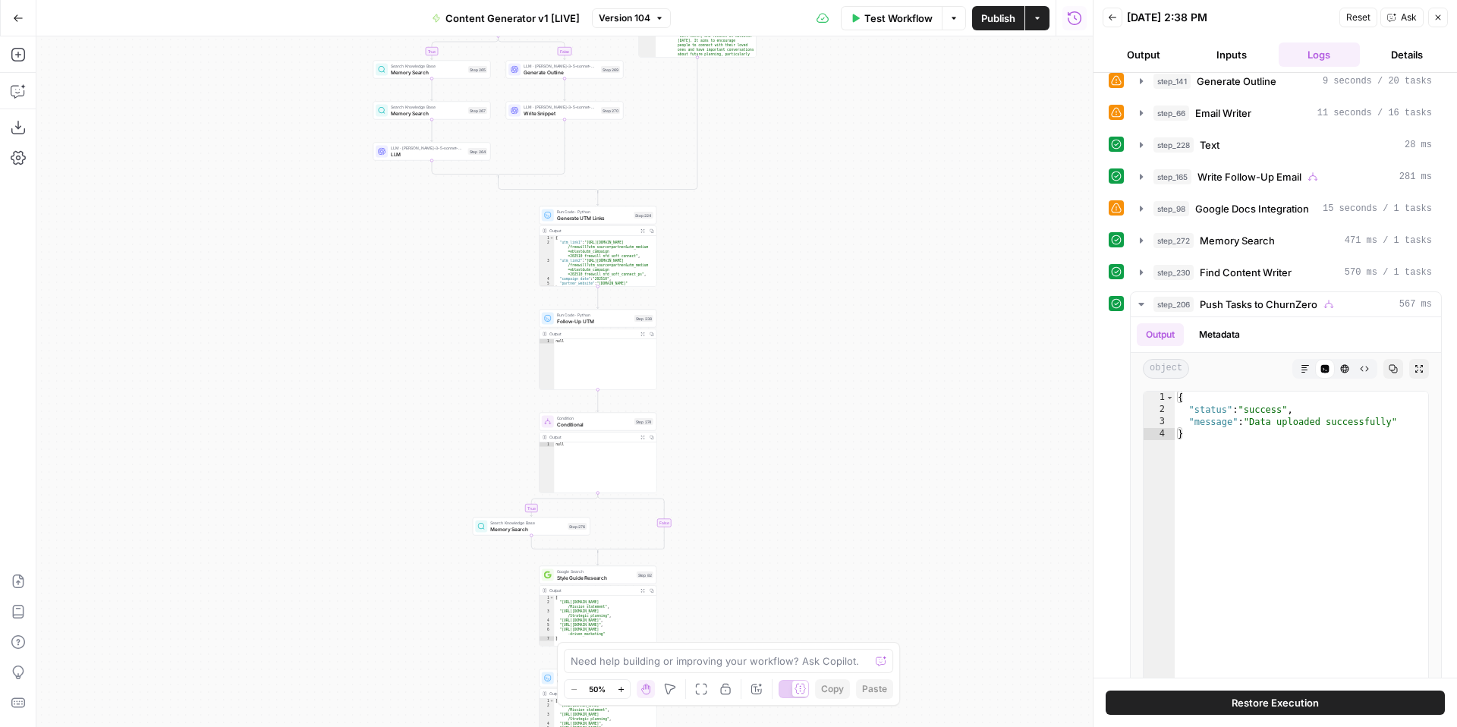
click at [1070, 11] on icon "button" at bounding box center [1074, 18] width 15 height 15
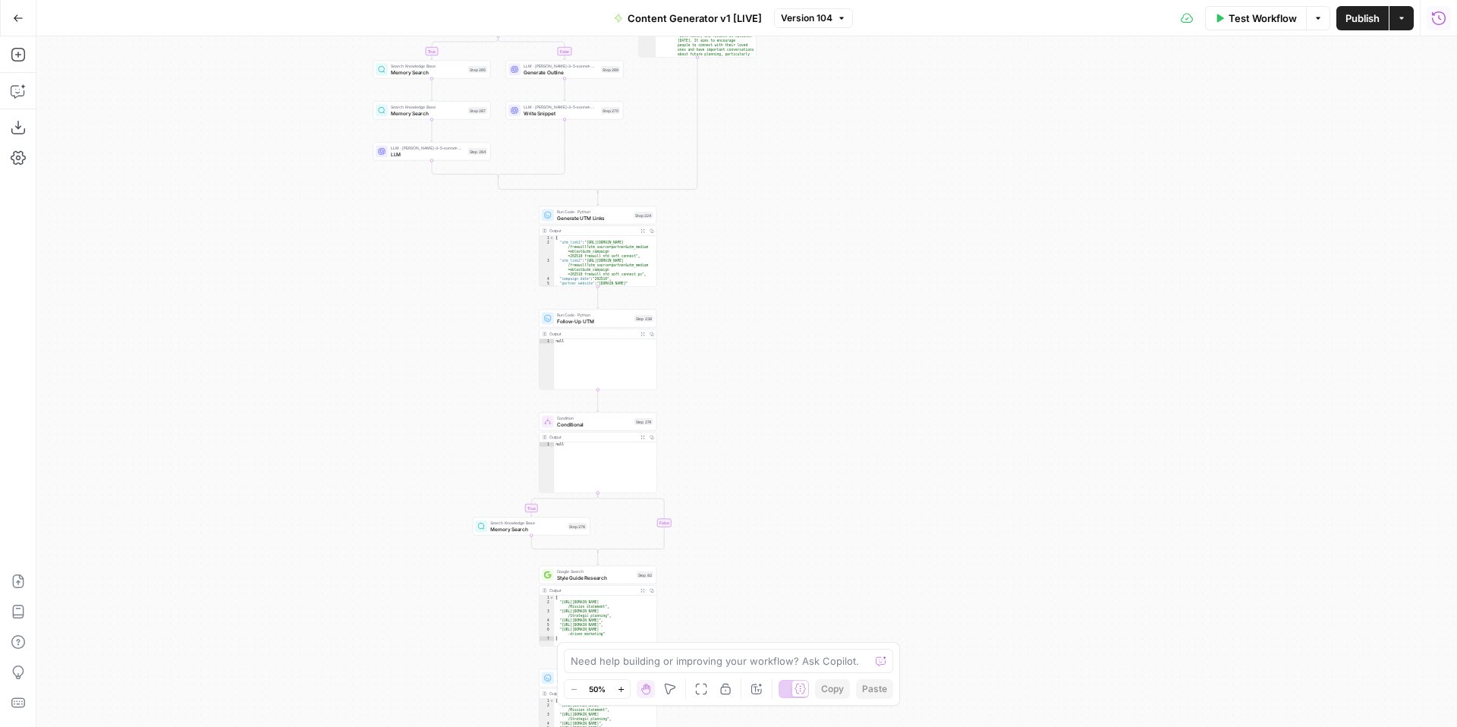
click at [1439, 20] on icon "button" at bounding box center [1438, 18] width 15 height 15
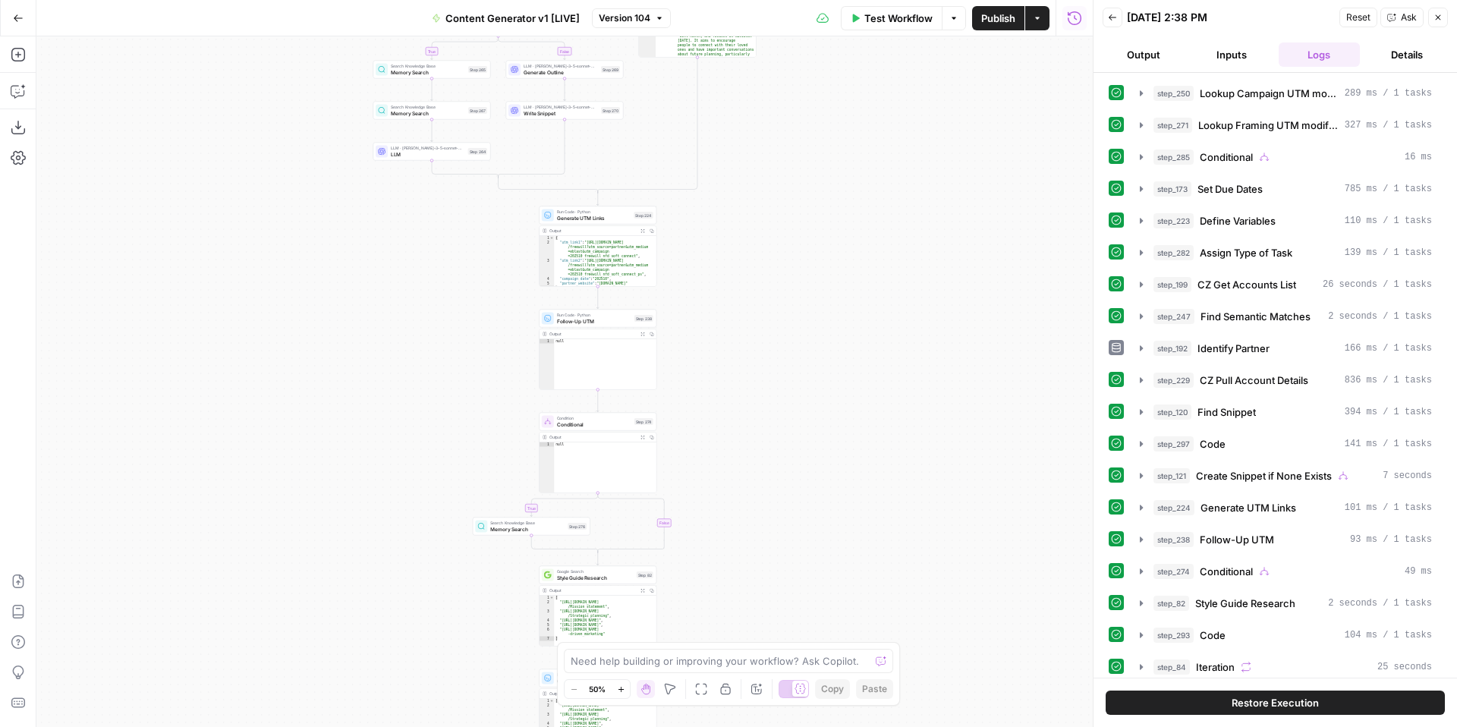
click at [1146, 52] on button "Output" at bounding box center [1144, 54] width 82 height 24
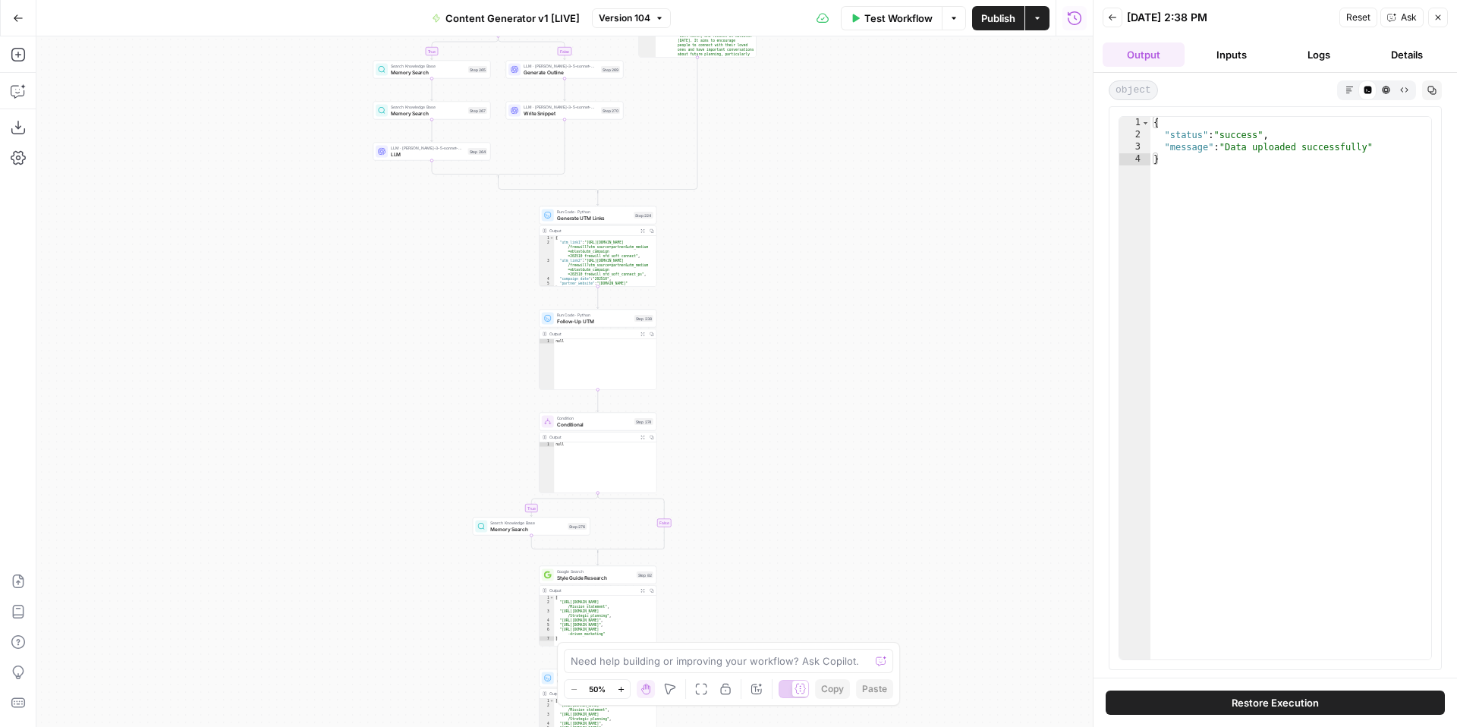
click at [1320, 53] on button "Logs" at bounding box center [1320, 54] width 82 height 24
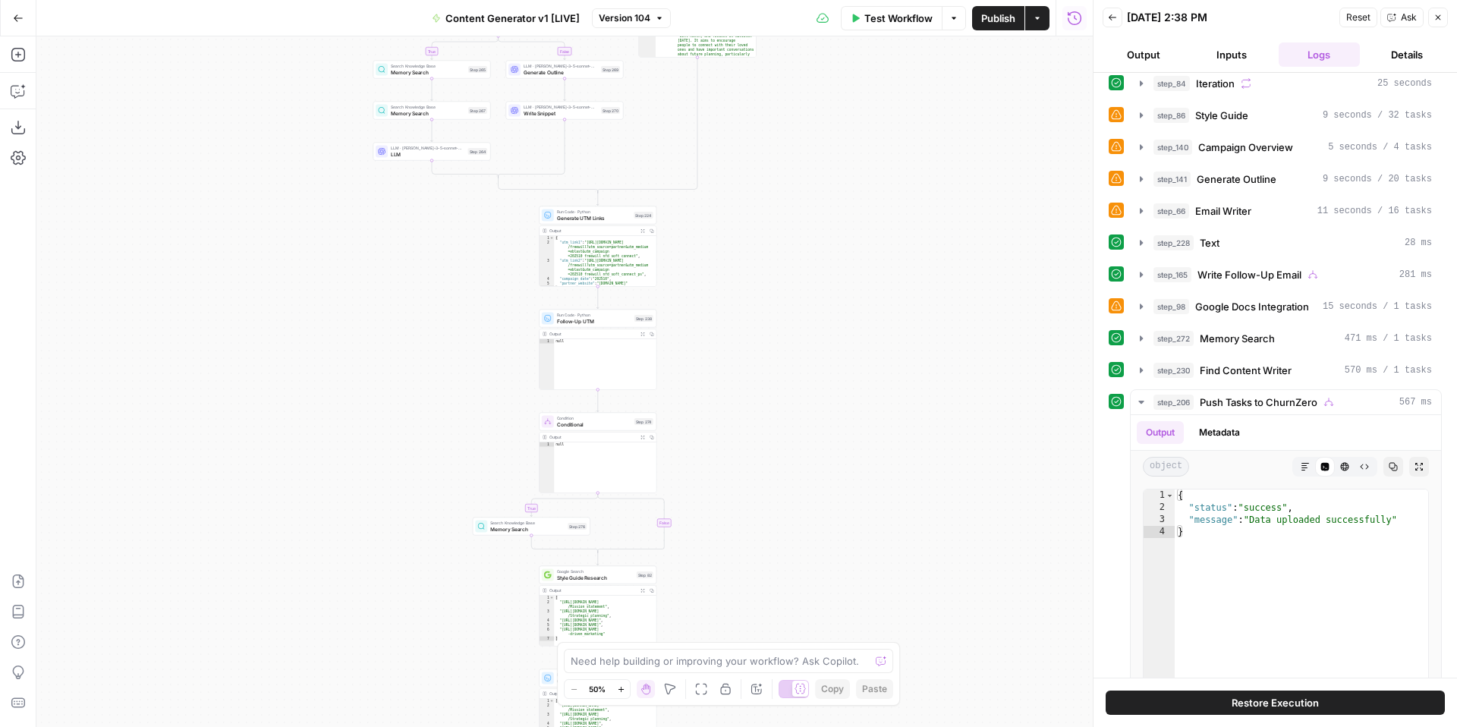
scroll to position [747, 0]
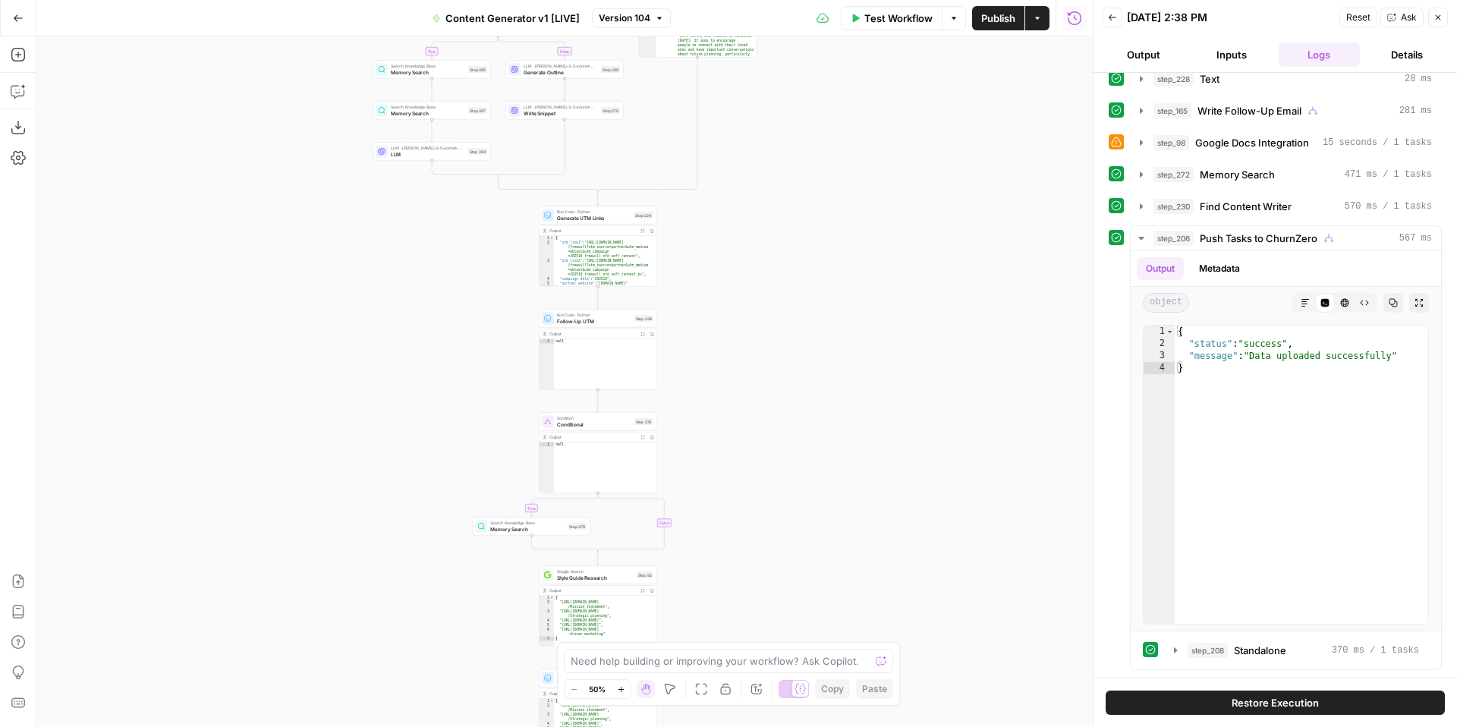
click at [1074, 13] on icon "button" at bounding box center [1074, 18] width 15 height 15
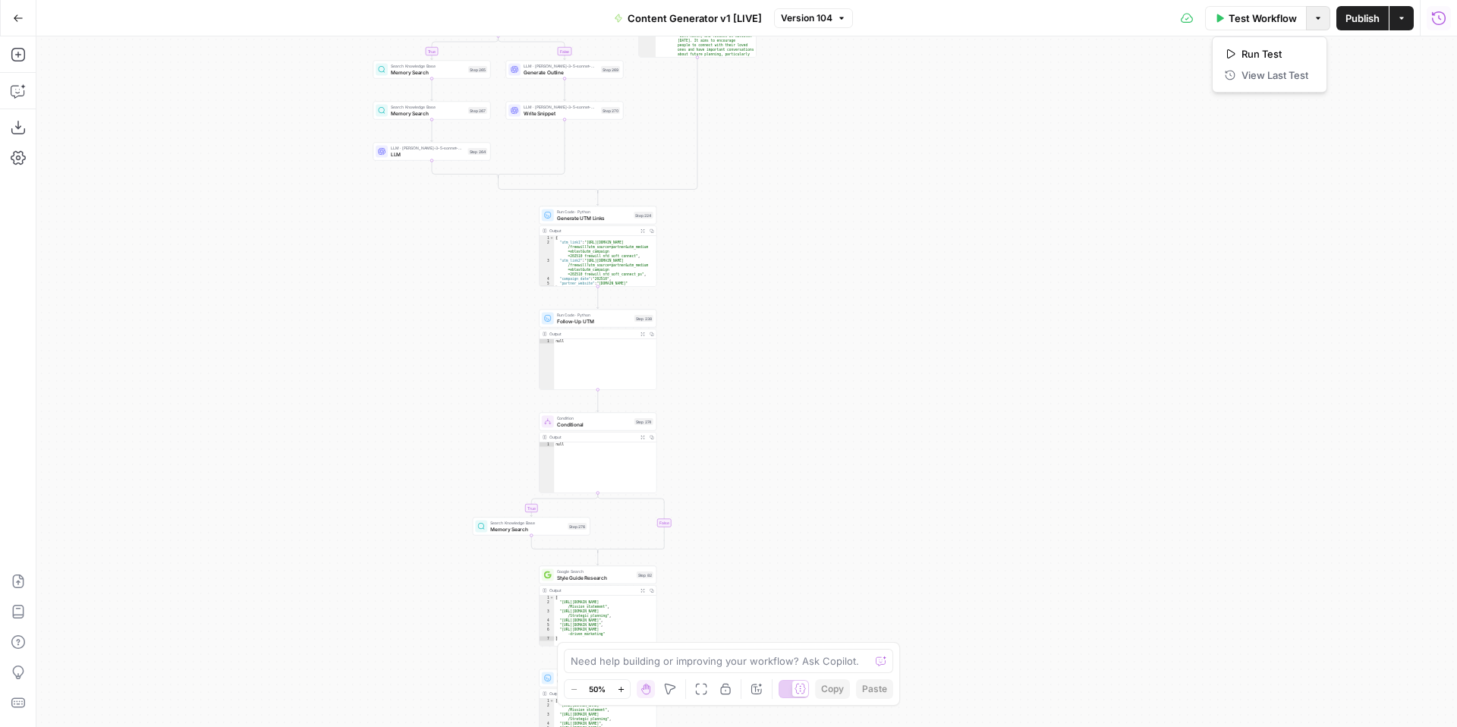
click at [1326, 17] on button "Options" at bounding box center [1318, 18] width 24 height 24
click at [1442, 26] on button "Run History" at bounding box center [1439, 18] width 24 height 24
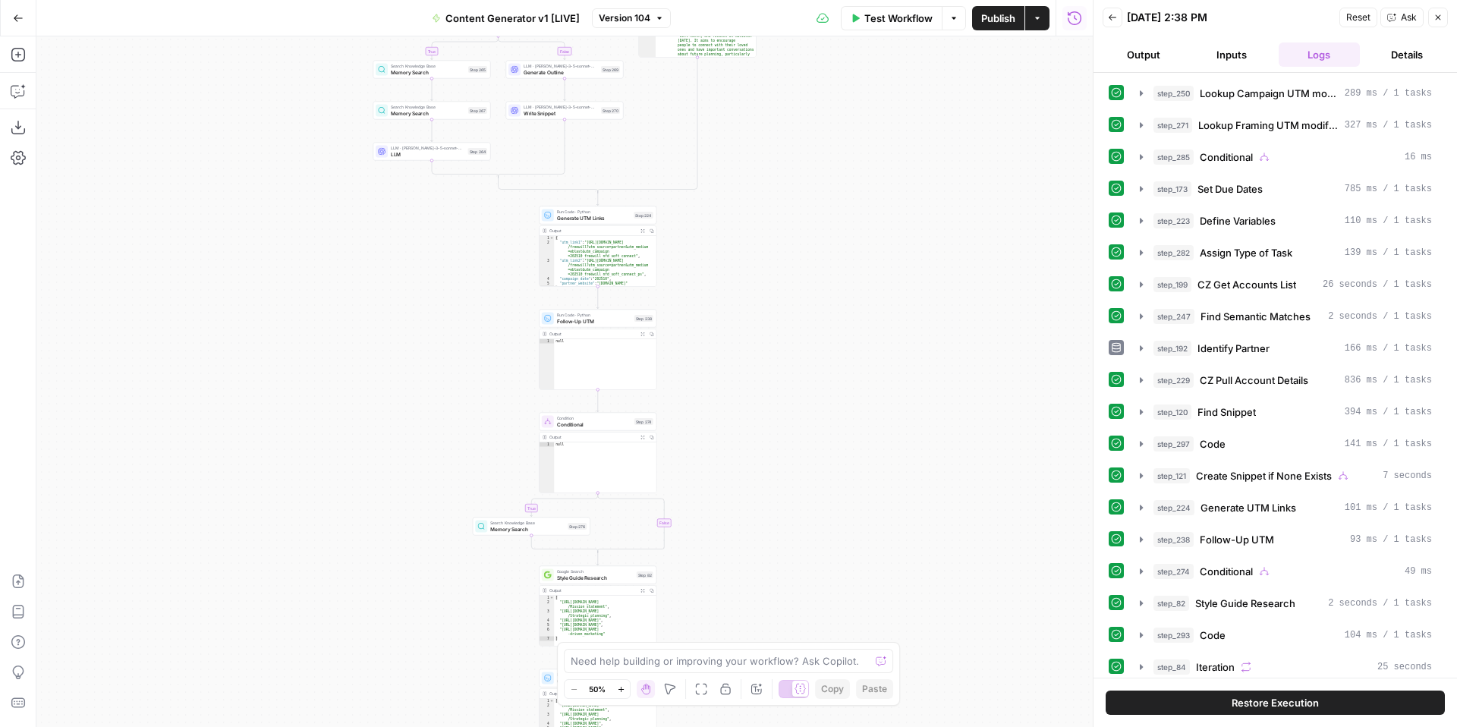
click at [1402, 57] on button "Details" at bounding box center [1407, 54] width 82 height 24
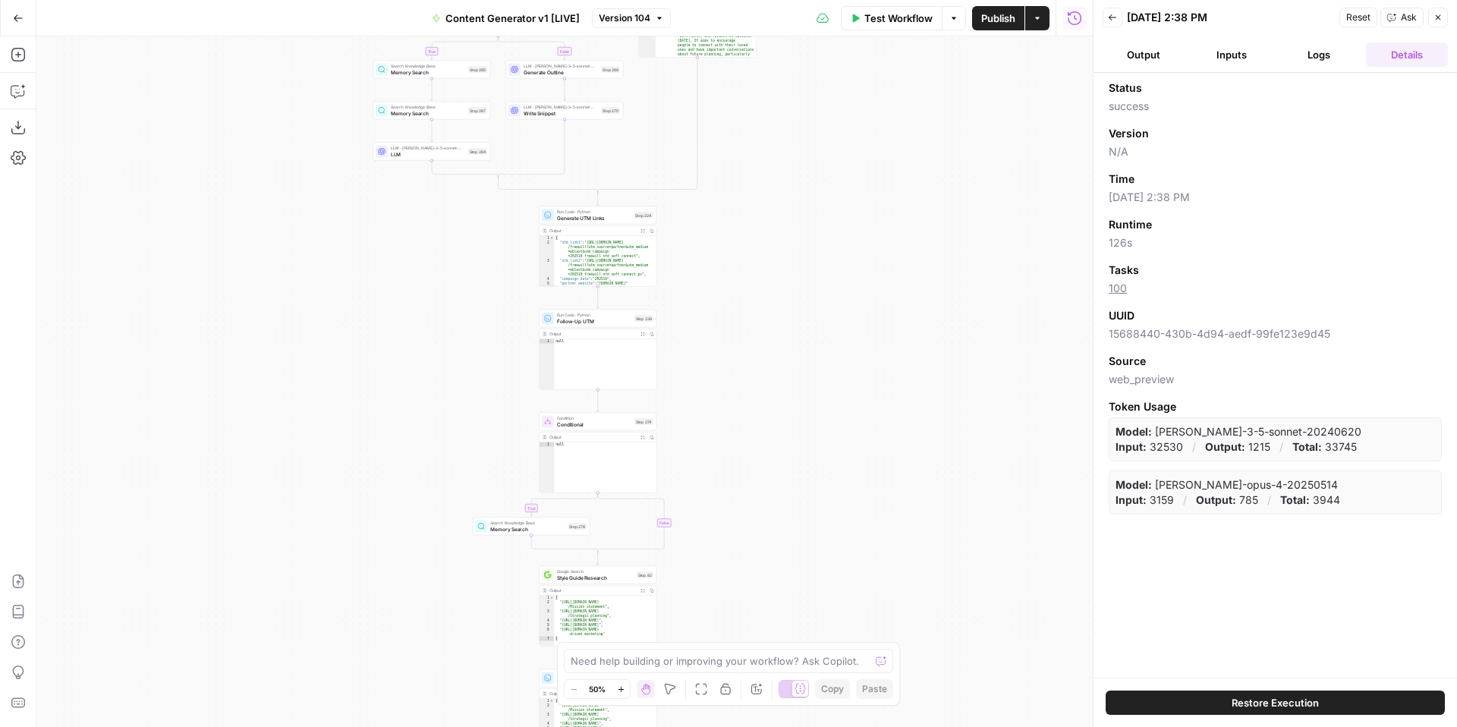
click at [1325, 63] on button "Logs" at bounding box center [1320, 54] width 82 height 24
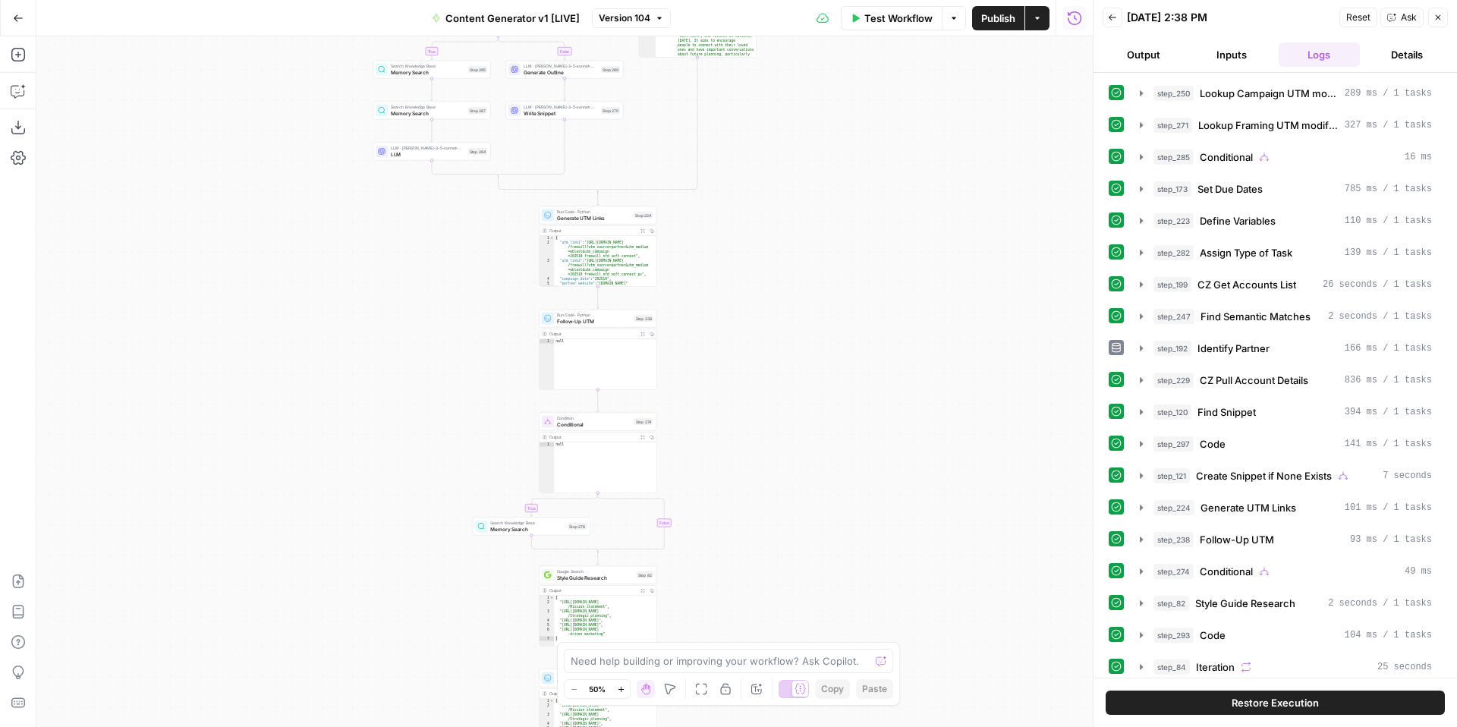
click at [1235, 52] on button "Inputs" at bounding box center [1232, 54] width 82 height 24
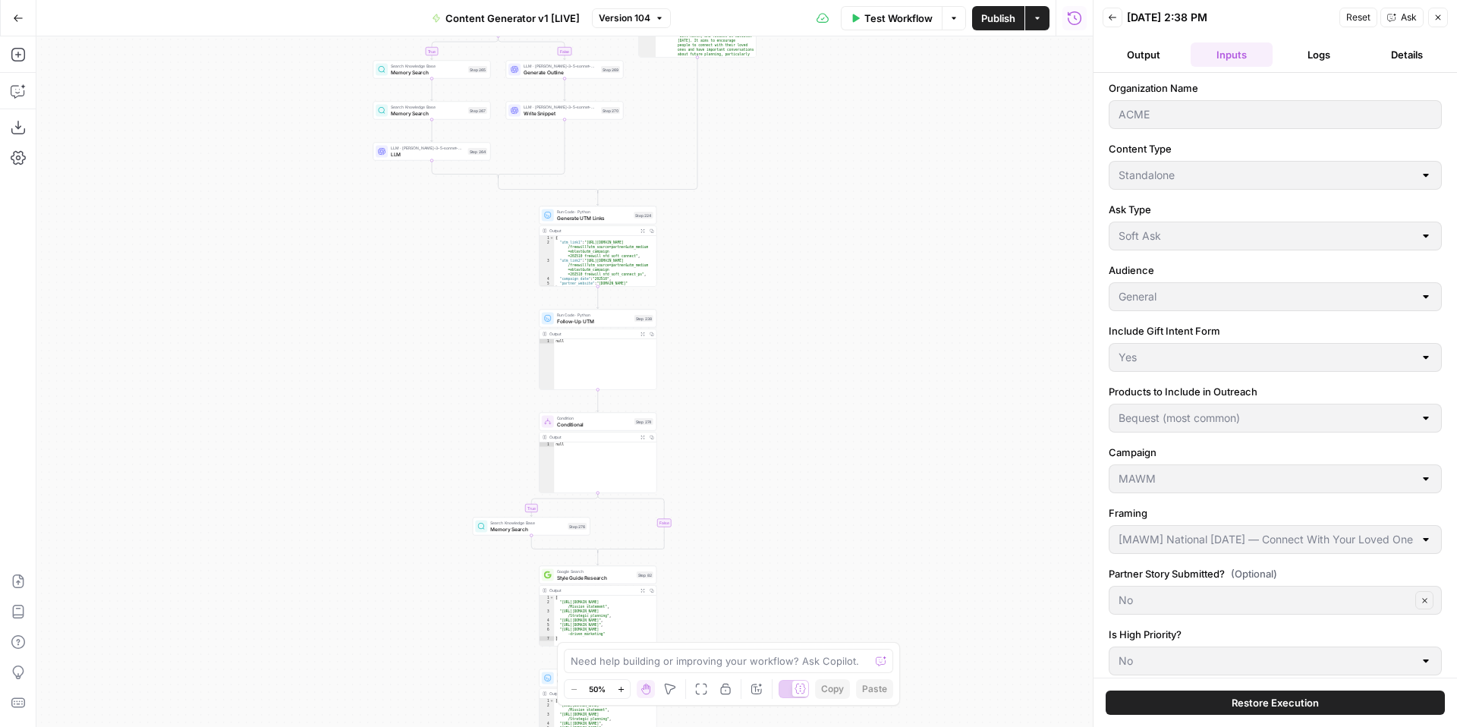
click at [1140, 61] on button "Output" at bounding box center [1144, 54] width 82 height 24
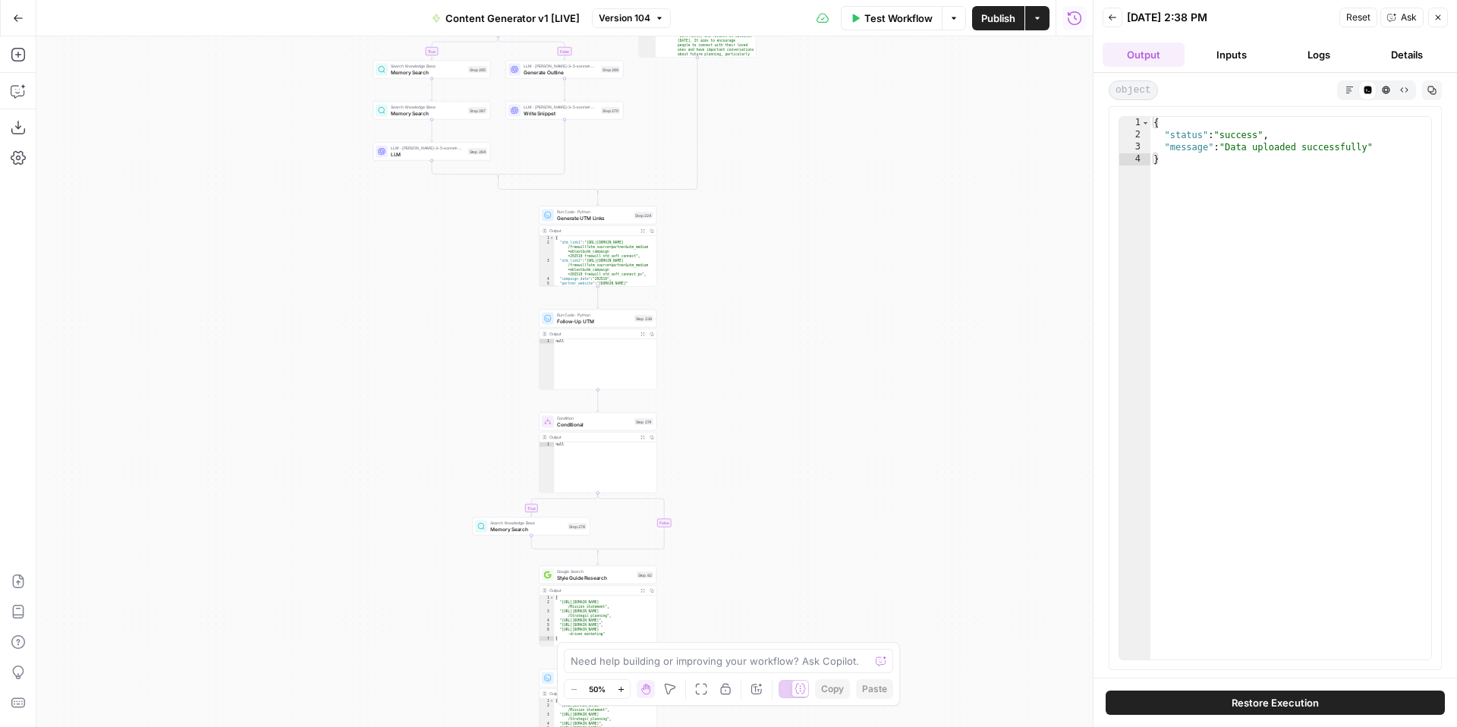
click at [1115, 20] on icon "button" at bounding box center [1112, 17] width 9 height 9
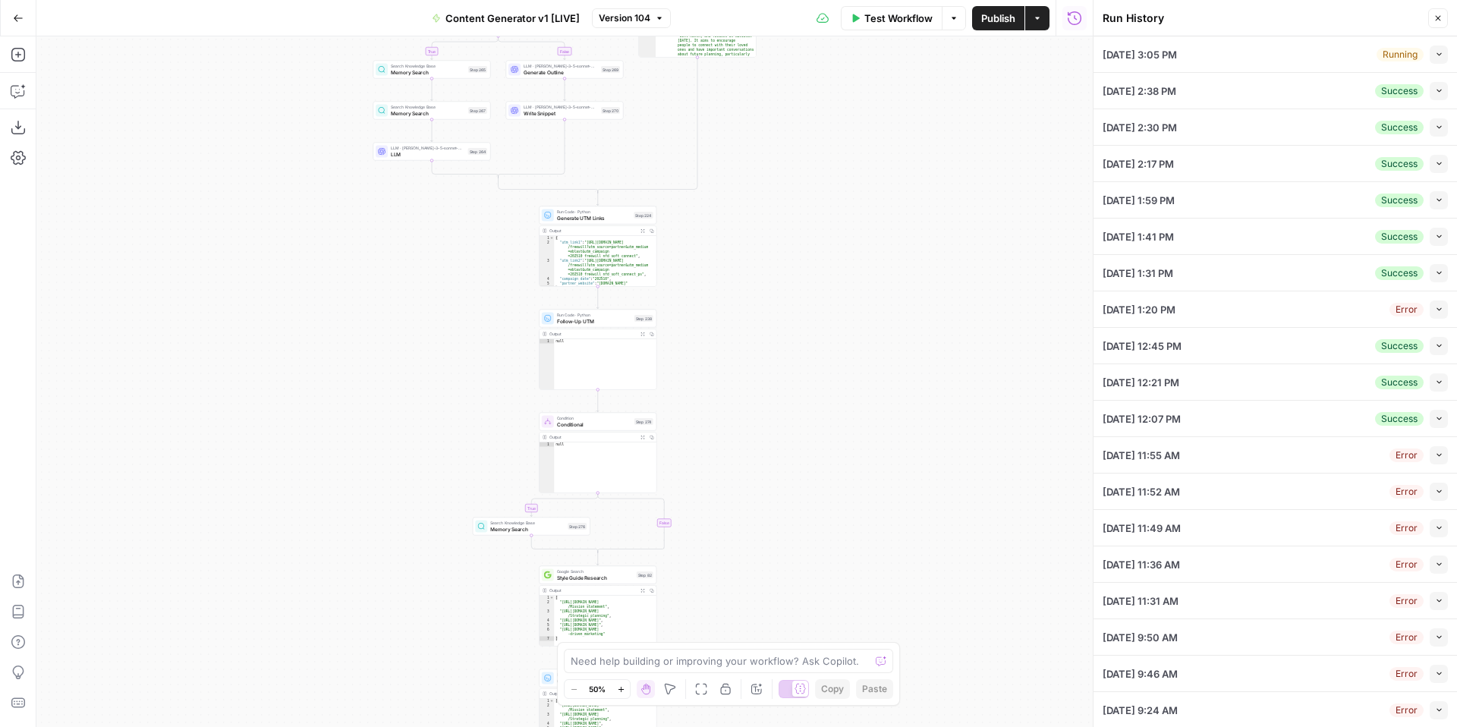
scroll to position [32, 0]
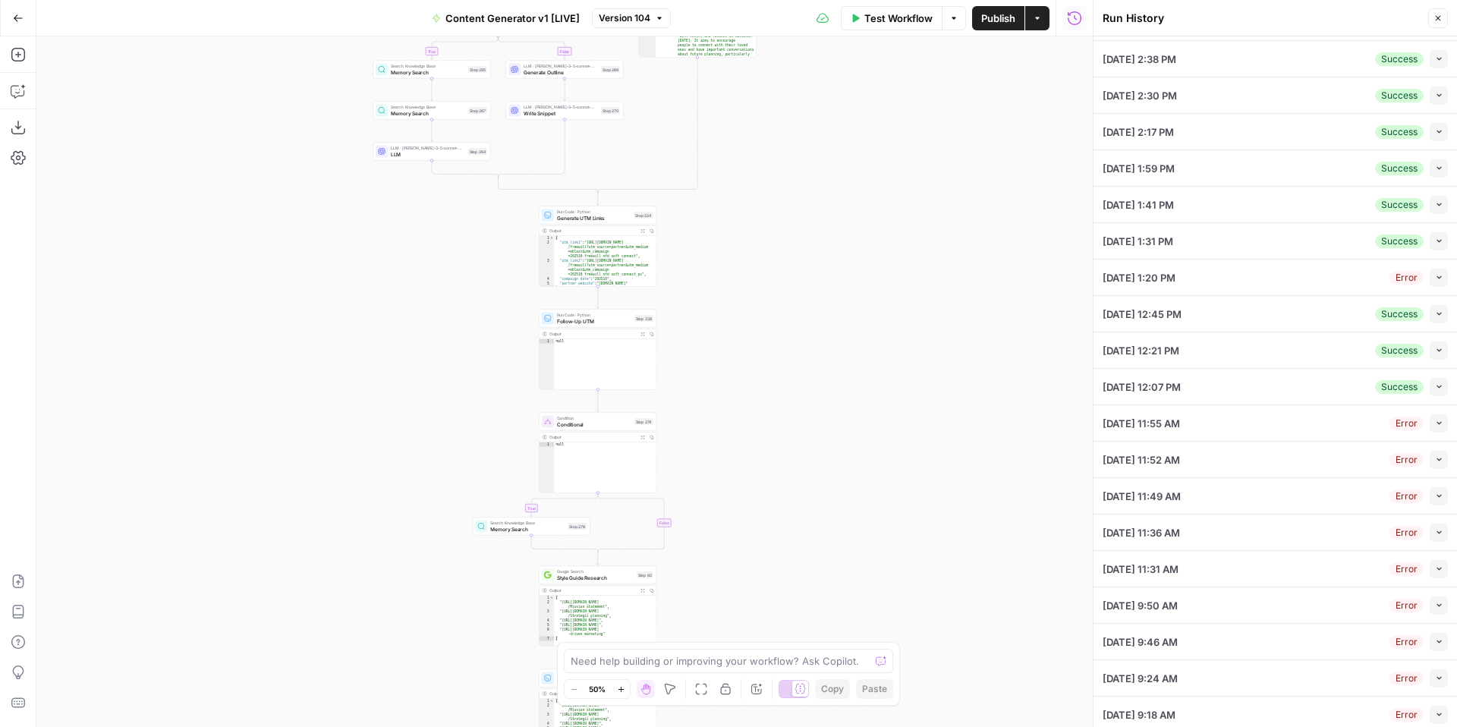
click at [1433, 280] on button "Collapse" at bounding box center [1439, 278] width 18 height 18
type input "Hocking-[GEOGRAPHIC_DATA] Perry Community Action"
type input "Standalone"
type input "Soft Ask"
type input "General"
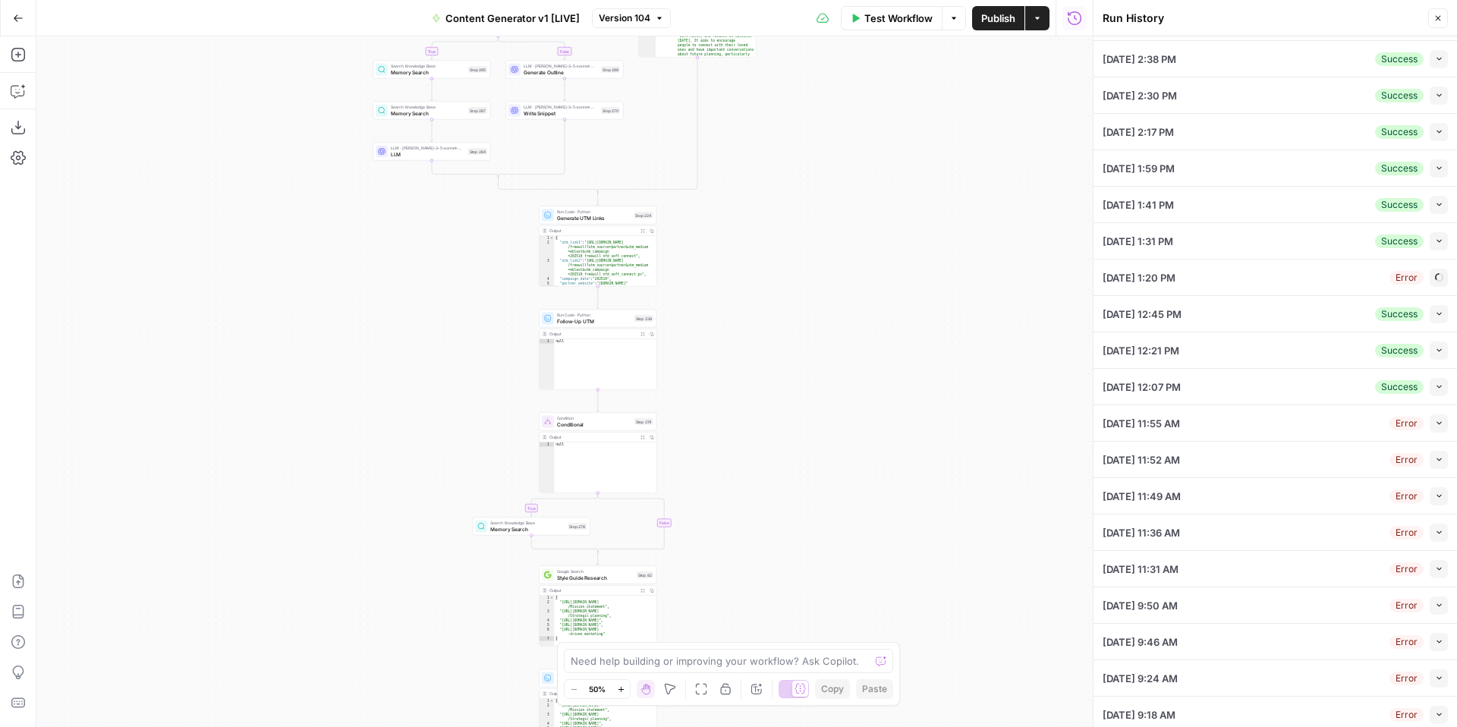
type input "Yes"
type input "Bequest (most common)"
type input "NEPAW"
type input "[NEPAW] What is NEPAW"
type input "No"
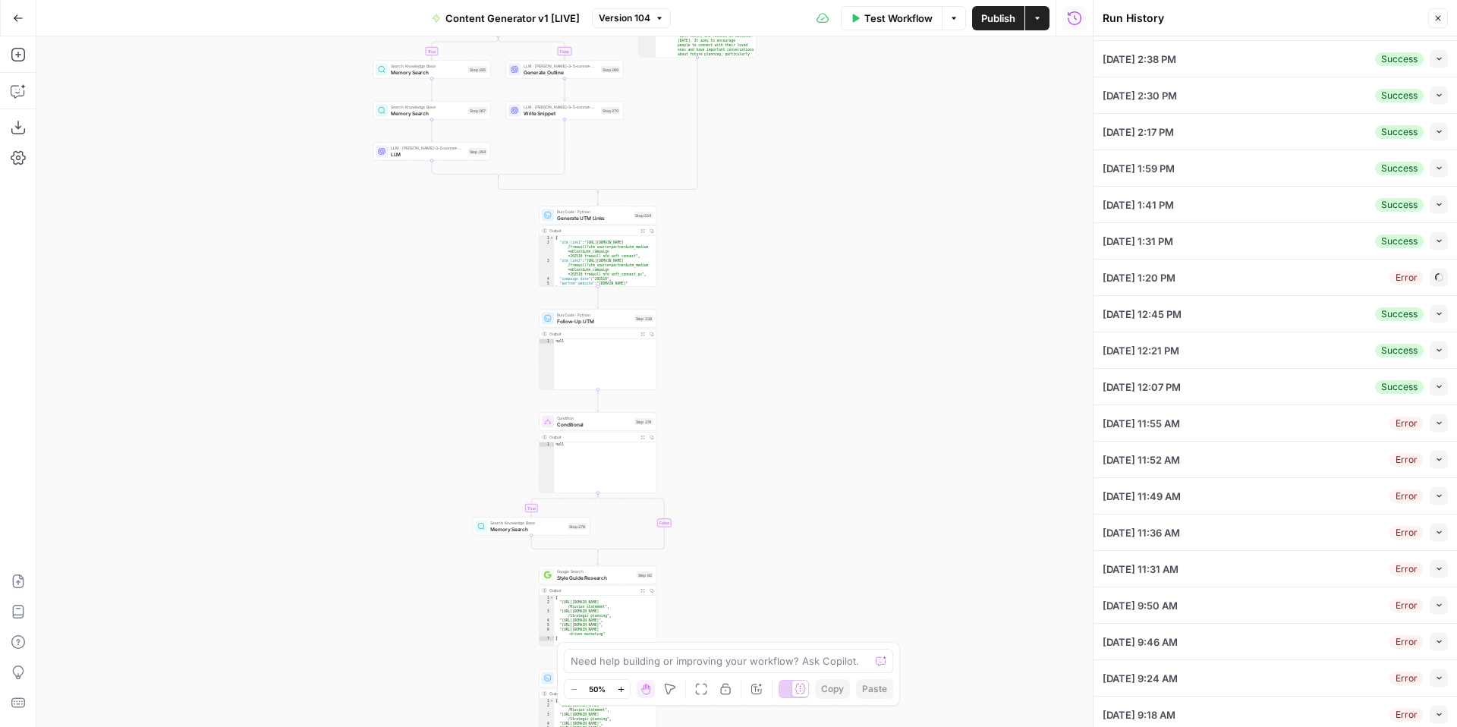
type input "No"
type input "10/20"
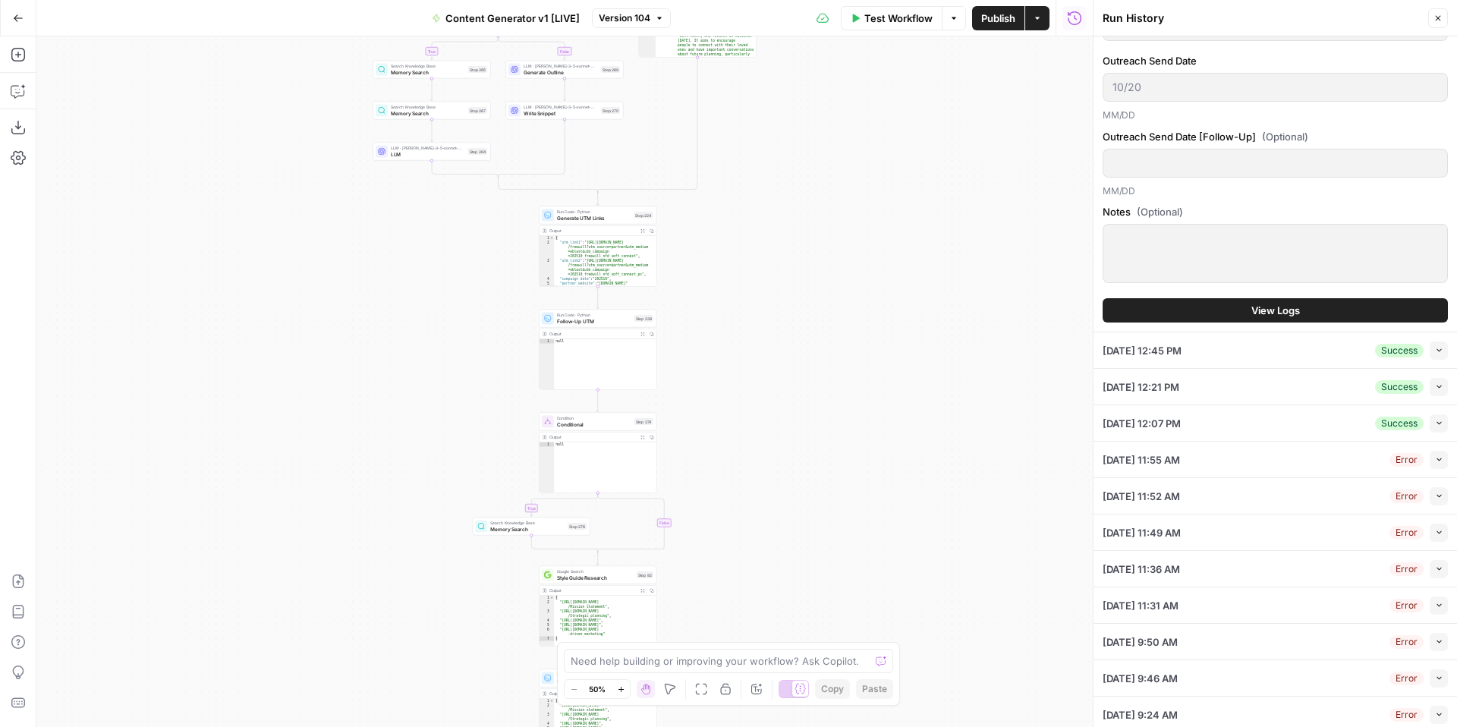
click at [1439, 462] on icon "button" at bounding box center [1439, 459] width 8 height 8
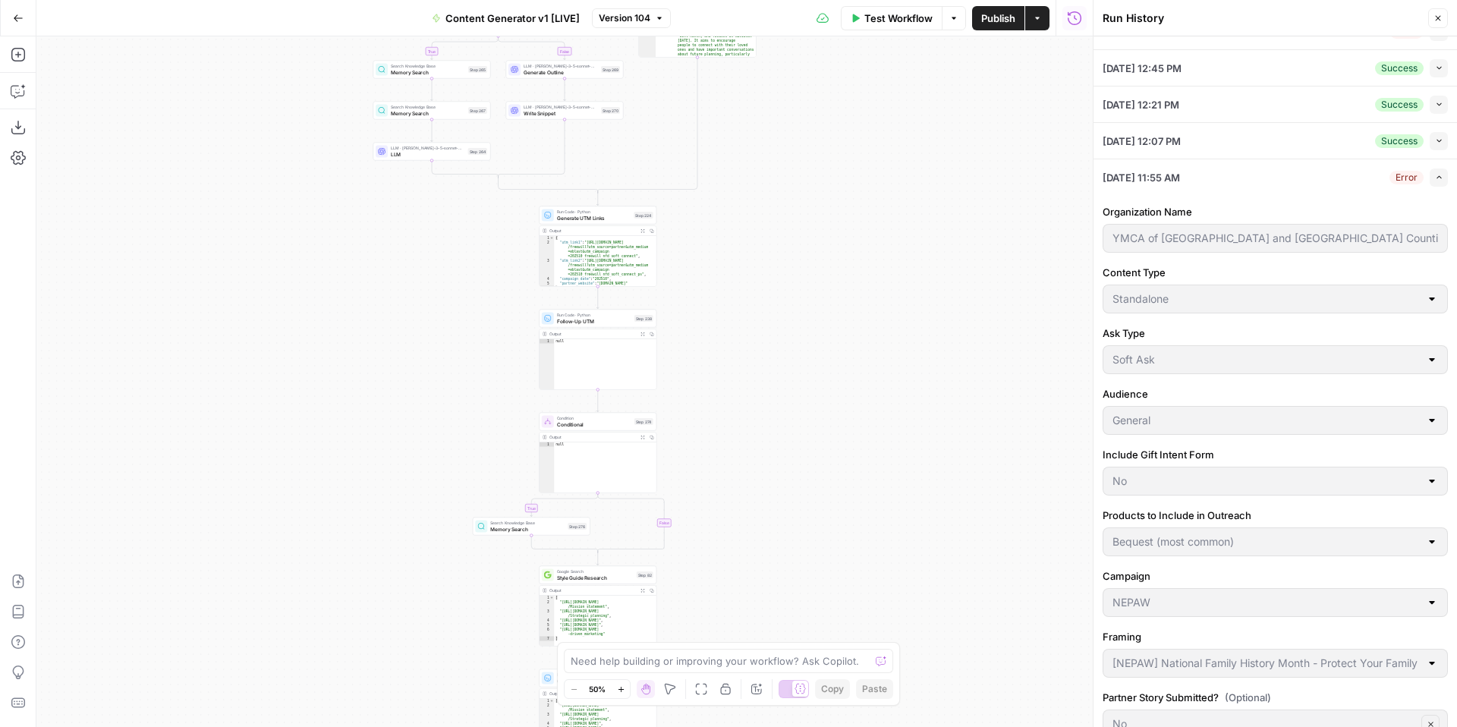
scroll to position [313, 0]
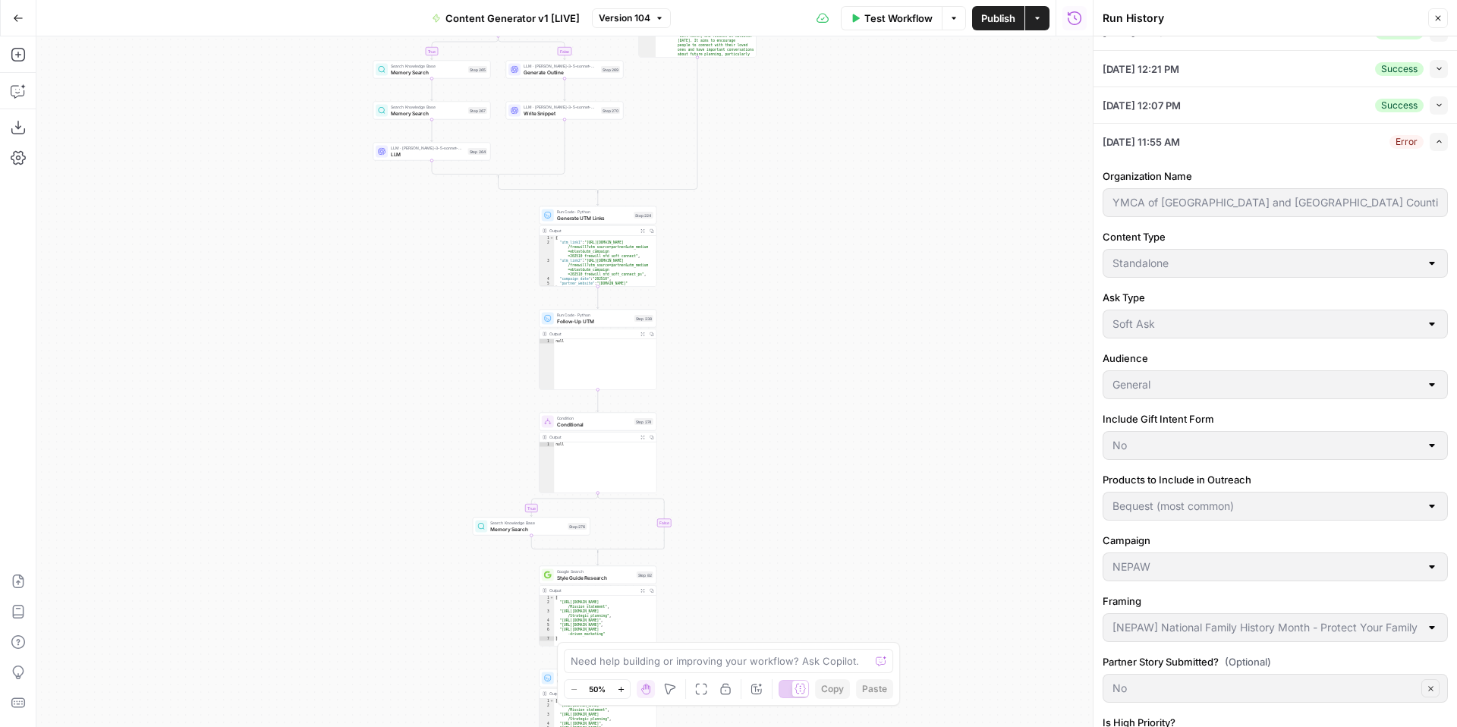
click at [1442, 141] on icon "button" at bounding box center [1439, 141] width 8 height 8
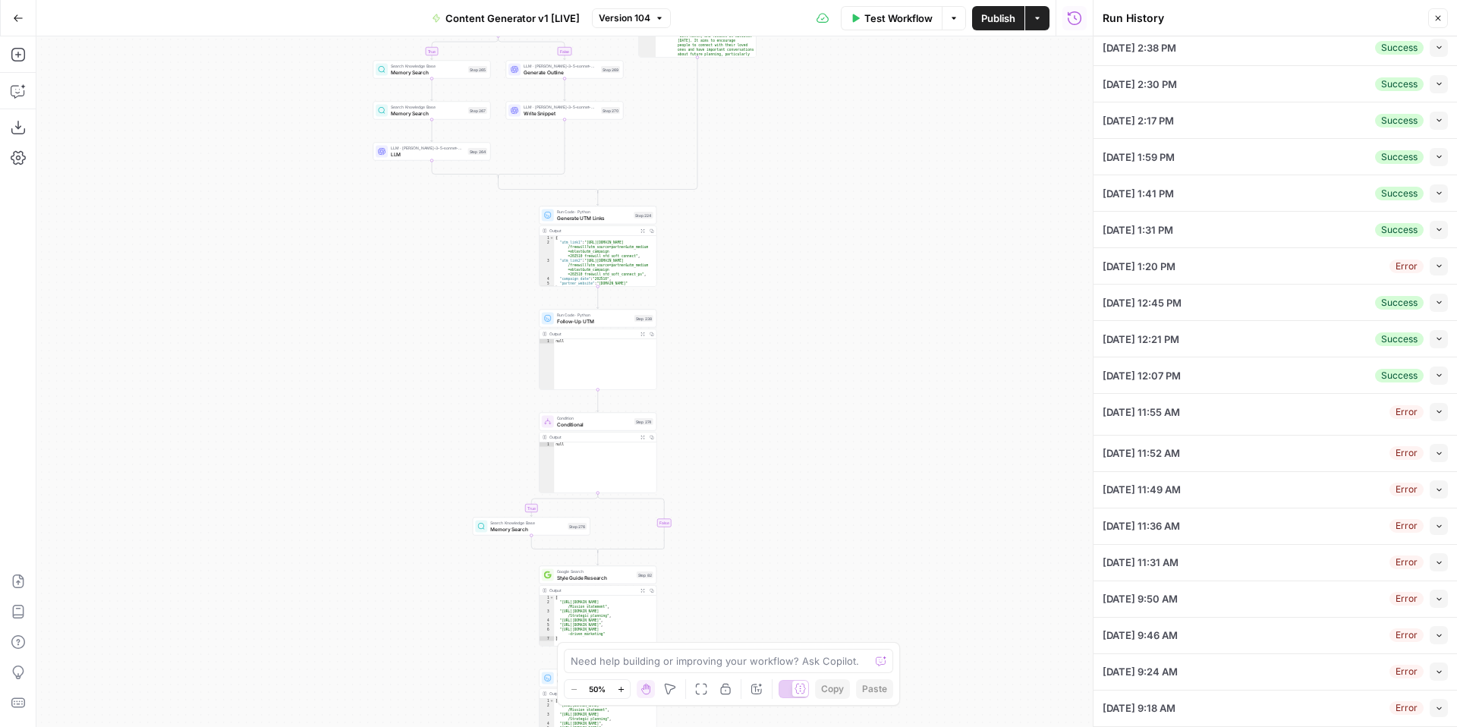
scroll to position [38, 0]
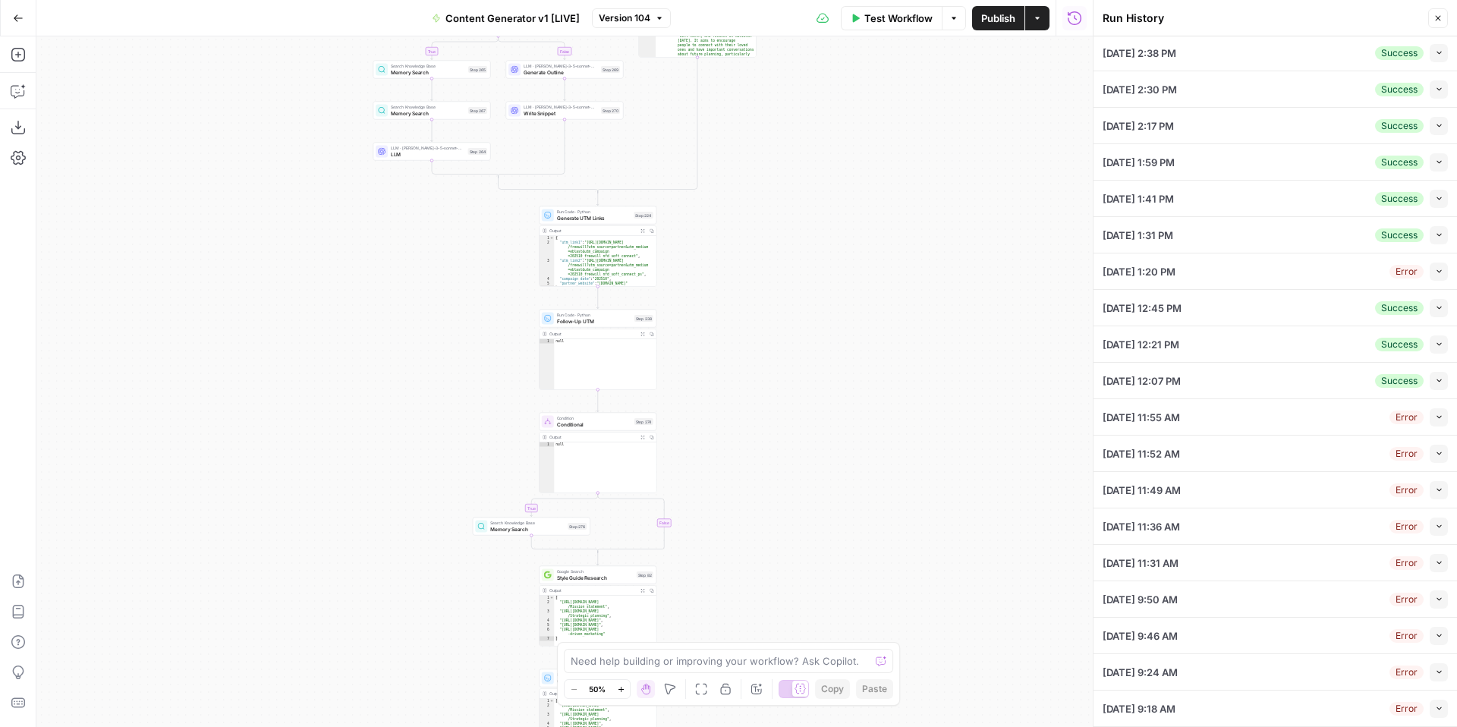
click at [1439, 454] on icon "button" at bounding box center [1438, 453] width 5 height 3
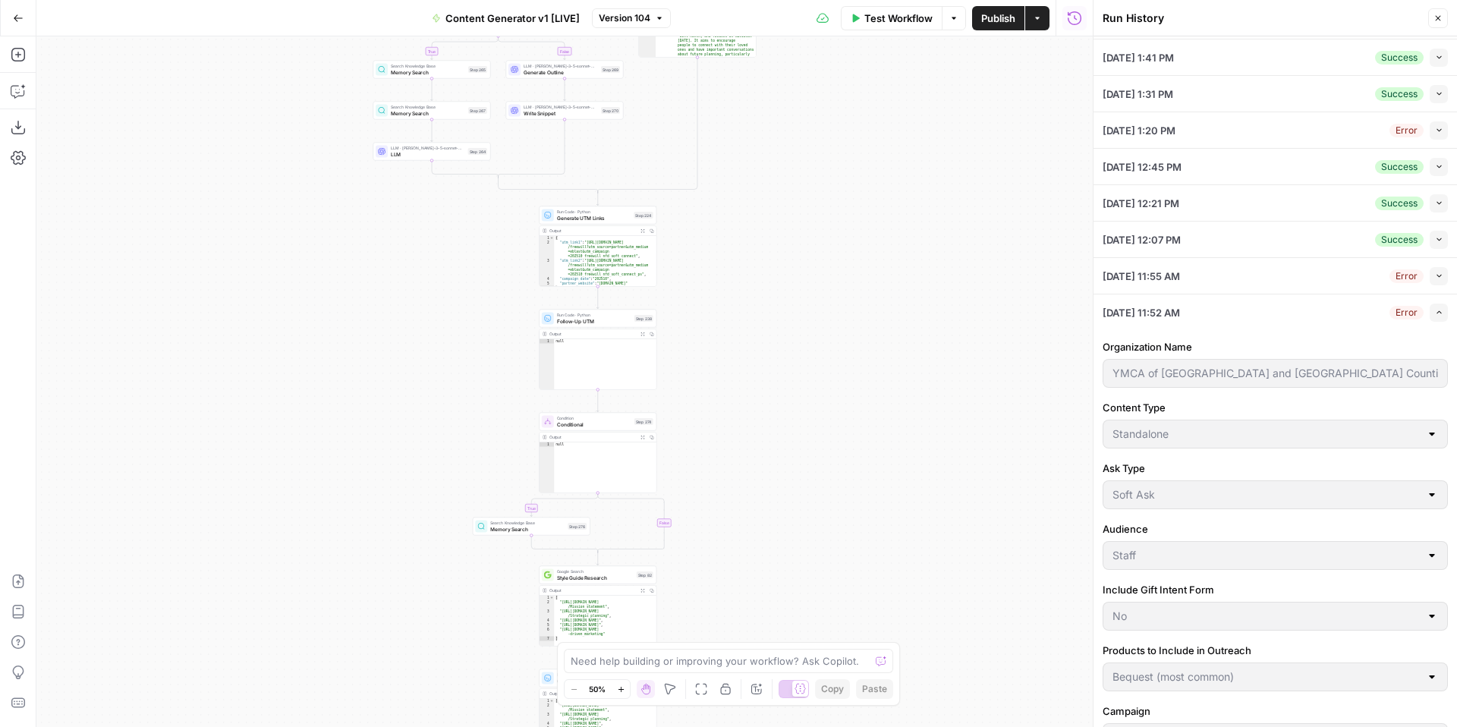
scroll to position [225, 0]
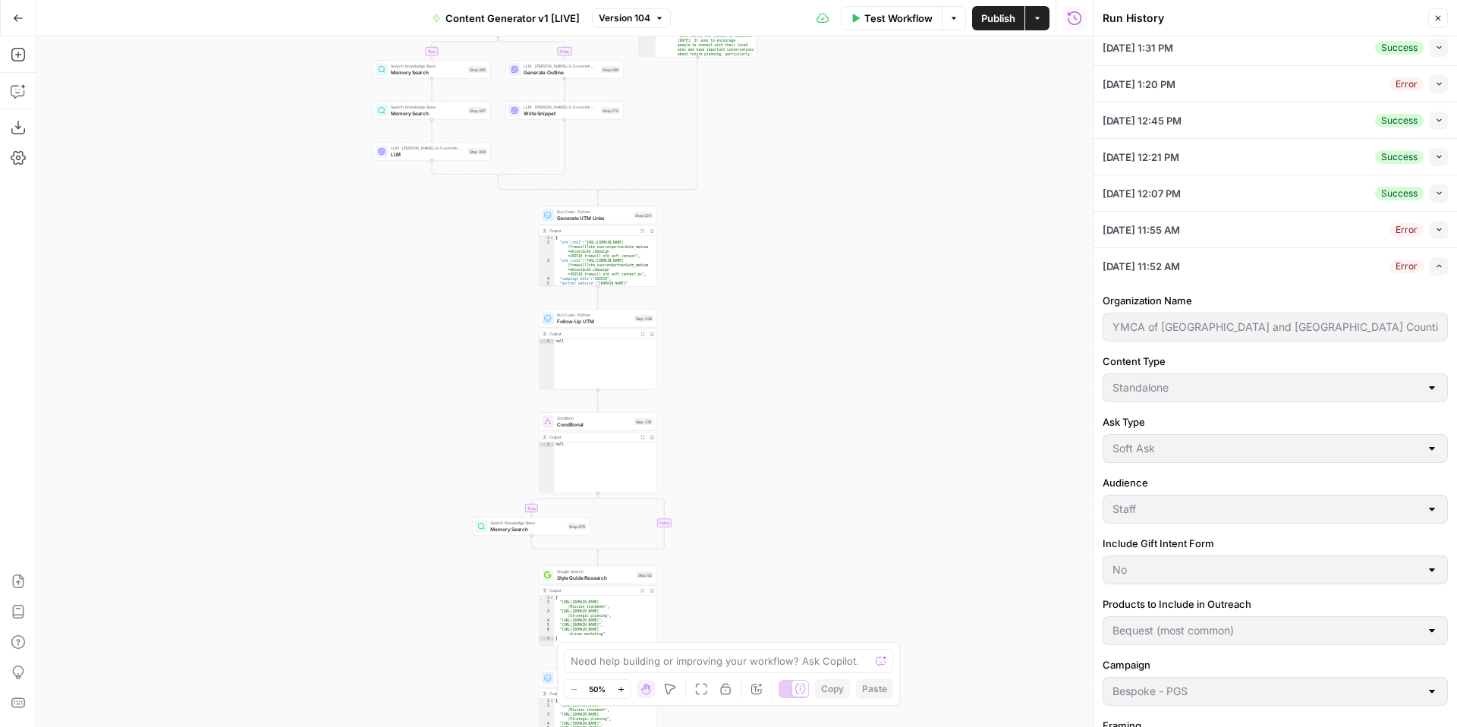
click at [1442, 269] on icon "button" at bounding box center [1439, 266] width 8 height 8
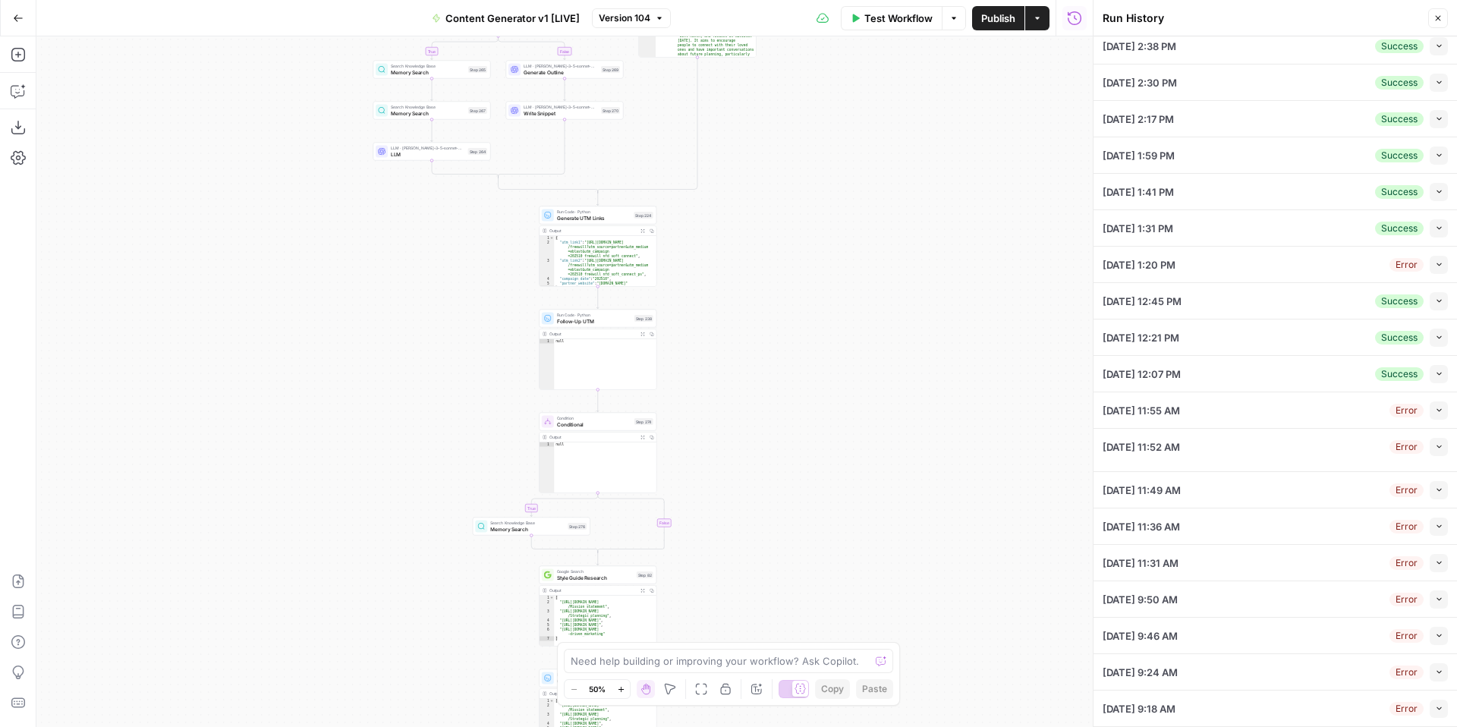
scroll to position [38, 0]
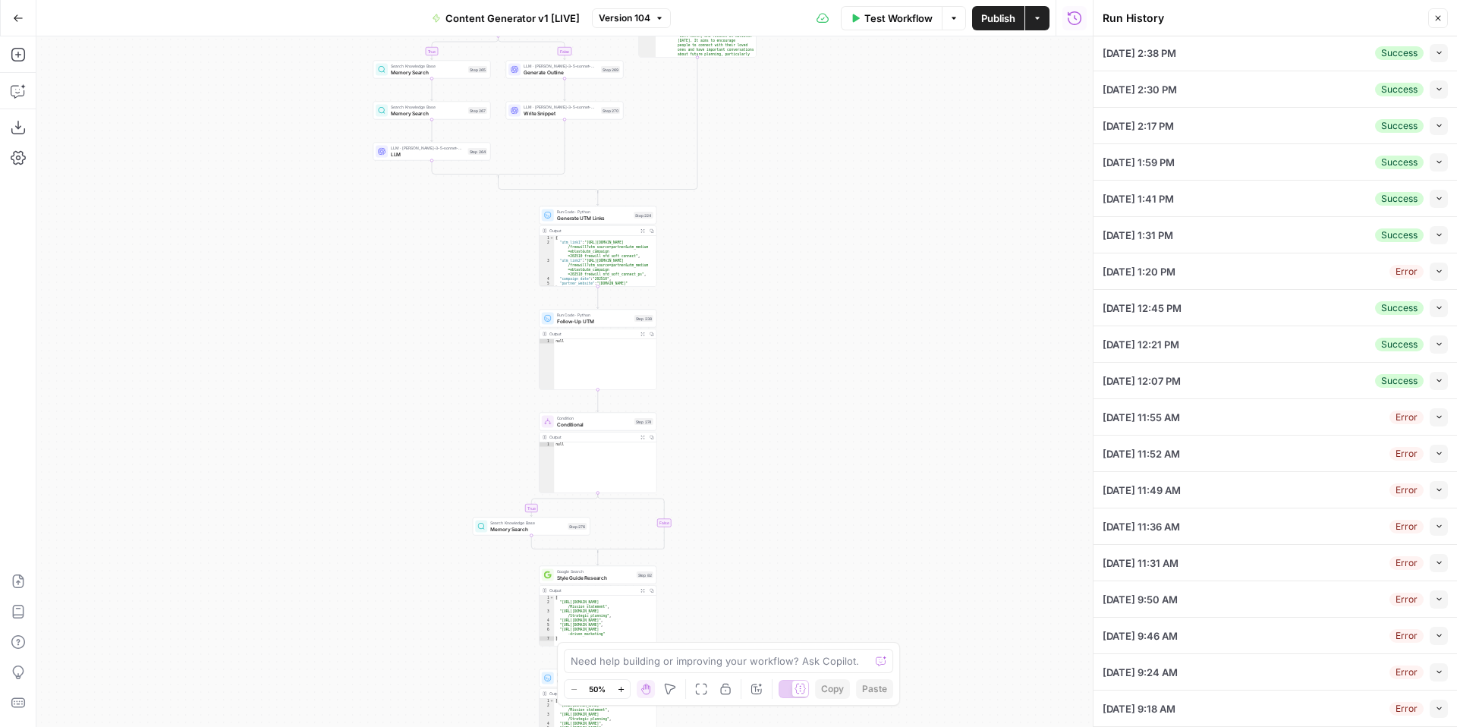
click at [1436, 496] on button "Collapse" at bounding box center [1439, 490] width 18 height 18
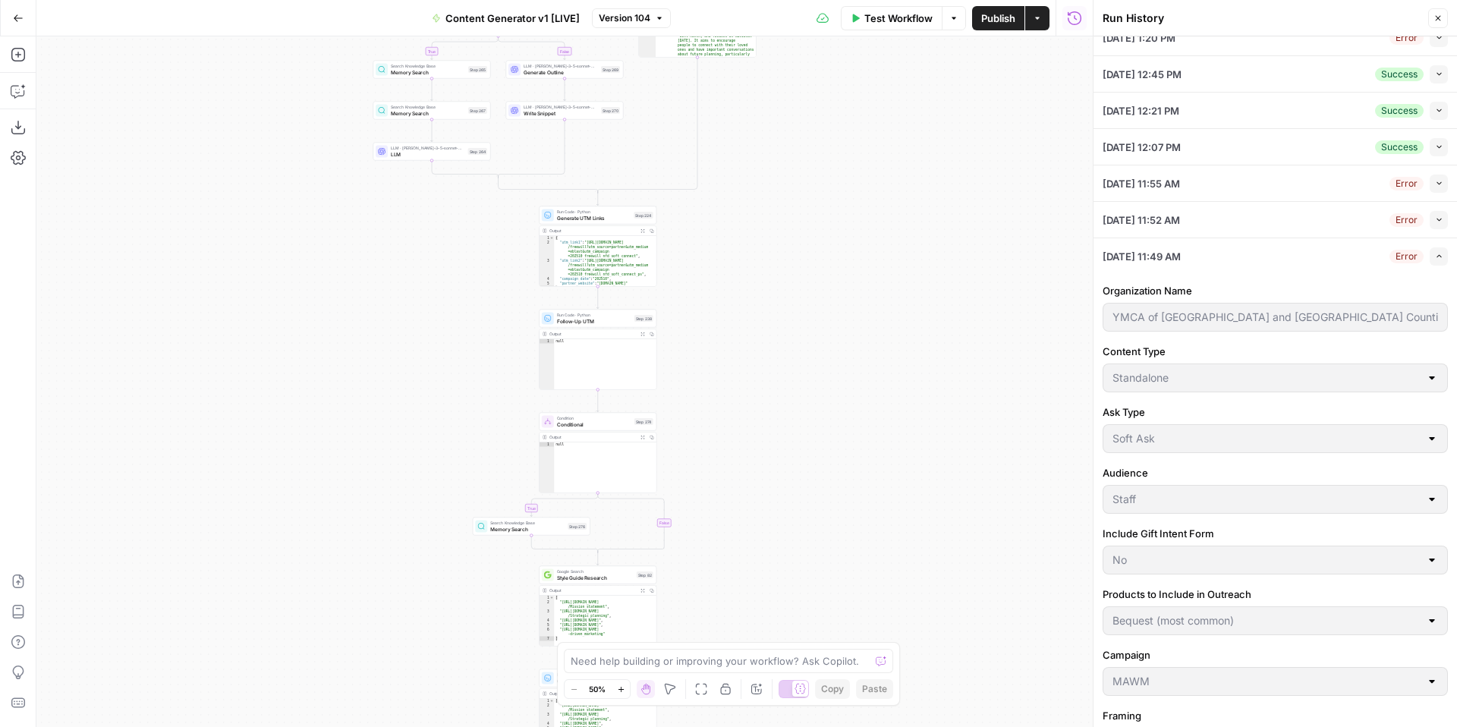
scroll to position [299, 0]
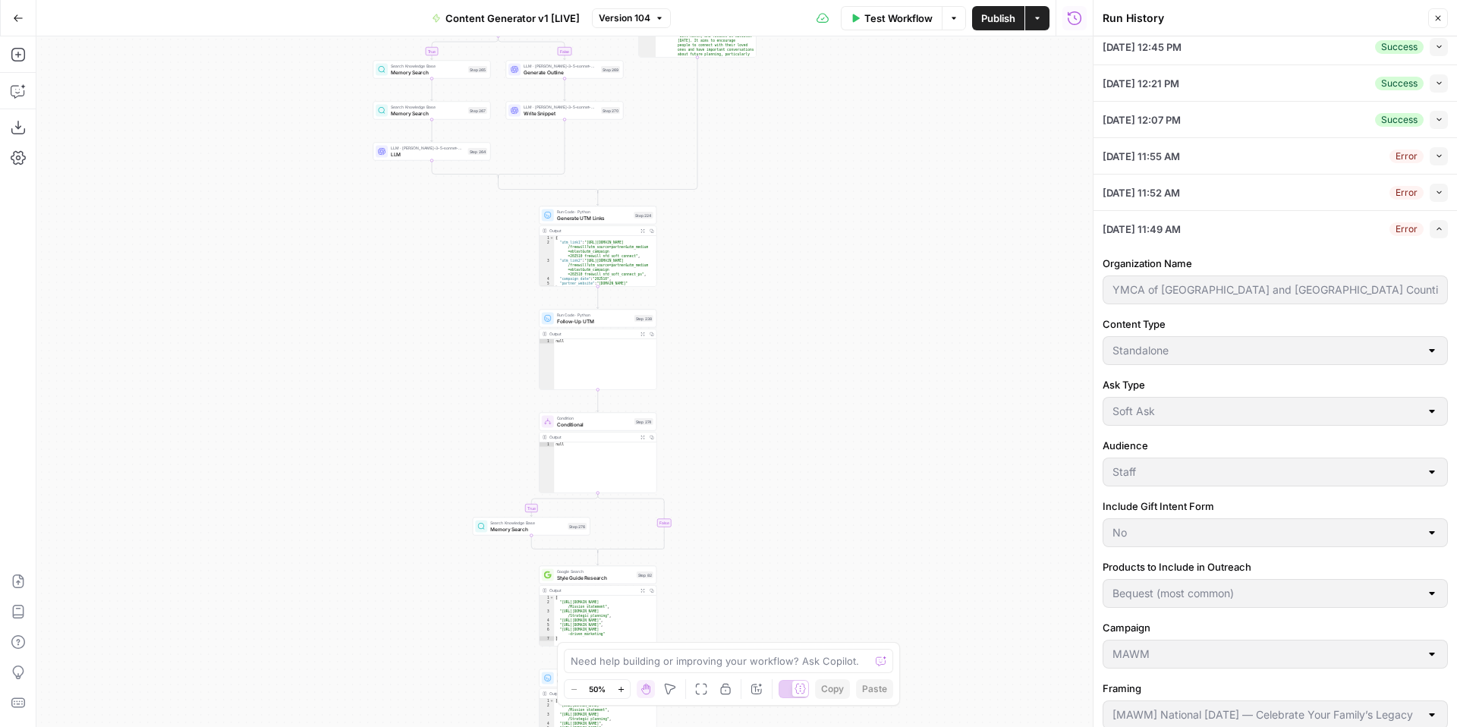
click at [1437, 228] on icon "button" at bounding box center [1439, 229] width 8 height 8
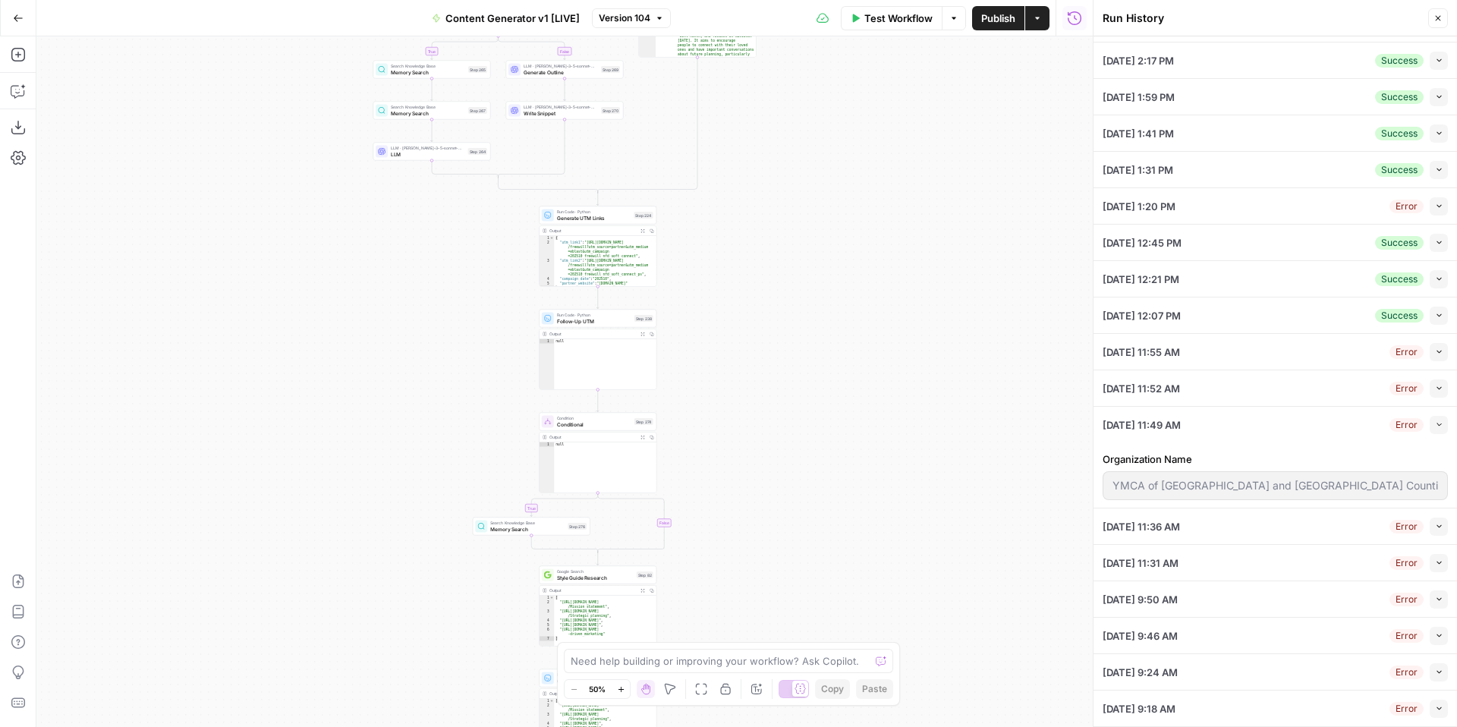
scroll to position [38, 0]
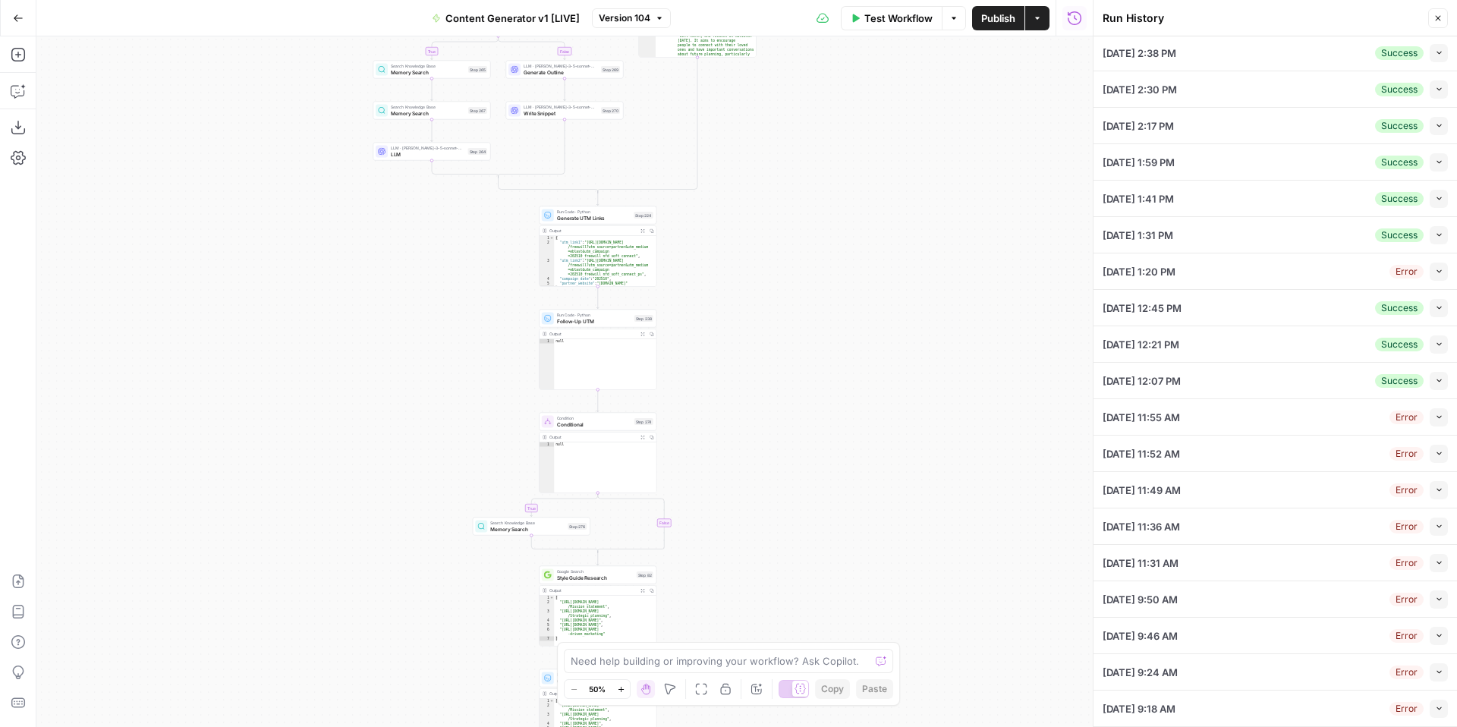
click at [1434, 567] on button "Collapse" at bounding box center [1439, 563] width 18 height 18
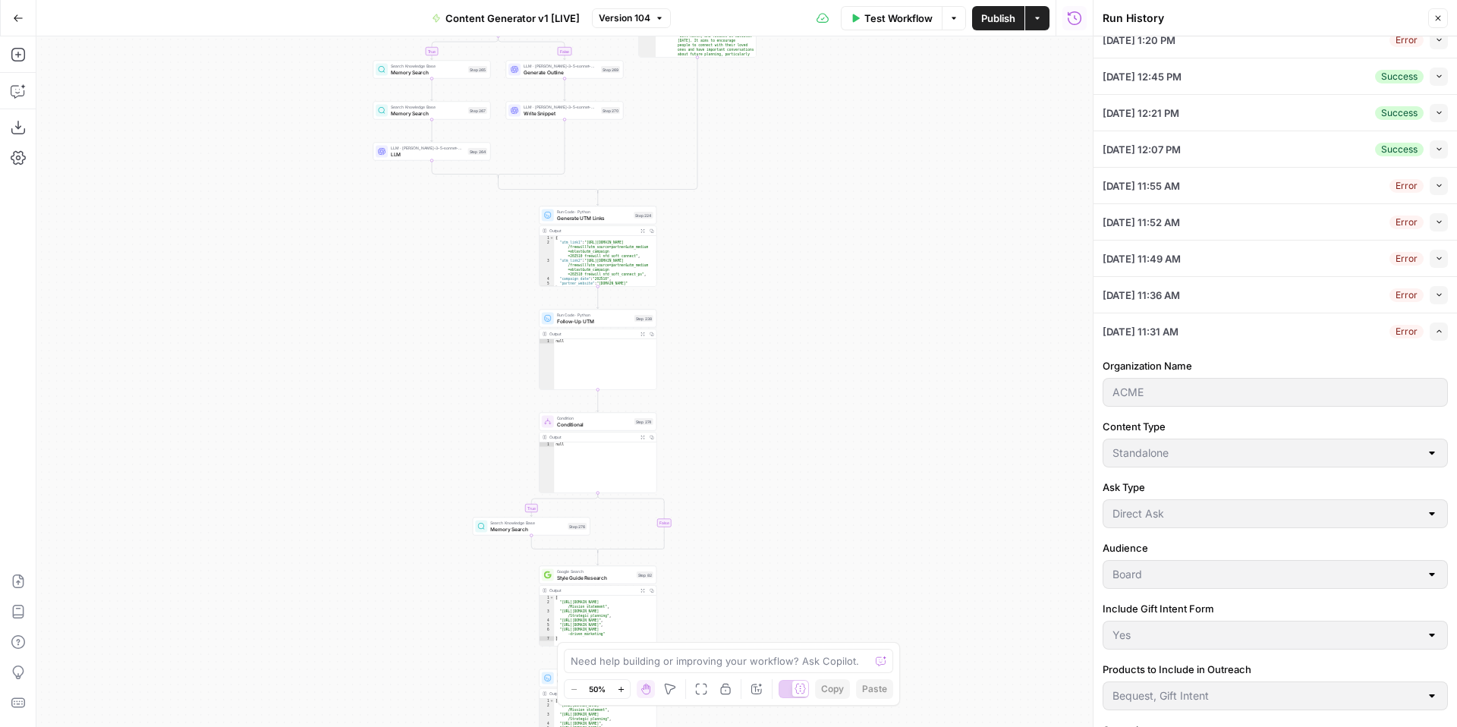
click at [1436, 291] on icon "button" at bounding box center [1439, 295] width 8 height 8
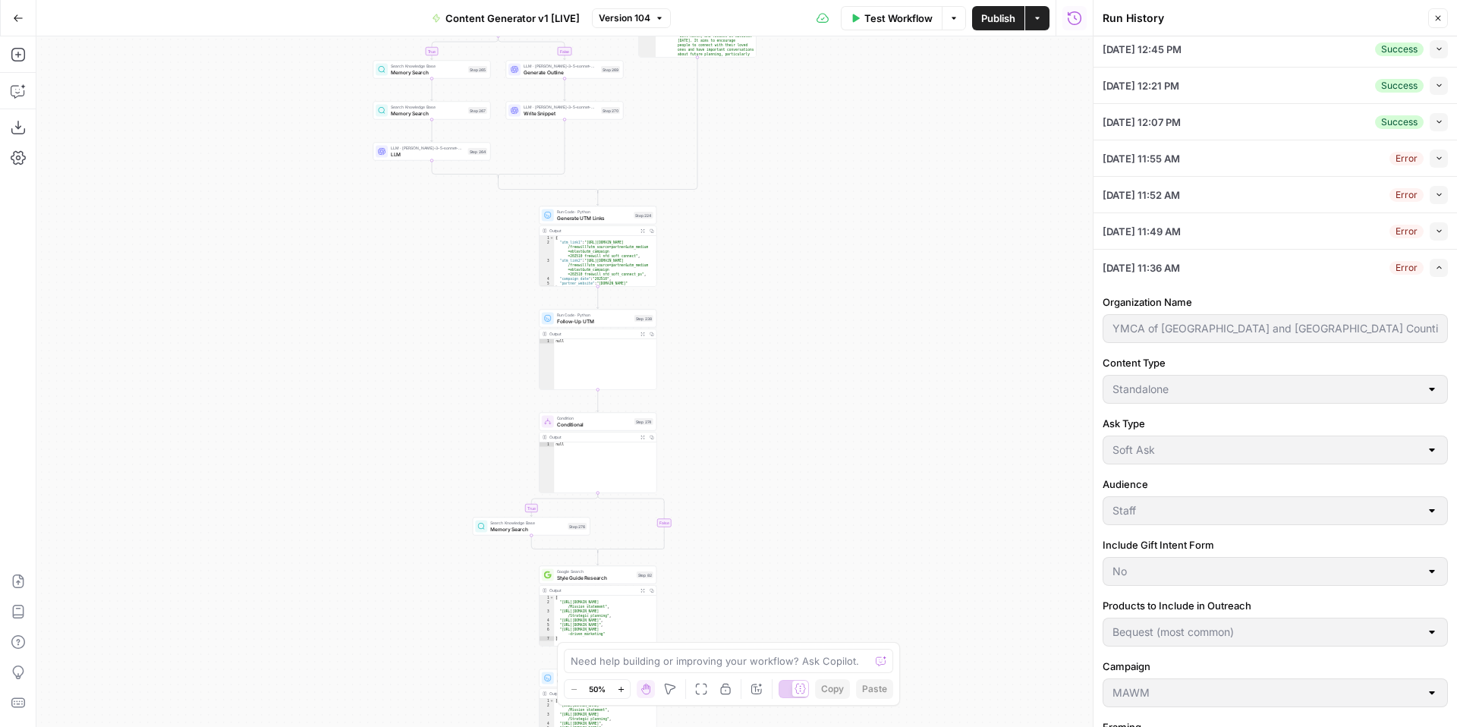
scroll to position [304, 0]
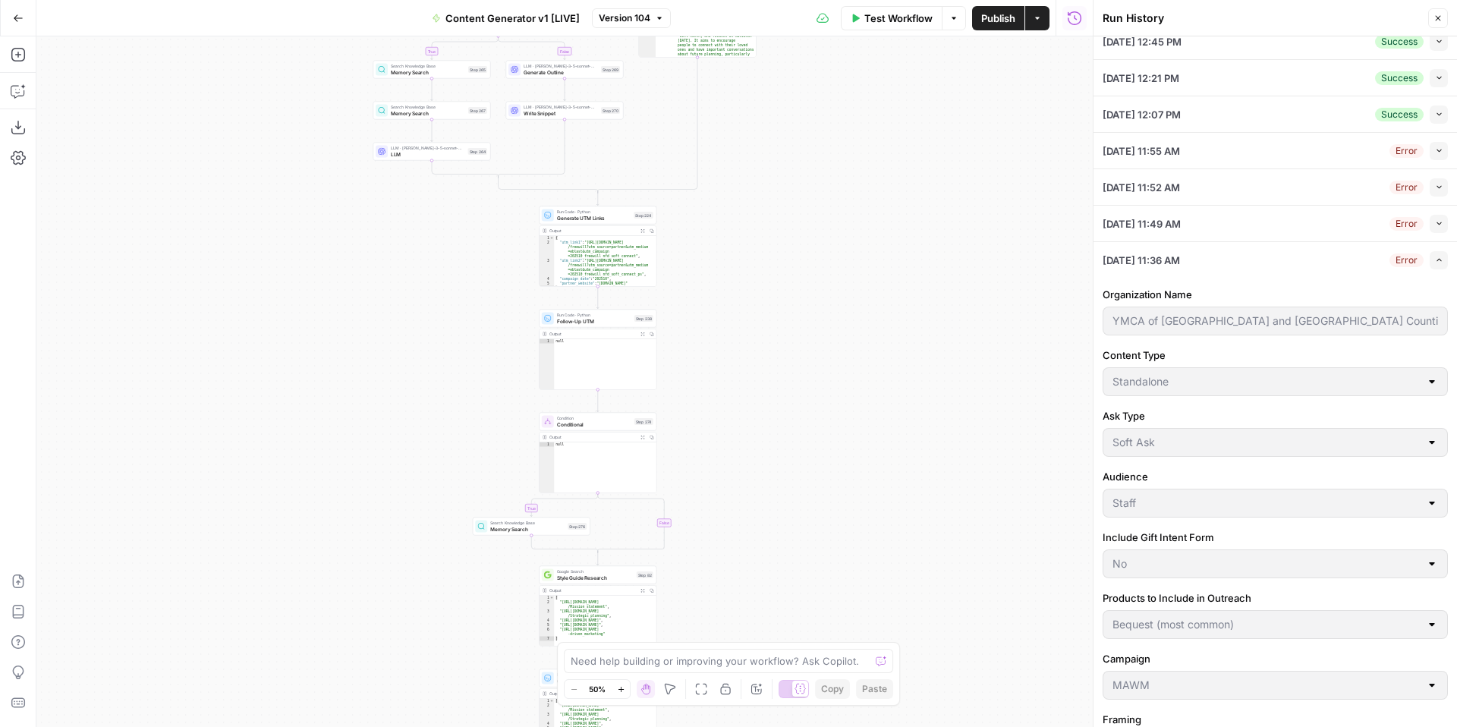
click at [1437, 258] on icon "button" at bounding box center [1439, 260] width 8 height 8
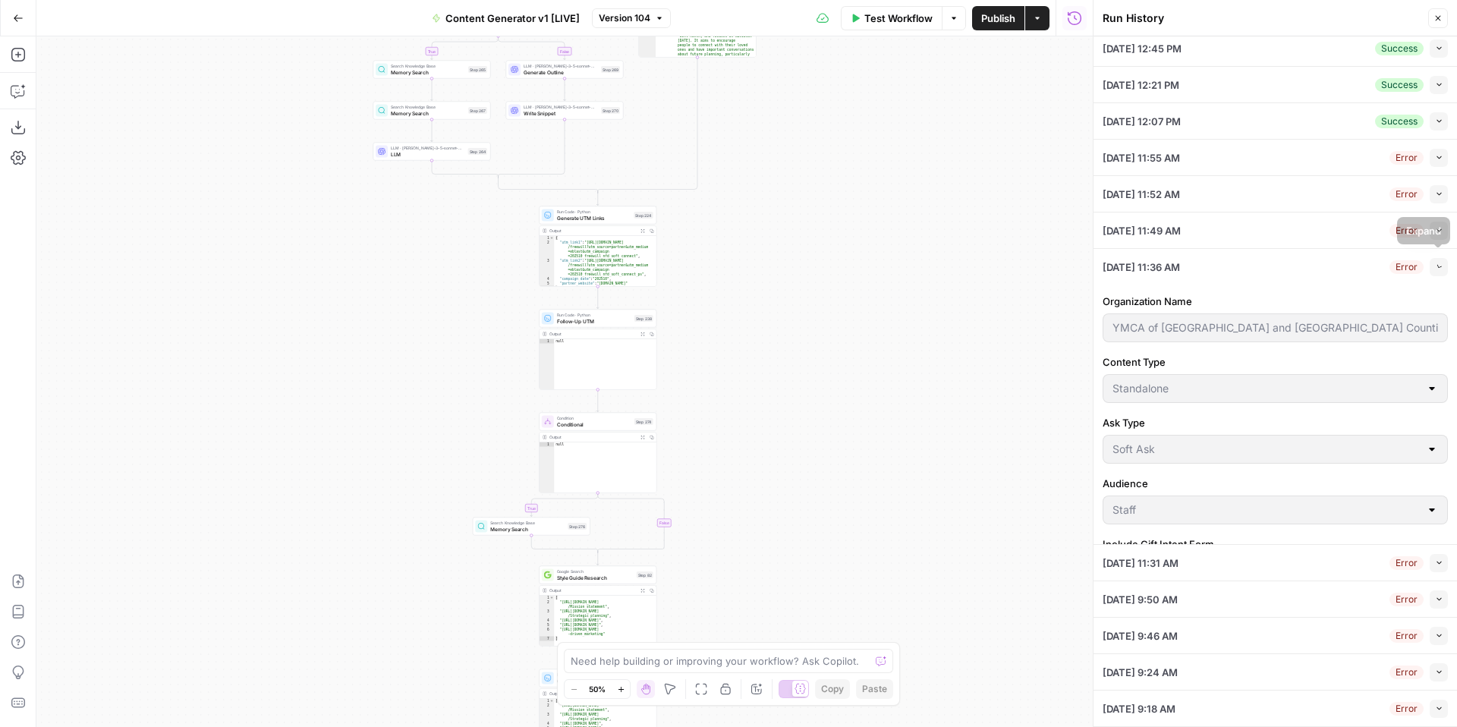
scroll to position [38, 0]
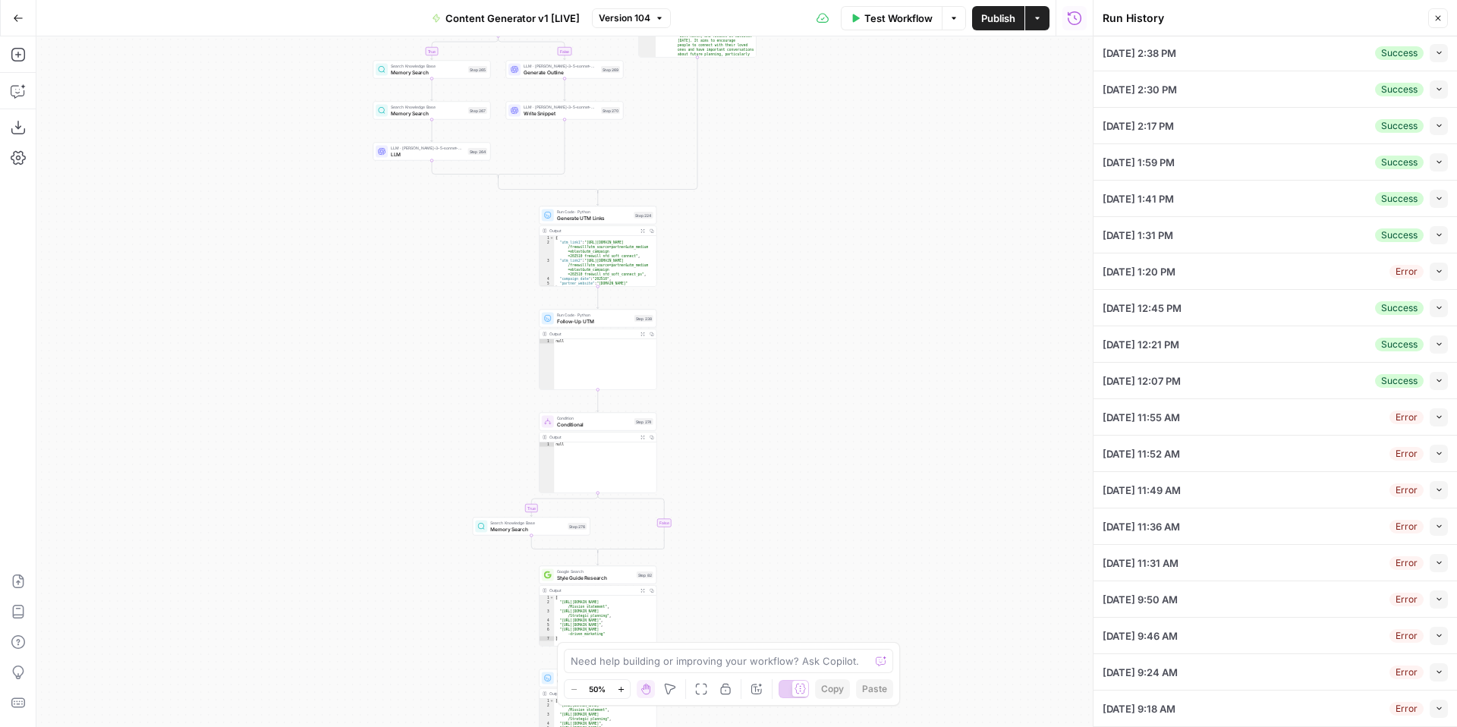
click at [1438, 712] on icon "button" at bounding box center [1439, 708] width 8 height 8
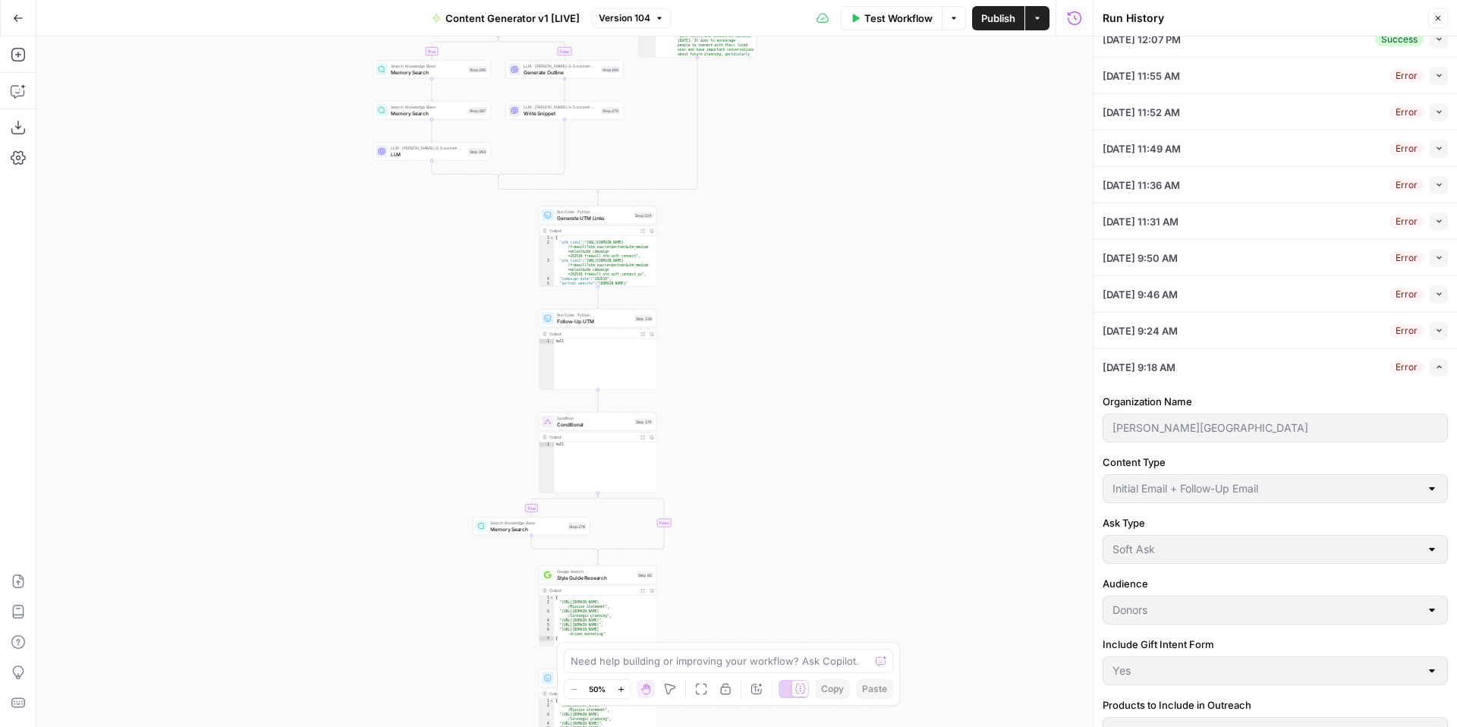
scroll to position [382, 0]
click at [1441, 365] on icon "button" at bounding box center [1439, 364] width 8 height 8
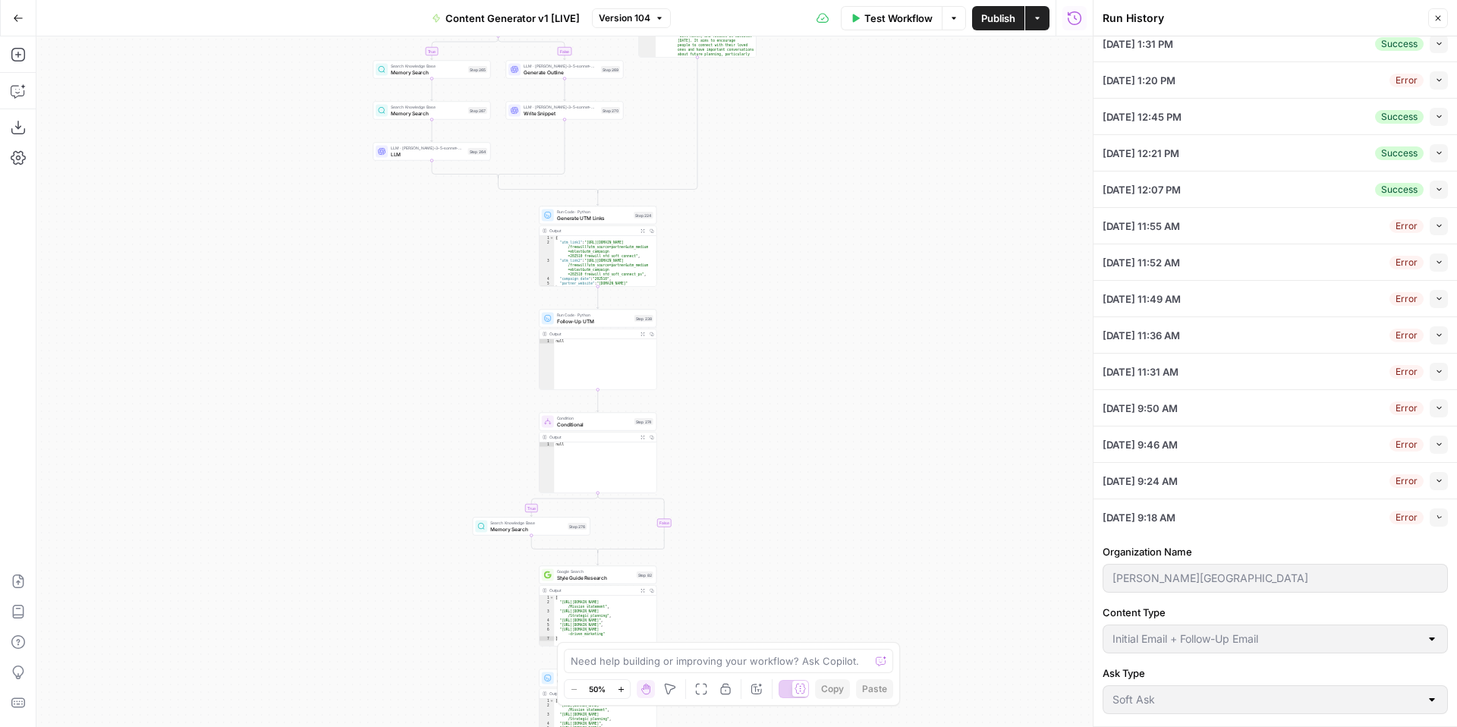
scroll to position [38, 0]
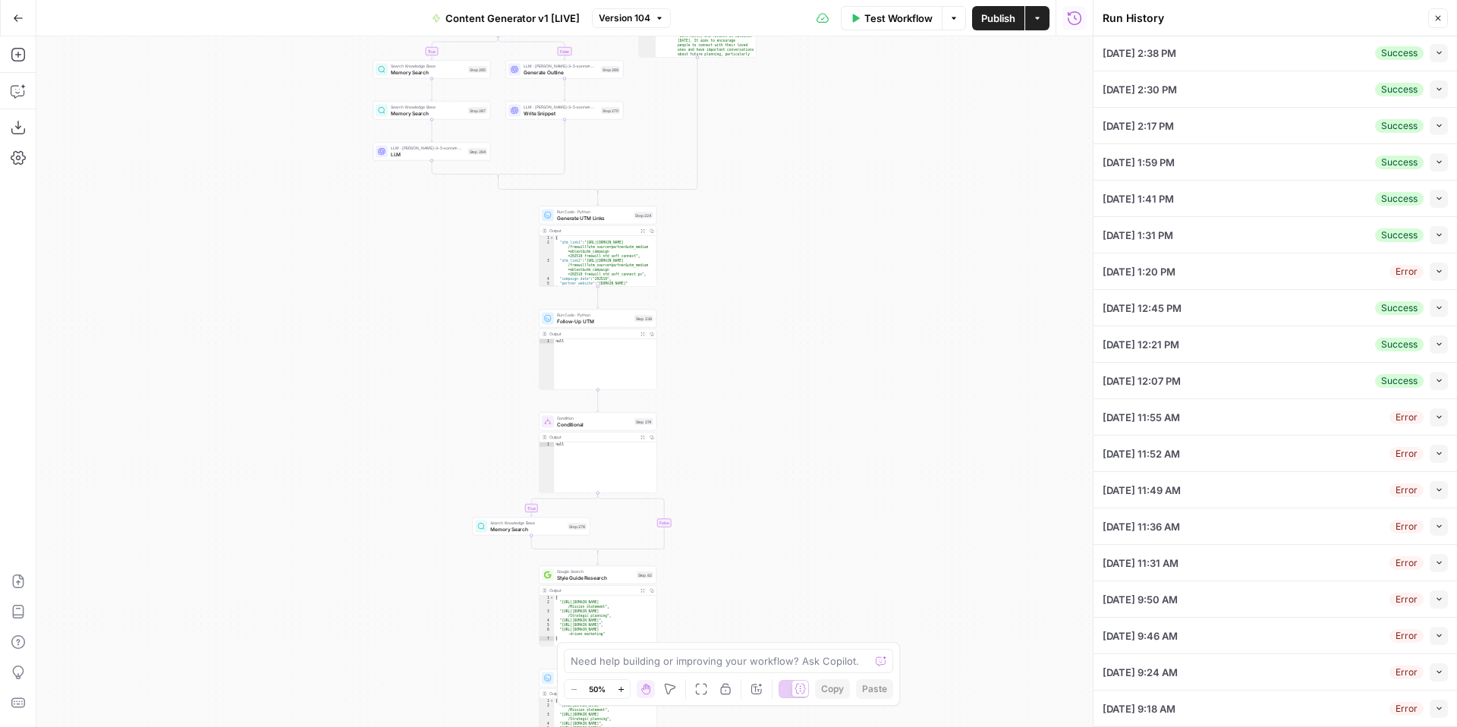
click at [1435, 706] on icon "button" at bounding box center [1439, 708] width 8 height 8
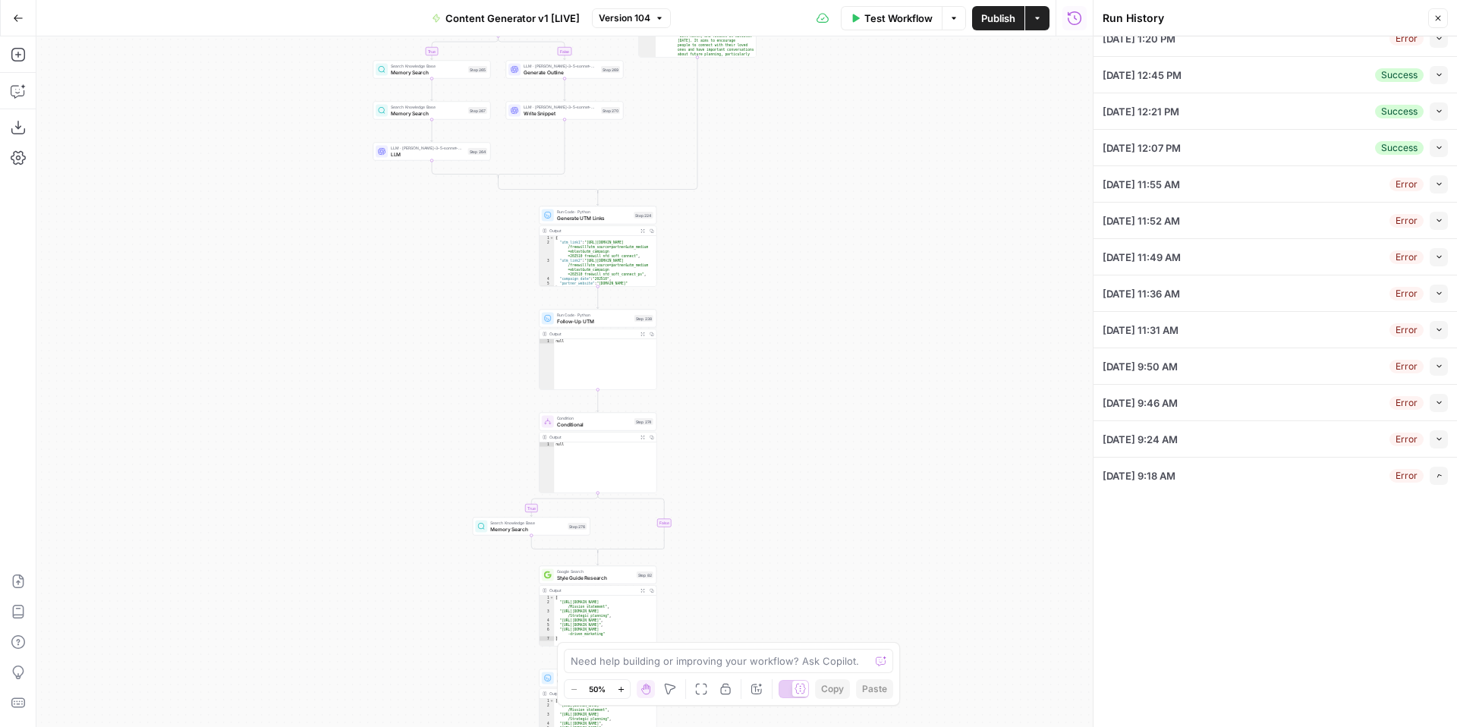
scroll to position [382, 0]
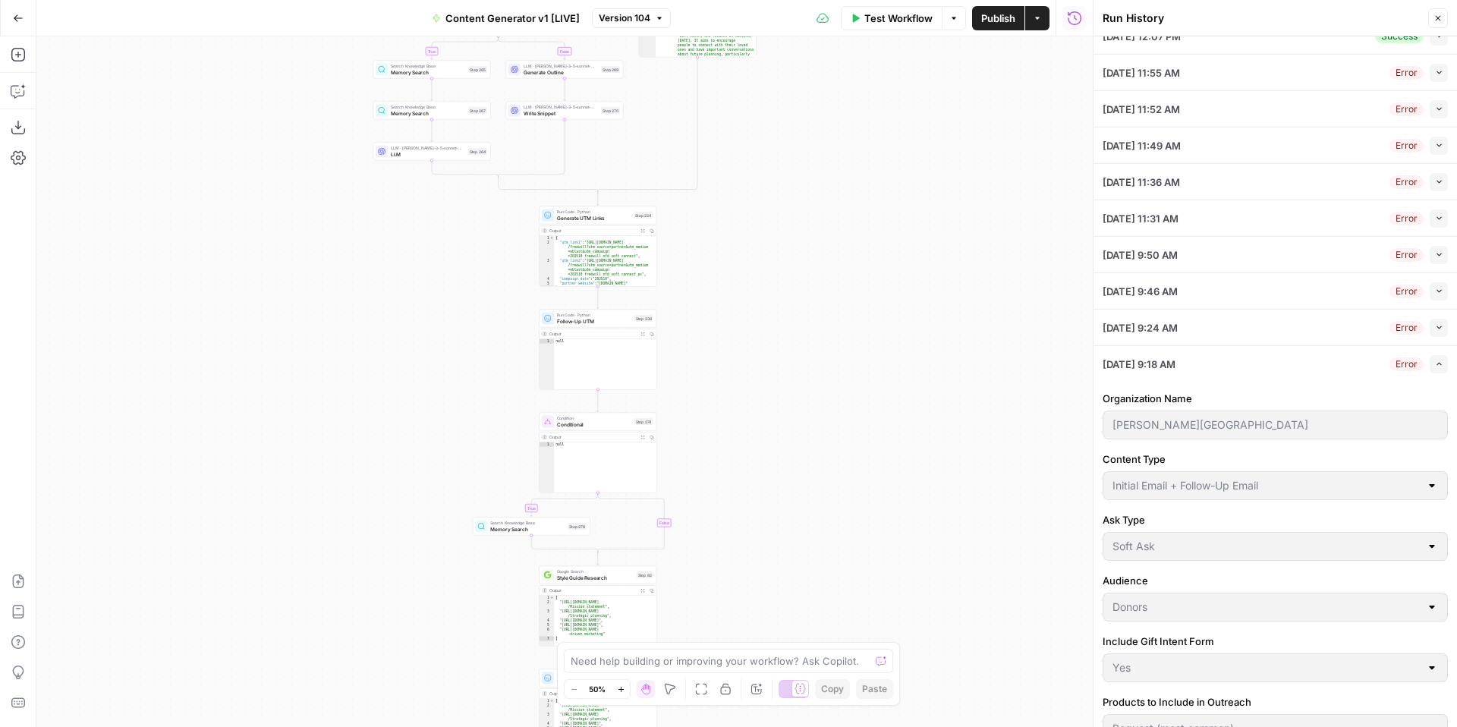
click at [1435, 329] on icon "button" at bounding box center [1439, 327] width 8 height 8
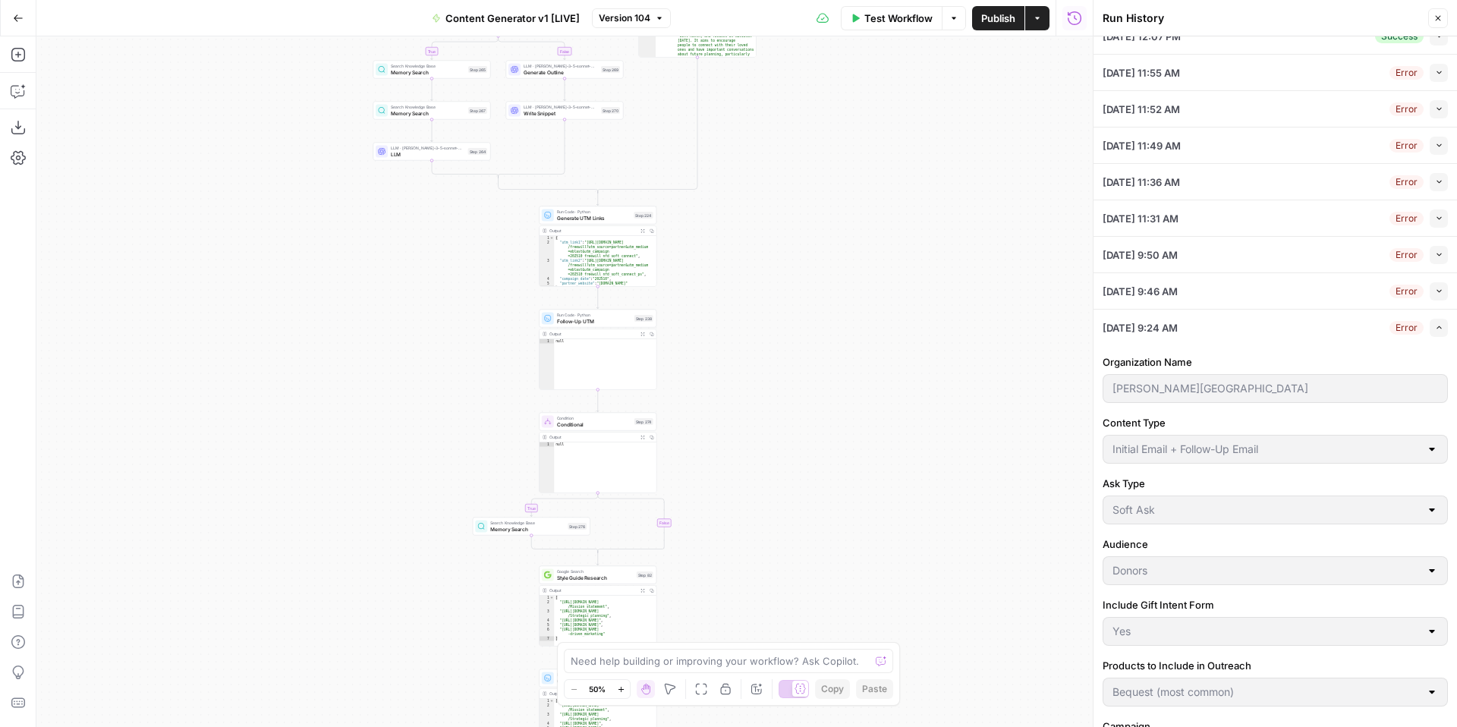
click at [1435, 294] on span "button" at bounding box center [1439, 291] width 8 height 8
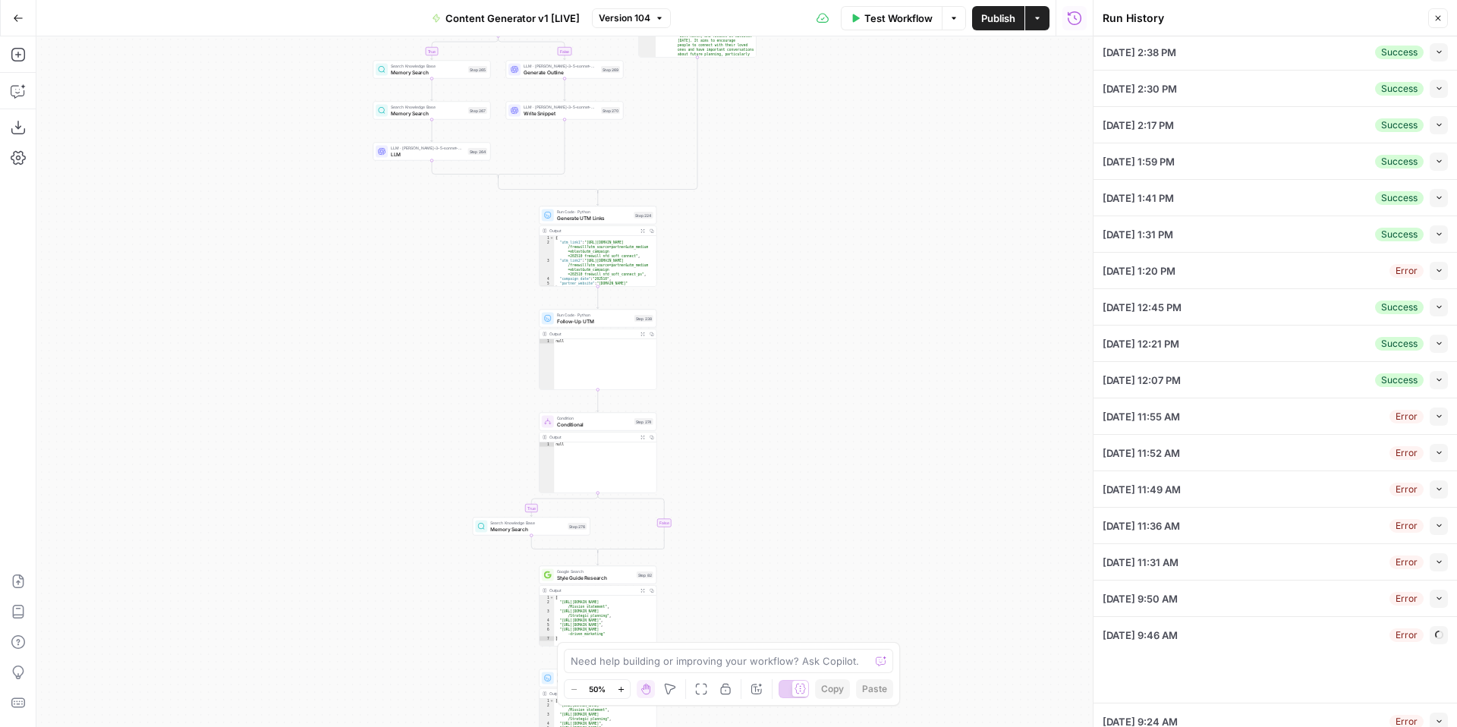
type textarea "null"
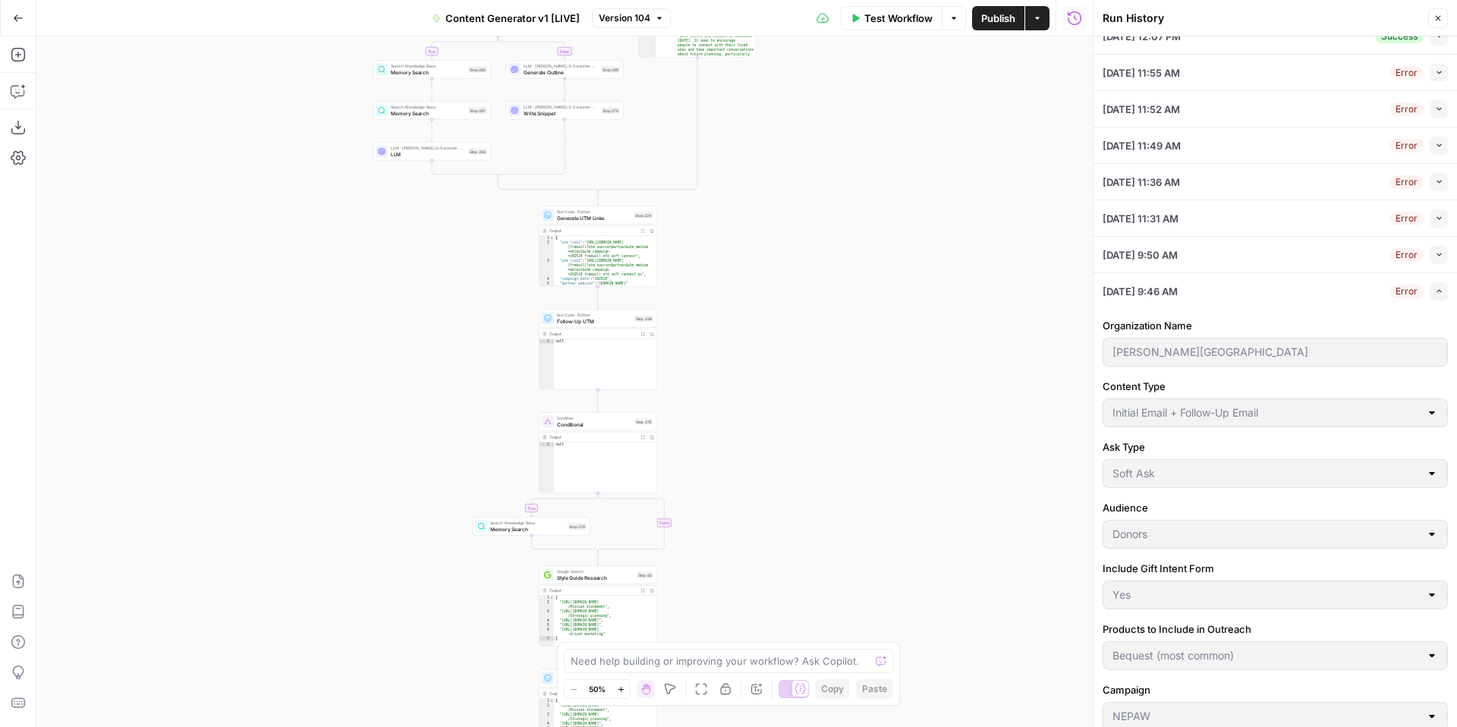
click at [1436, 256] on icon "button" at bounding box center [1439, 254] width 8 height 8
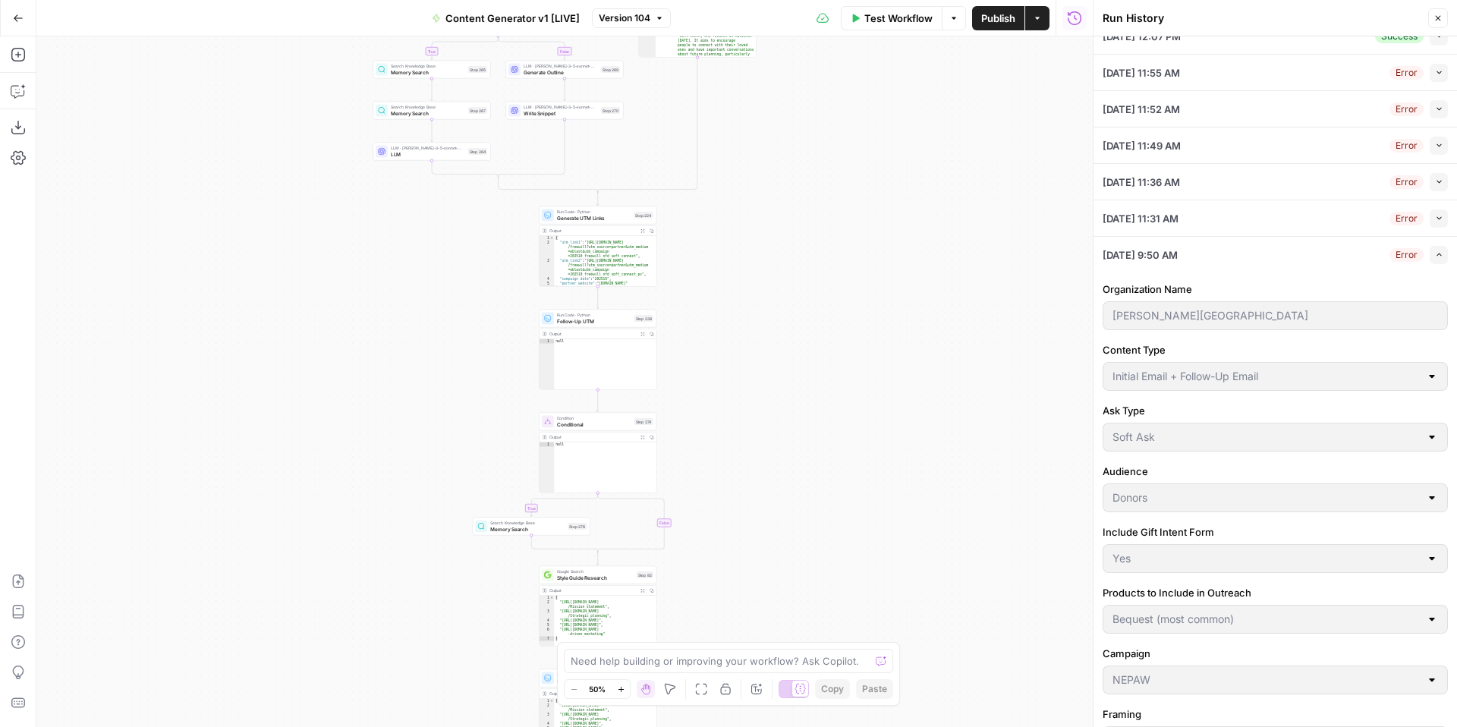
click at [1436, 222] on span "button" at bounding box center [1439, 218] width 8 height 8
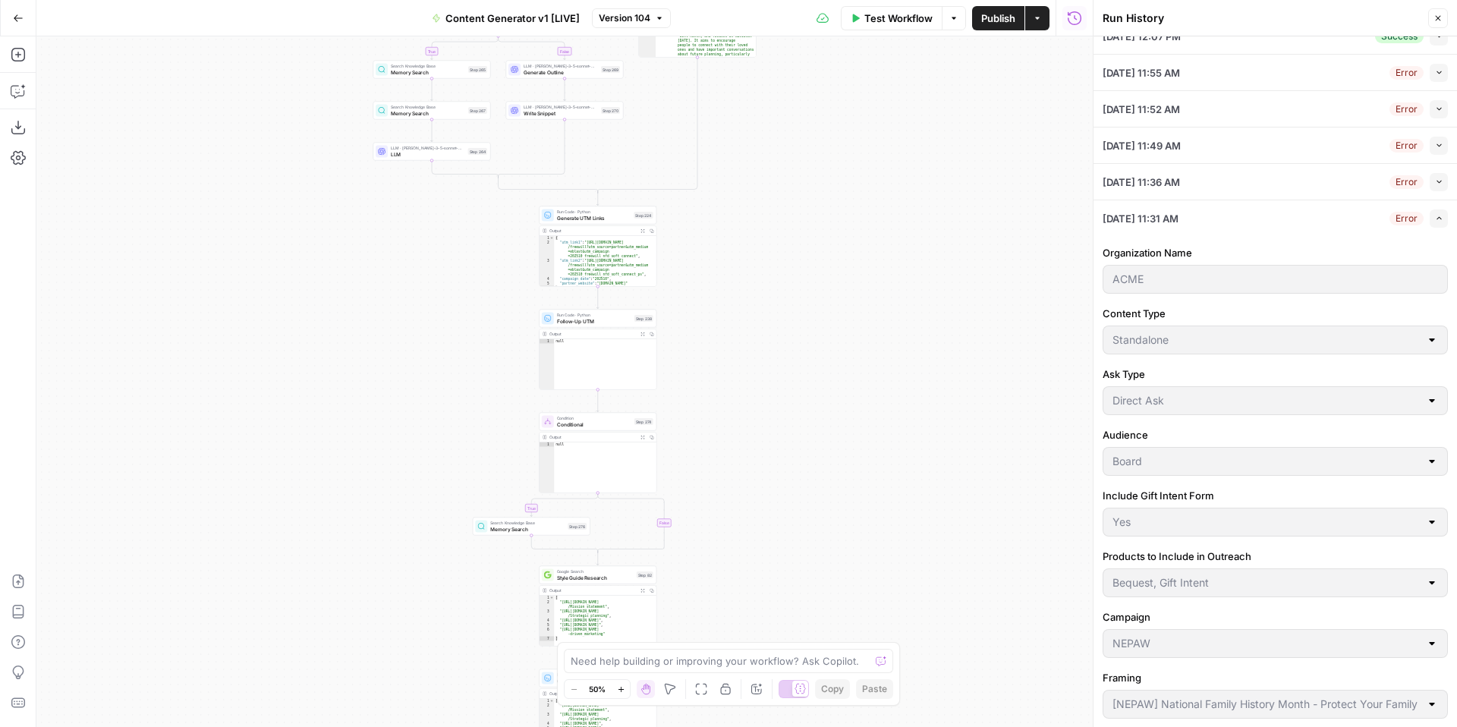
click at [1437, 187] on button "Collapse" at bounding box center [1439, 182] width 18 height 18
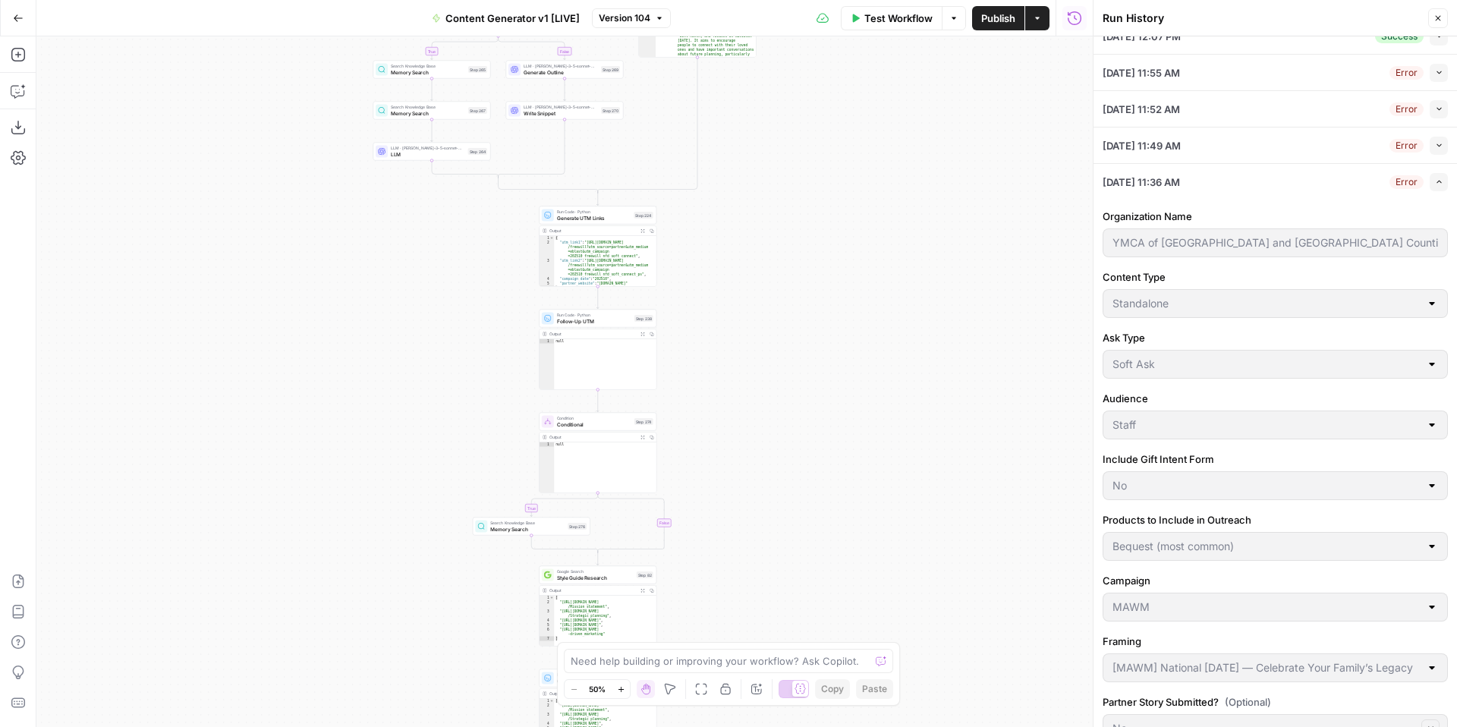
click at [1434, 149] on button "Collapse" at bounding box center [1439, 146] width 18 height 18
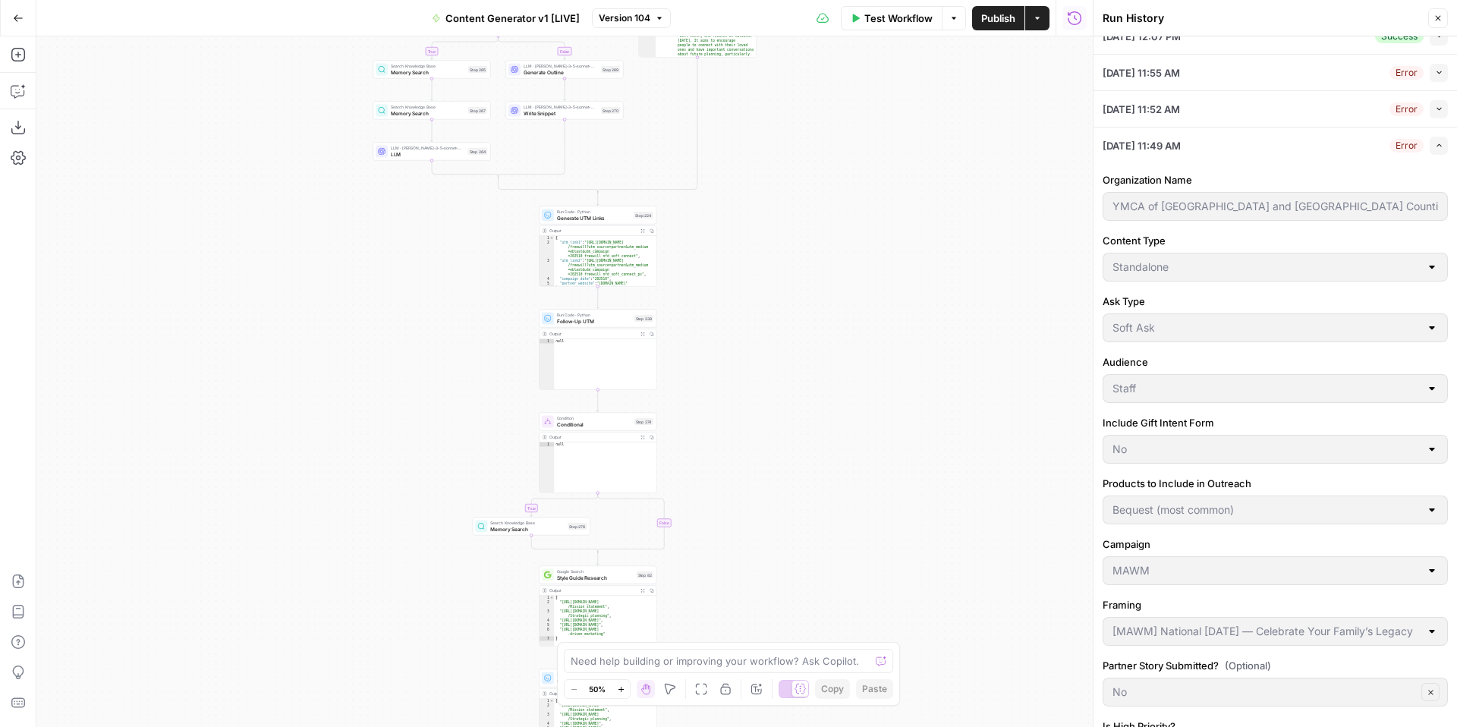
click at [1437, 116] on button "Collapse" at bounding box center [1439, 109] width 18 height 18
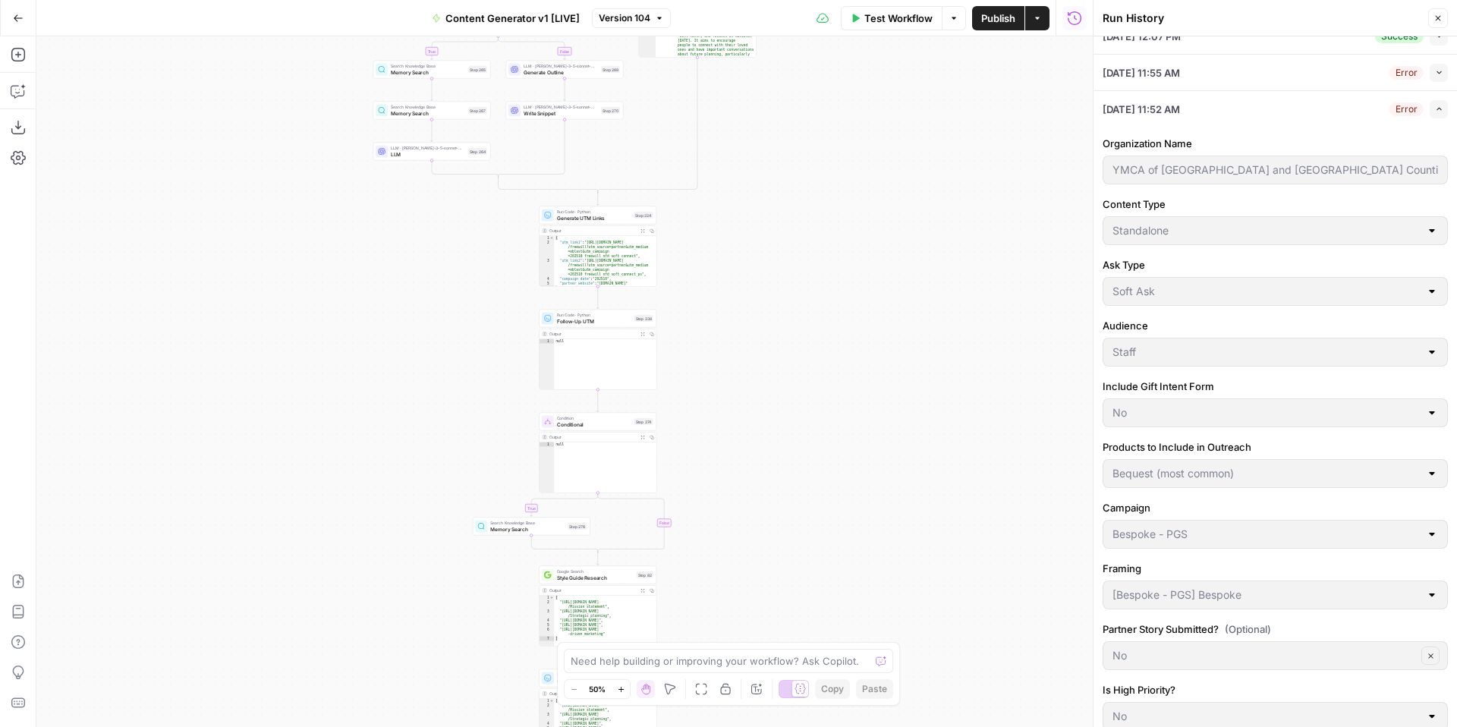
click at [1439, 77] on button "Collapse" at bounding box center [1439, 73] width 18 height 18
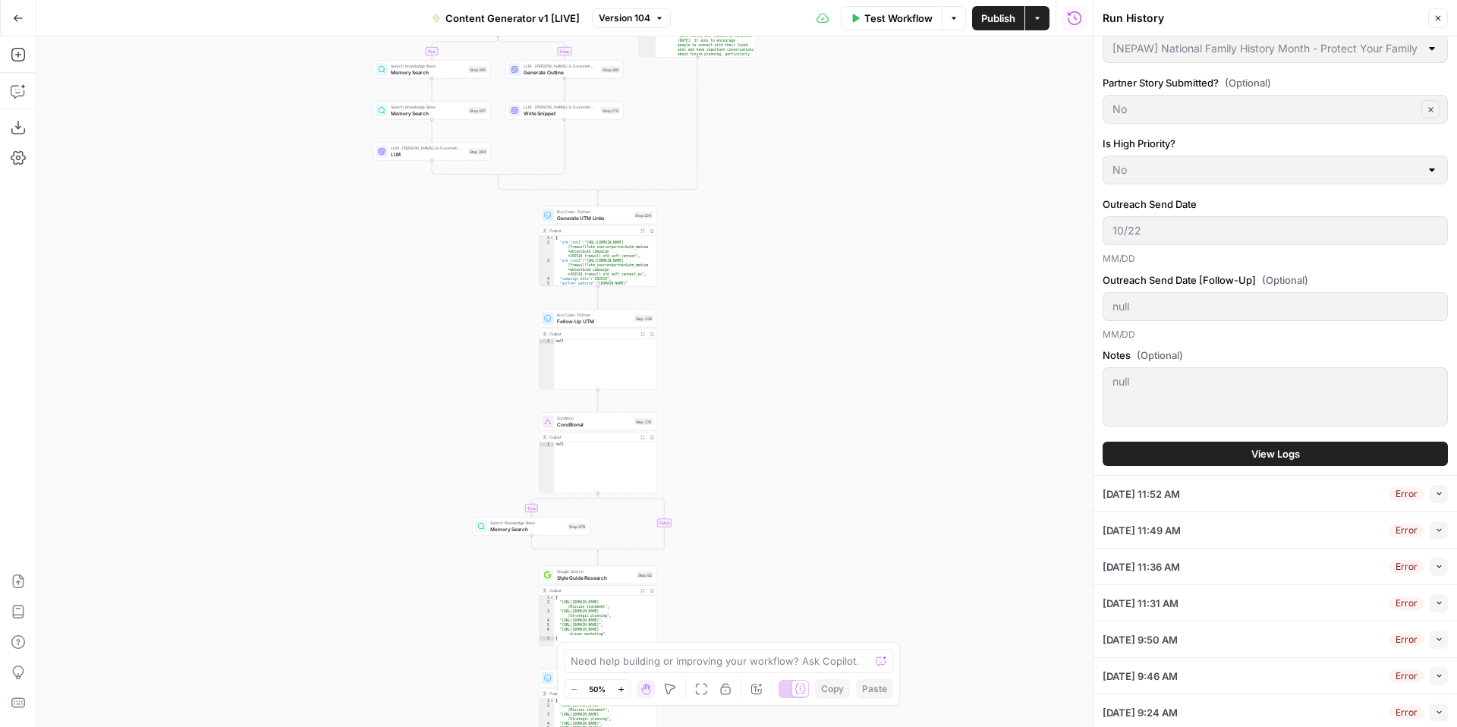
scroll to position [933, 0]
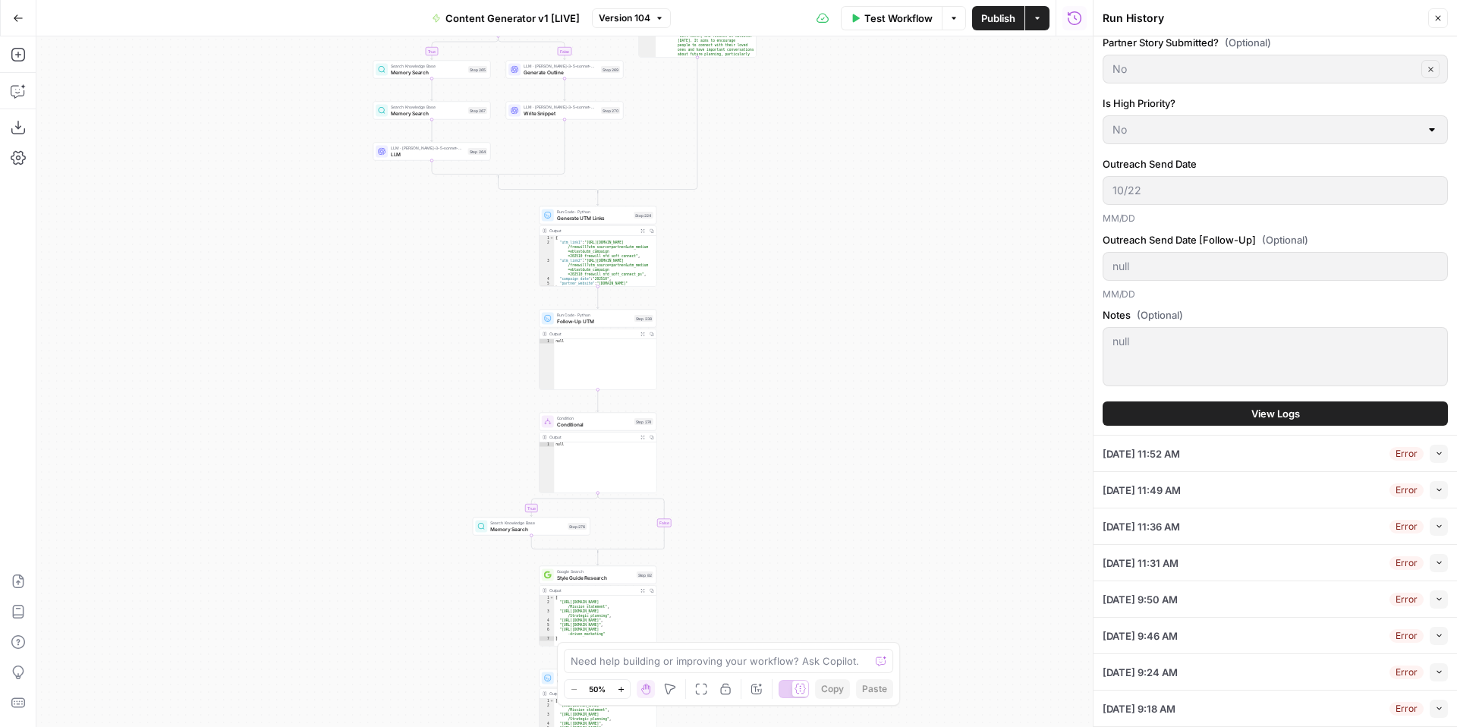
click at [1440, 456] on icon "button" at bounding box center [1439, 453] width 8 height 8
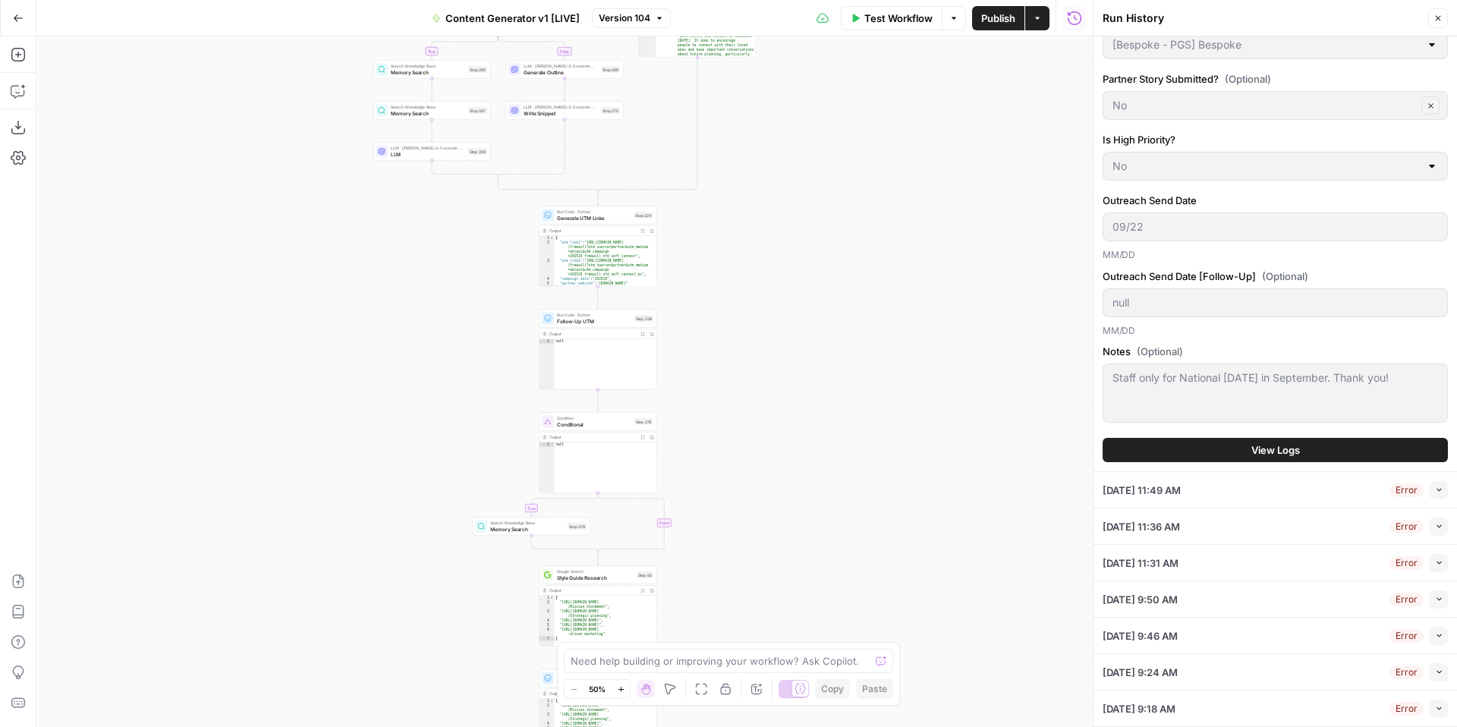
click at [1439, 488] on icon "button" at bounding box center [1439, 490] width 8 height 8
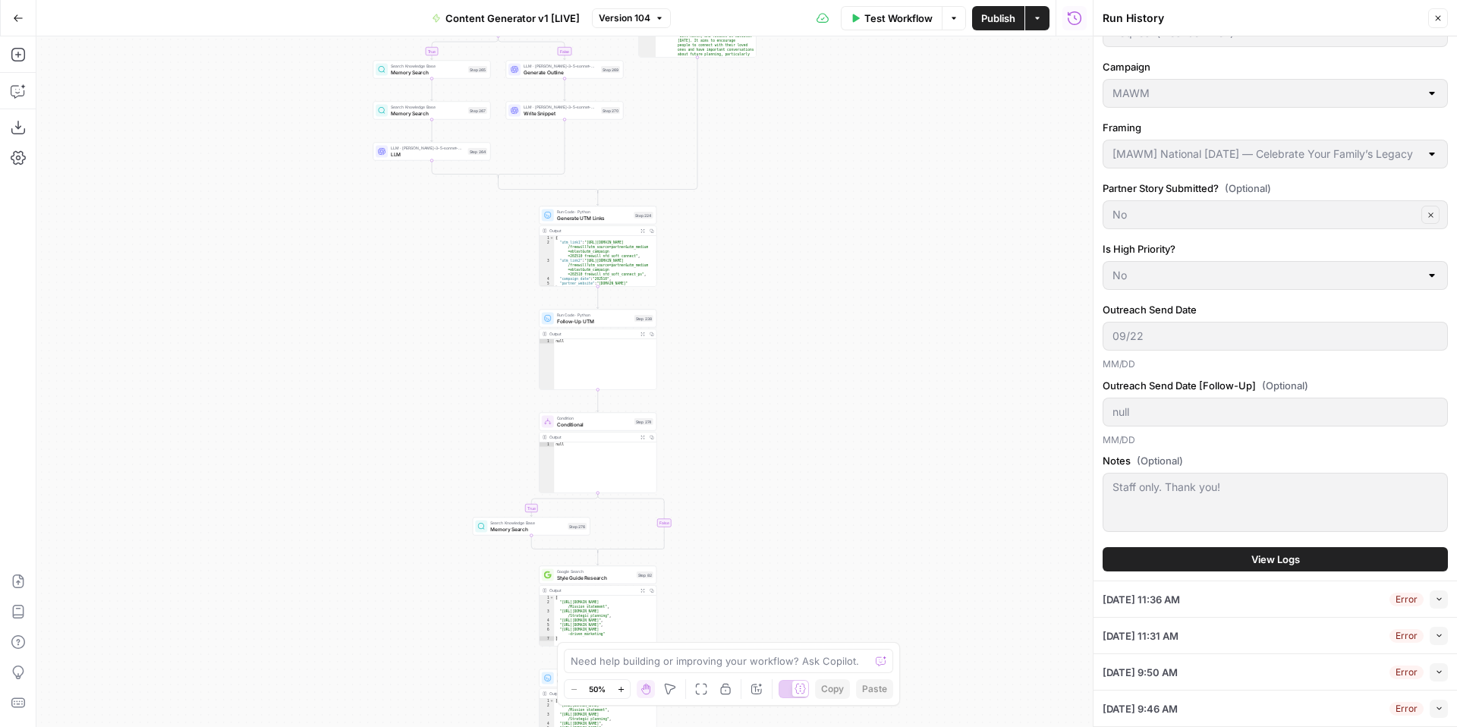
click at [1439, 600] on icon "button" at bounding box center [1439, 599] width 8 height 8
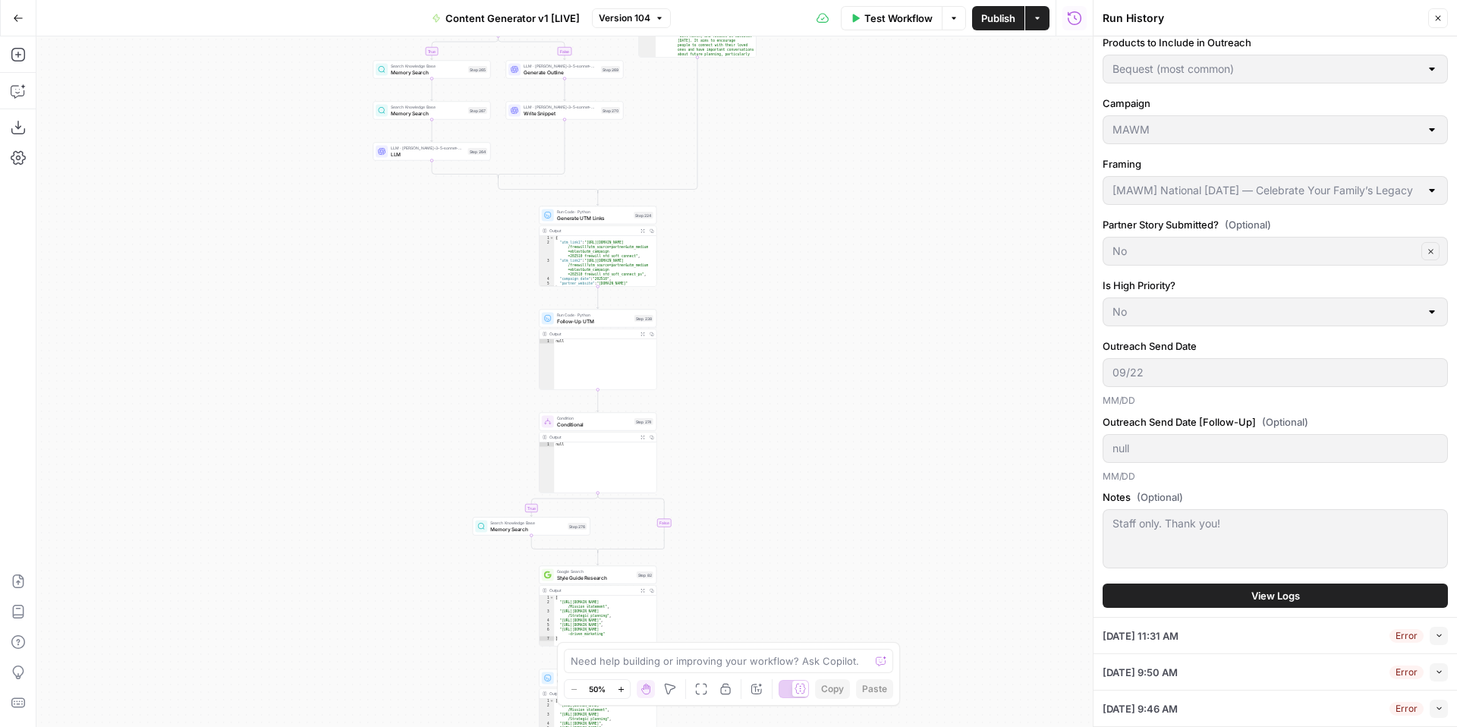
click at [1436, 637] on icon "button" at bounding box center [1439, 635] width 8 height 8
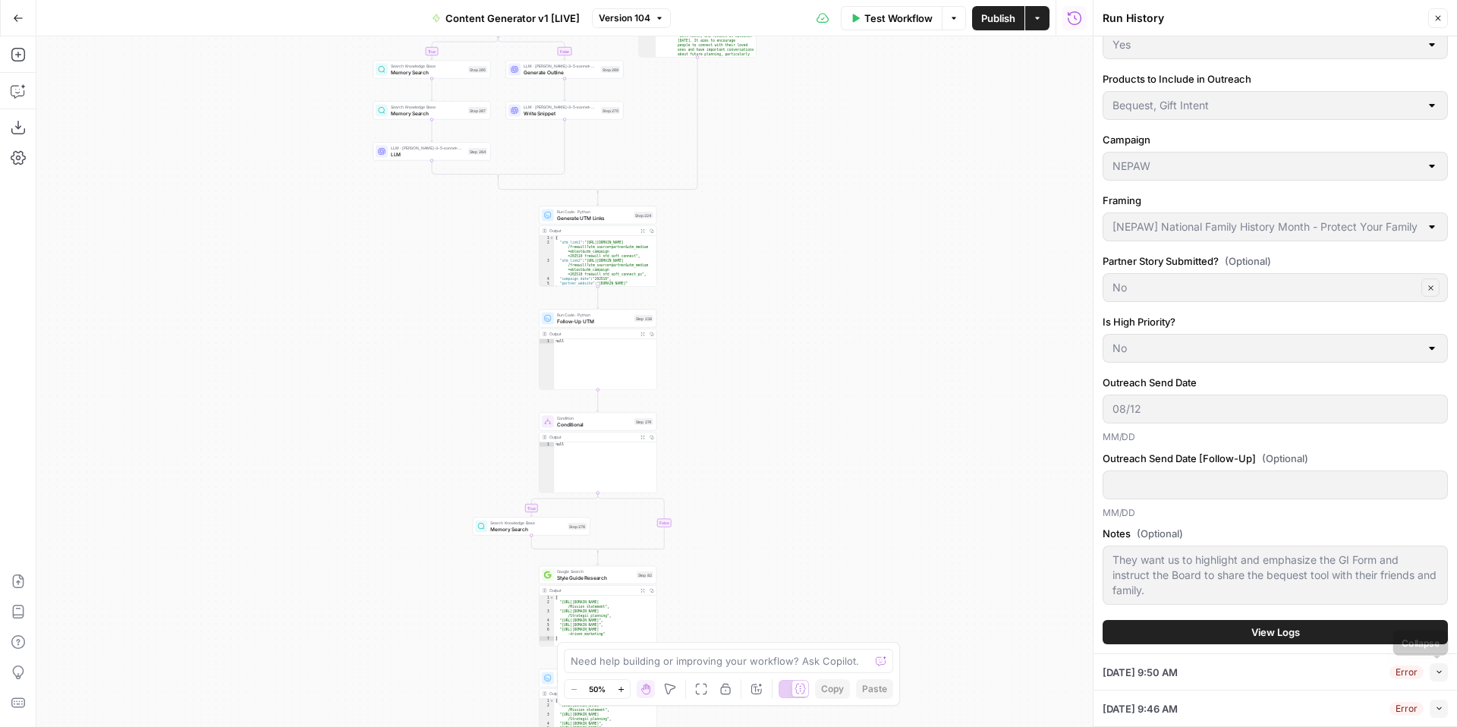
click at [1435, 672] on icon "button" at bounding box center [1439, 672] width 8 height 8
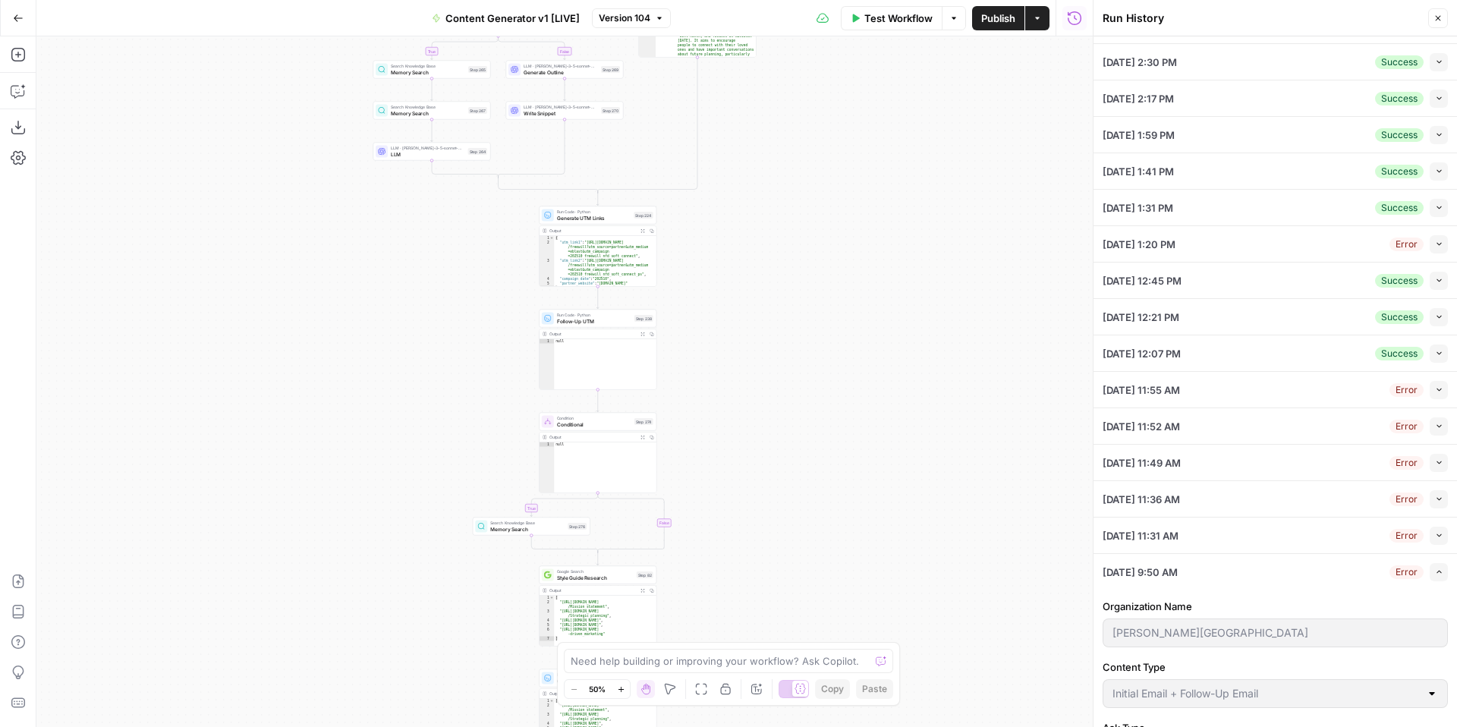
scroll to position [0, 0]
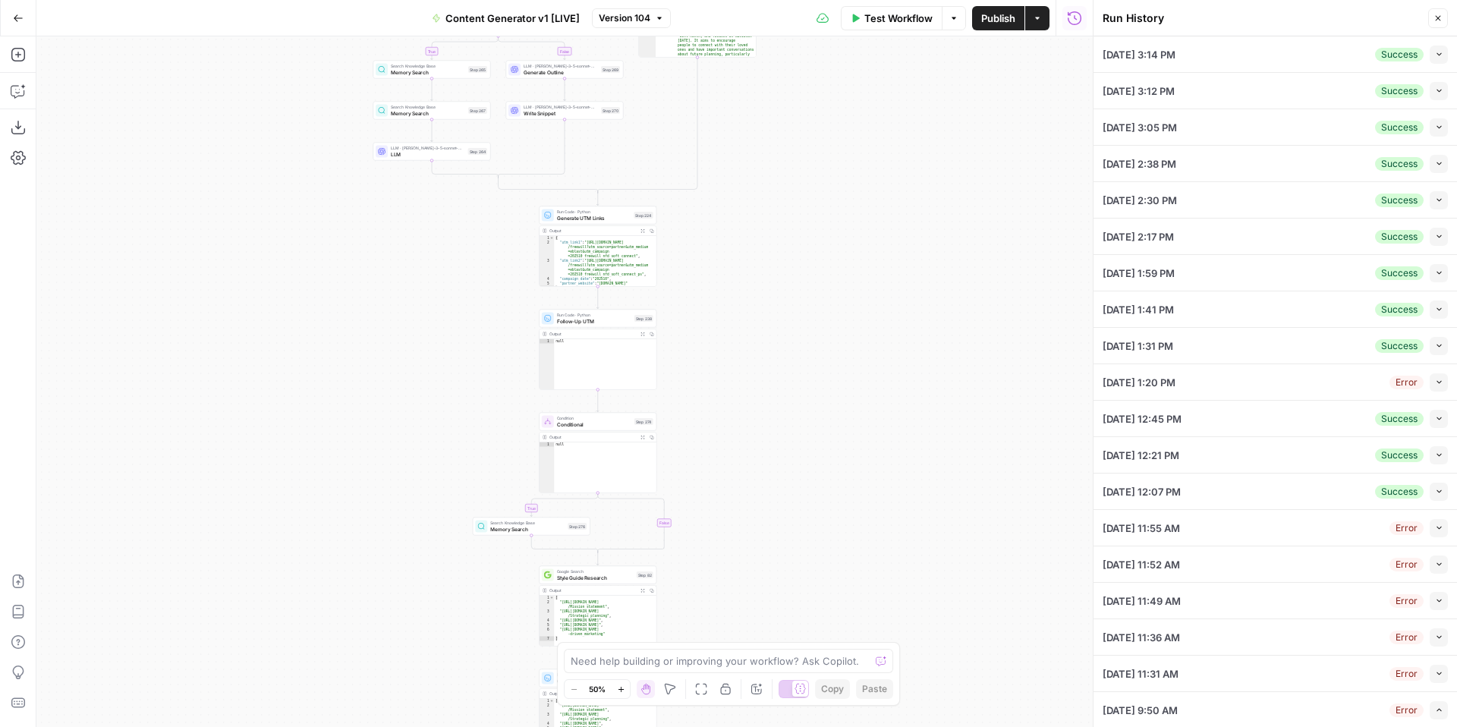
click at [643, 20] on span "Version 104" at bounding box center [625, 18] width 52 height 14
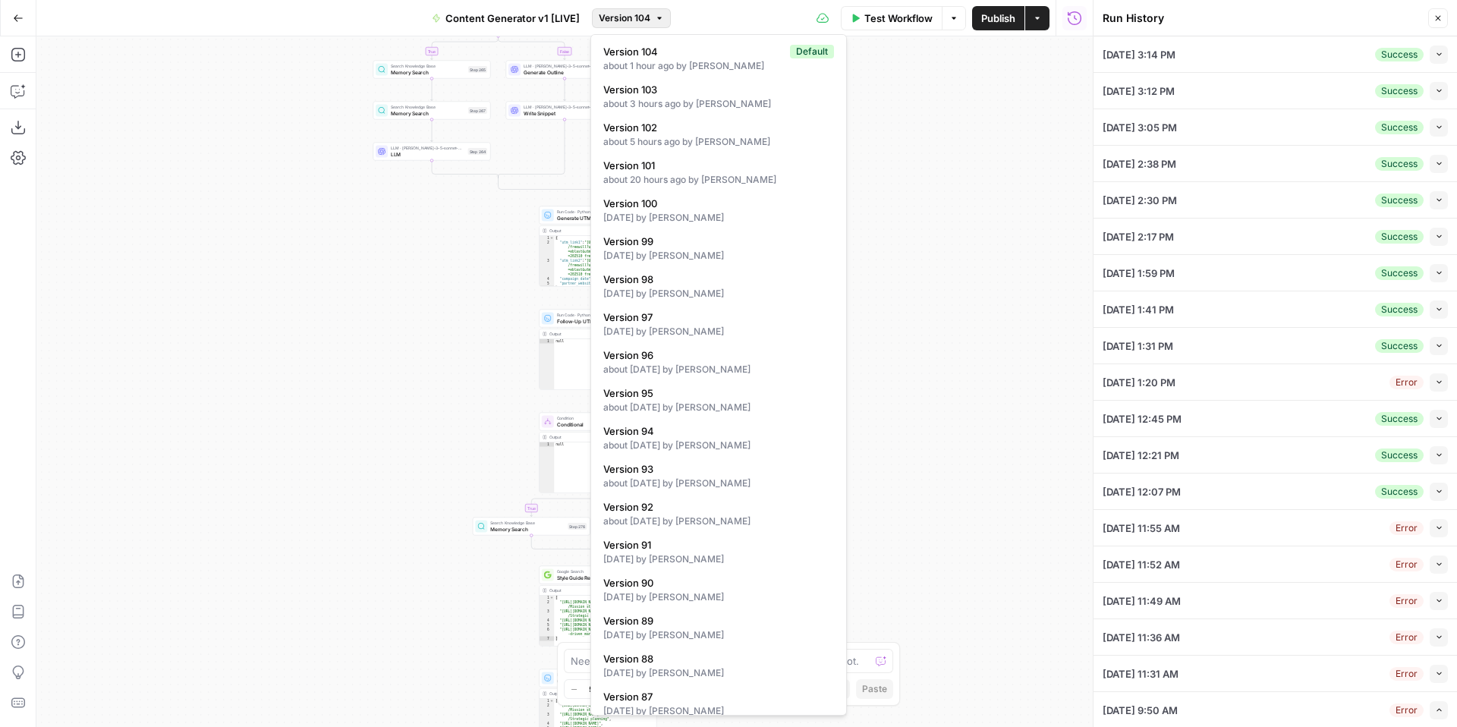
click at [932, 125] on div "true false true false true false true true false true false false Workflow Set …" at bounding box center [564, 381] width 1056 height 691
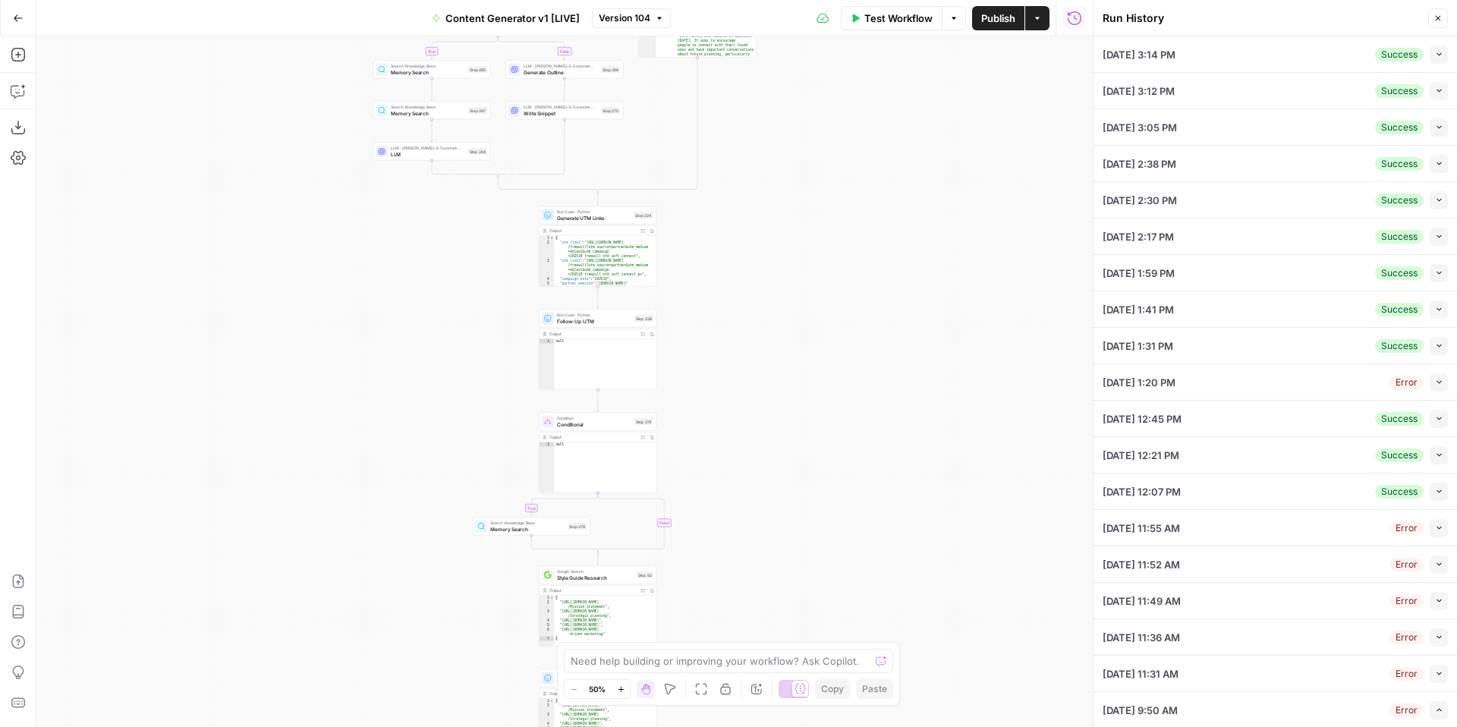
click at [20, 14] on icon "button" at bounding box center [18, 18] width 11 height 11
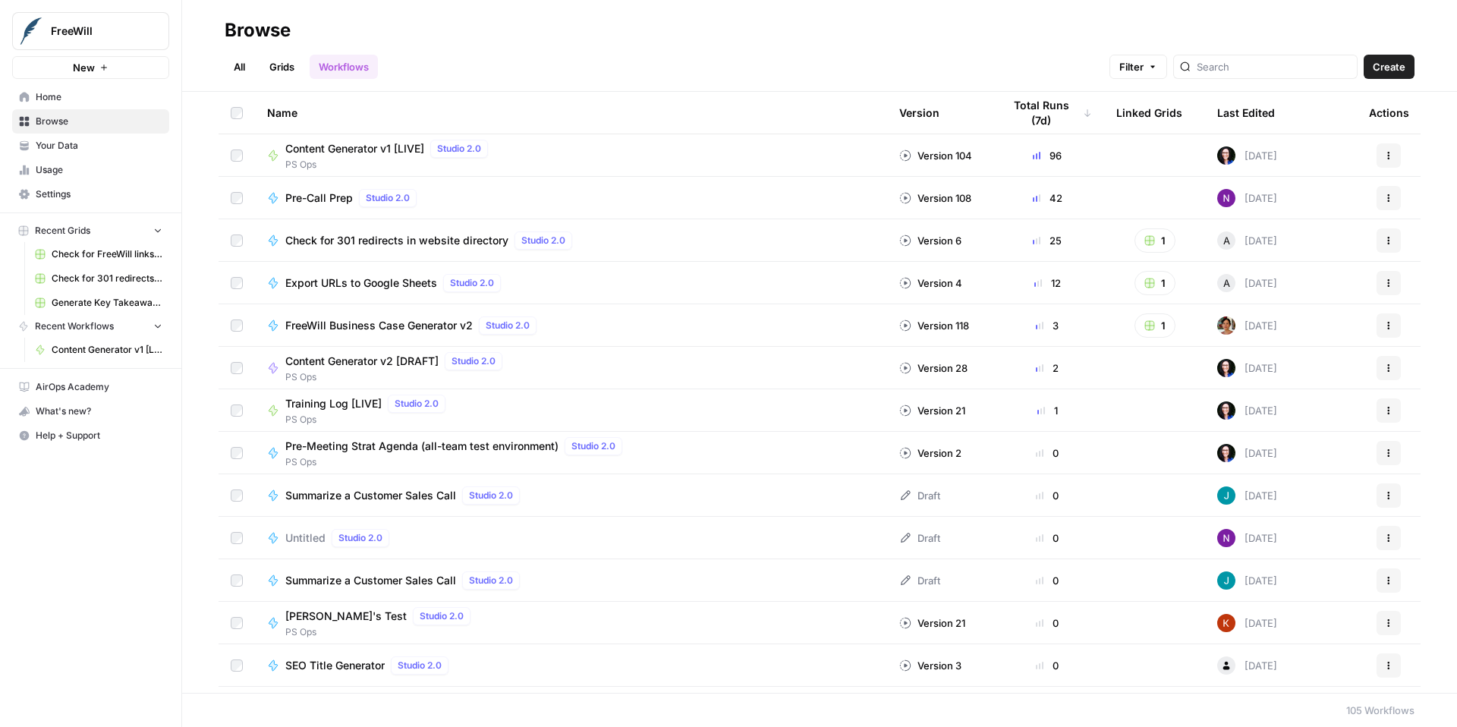
click at [390, 149] on span "Content Generator v1 [LIVE]" at bounding box center [354, 148] width 139 height 15
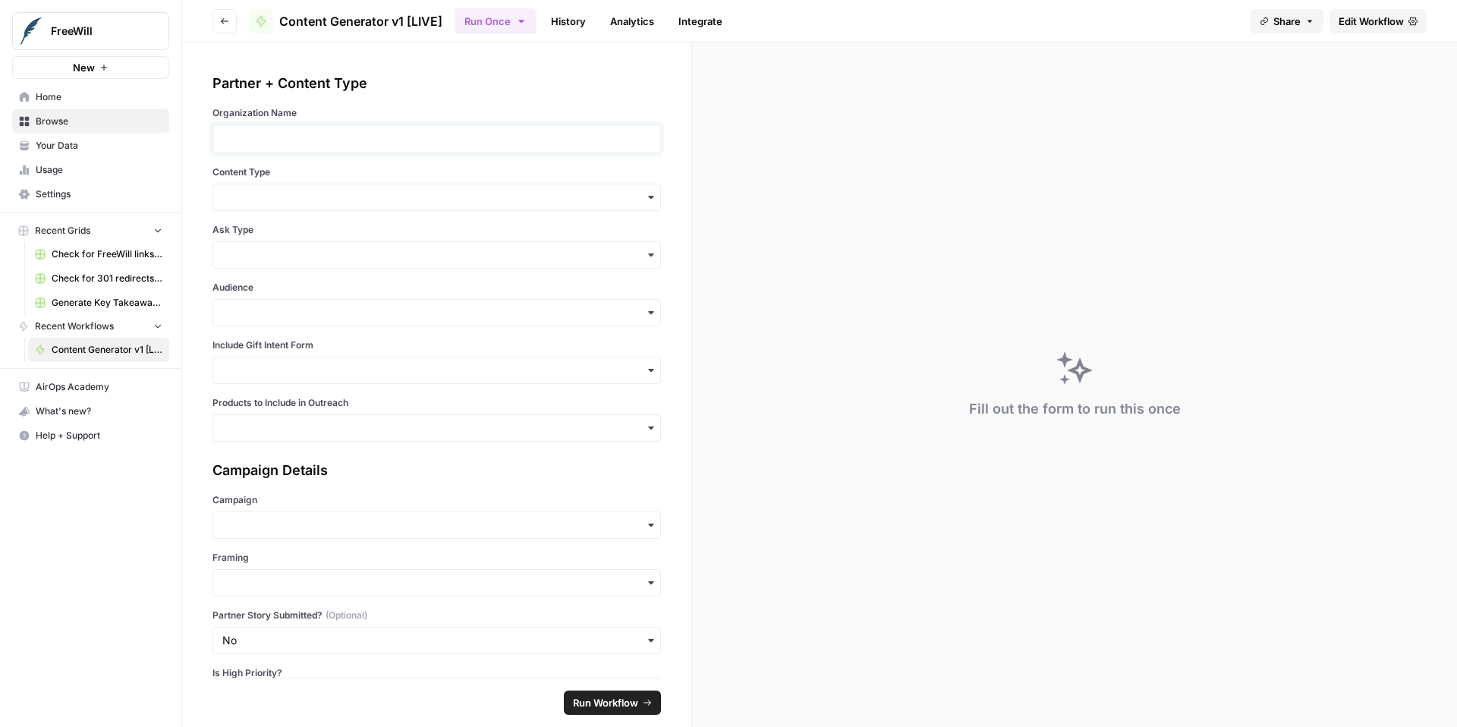
click at [387, 143] on p at bounding box center [436, 138] width 429 height 15
click at [356, 199] on input "Content Type" at bounding box center [436, 197] width 429 height 15
click at [348, 291] on div "Standalone" at bounding box center [436, 296] width 447 height 29
click at [327, 247] on div "button" at bounding box center [436, 254] width 448 height 27
click at [310, 322] on div "Soft Ask" at bounding box center [436, 324] width 447 height 29
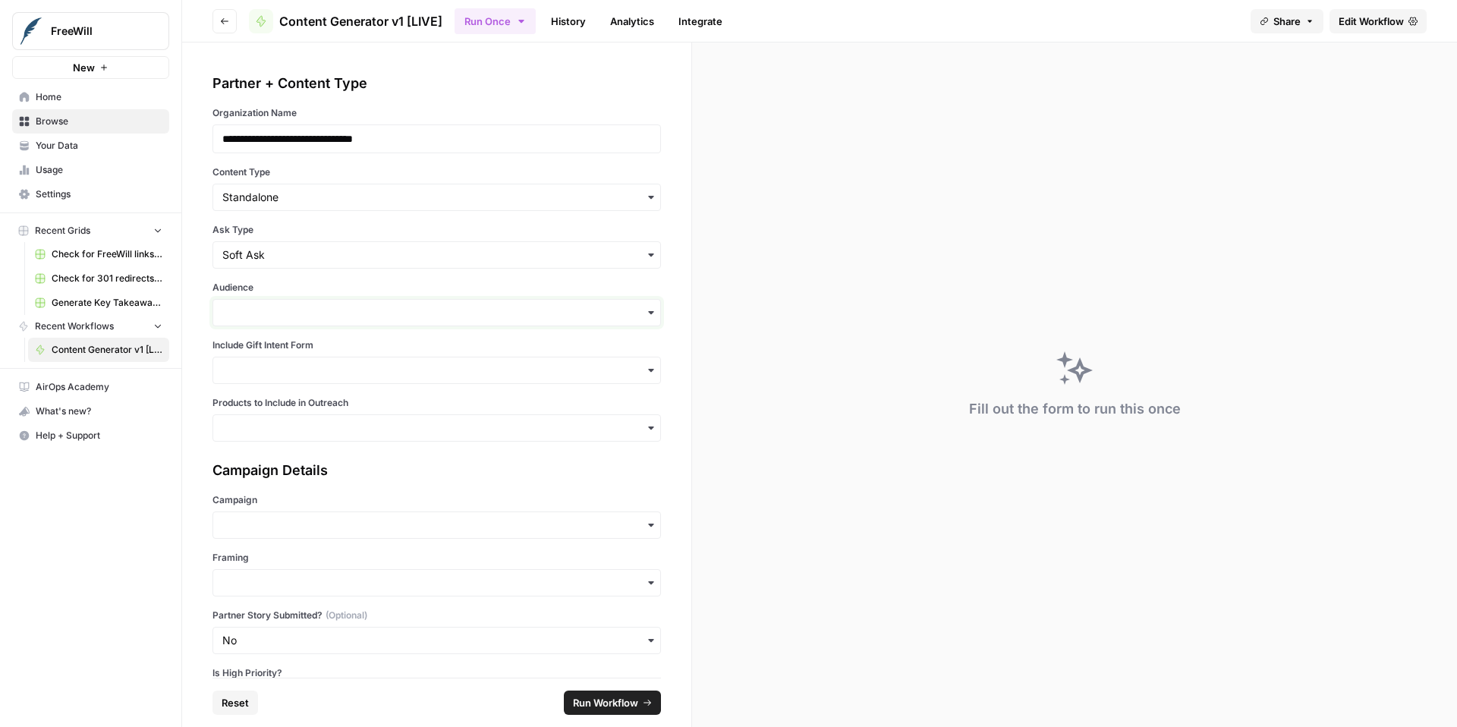
click at [309, 316] on input "Audience" at bounding box center [436, 312] width 429 height 15
click at [300, 411] on div "General" at bounding box center [436, 411] width 447 height 29
click at [304, 373] on input "Include Gift Intent Form" at bounding box center [436, 370] width 429 height 15
click at [297, 443] on div "No" at bounding box center [436, 440] width 447 height 29
click at [310, 425] on input "Products to Include in Outreach" at bounding box center [436, 427] width 429 height 15
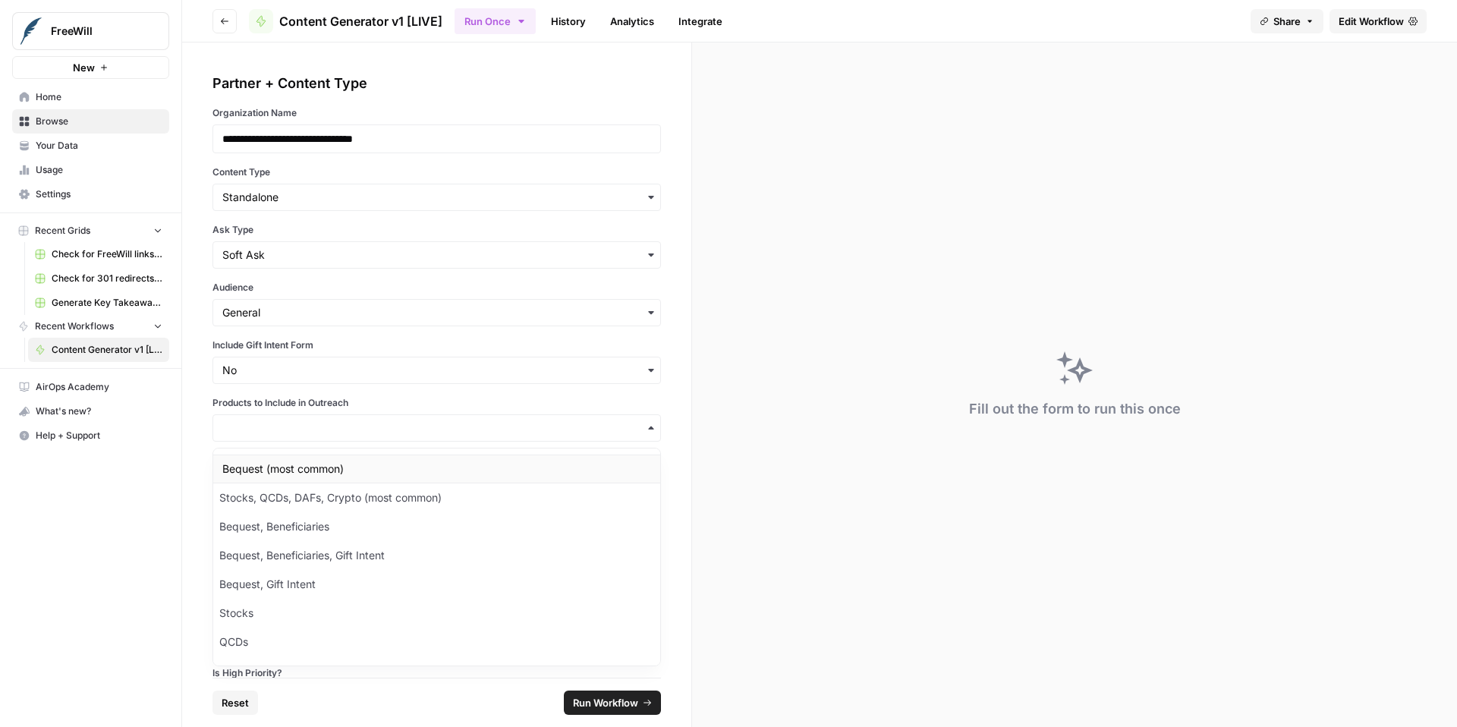
click at [317, 472] on div "Bequest (most common)" at bounding box center [436, 469] width 447 height 29
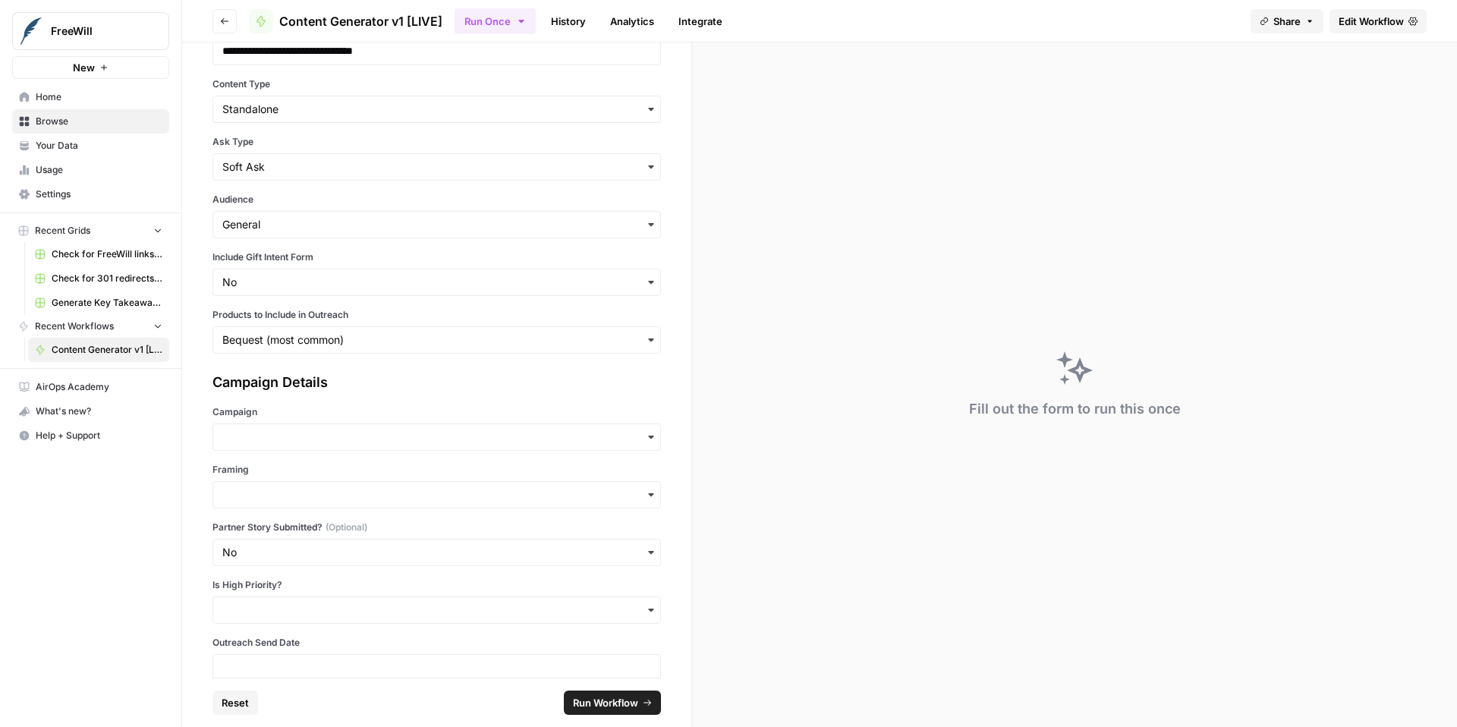
scroll to position [110, 0]
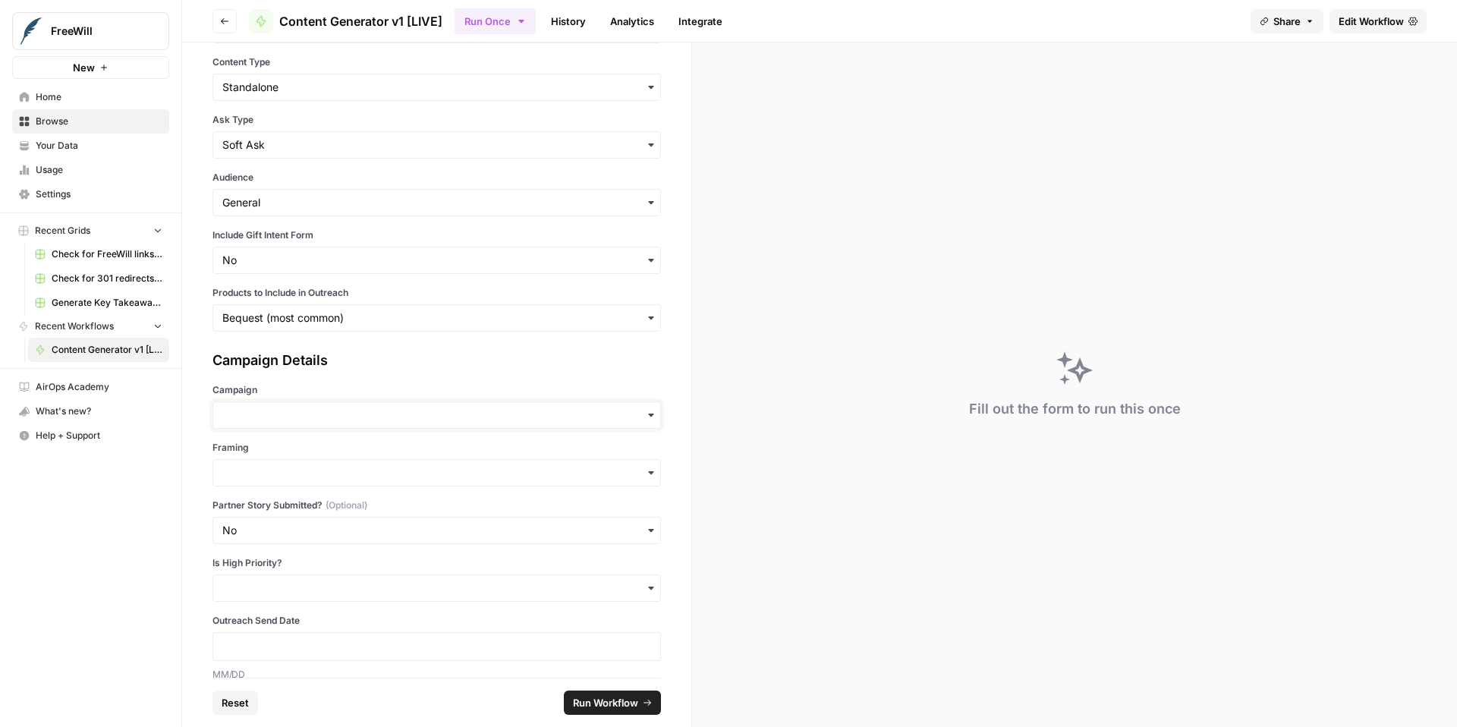
click at [304, 414] on input "Campaign" at bounding box center [436, 414] width 429 height 15
click at [291, 601] on div "NEPAW" at bounding box center [436, 600] width 447 height 29
click at [281, 465] on input "Framing" at bounding box center [436, 472] width 429 height 15
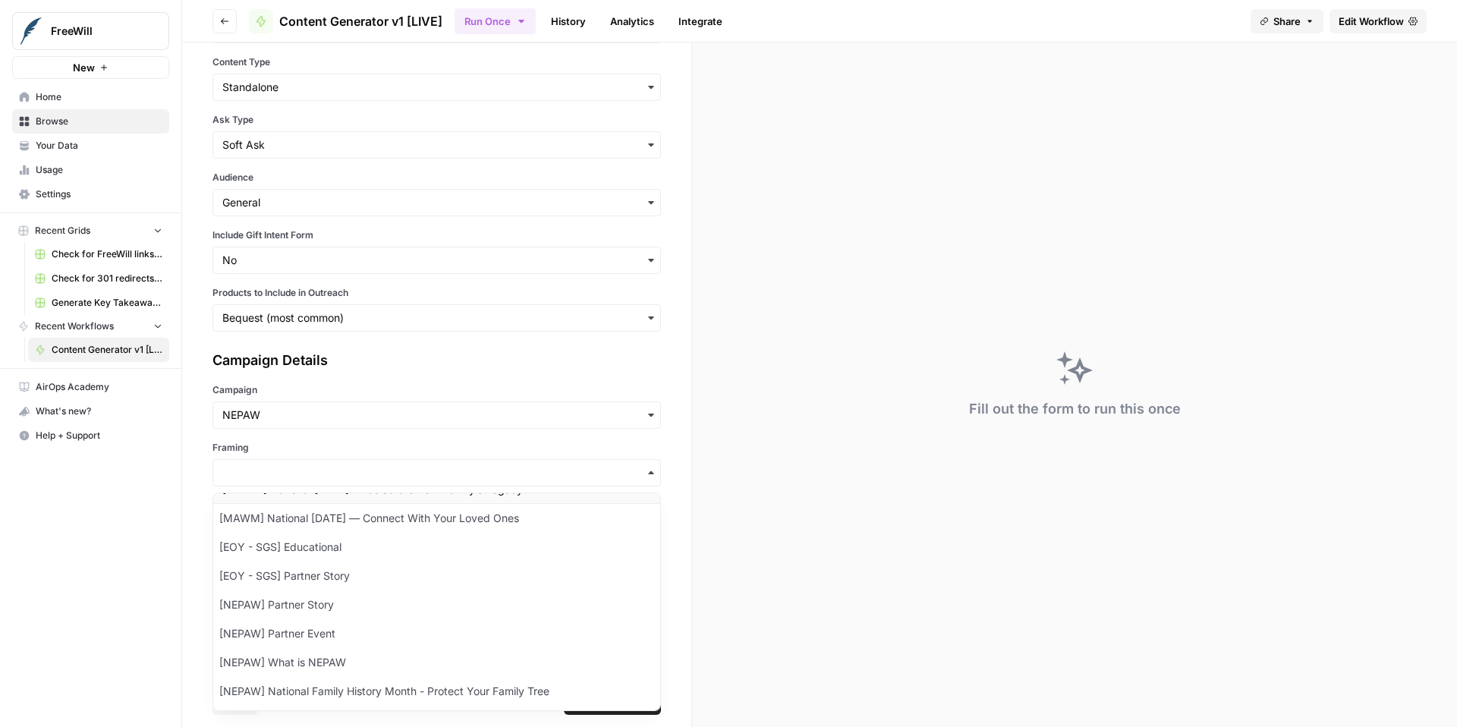
scroll to position [170, 0]
click at [472, 628] on div "[NEPAW] National Family History Month - Protect Your Family Tree" at bounding box center [436, 632] width 447 height 29
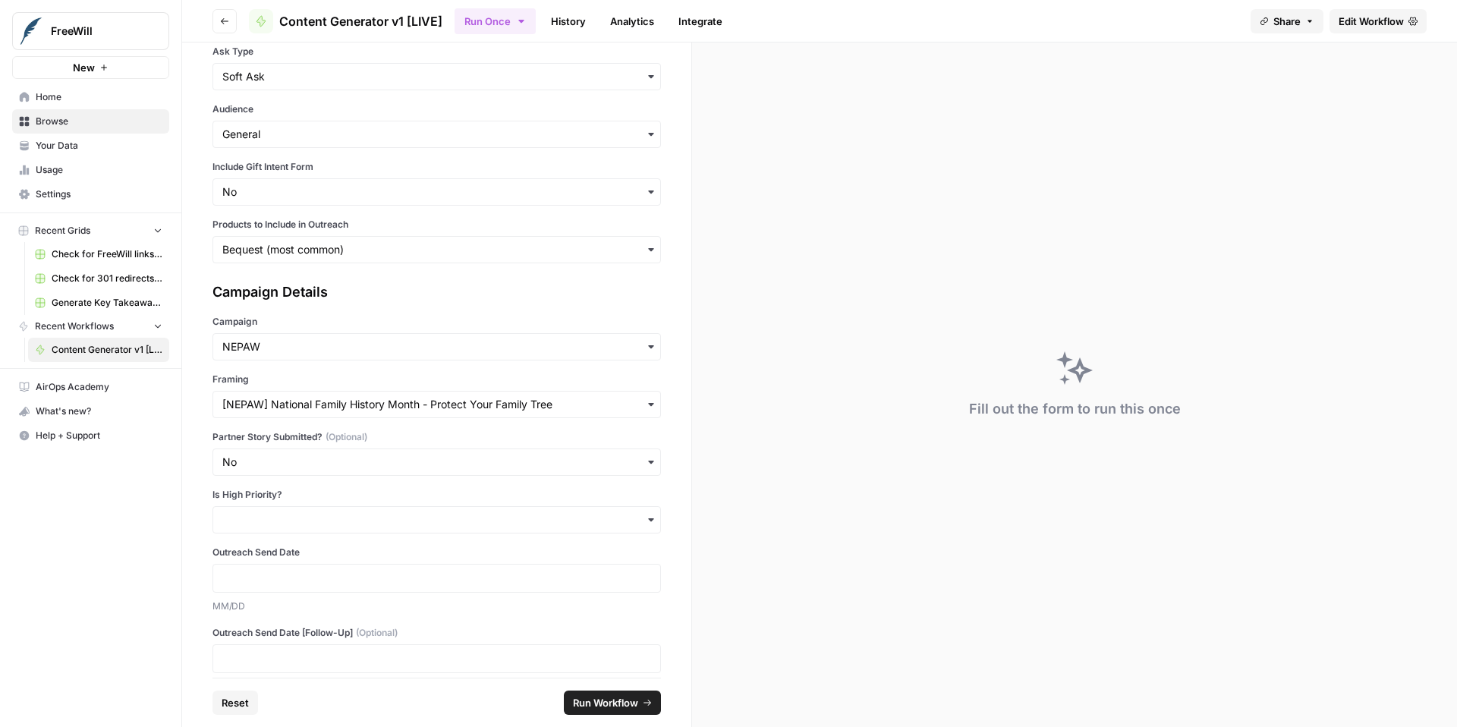
scroll to position [192, 0]
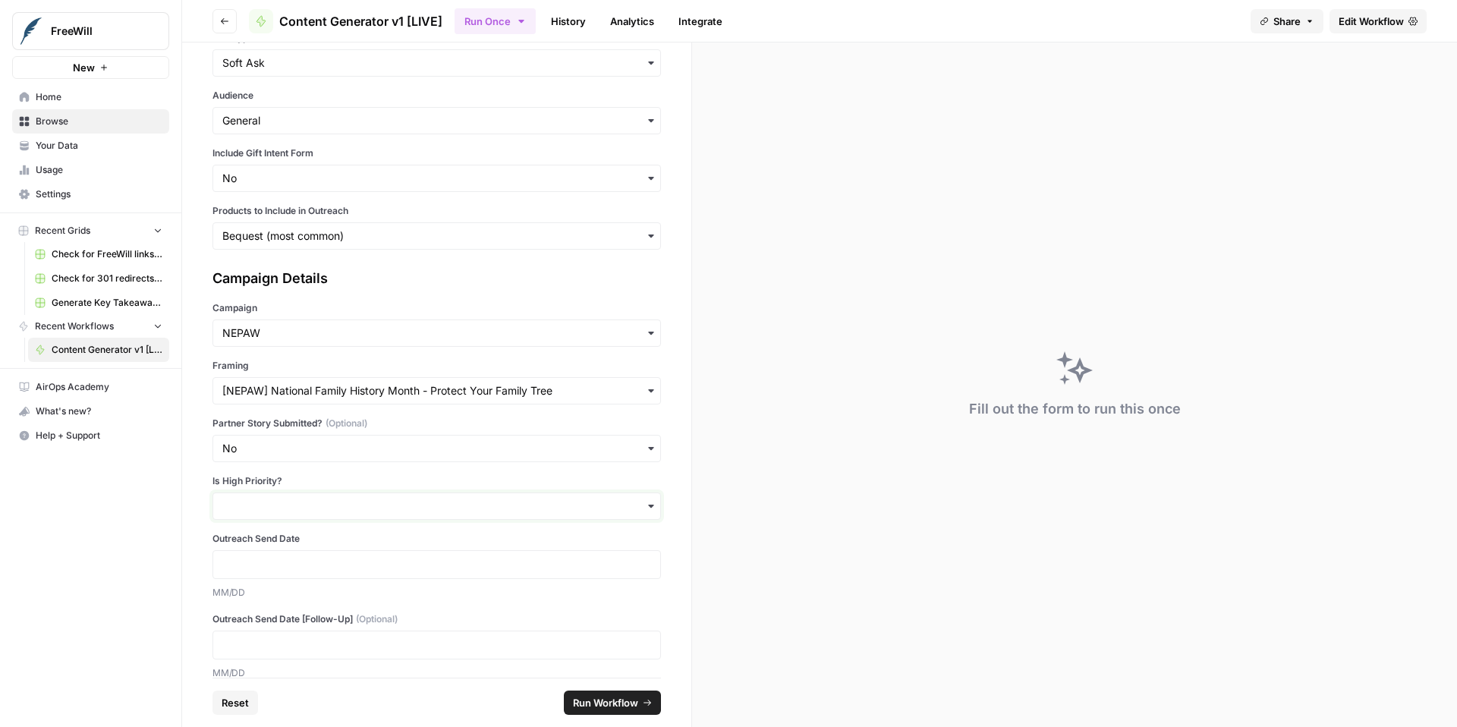
click at [359, 500] on input "Is High Priority?" at bounding box center [436, 506] width 429 height 15
click at [332, 585] on div "No" at bounding box center [436, 576] width 447 height 29
click at [330, 568] on p at bounding box center [436, 564] width 429 height 15
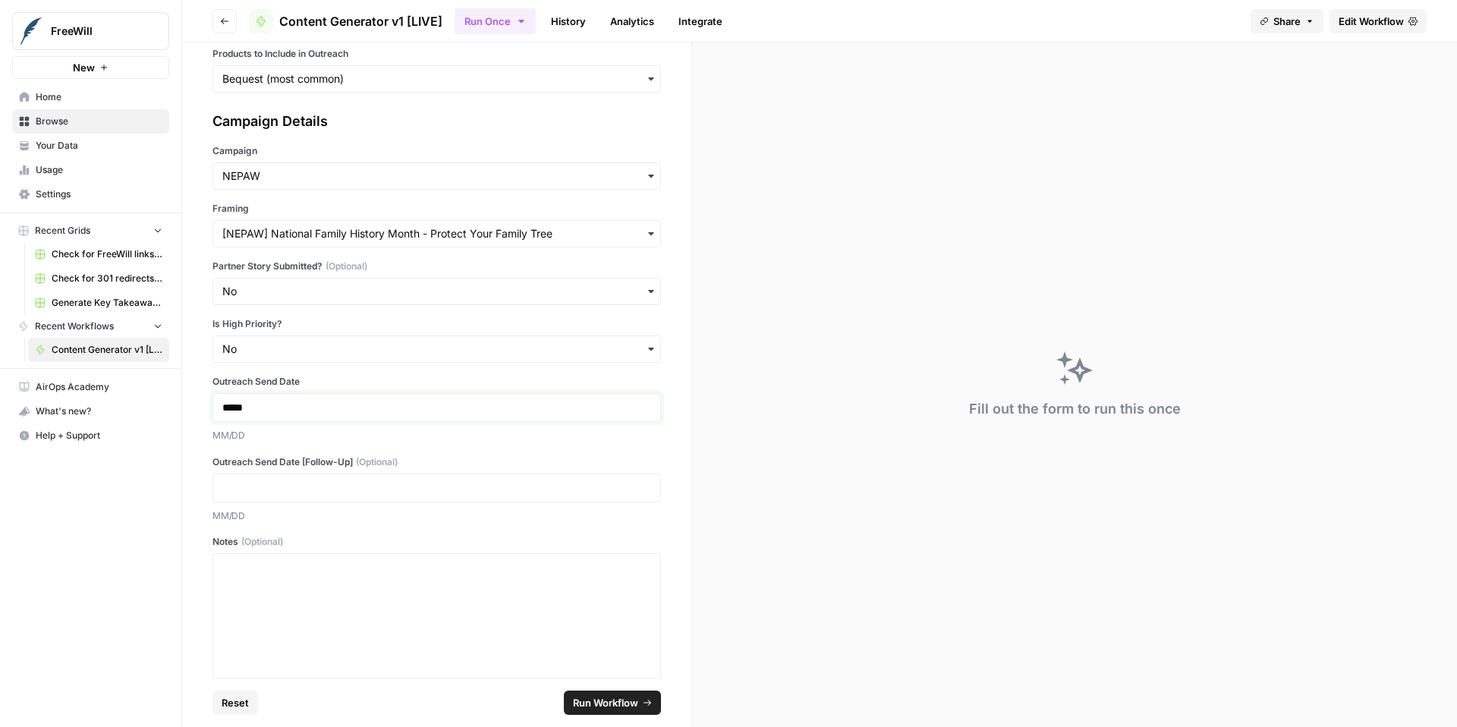
scroll to position [378, 0]
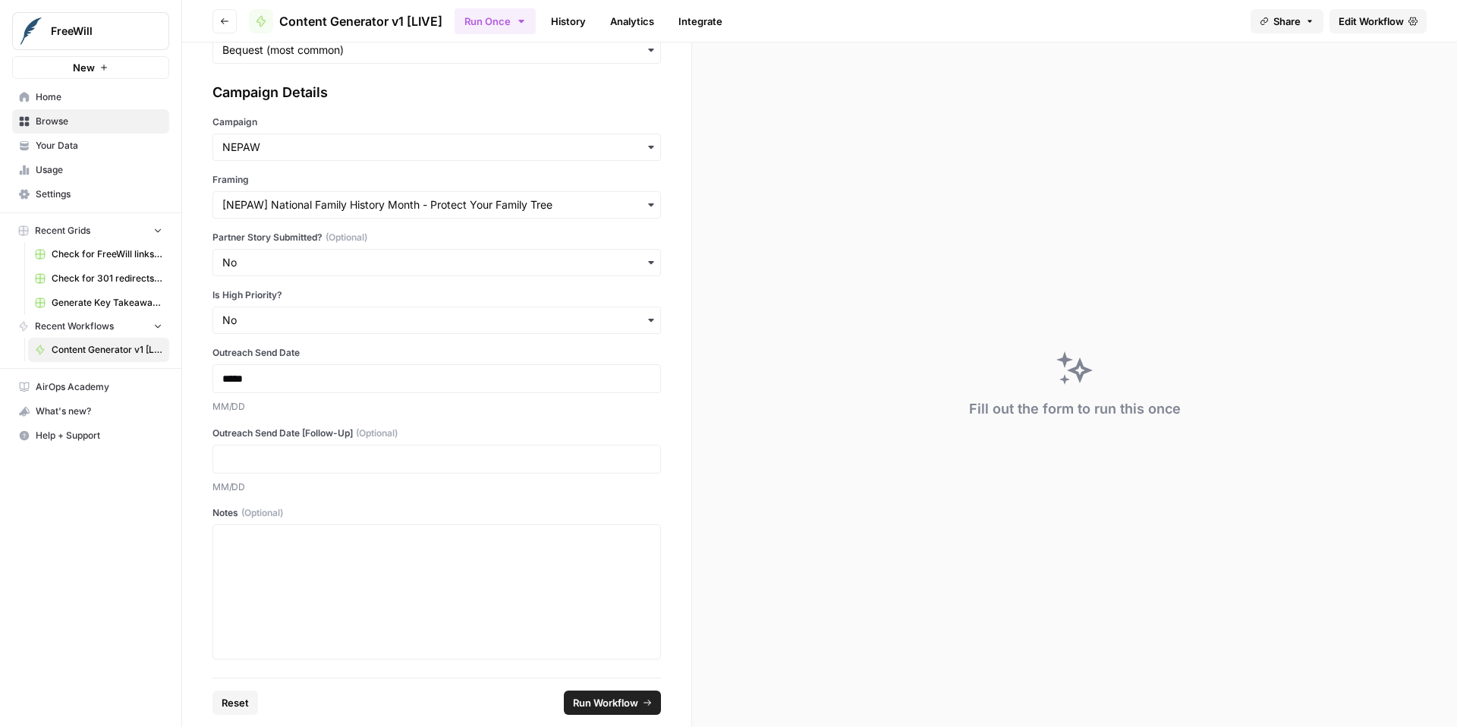
click at [605, 702] on span "Run Workflow" at bounding box center [605, 702] width 65 height 15
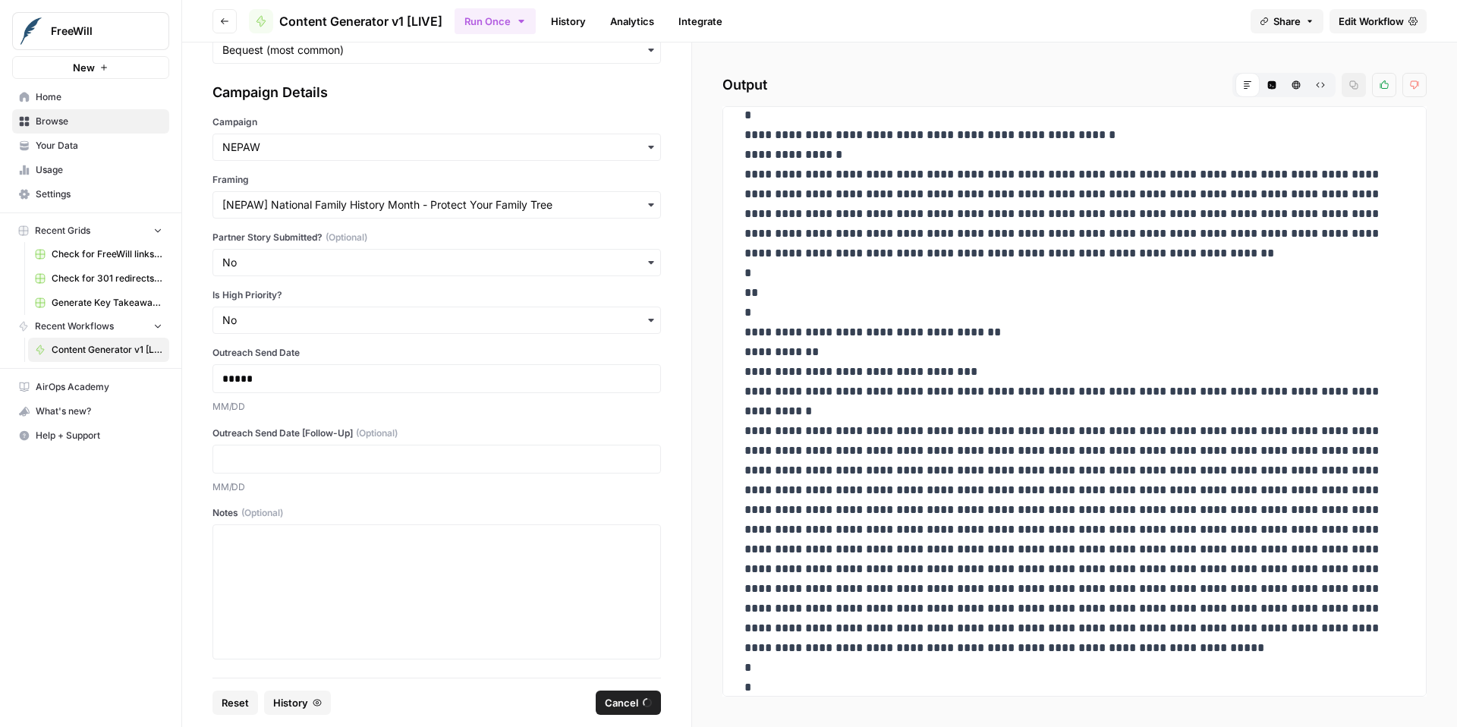
scroll to position [0, 0]
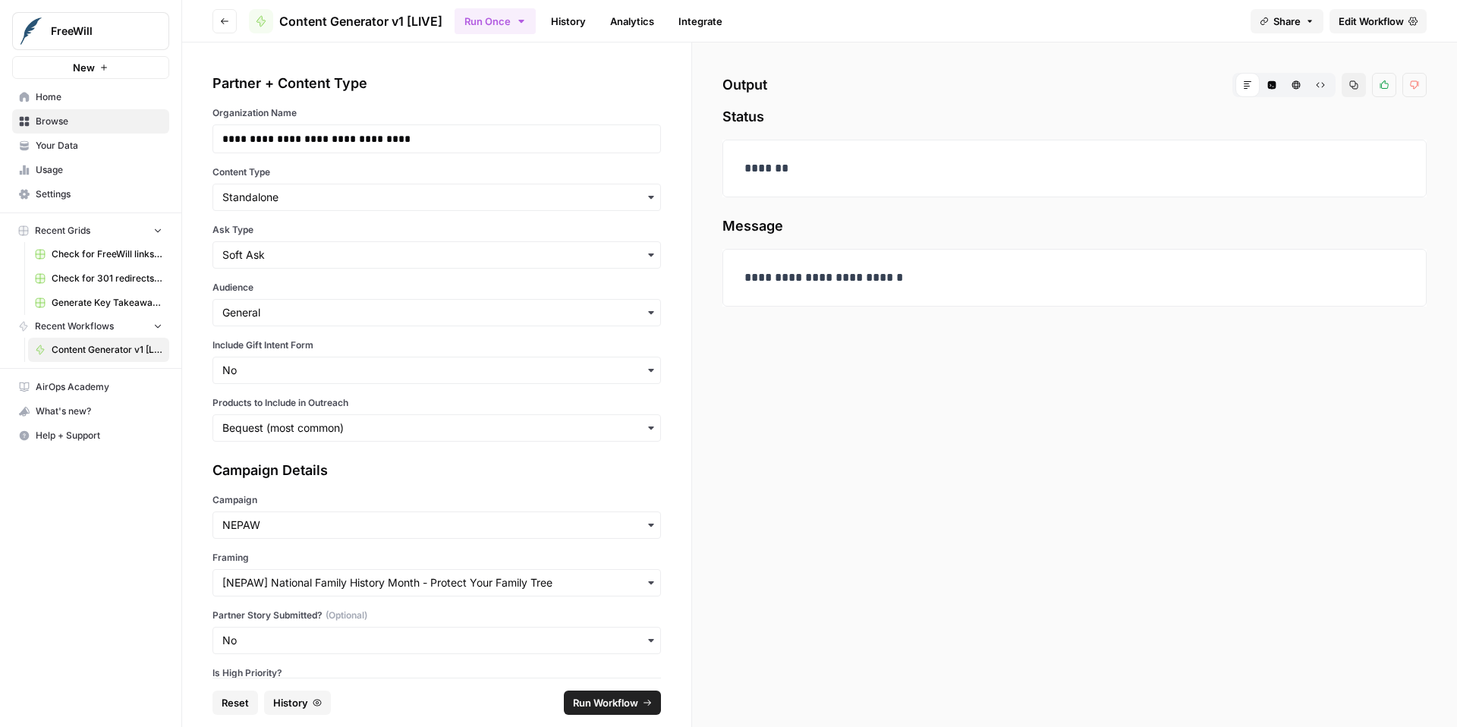
click at [216, 710] on button "Reset" at bounding box center [235, 703] width 46 height 24
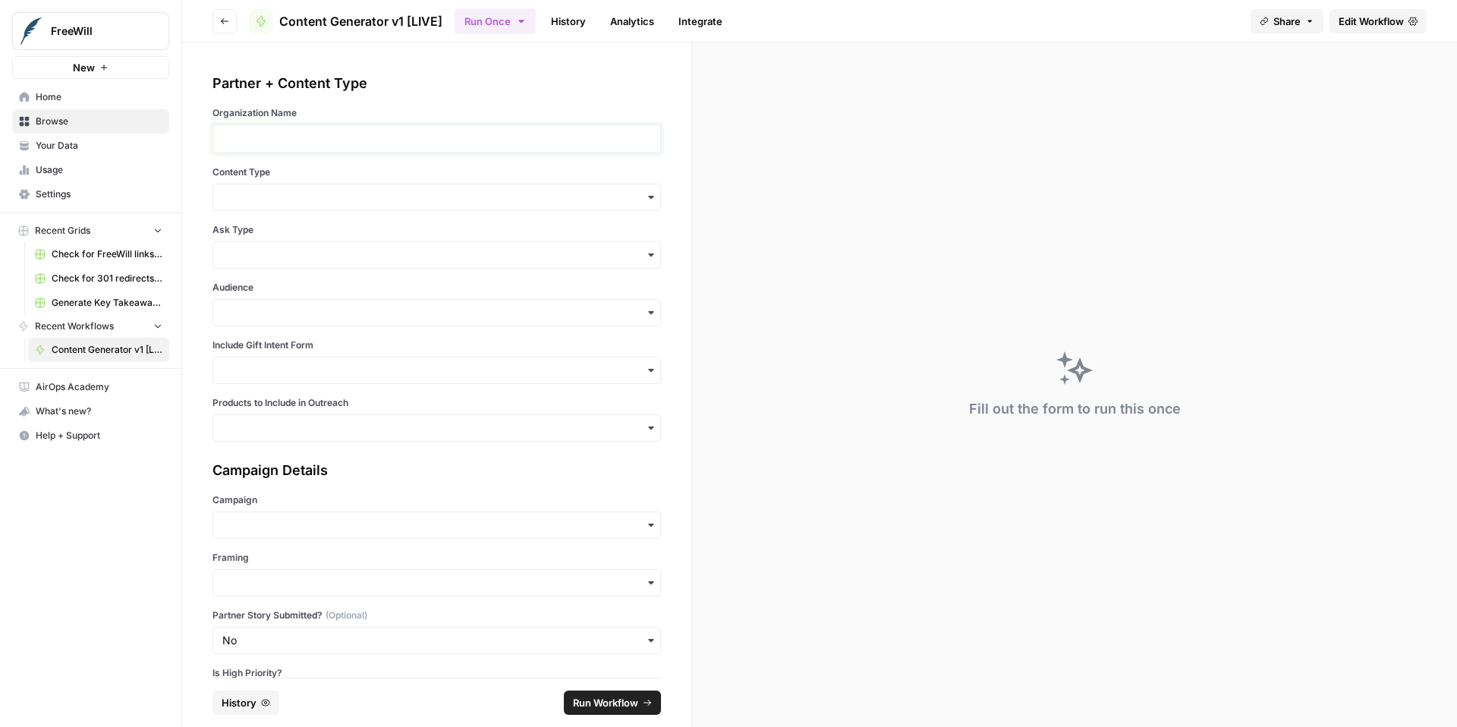
click at [285, 135] on p at bounding box center [436, 138] width 429 height 15
click at [307, 191] on input "Content Type" at bounding box center [436, 197] width 429 height 15
click at [325, 241] on div "Initial Email + Follow-Up Email" at bounding box center [436, 238] width 447 height 29
click at [300, 259] on input "Ask Type" at bounding box center [436, 254] width 429 height 15
click at [297, 319] on div "Soft Ask" at bounding box center [436, 324] width 447 height 29
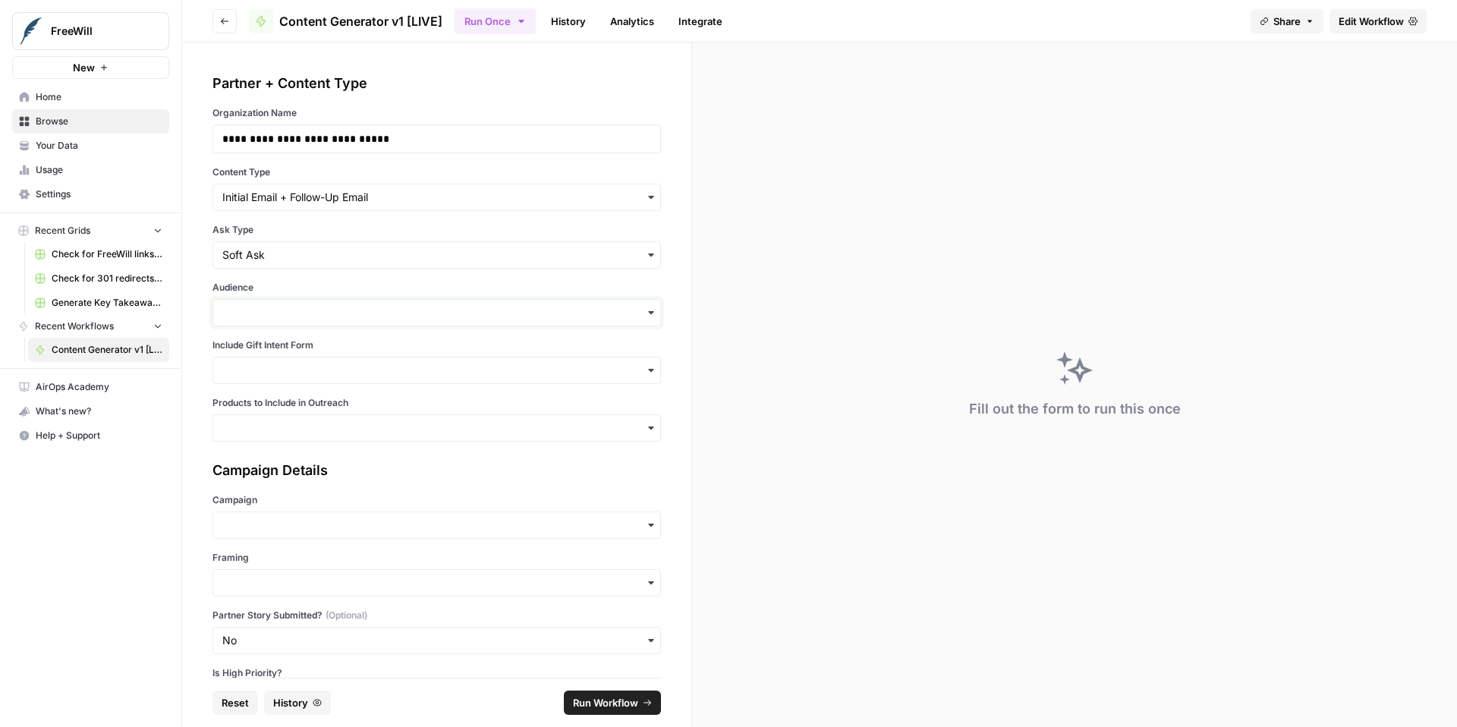
click at [297, 316] on input "Audience" at bounding box center [436, 312] width 429 height 15
click at [294, 382] on div "Donors" at bounding box center [436, 382] width 447 height 29
click at [294, 371] on input "Include Gift Intent Form" at bounding box center [436, 370] width 429 height 15
click at [286, 411] on div "Yes" at bounding box center [436, 411] width 447 height 29
click at [288, 424] on input "Products to Include in Outreach" at bounding box center [436, 427] width 429 height 15
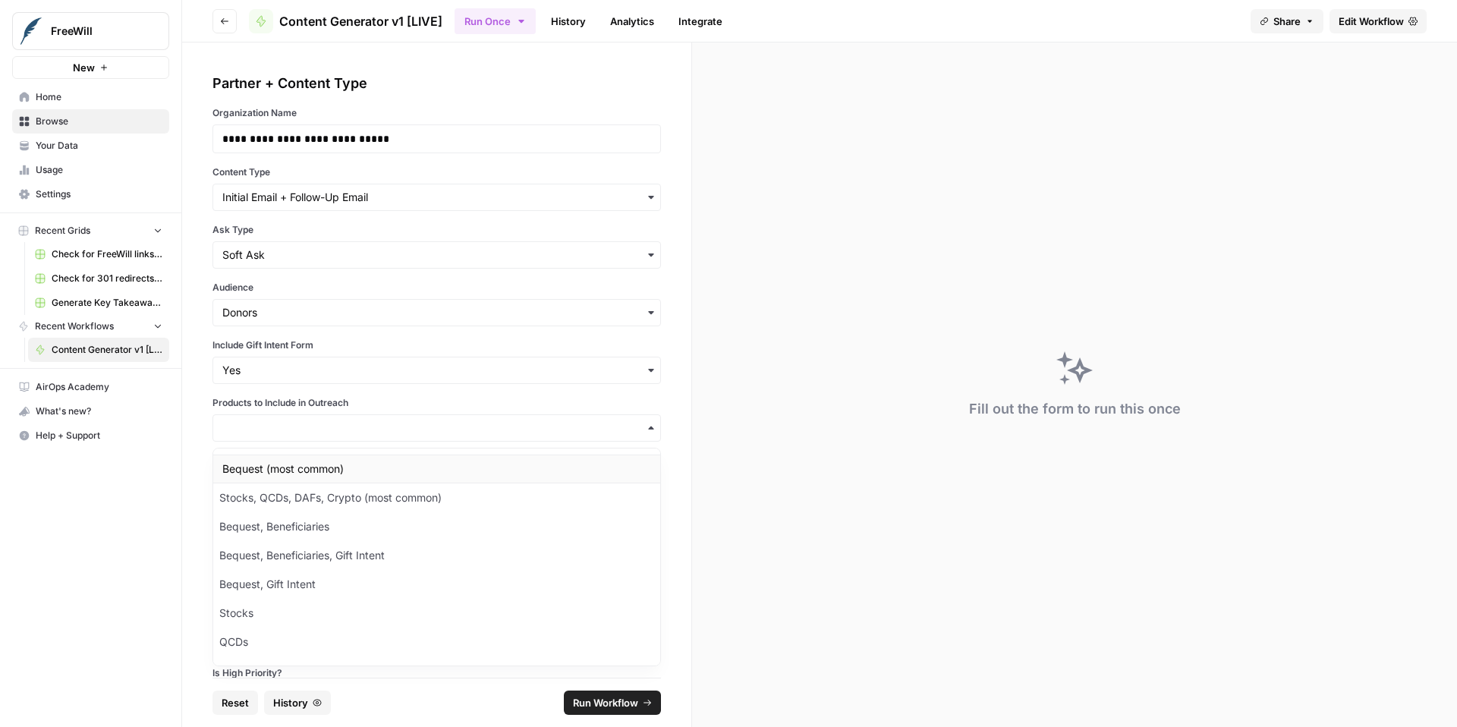
click at [333, 464] on div "Bequest (most common)" at bounding box center [436, 469] width 447 height 29
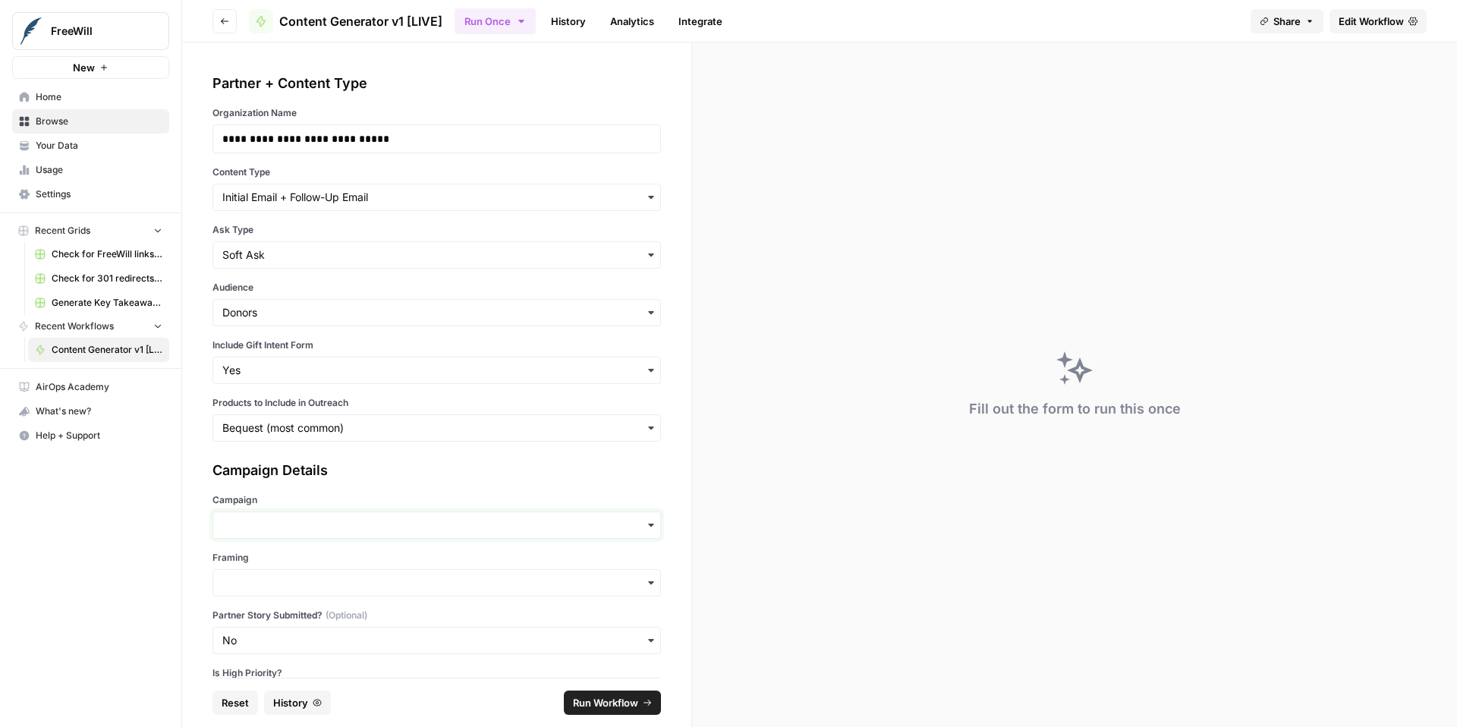
click at [304, 531] on input "Campaign" at bounding box center [436, 525] width 429 height 15
click at [335, 452] on div "NEPAW" at bounding box center [436, 455] width 447 height 29
click at [310, 573] on div "button" at bounding box center [436, 582] width 448 height 27
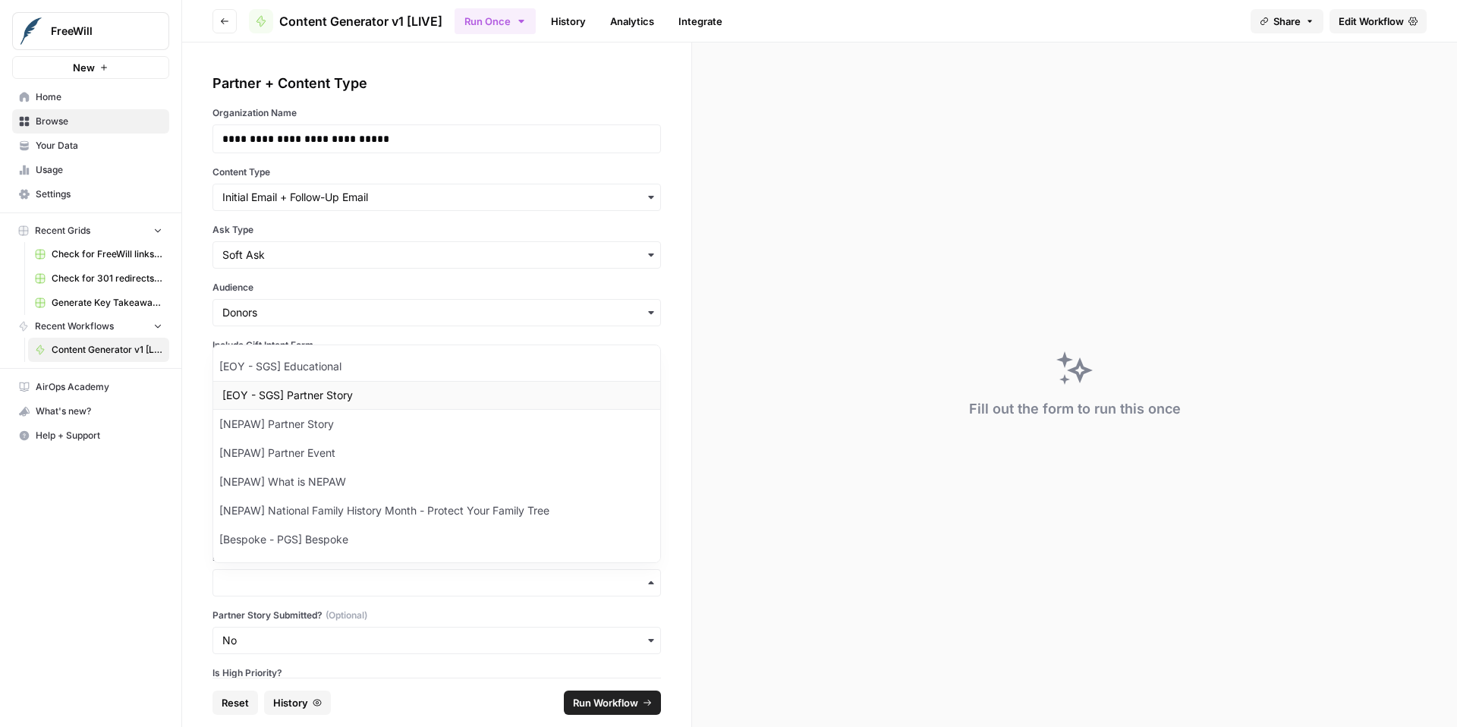
scroll to position [145, 0]
click at [364, 479] on div "[NEPAW] What is NEPAW" at bounding box center [436, 480] width 447 height 29
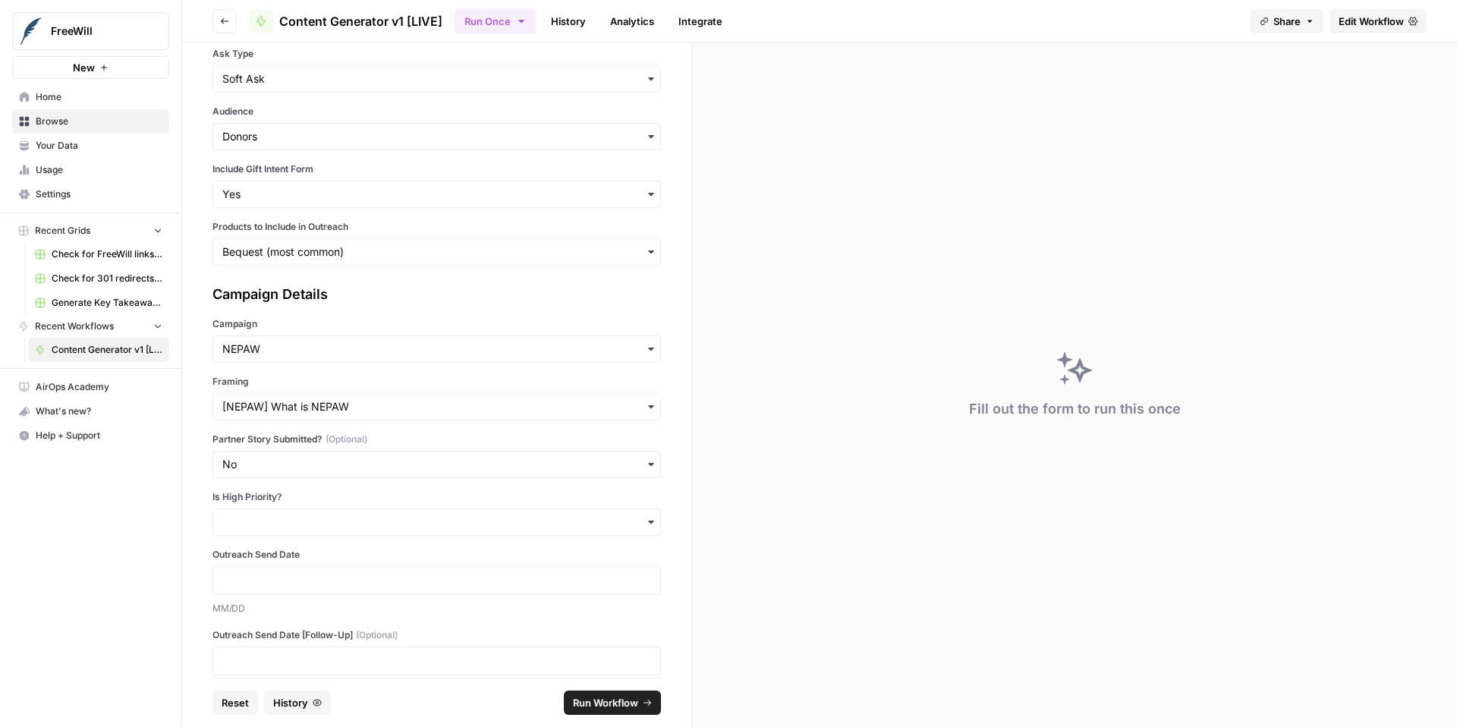
scroll to position [216, 0]
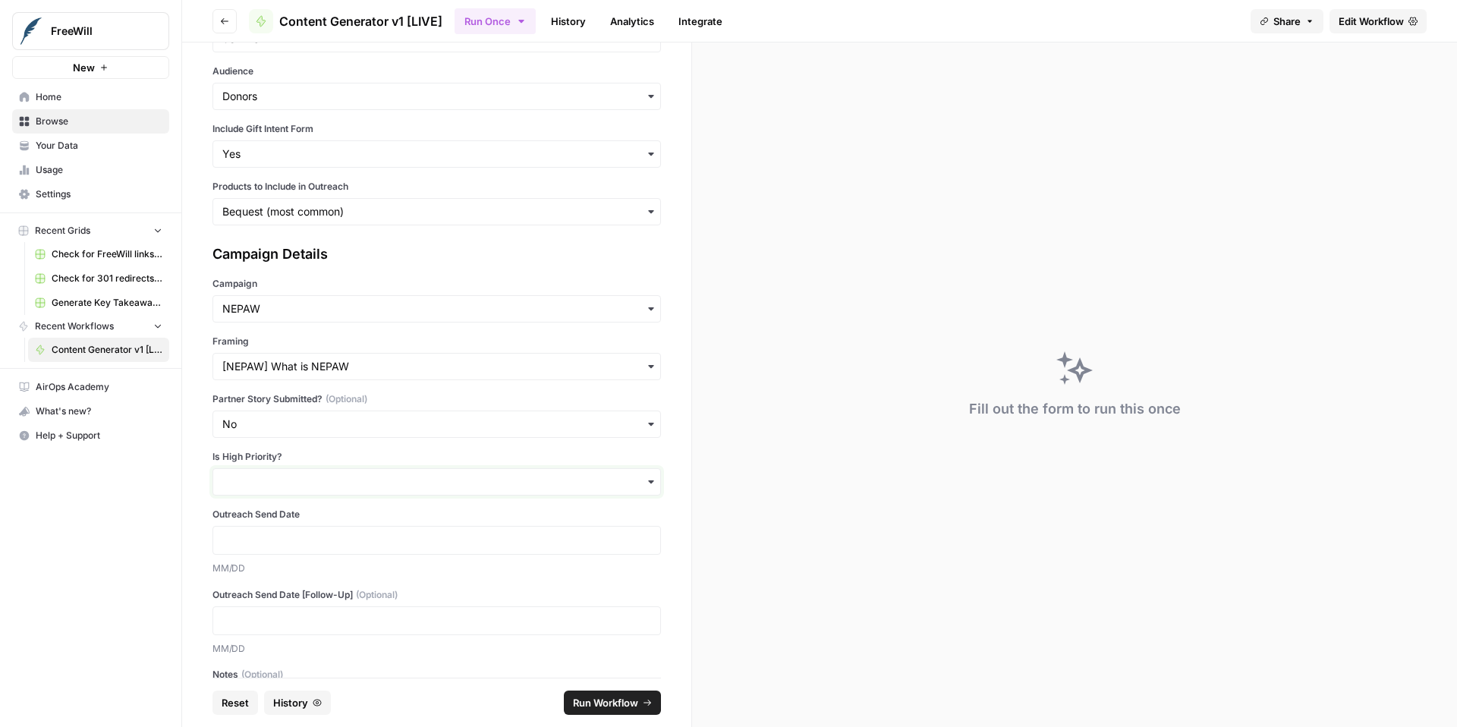
click at [347, 479] on input "Is High Priority?" at bounding box center [436, 481] width 429 height 15
click at [308, 555] on div "No" at bounding box center [436, 551] width 447 height 29
click at [288, 527] on div at bounding box center [436, 540] width 448 height 29
click at [289, 530] on div at bounding box center [436, 540] width 448 height 29
click at [290, 532] on div at bounding box center [436, 540] width 448 height 29
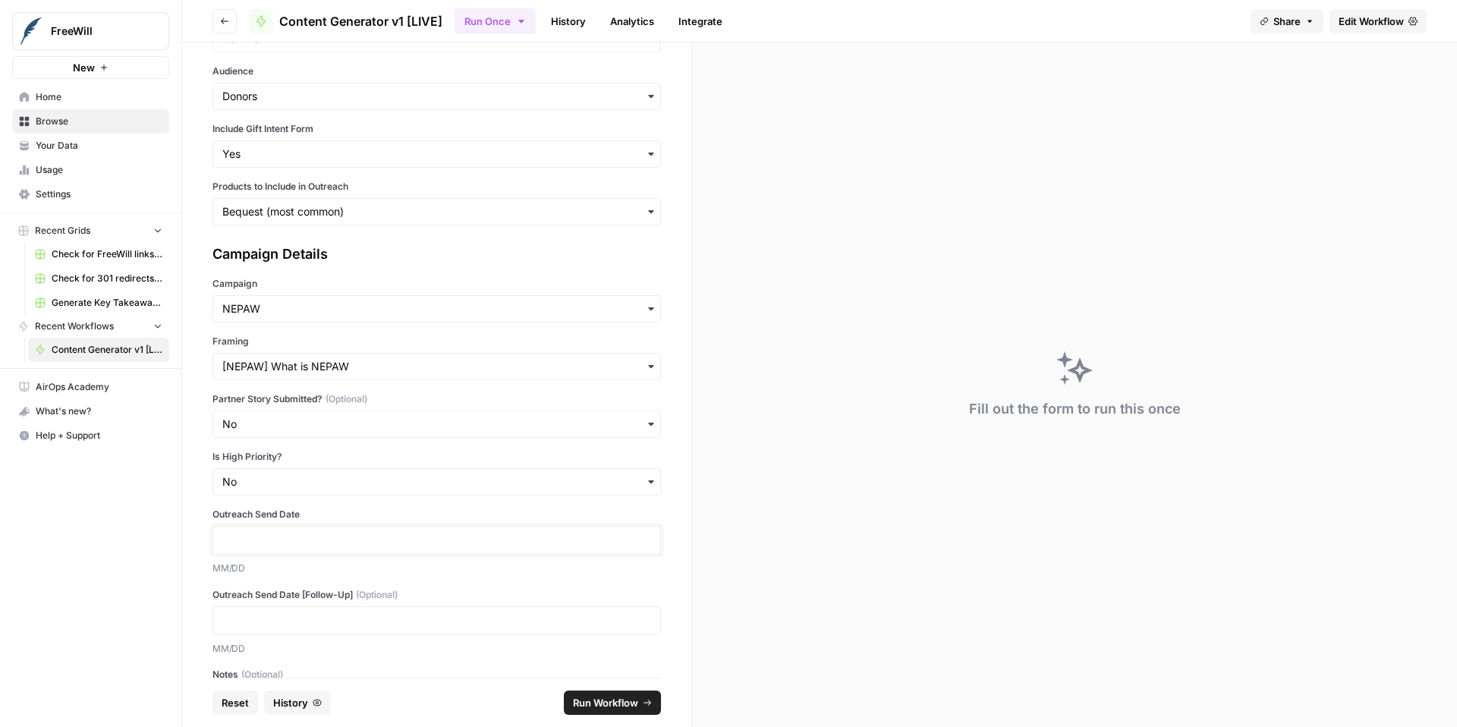
click at [235, 546] on p at bounding box center [436, 540] width 429 height 15
click at [242, 621] on p at bounding box center [436, 620] width 429 height 15
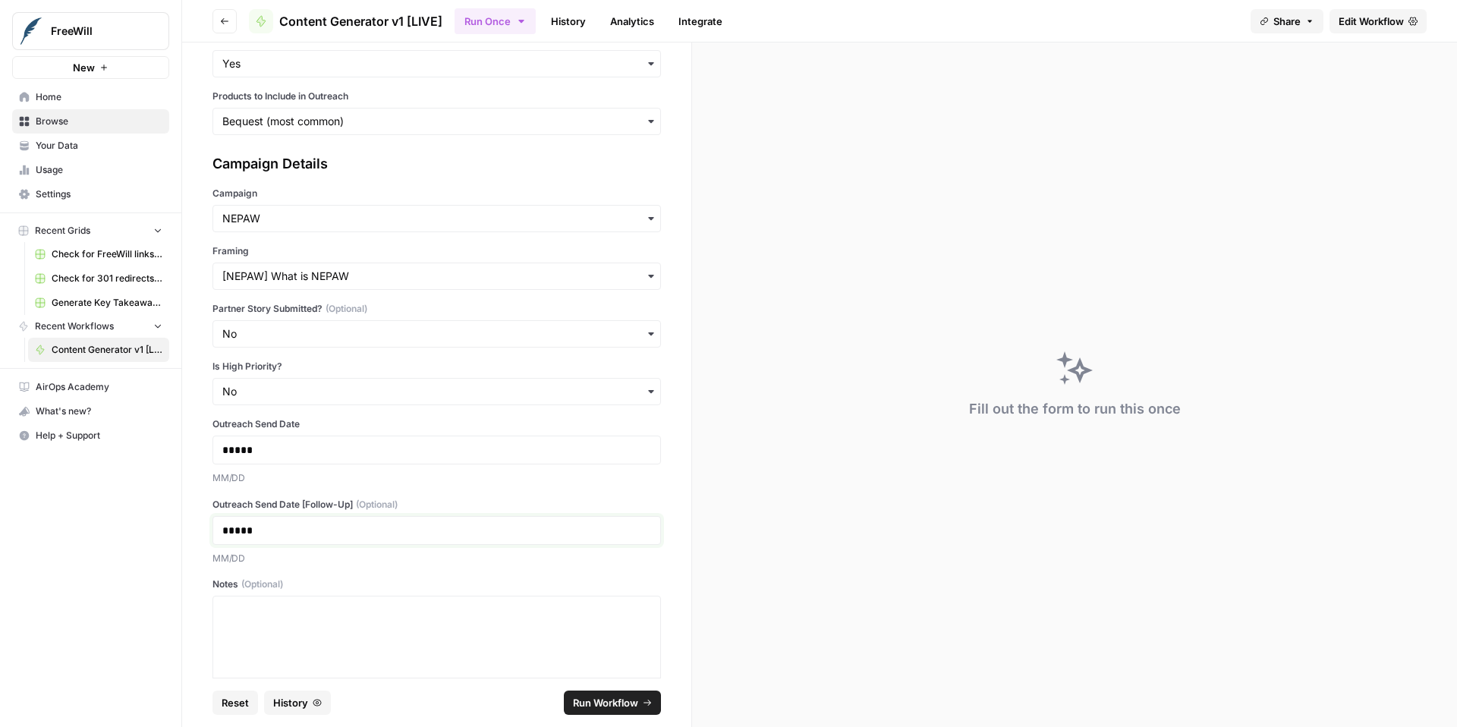
scroll to position [378, 0]
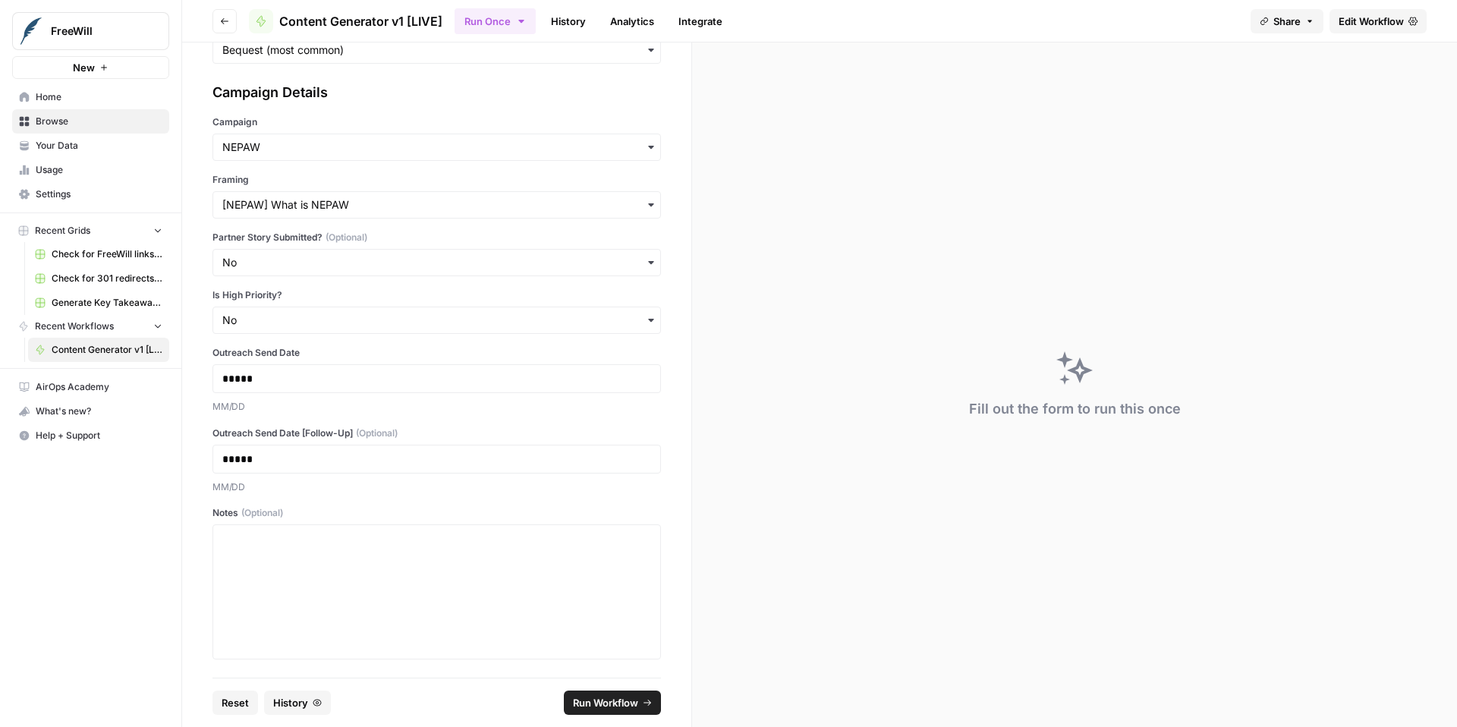
click at [598, 708] on span "Run Workflow" at bounding box center [605, 702] width 65 height 15
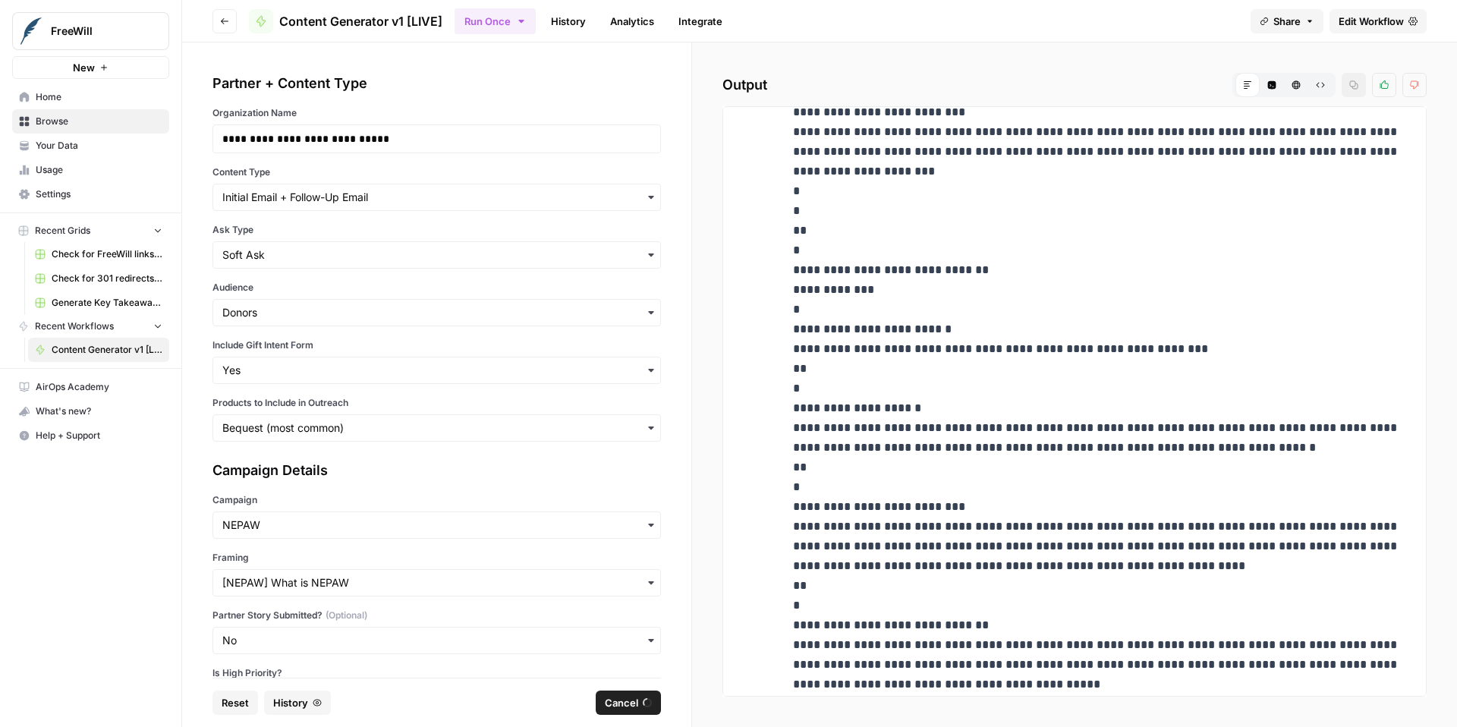
scroll to position [3264, 0]
